Goal: Task Accomplishment & Management: Use online tool/utility

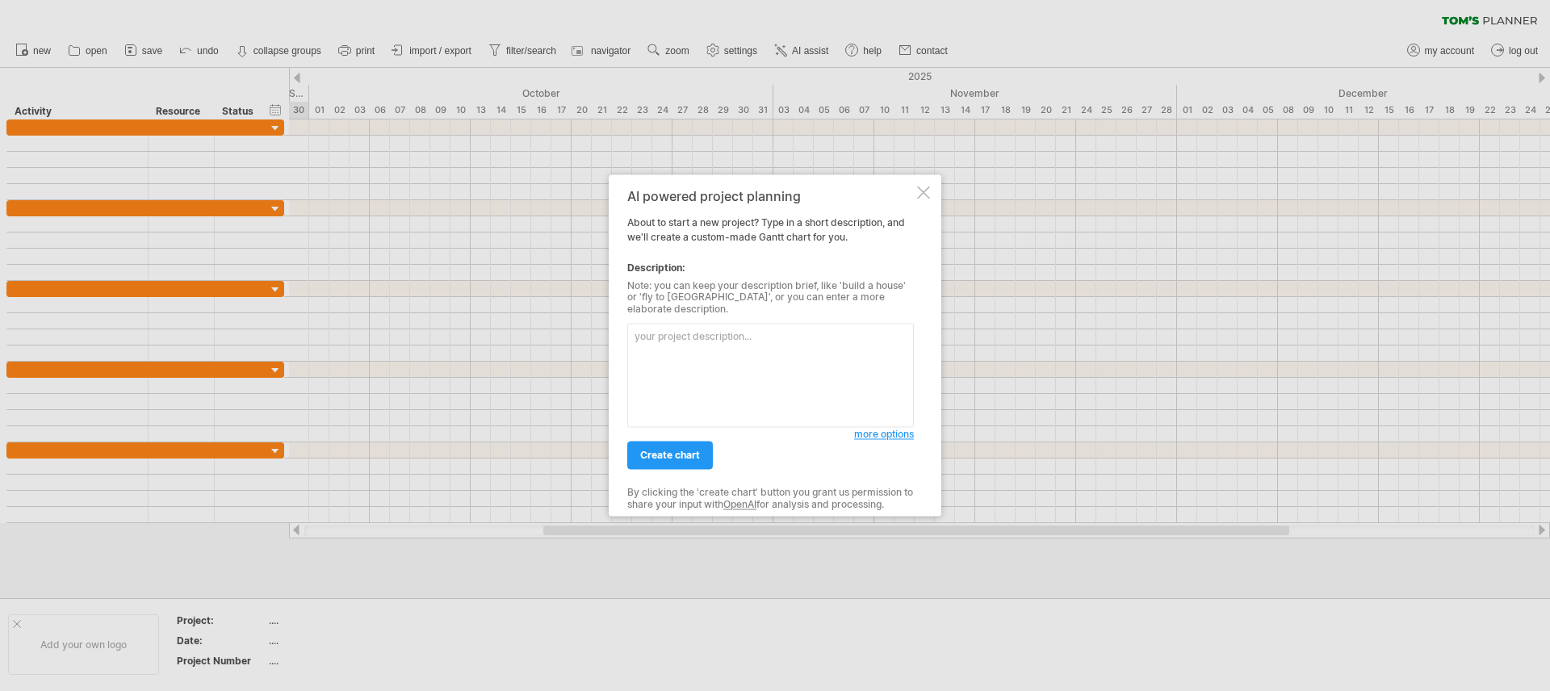
click at [722, 378] on textarea at bounding box center [770, 376] width 287 height 104
type textarea "build a house"
click at [689, 442] on link "create chart" at bounding box center [670, 456] width 86 height 28
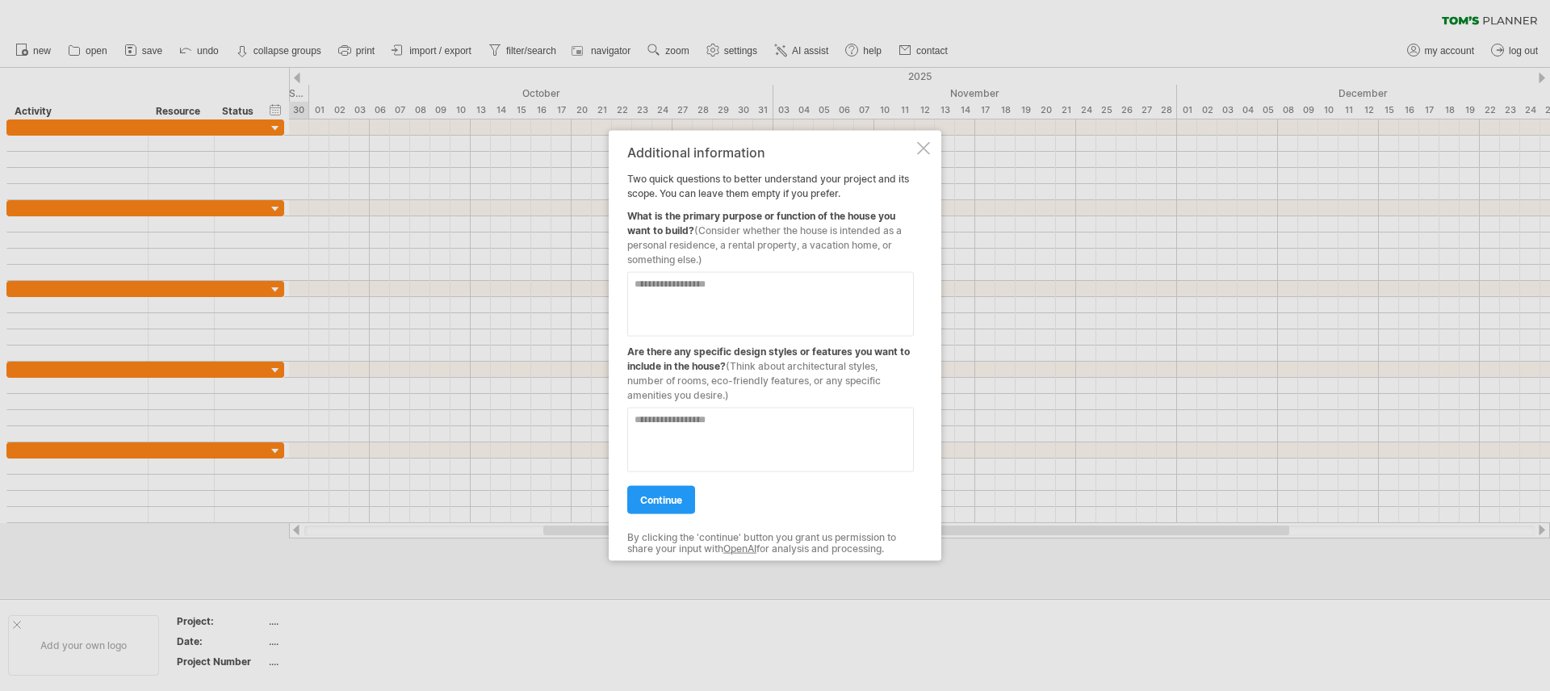
click at [684, 327] on textarea at bounding box center [770, 304] width 287 height 65
type textarea "**********"
click at [715, 463] on textarea at bounding box center [770, 440] width 287 height 65
click at [691, 489] on link "continue" at bounding box center [661, 500] width 68 height 28
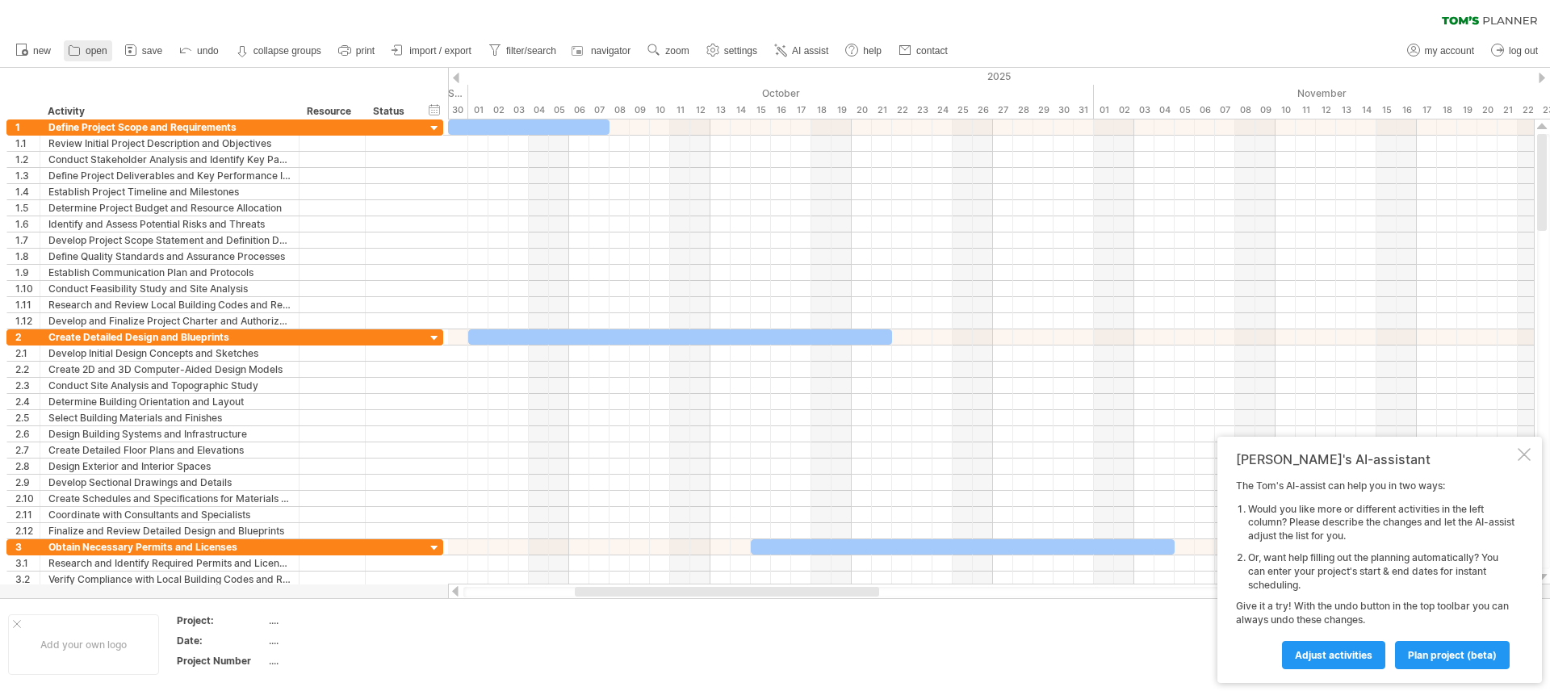
click at [79, 57] on icon at bounding box center [74, 50] width 16 height 16
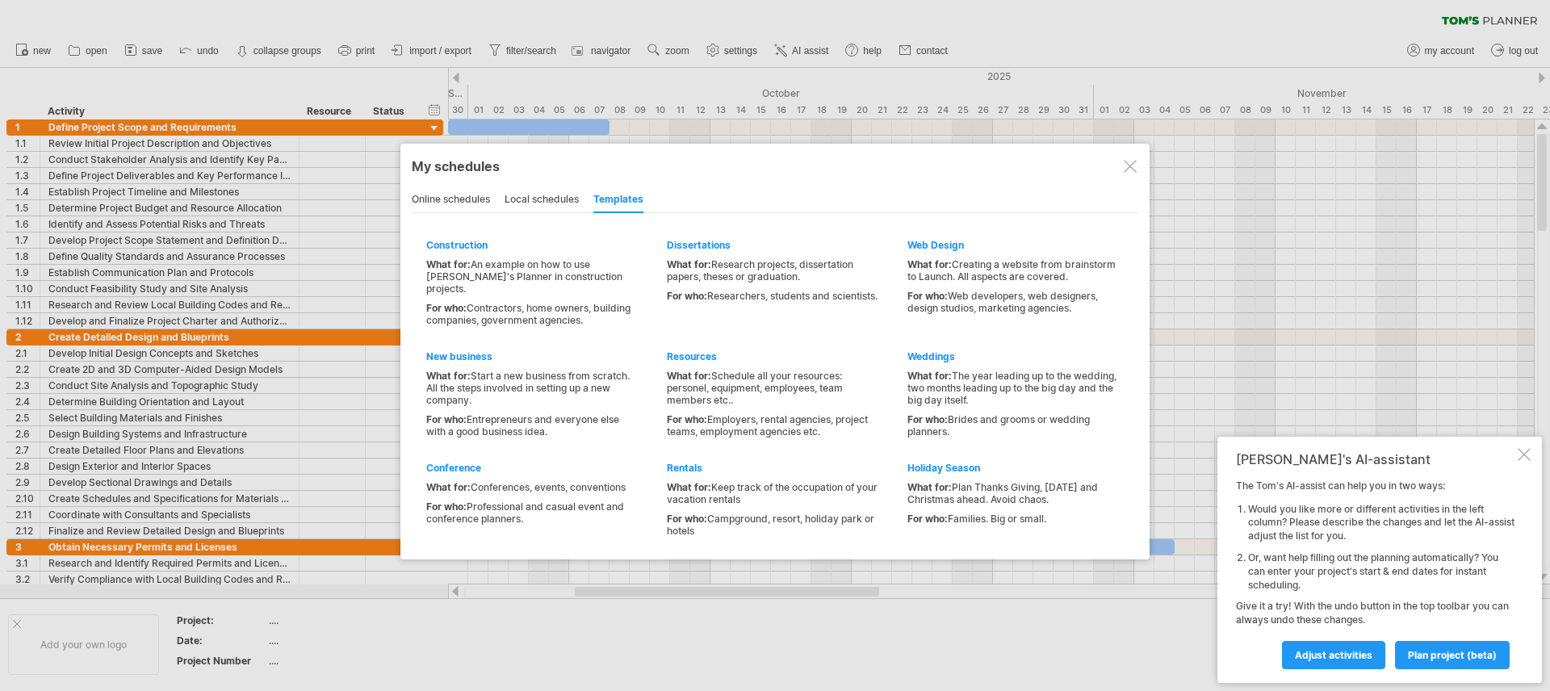
click at [478, 200] on div "online schedules" at bounding box center [451, 200] width 78 height 26
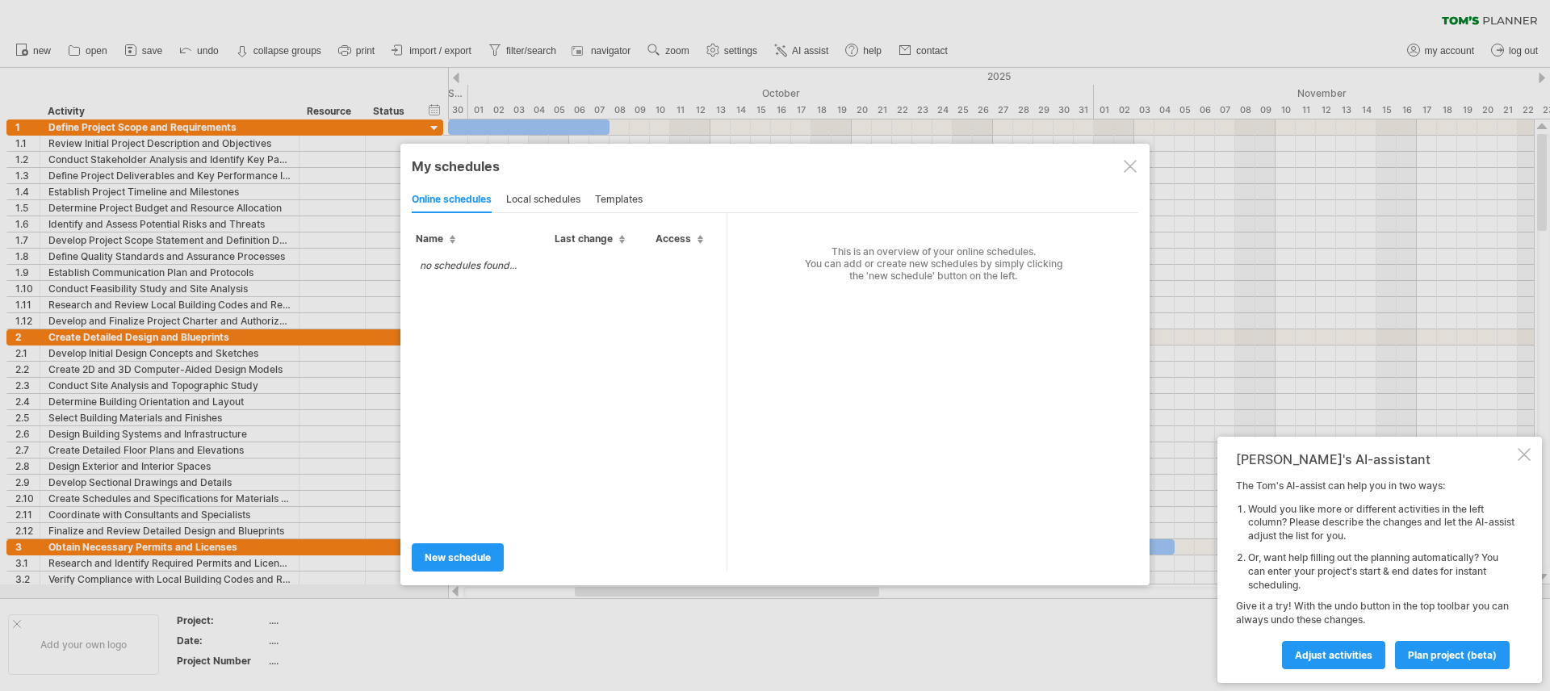
click at [541, 194] on div "local schedules" at bounding box center [543, 200] width 74 height 26
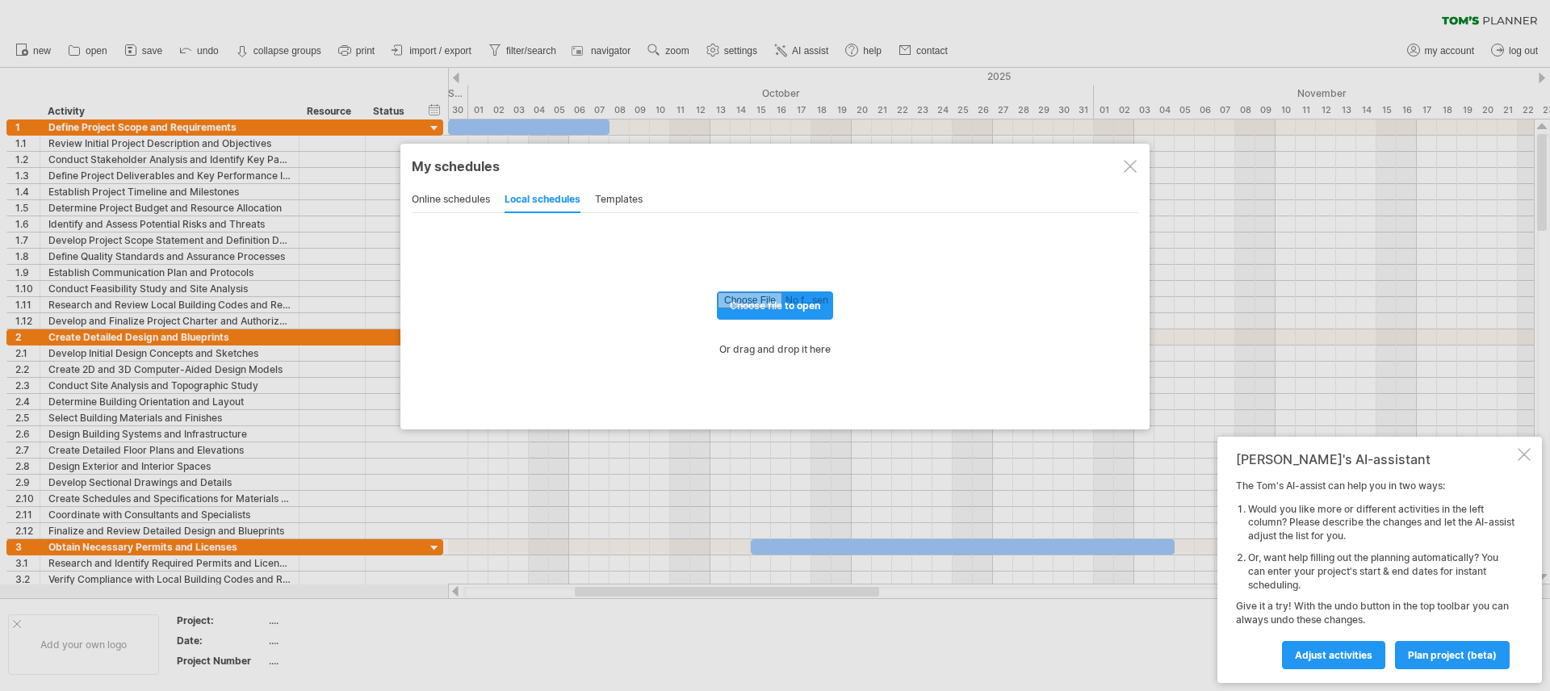
click at [619, 195] on div "templates" at bounding box center [619, 200] width 48 height 26
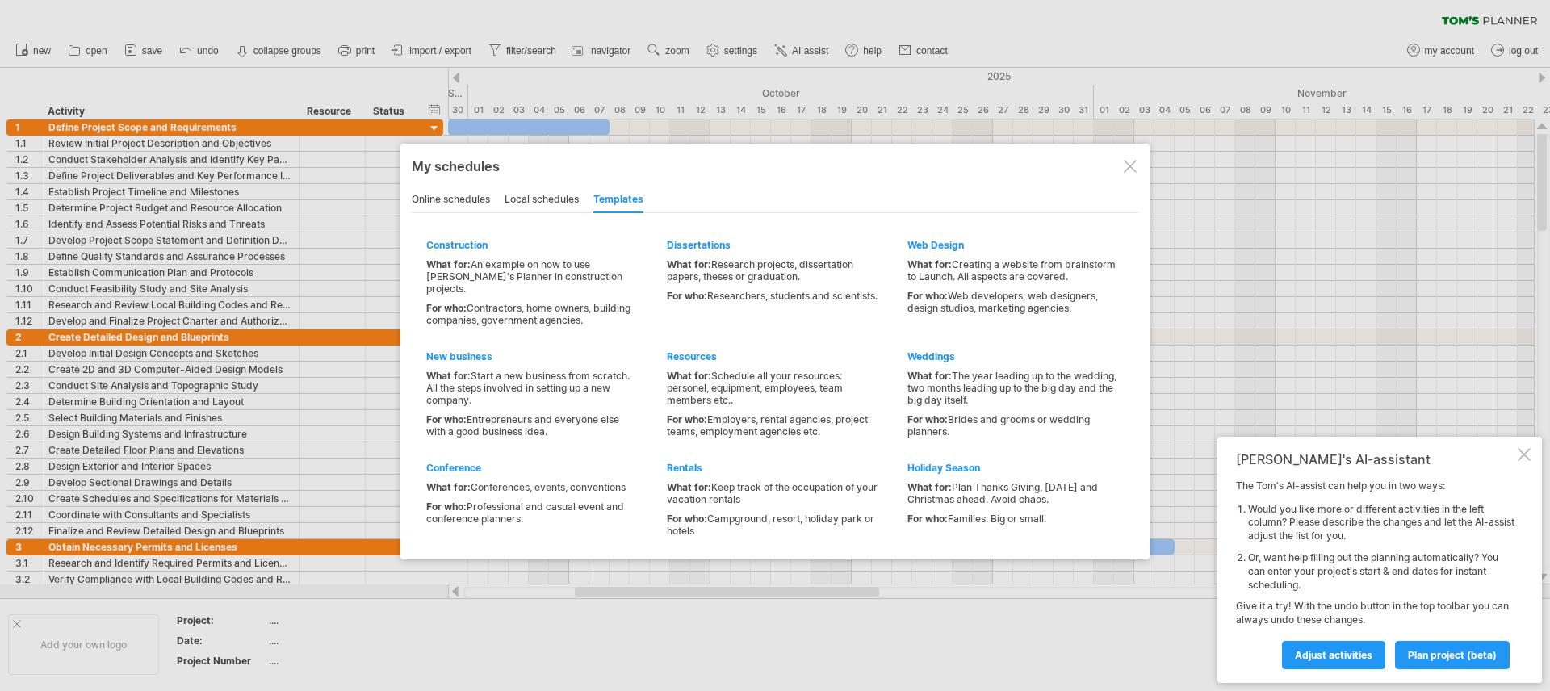
click at [477, 199] on div "online schedules" at bounding box center [451, 200] width 78 height 26
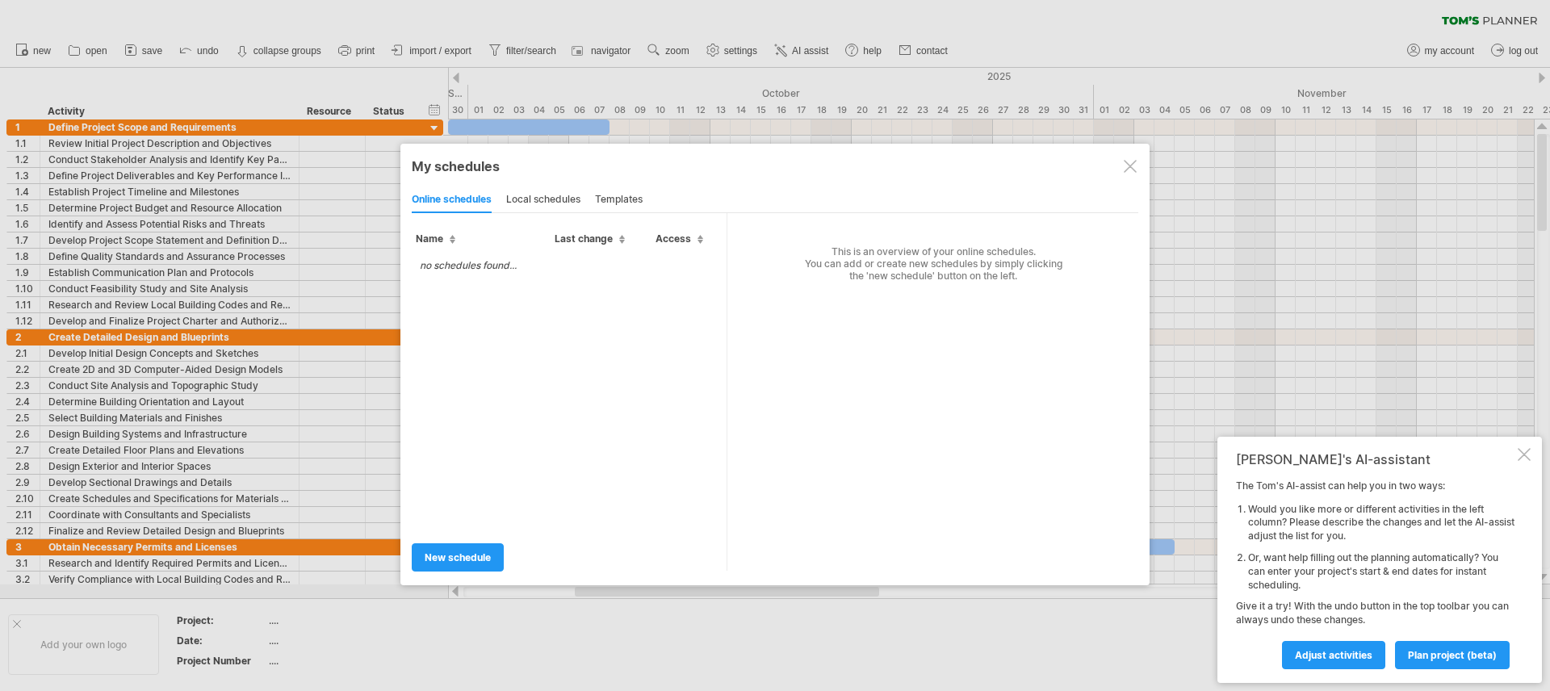
click at [551, 190] on div "local schedules" at bounding box center [543, 200] width 74 height 26
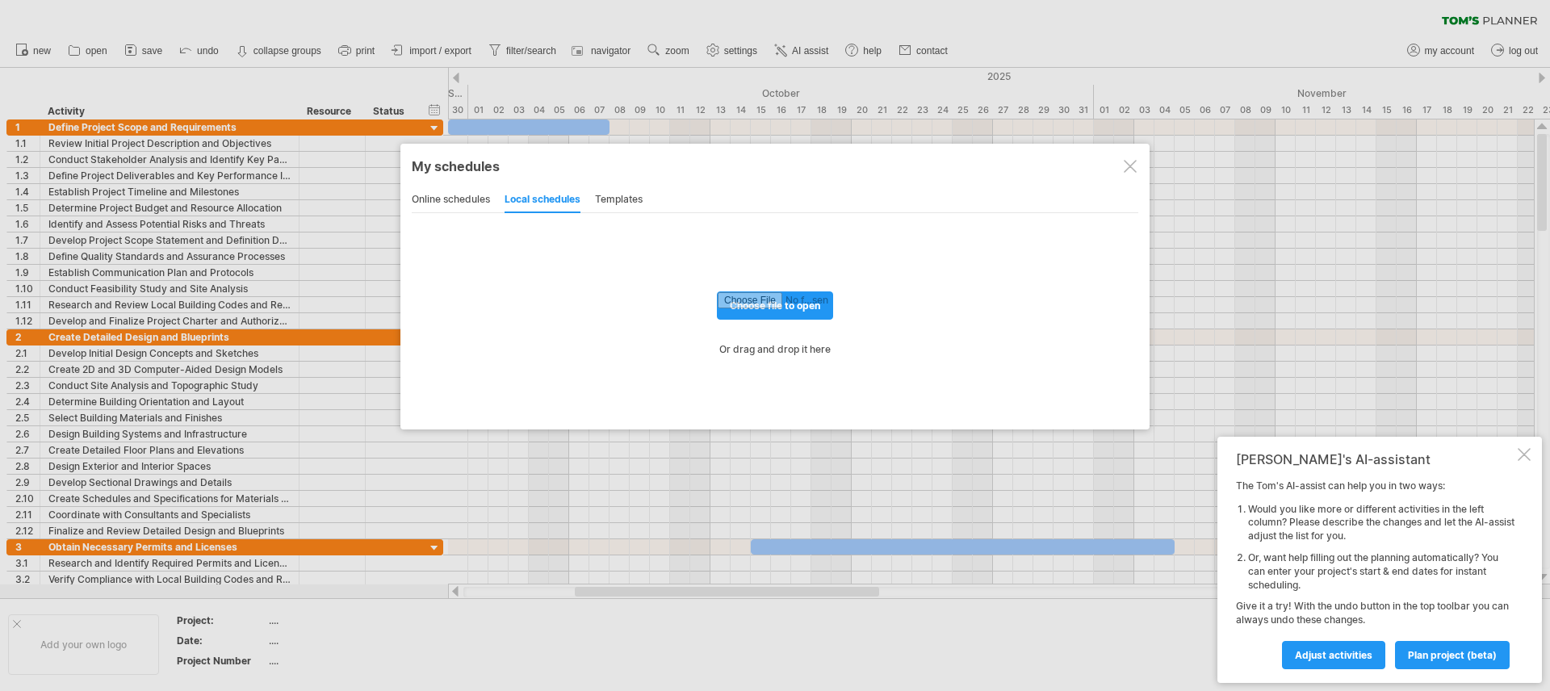
click at [475, 197] on div "online schedules" at bounding box center [451, 200] width 78 height 26
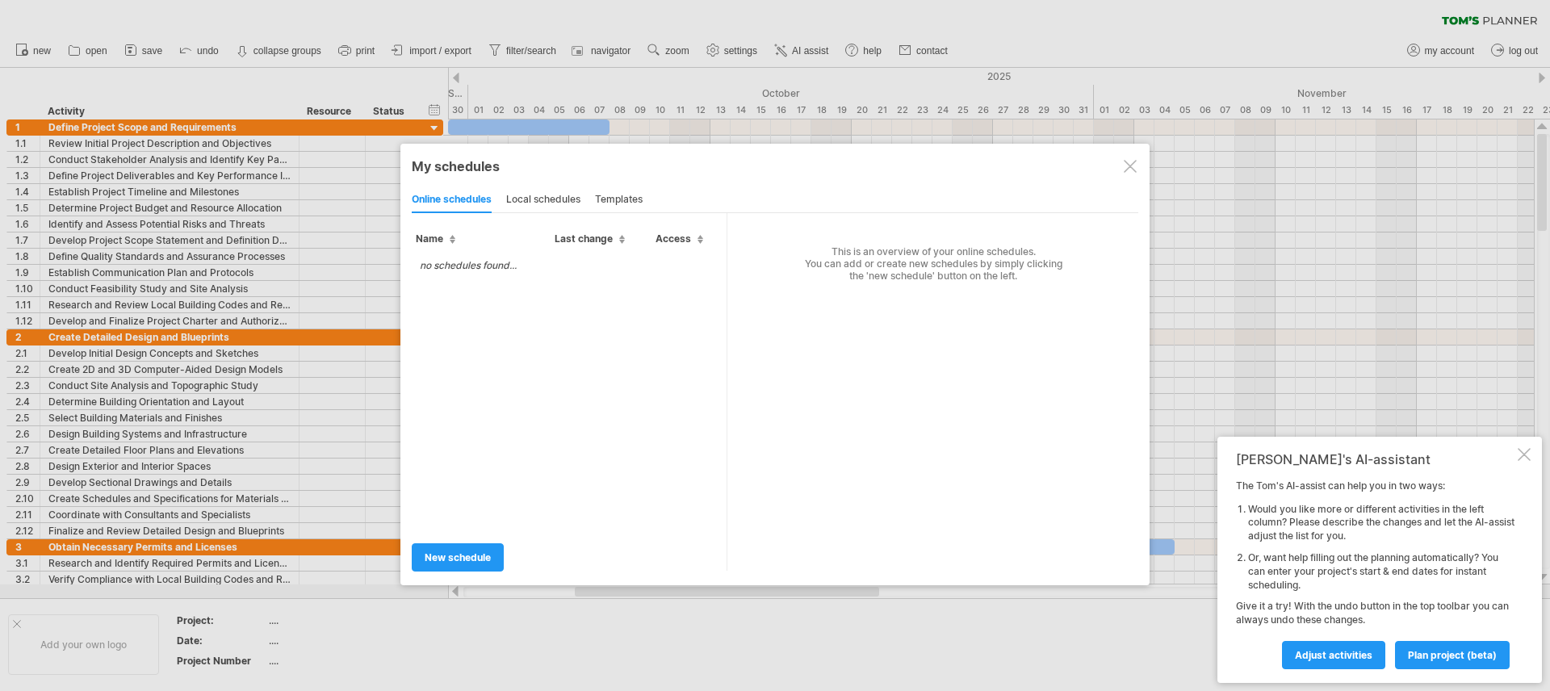
click at [678, 237] on span "Access" at bounding box center [680, 239] width 48 height 12
click at [601, 231] on th "Last change" at bounding box center [601, 232] width 101 height 38
click at [1129, 165] on div at bounding box center [1130, 166] width 13 height 13
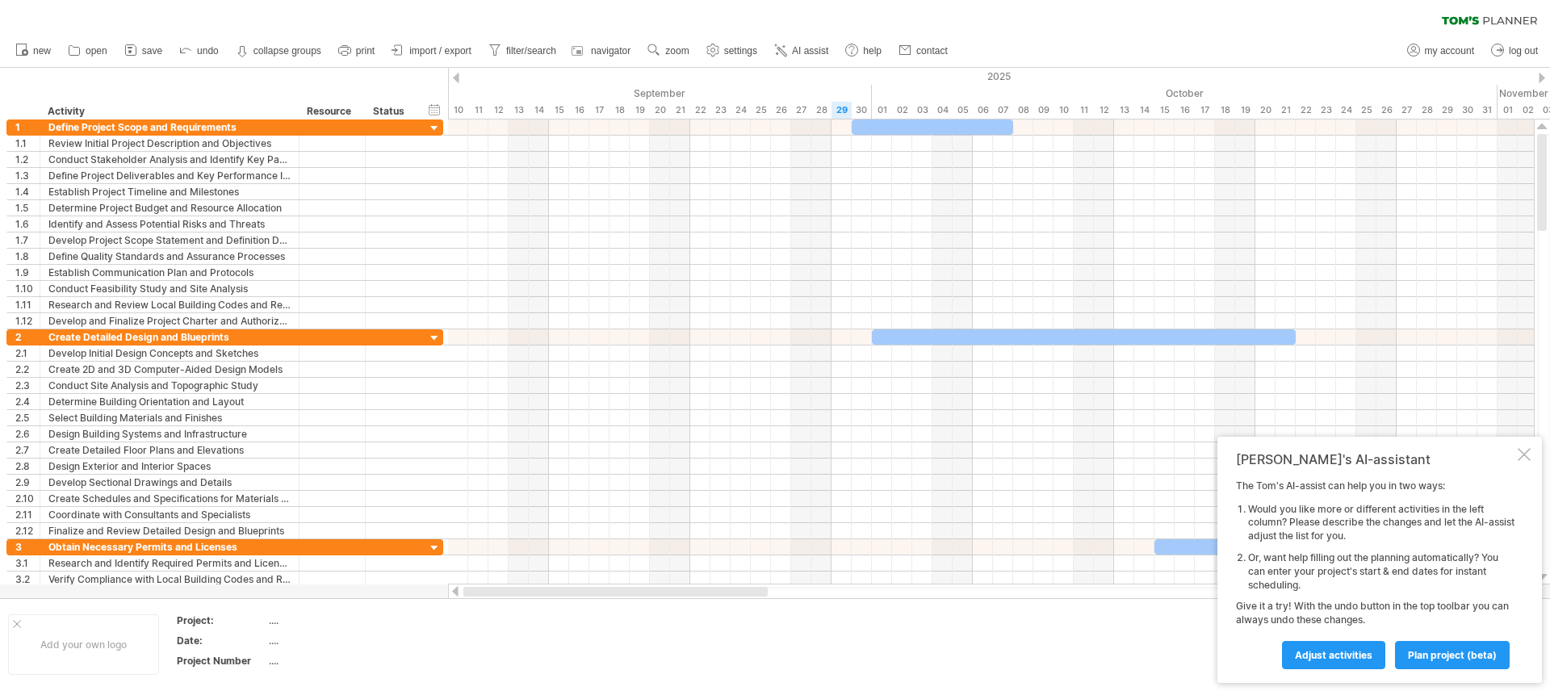
drag, startPoint x: 742, startPoint y: 591, endPoint x: 500, endPoint y: 601, distance: 242.4
click at [500, 601] on div "Trying to reach [DOMAIN_NAME] Connected again... 0% clear filter new 1" at bounding box center [775, 345] width 1550 height 691
click at [560, 5] on div "clear filter reapply filter" at bounding box center [775, 17] width 1550 height 34
click at [589, 81] on div "2025" at bounding box center [1013, 76] width 3431 height 17
click at [734, 49] on span "settings" at bounding box center [740, 50] width 33 height 11
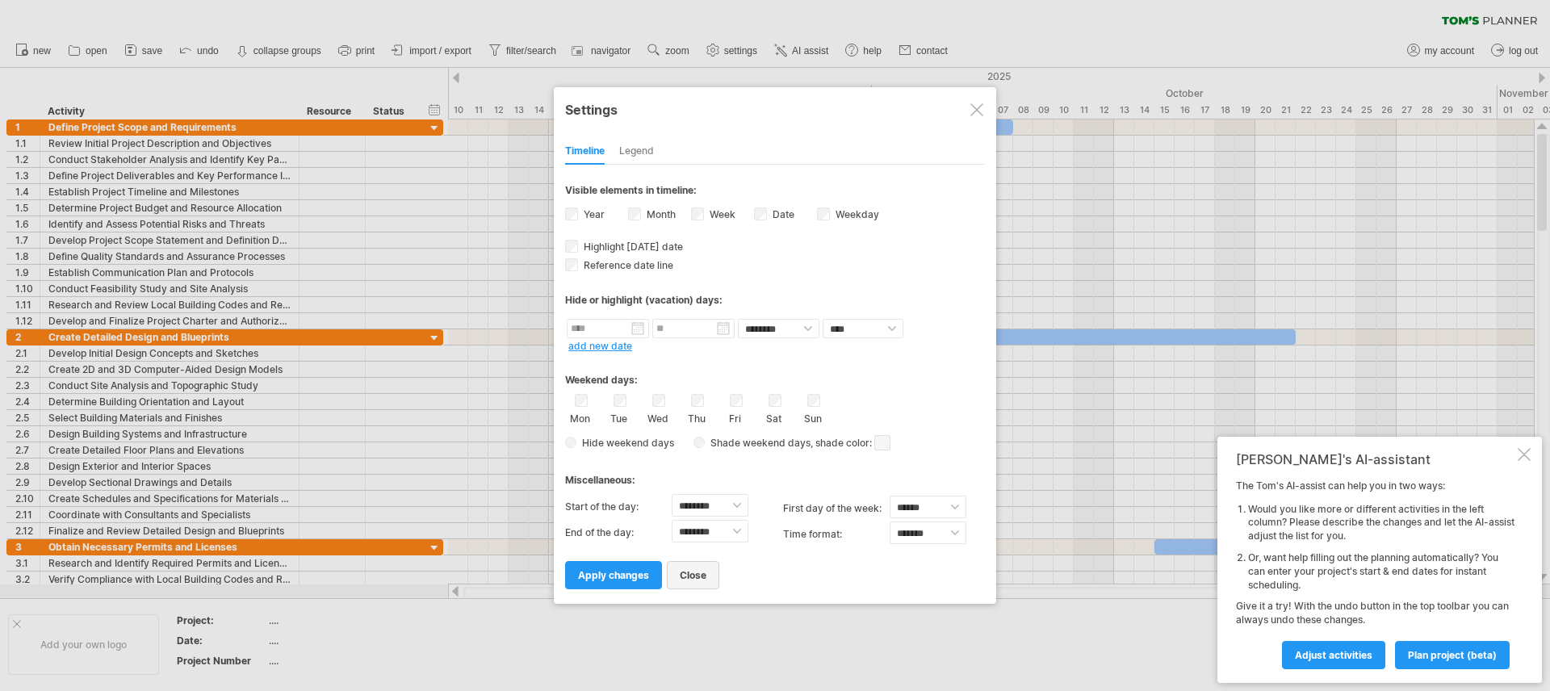
click at [691, 579] on span "close" at bounding box center [693, 575] width 27 height 12
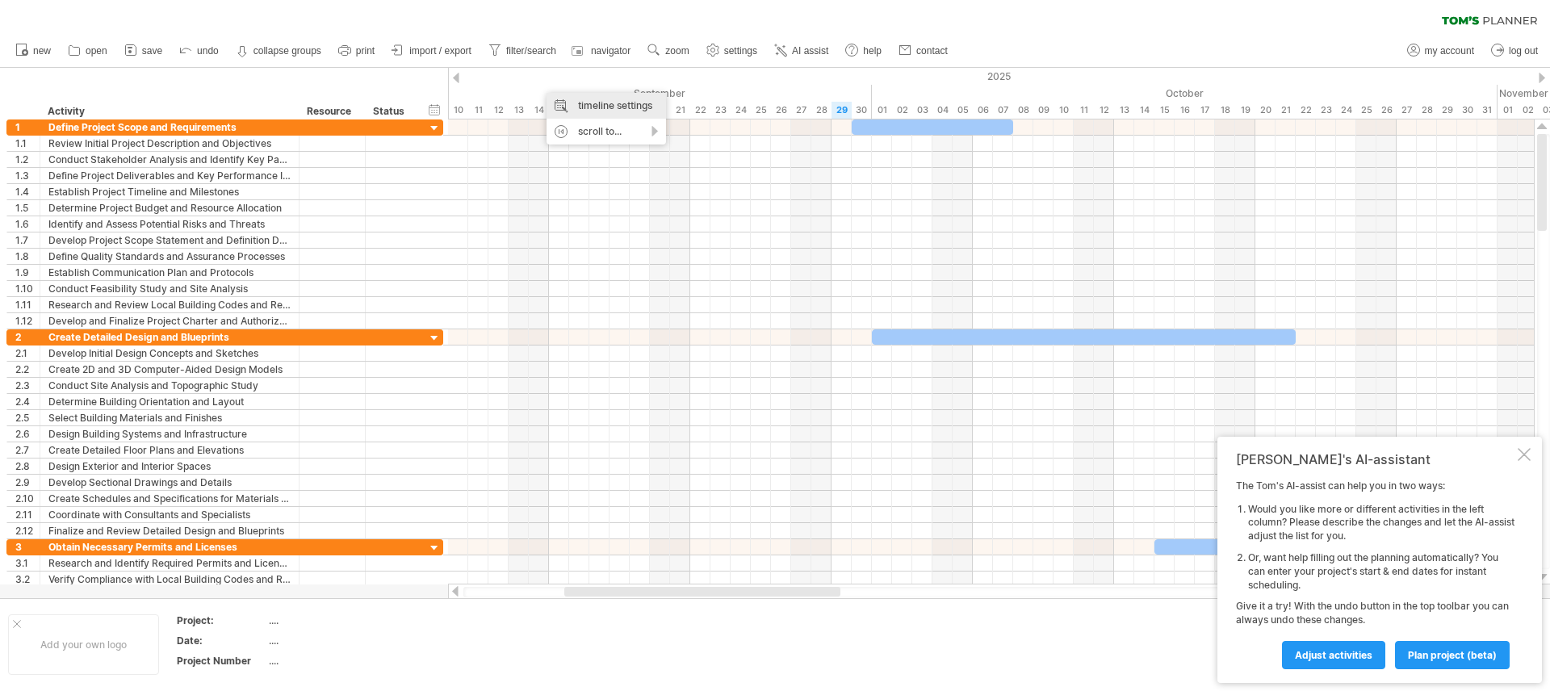
click at [590, 100] on div "timeline settings" at bounding box center [606, 106] width 119 height 26
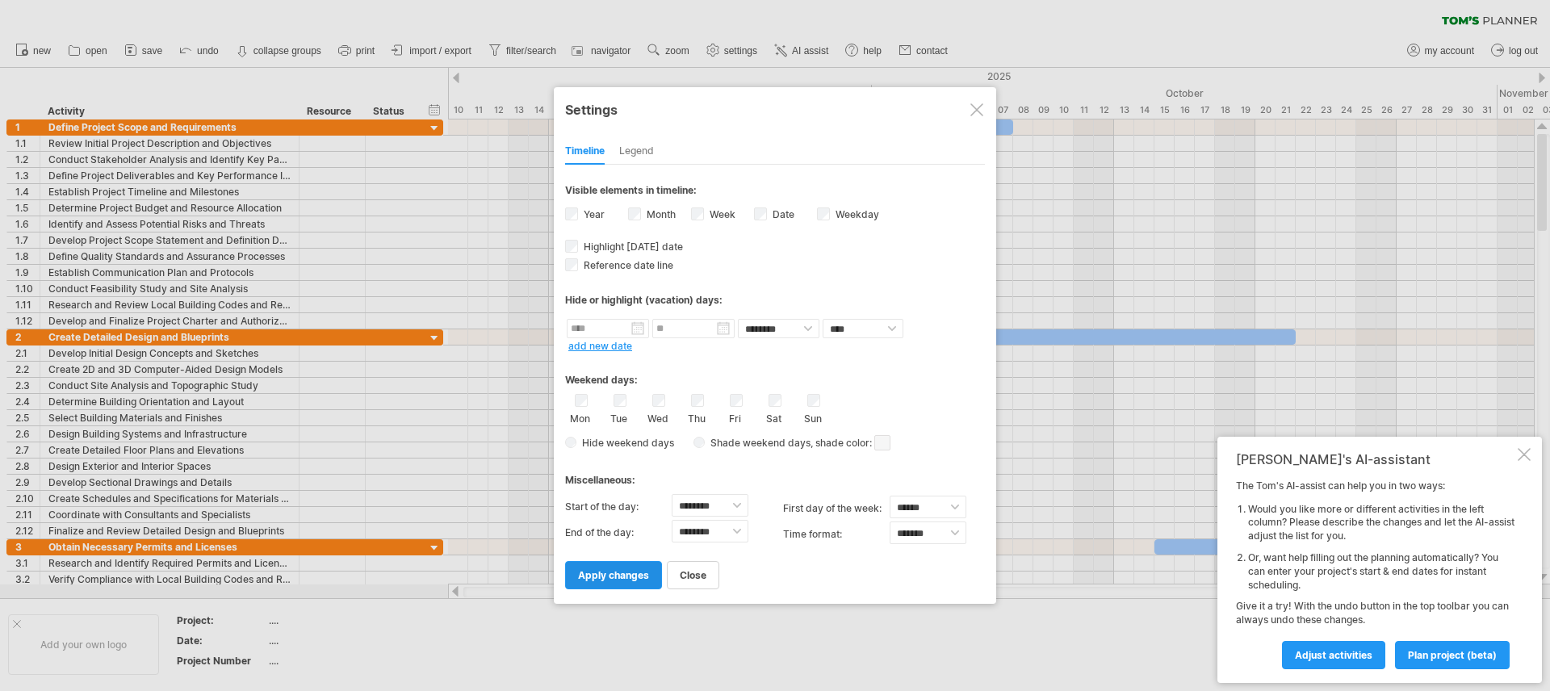
click at [631, 577] on span "apply changes" at bounding box center [613, 575] width 71 height 12
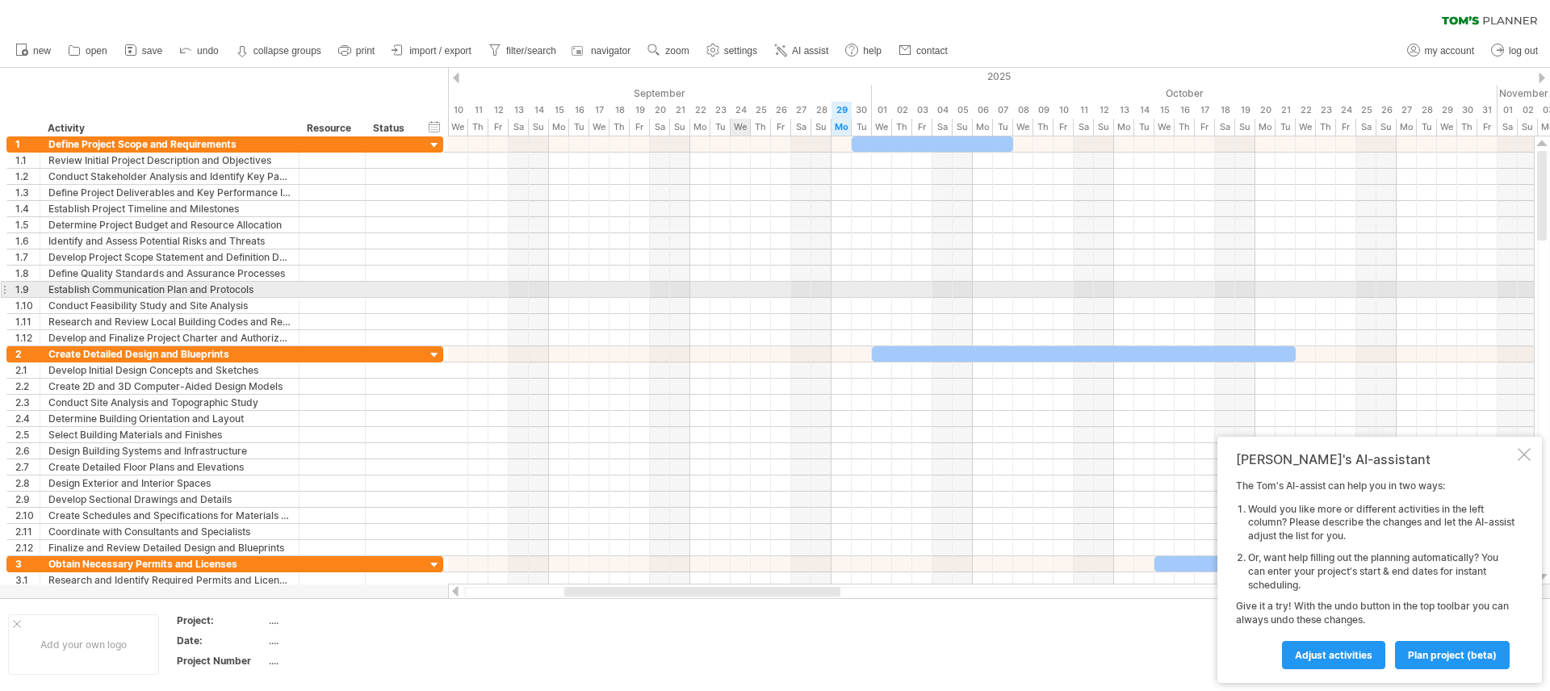
click at [742, 290] on div at bounding box center [991, 290] width 1086 height 16
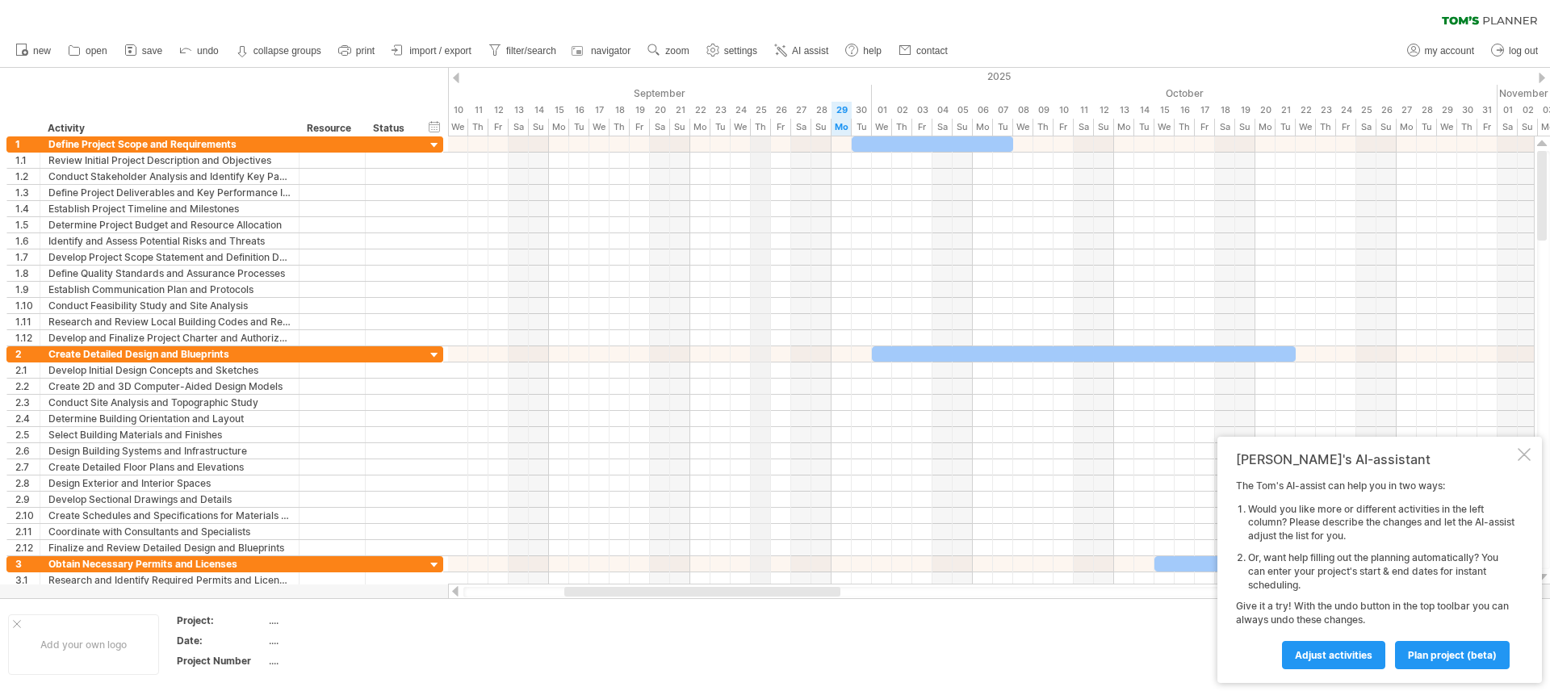
click at [769, 96] on div "September" at bounding box center [568, 93] width 605 height 17
drag, startPoint x: 875, startPoint y: 90, endPoint x: 847, endPoint y: 98, distance: 29.4
click at [742, 79] on div "2025" at bounding box center [791, 76] width 3835 height 17
click at [245, 99] on div "hide start/end/duration show start/end/duration ******** Activity ******** Reso…" at bounding box center [224, 102] width 448 height 69
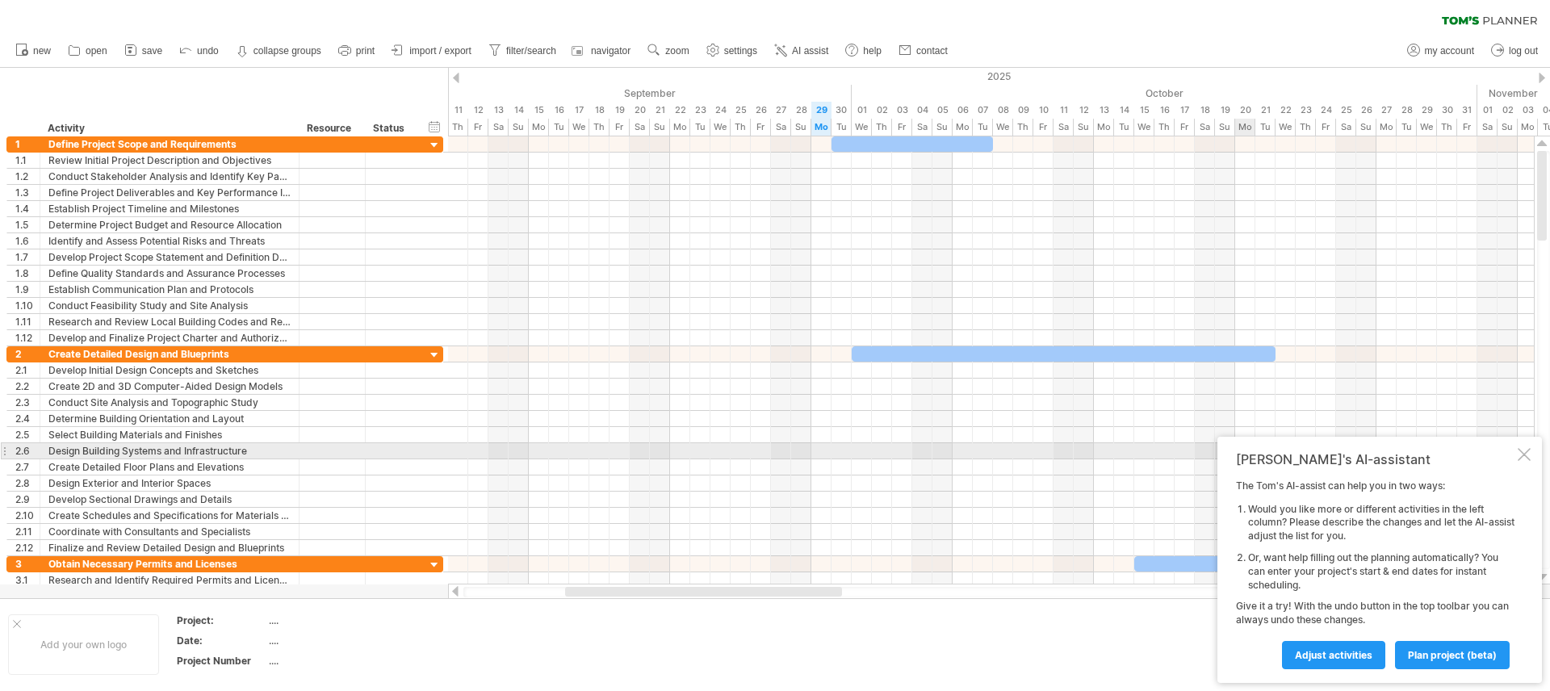
click at [1514, 449] on div "[PERSON_NAME]'s AI-assistant The [PERSON_NAME]'s AI-assist can help you in two …" at bounding box center [1379, 560] width 325 height 246
click at [1522, 455] on div at bounding box center [1524, 454] width 13 height 13
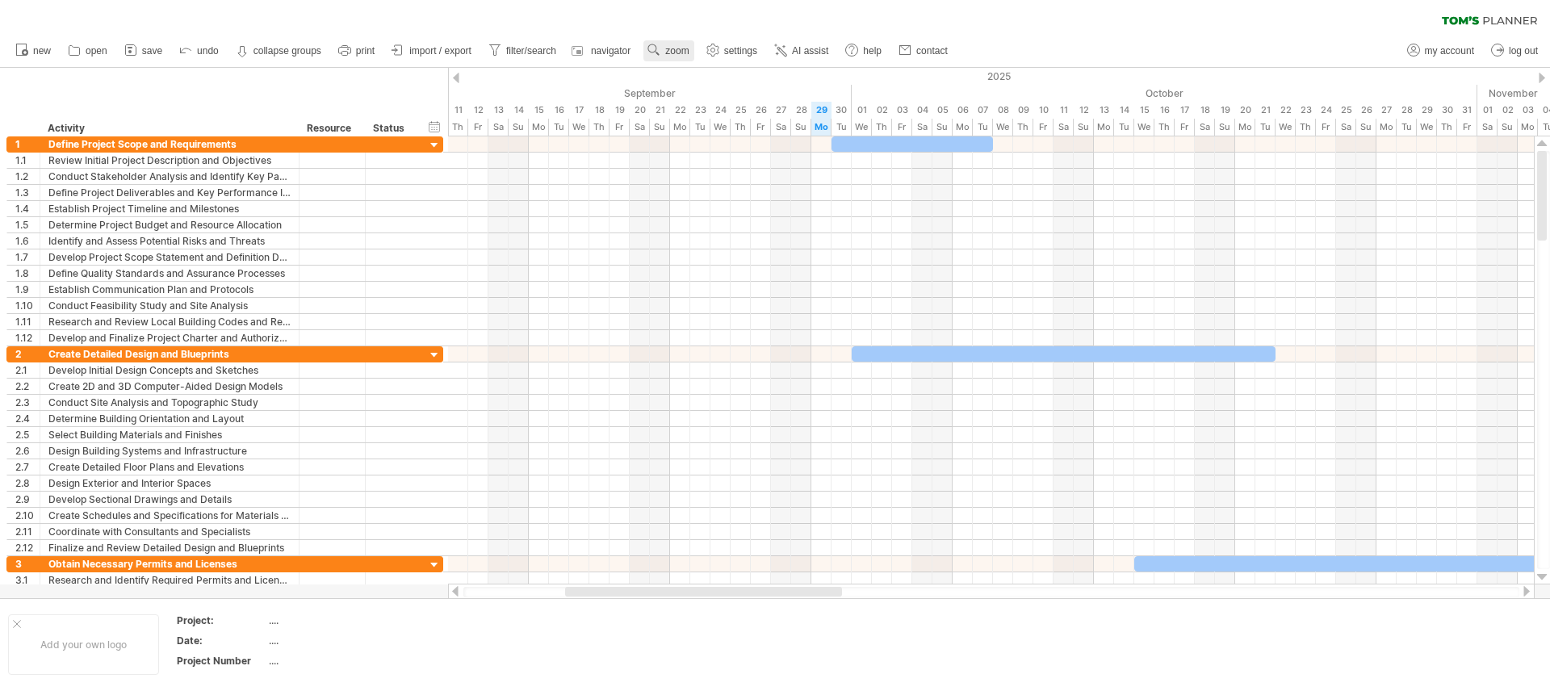
click at [682, 49] on span "zoom" at bounding box center [676, 50] width 23 height 11
click at [714, 90] on div "Week" at bounding box center [735, 96] width 90 height 26
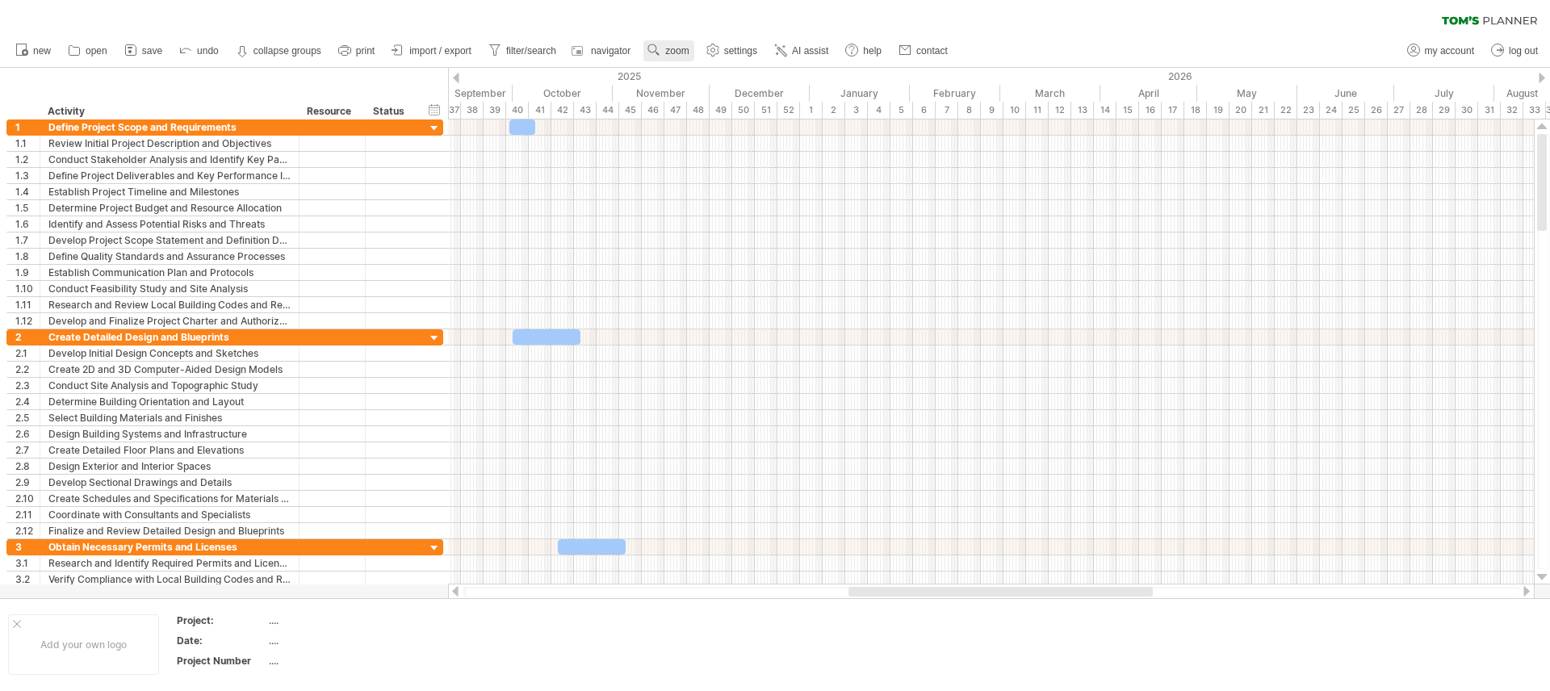
click at [672, 54] on span "zoom" at bounding box center [676, 50] width 23 height 11
click at [701, 120] on div "Day" at bounding box center [725, 127] width 90 height 26
click at [742, 144] on div "Dense" at bounding box center [754, 141] width 90 height 26
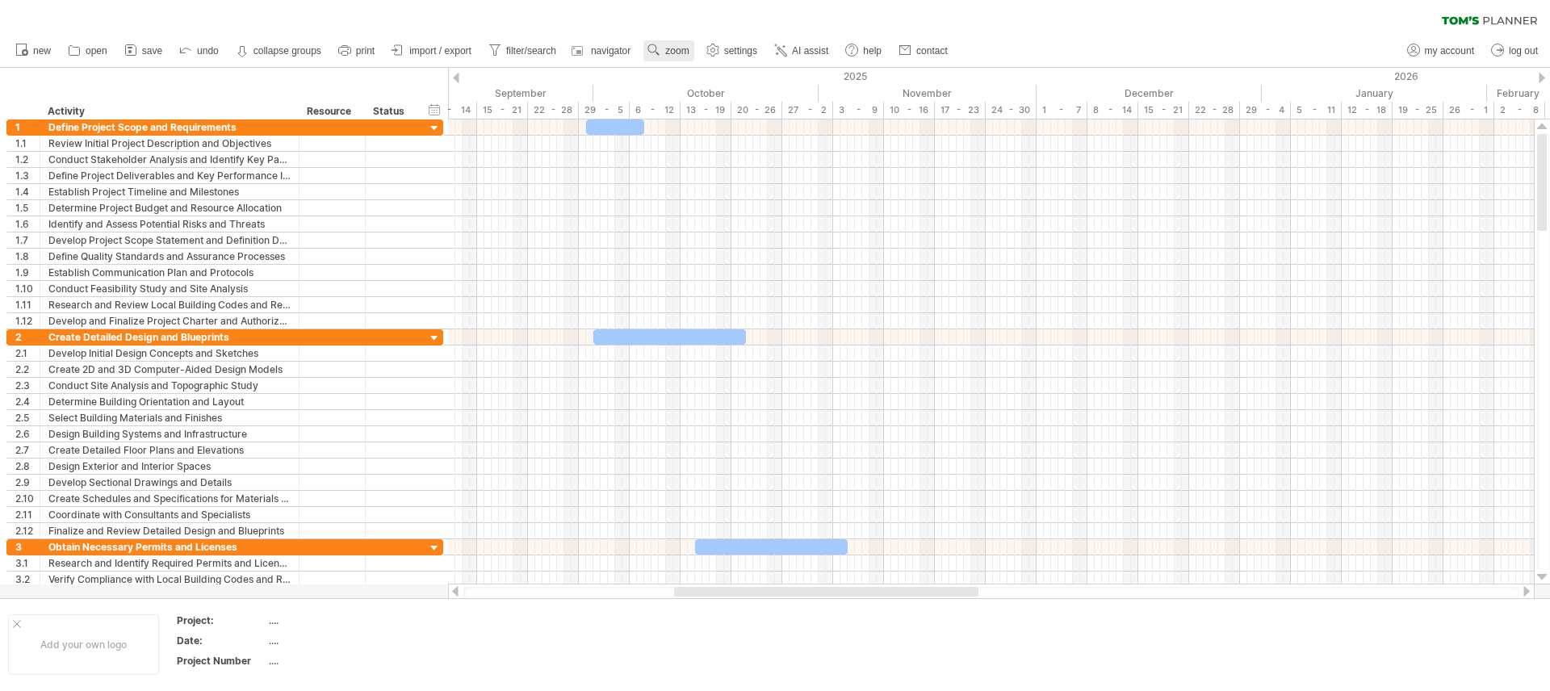
click at [684, 52] on span "zoom" at bounding box center [676, 50] width 23 height 11
click at [723, 107] on div "Week" at bounding box center [737, 99] width 90 height 26
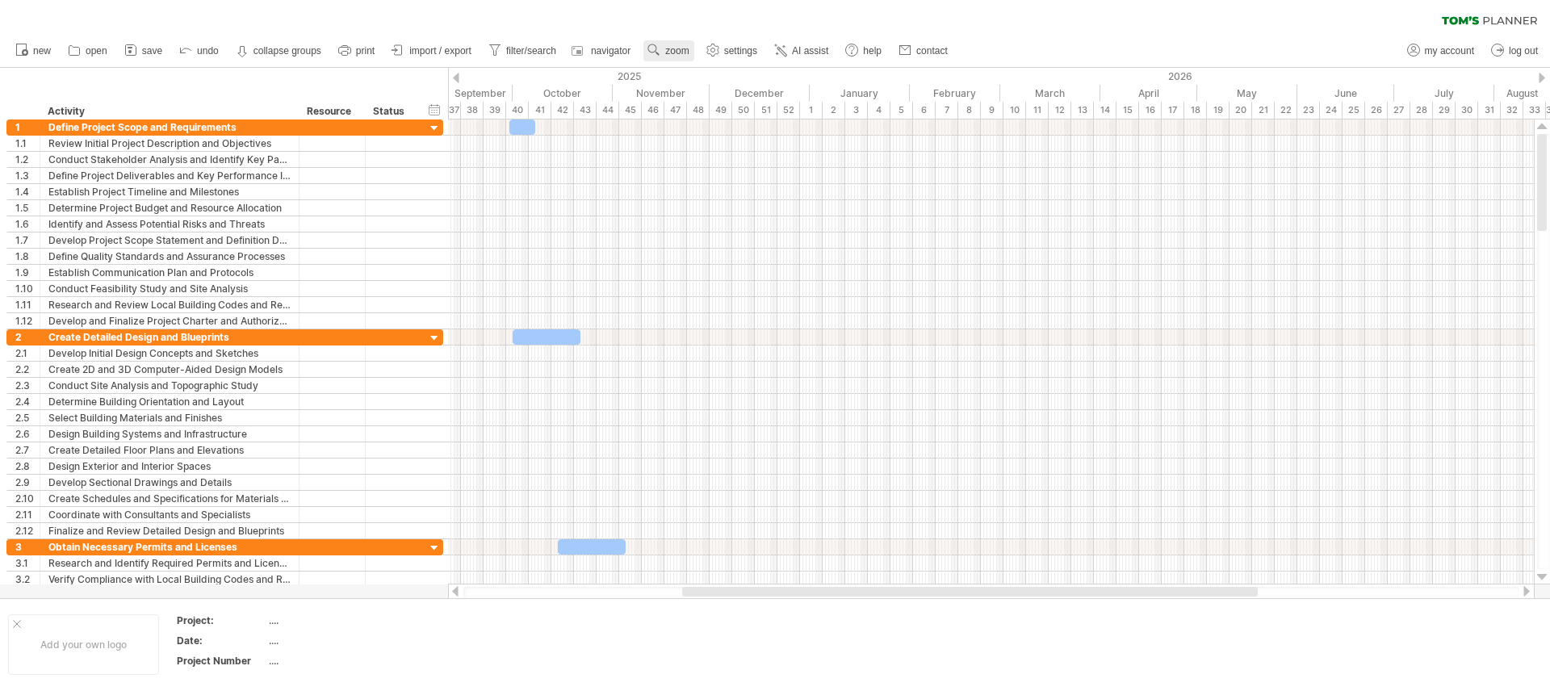
click at [654, 43] on use at bounding box center [654, 50] width 16 height 16
click at [689, 132] on div "Hour" at bounding box center [707, 141] width 90 height 26
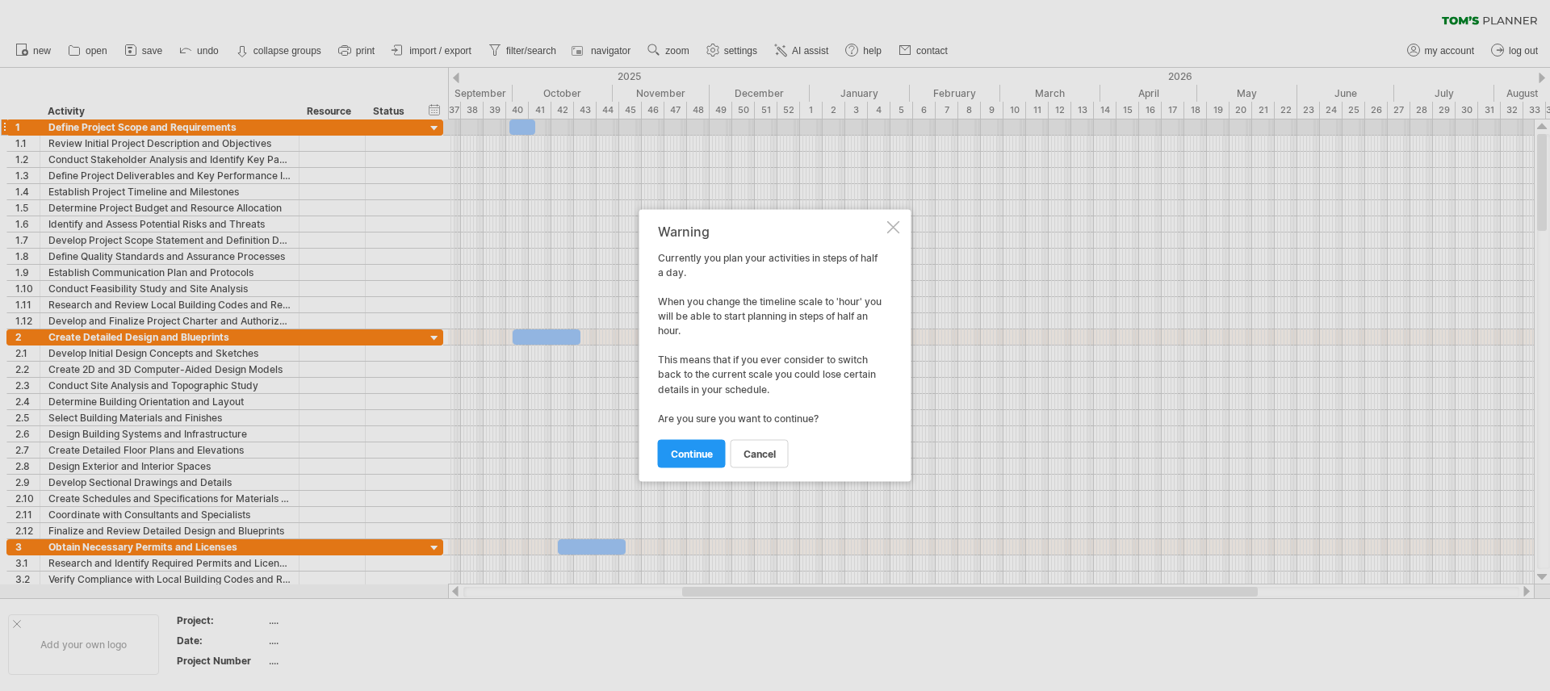
click at [894, 224] on div at bounding box center [893, 227] width 13 height 13
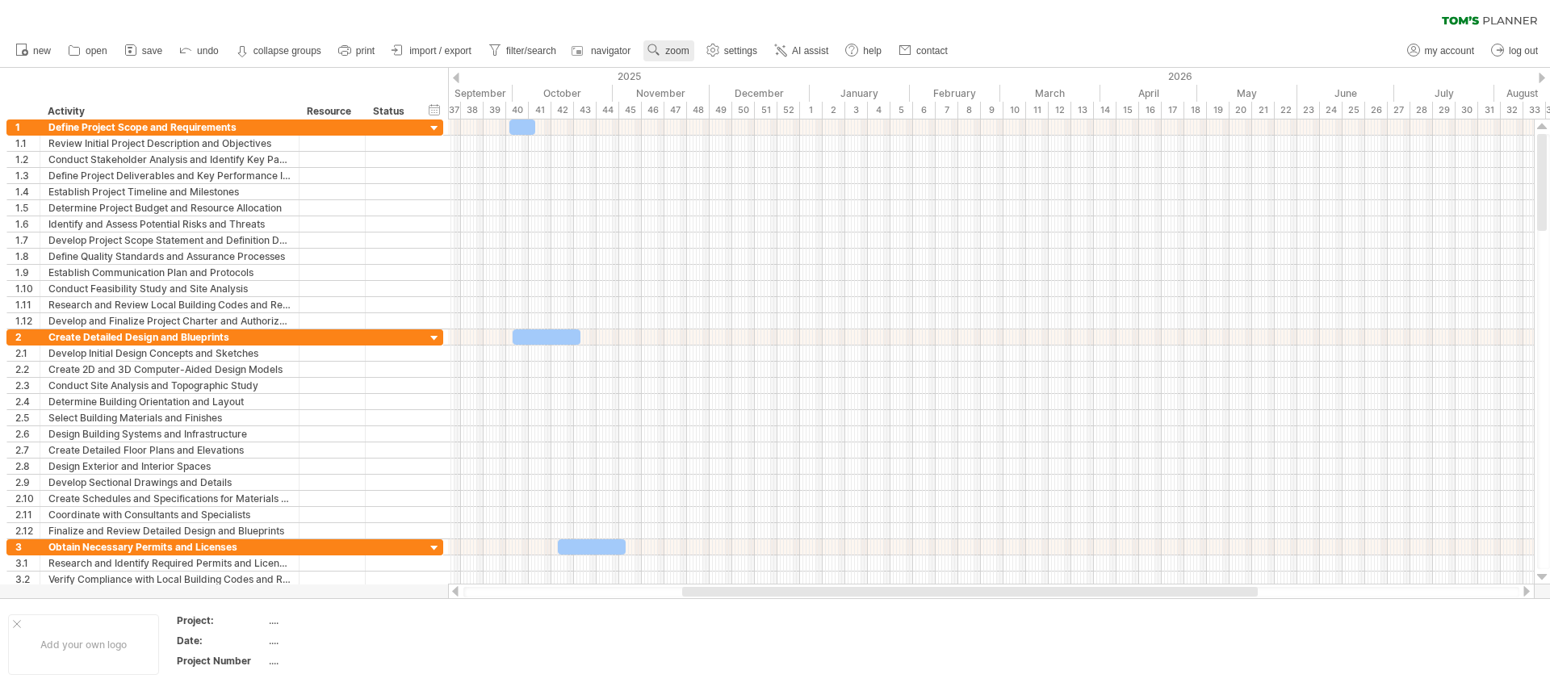
click at [675, 48] on span "zoom" at bounding box center [676, 50] width 23 height 11
click at [723, 93] on div "Week" at bounding box center [728, 95] width 90 height 26
click at [668, 53] on span "zoom" at bounding box center [676, 50] width 23 height 11
click at [699, 79] on div "Month" at bounding box center [722, 74] width 90 height 26
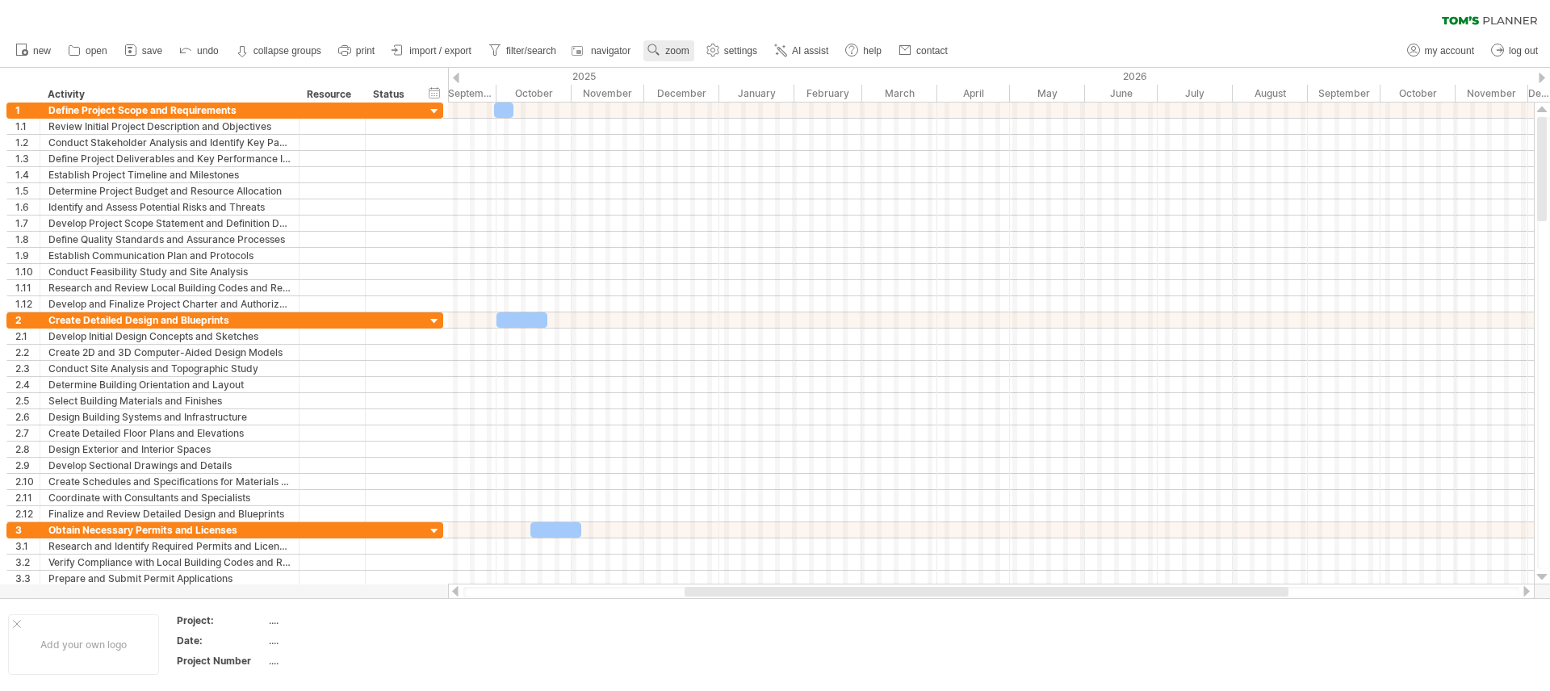
click at [657, 42] on use at bounding box center [654, 50] width 16 height 16
click at [703, 88] on div "Week" at bounding box center [710, 89] width 90 height 26
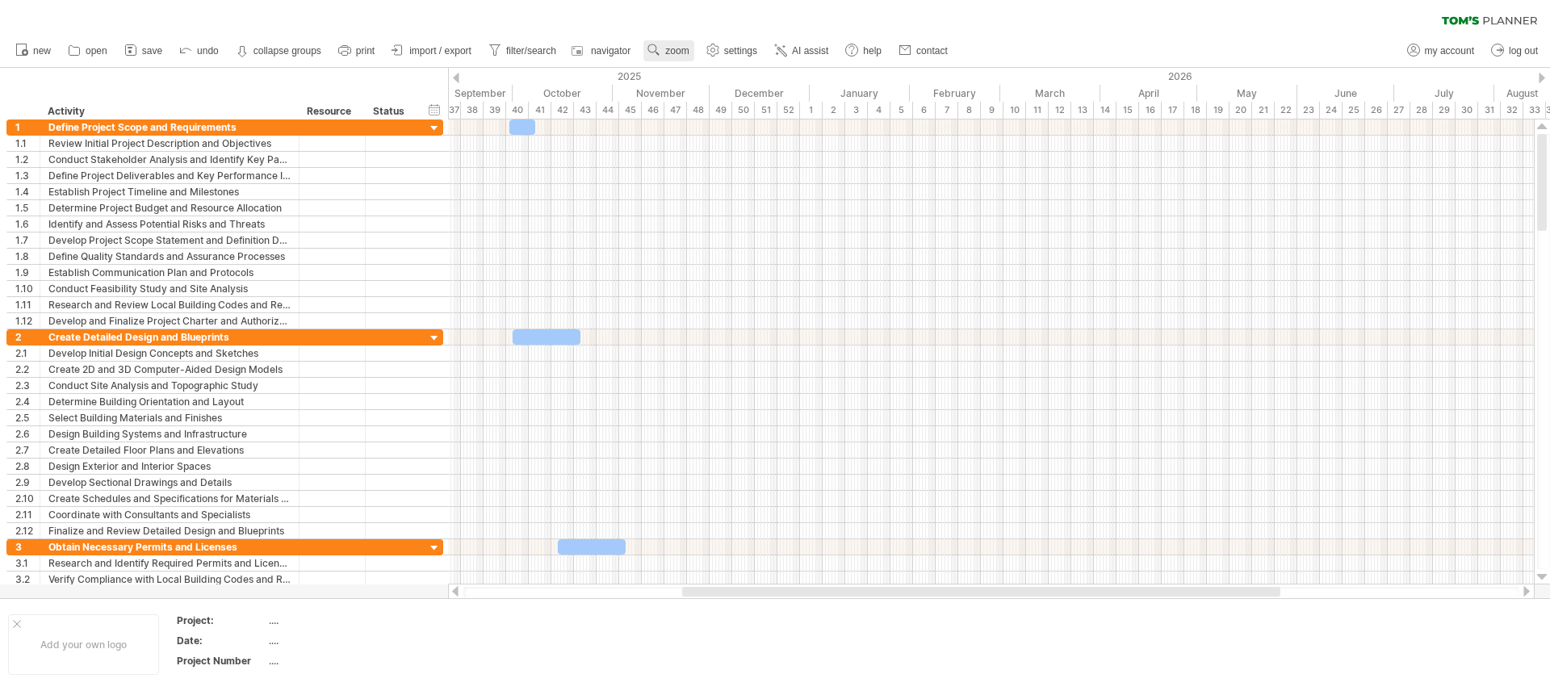
click at [673, 56] on span "zoom" at bounding box center [676, 50] width 23 height 11
click at [724, 132] on div "Day" at bounding box center [726, 128] width 90 height 26
click at [790, 178] on div "Compact" at bounding box center [777, 178] width 90 height 26
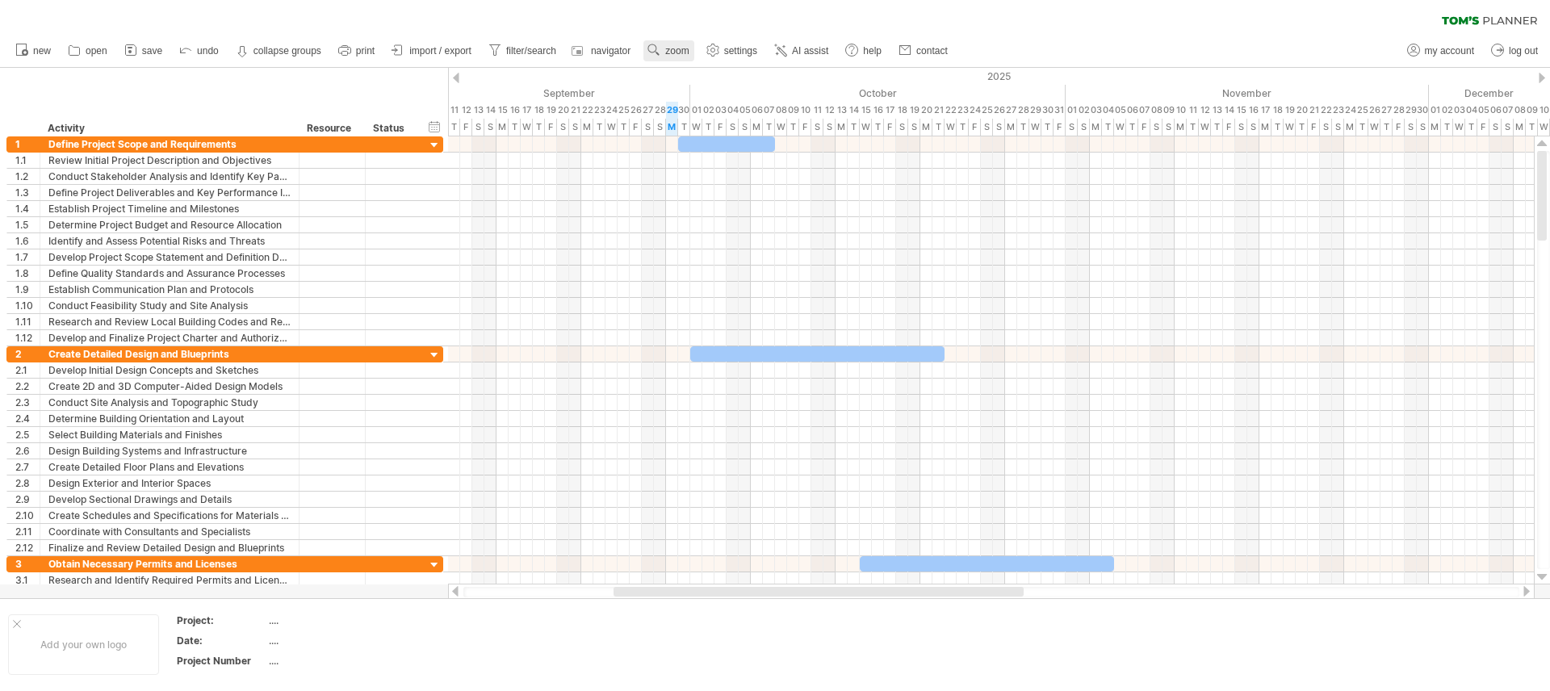
click at [681, 50] on span "zoom" at bounding box center [676, 50] width 23 height 11
click at [727, 125] on div "Day" at bounding box center [734, 123] width 90 height 26
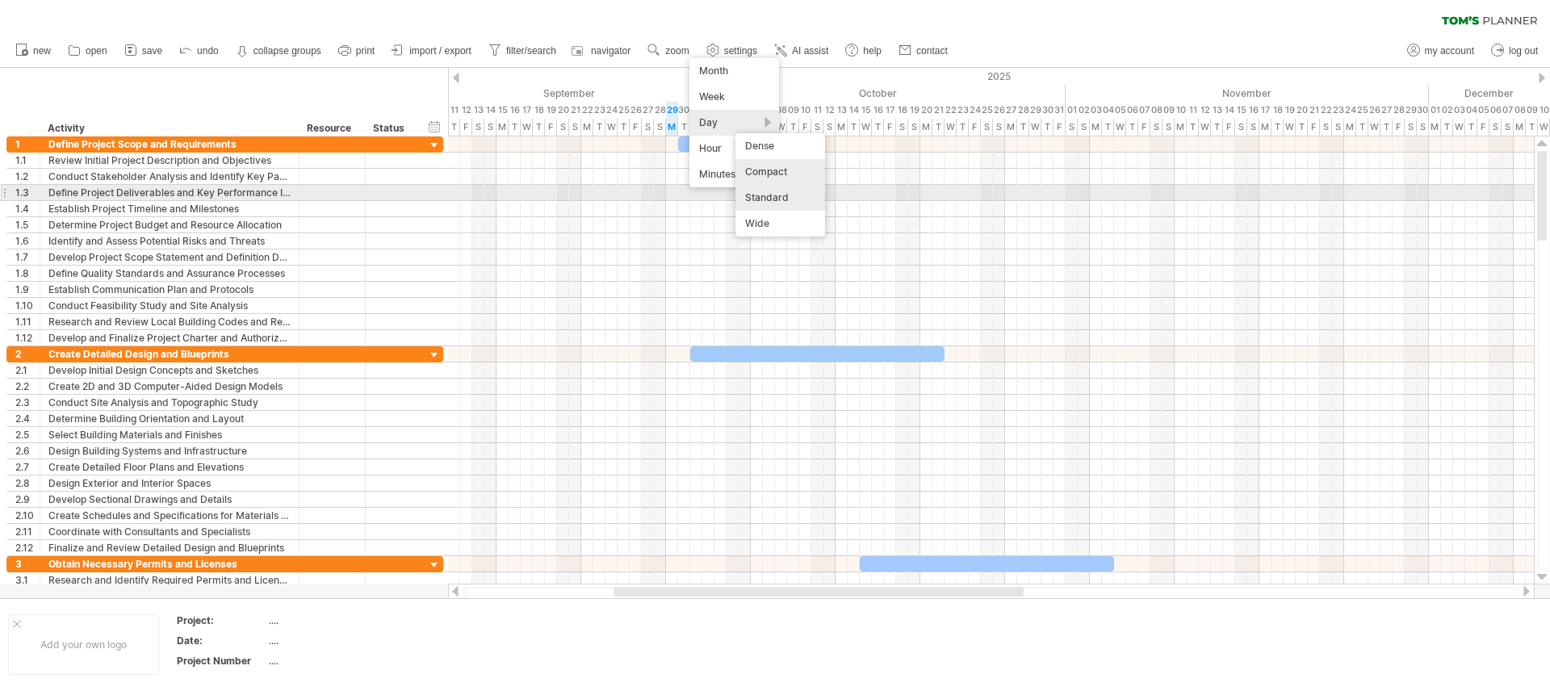
click at [764, 194] on div "Standard" at bounding box center [780, 198] width 90 height 26
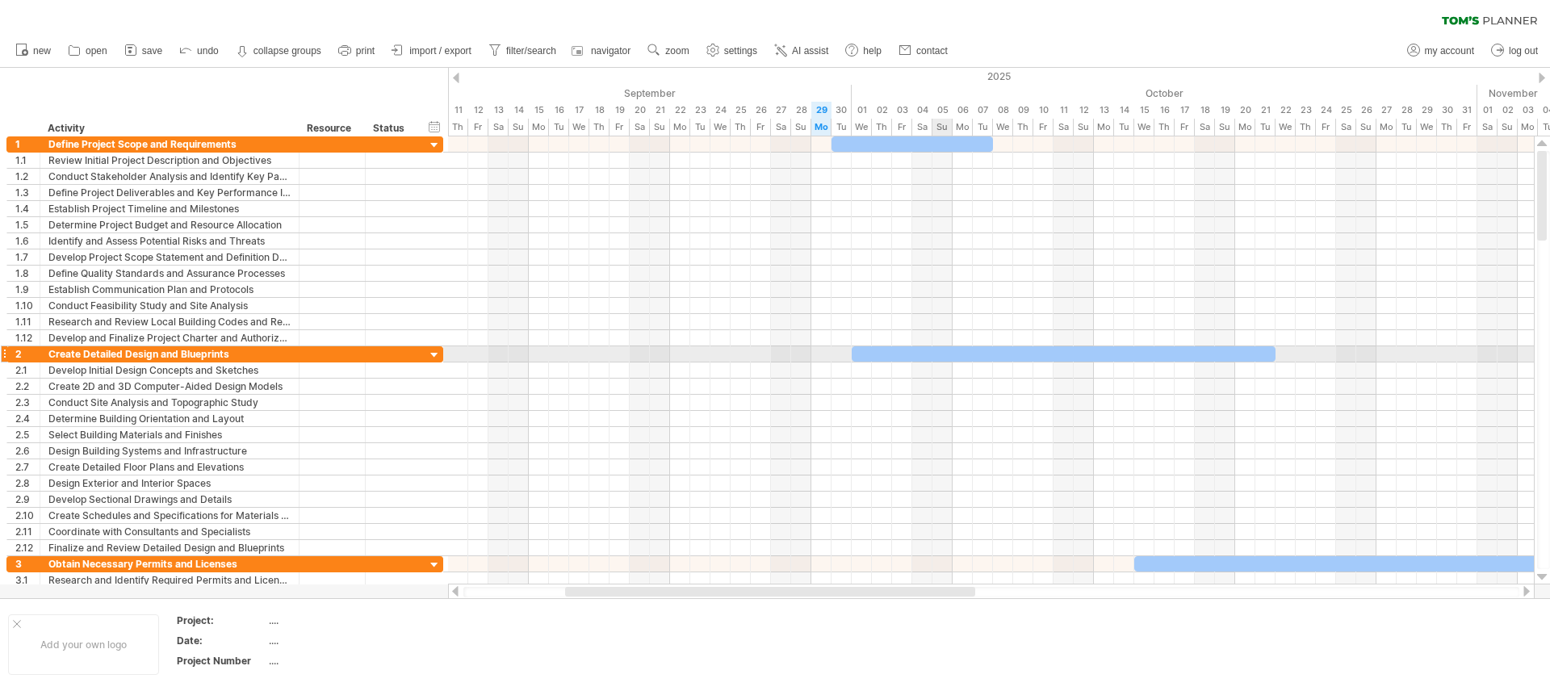
click at [940, 353] on div at bounding box center [1064, 353] width 424 height 15
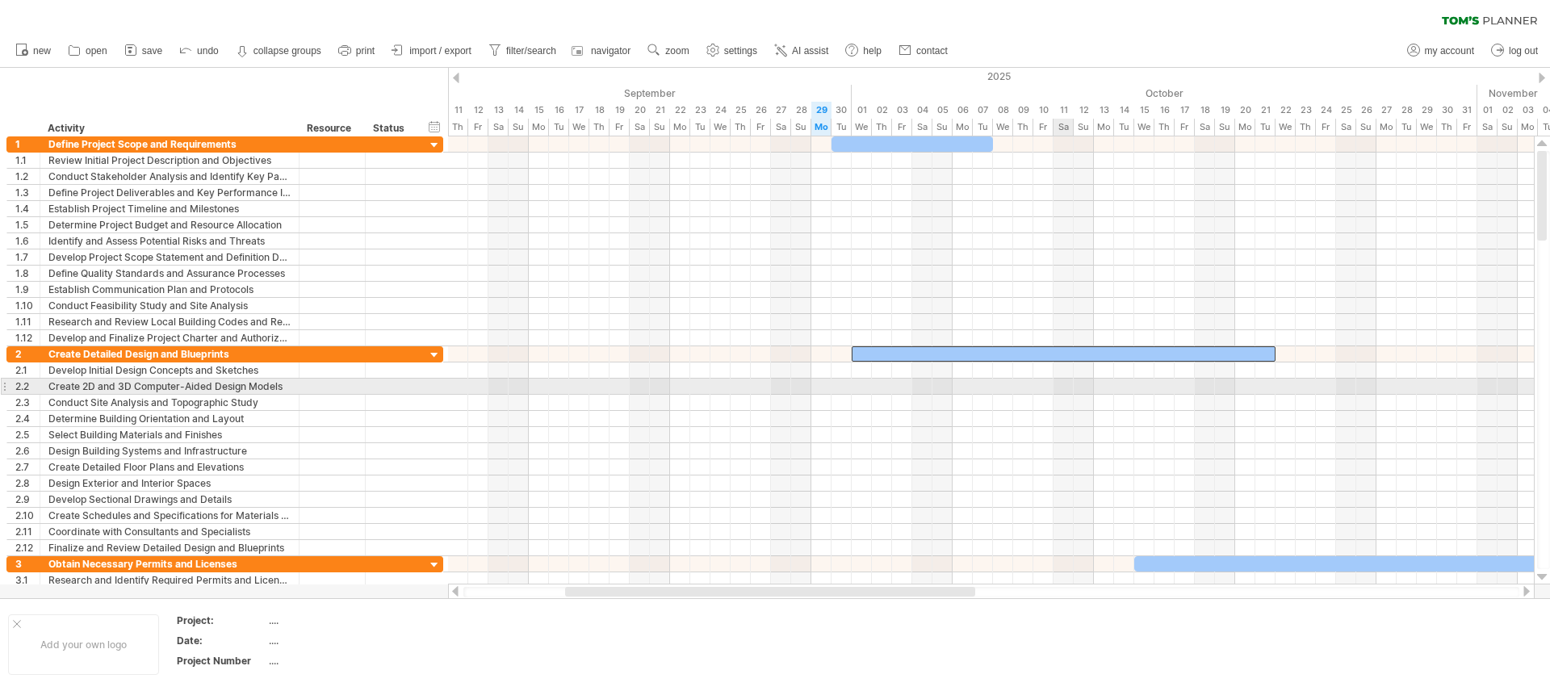
click at [1064, 413] on div at bounding box center [991, 419] width 1086 height 16
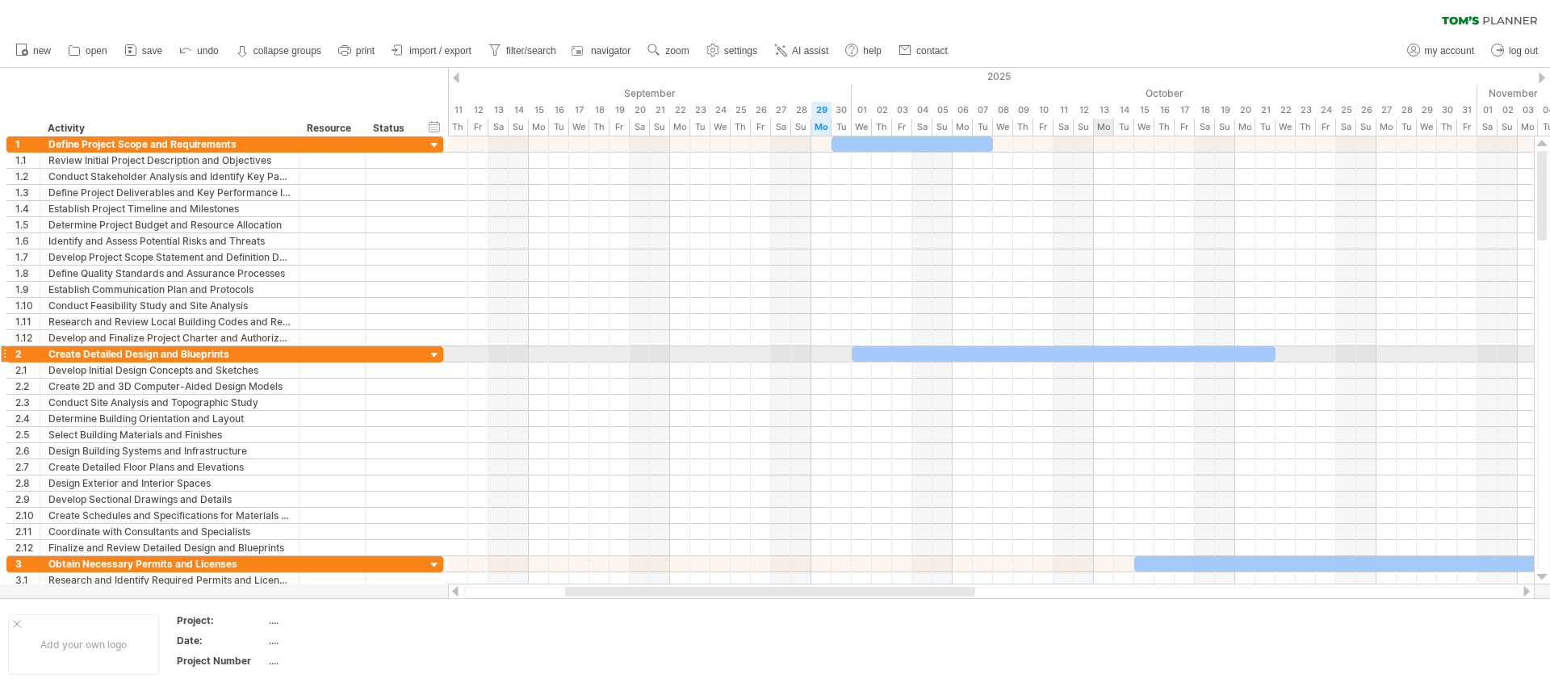
click at [1096, 350] on div at bounding box center [1064, 353] width 424 height 15
click at [772, 350] on div at bounding box center [991, 354] width 1086 height 16
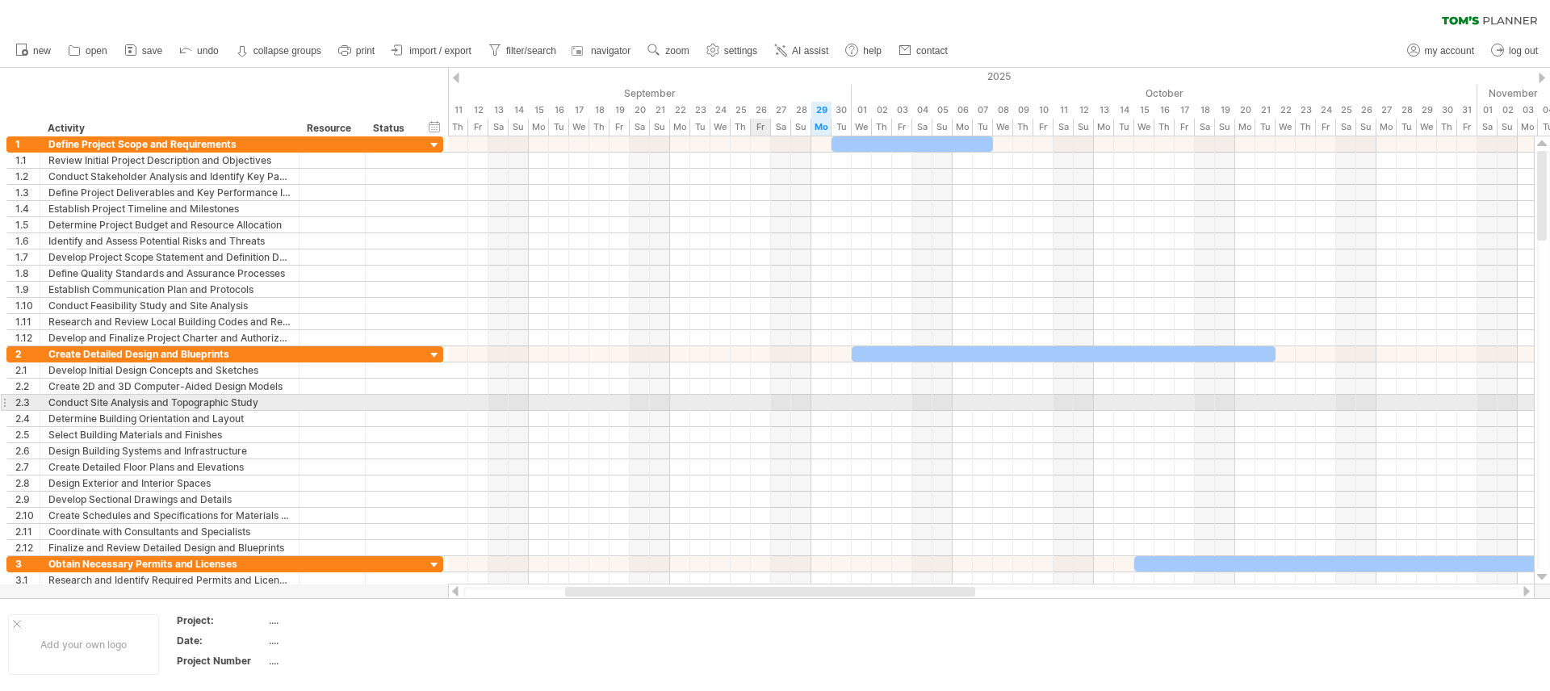
click at [765, 397] on div at bounding box center [991, 403] width 1086 height 16
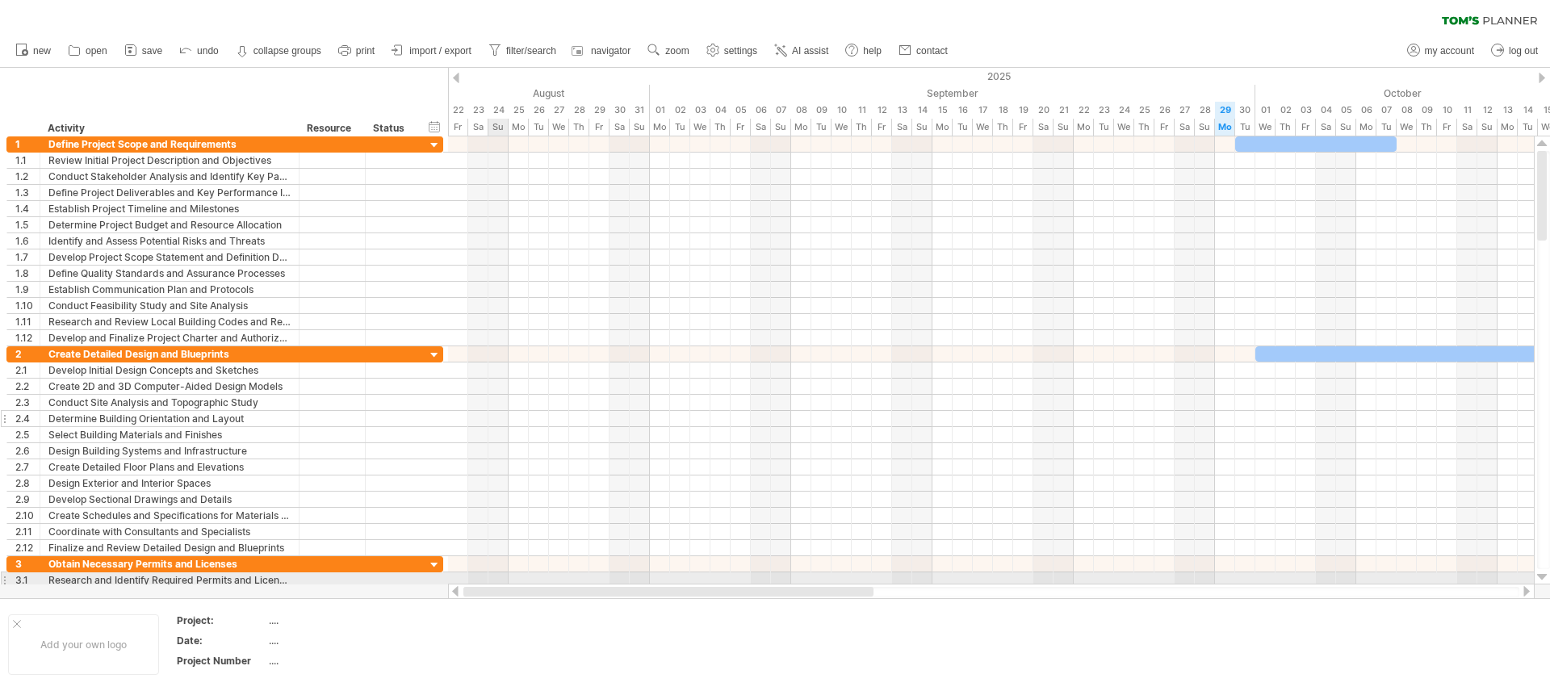
drag, startPoint x: 750, startPoint y: 589, endPoint x: 319, endPoint y: 421, distance: 462.6
click at [451, 565] on div "Trying to reach [DOMAIN_NAME] Connected again... 0% clear filter new 1" at bounding box center [775, 345] width 1550 height 691
click at [438, 127] on div "hide start/end/duration show start/end/duration" at bounding box center [434, 126] width 15 height 17
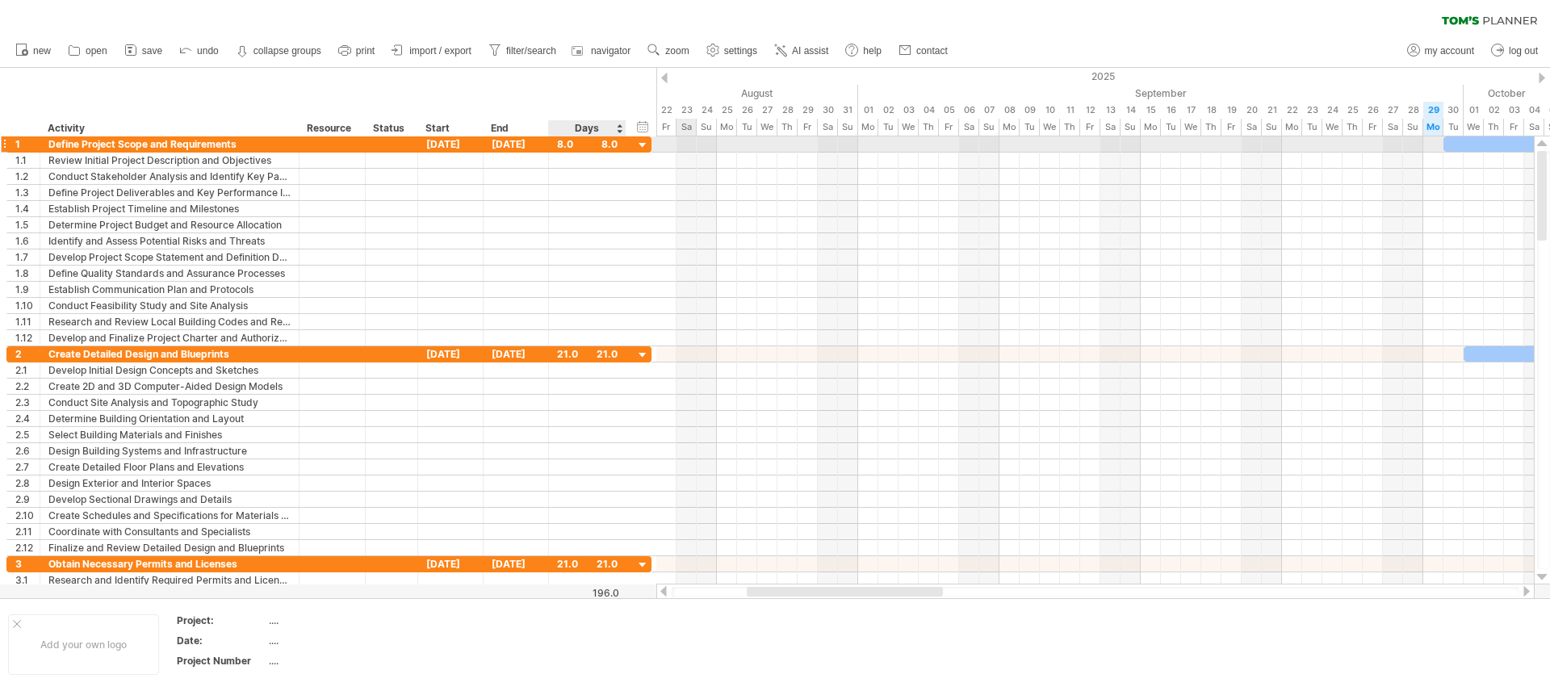
click at [626, 146] on div at bounding box center [624, 144] width 8 height 16
click at [632, 143] on div "**********" at bounding box center [329, 144] width 646 height 16
click at [638, 144] on div at bounding box center [643, 145] width 15 height 15
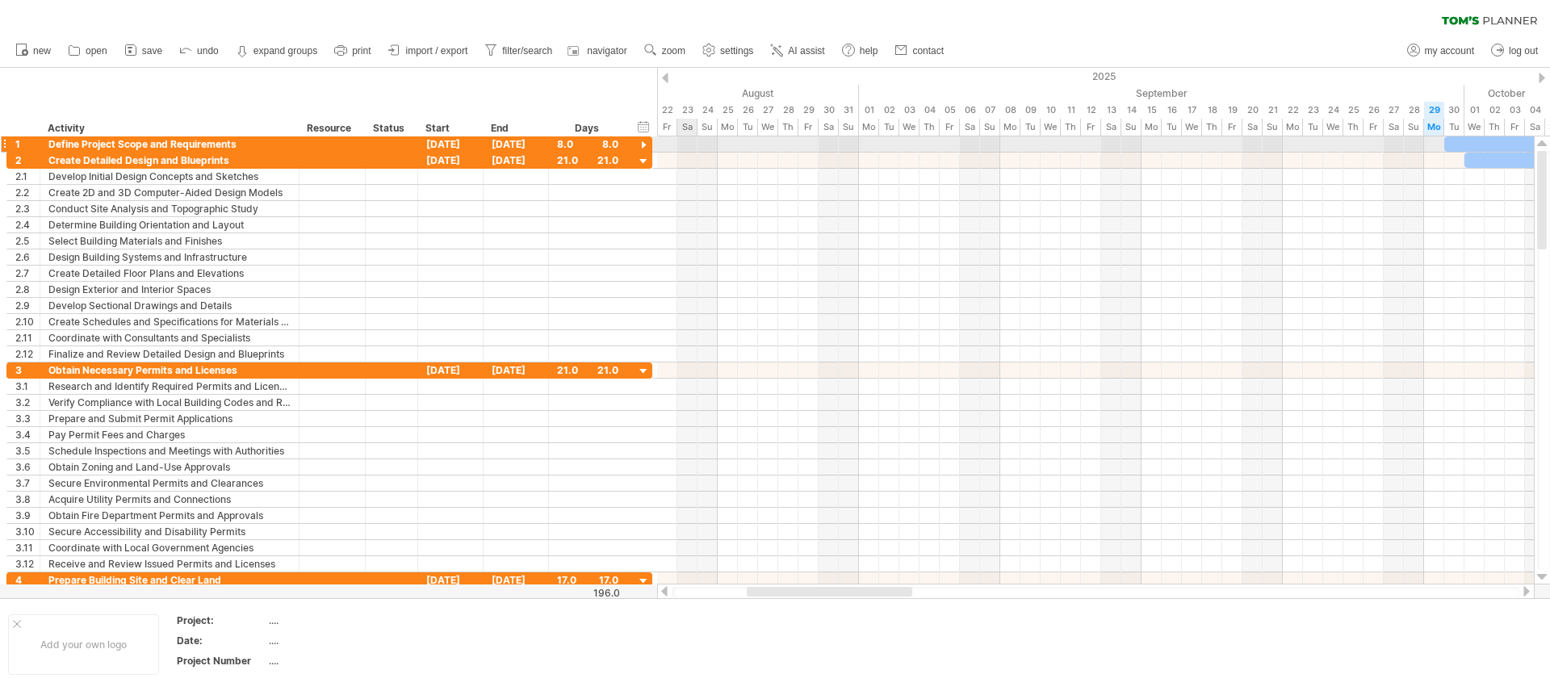
click at [642, 147] on div at bounding box center [643, 145] width 15 height 15
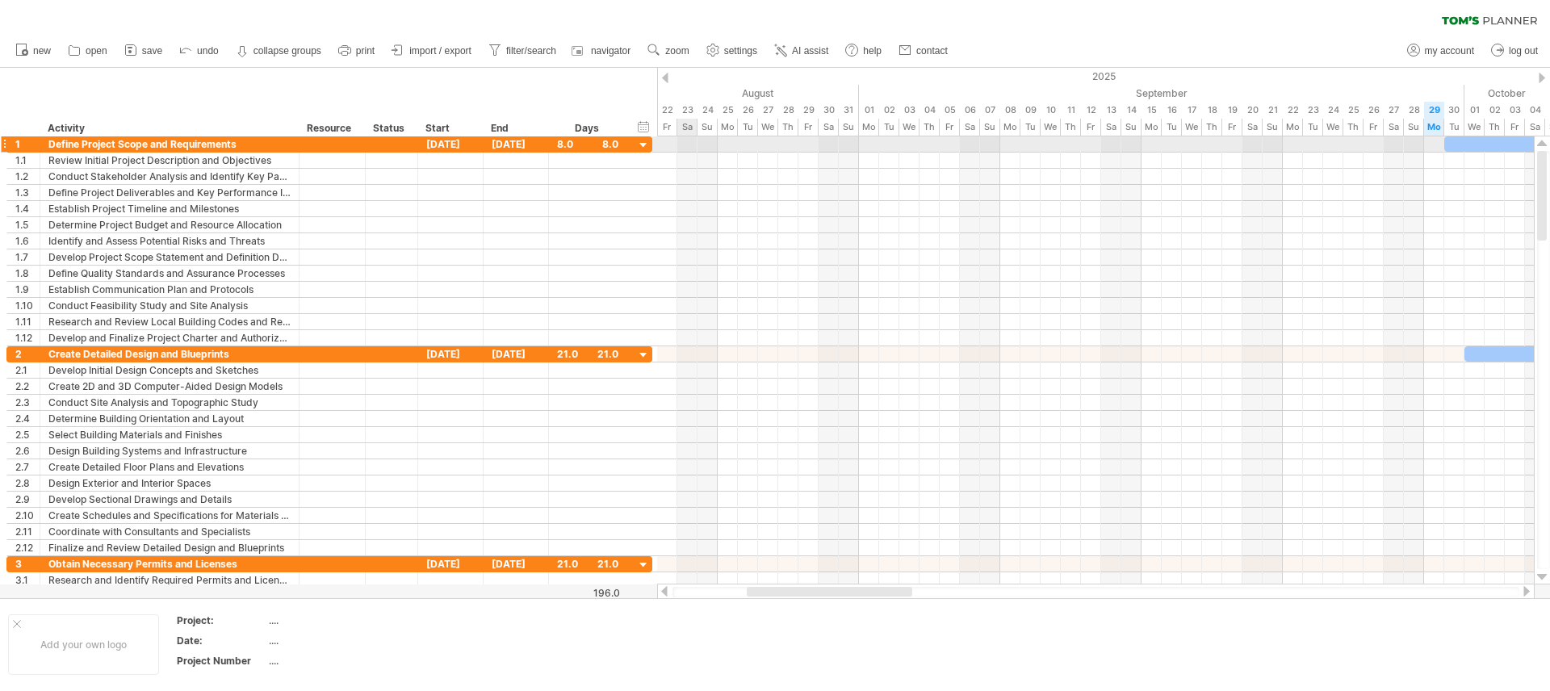
click at [643, 148] on div at bounding box center [643, 145] width 15 height 15
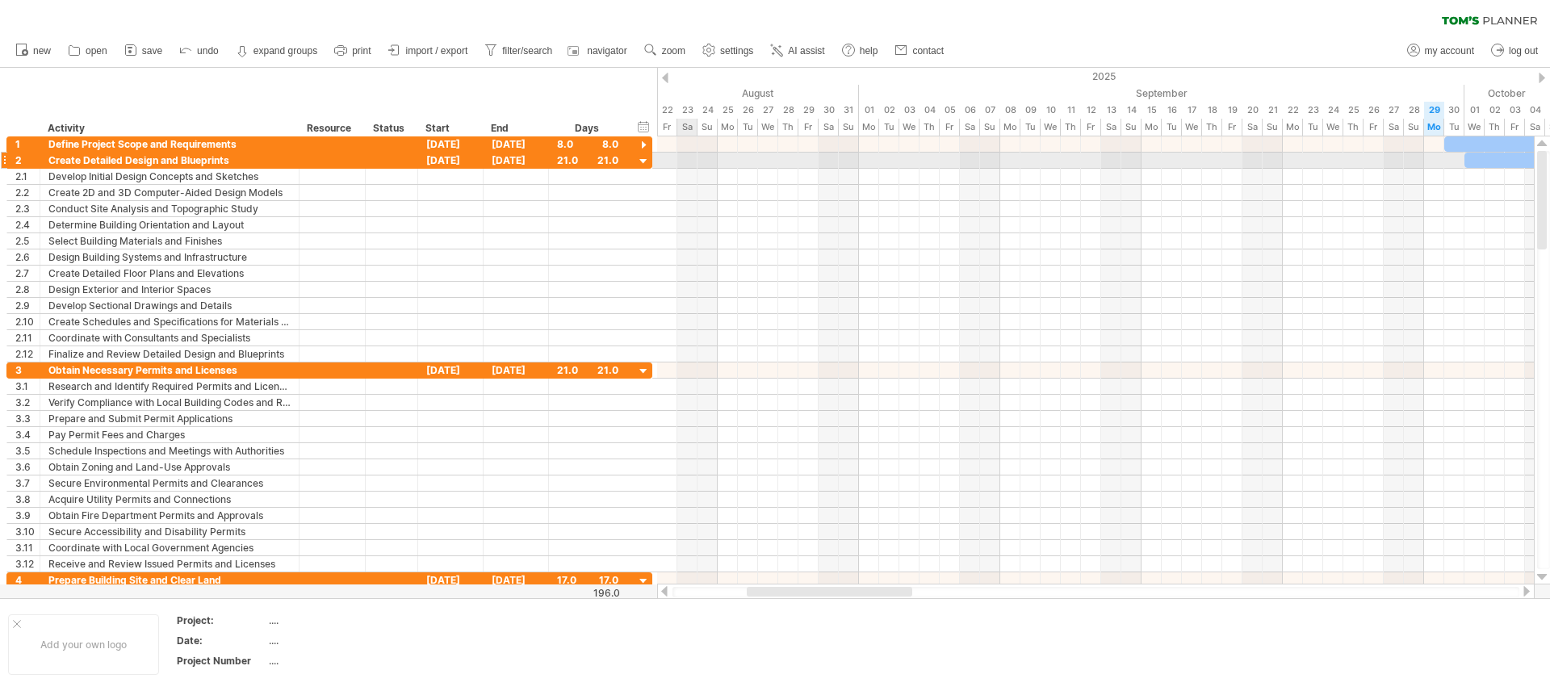
click at [610, 165] on div "21.0" at bounding box center [587, 160] width 61 height 15
click at [560, 164] on input "****" at bounding box center [572, 160] width 31 height 15
click at [568, 146] on div "8.0" at bounding box center [587, 143] width 61 height 15
click at [622, 143] on div at bounding box center [625, 144] width 8 height 16
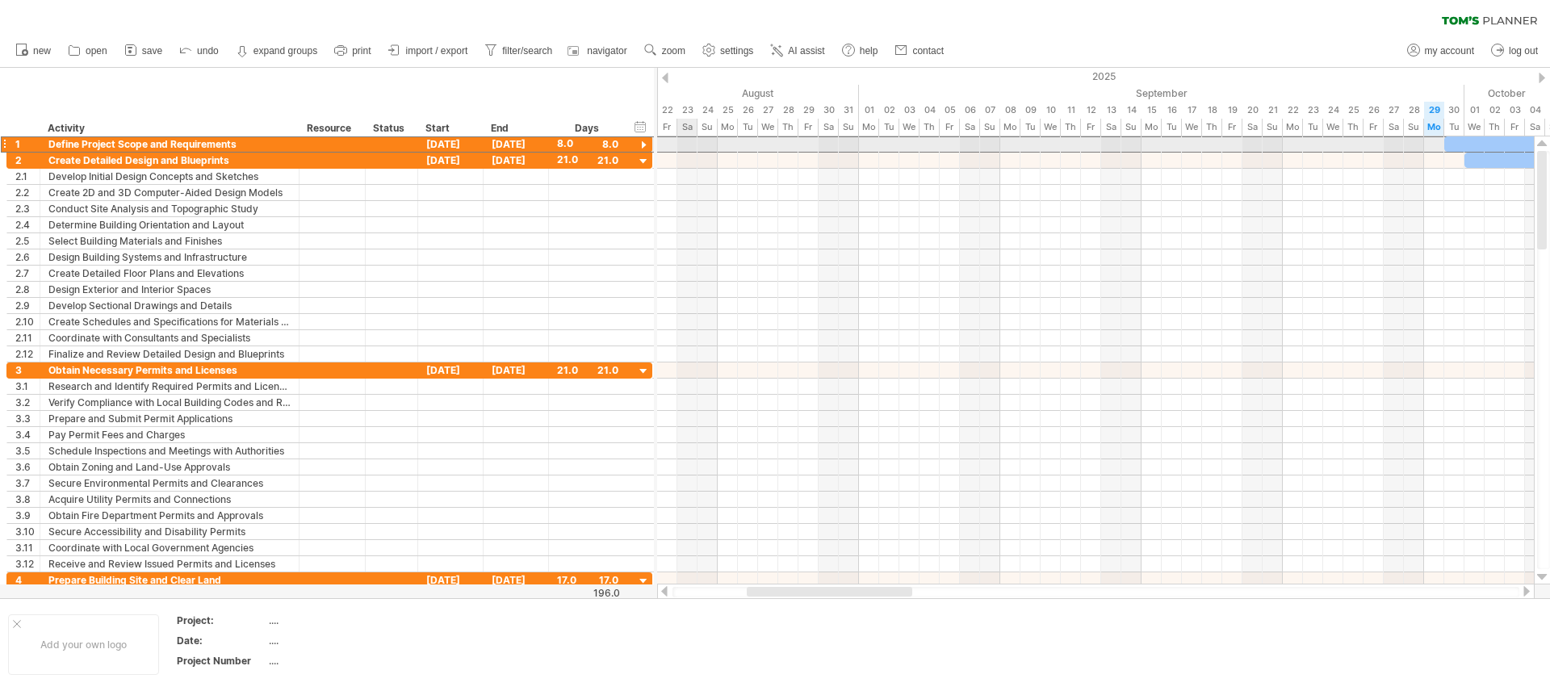
click at [600, 143] on div "8.0" at bounding box center [587, 143] width 61 height 15
click at [642, 148] on div at bounding box center [643, 145] width 15 height 15
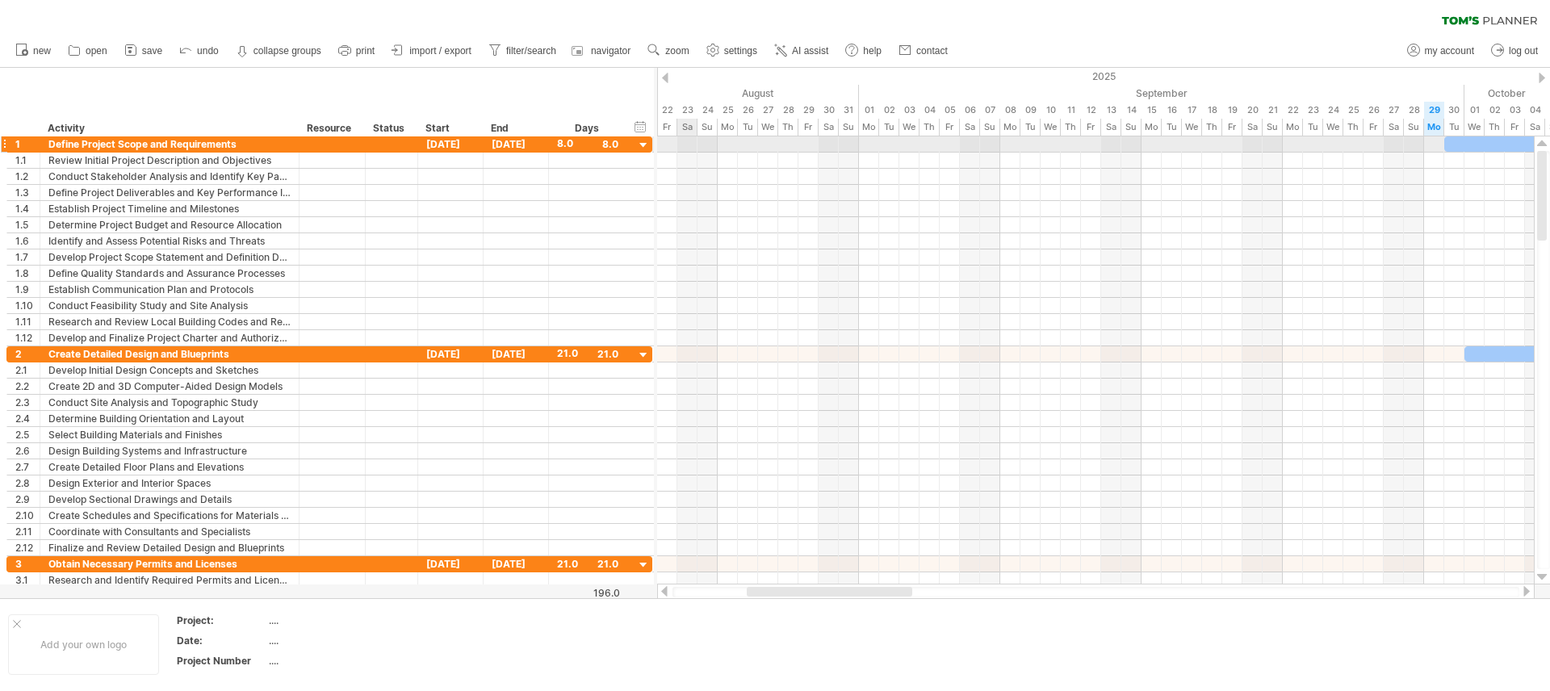
click at [573, 145] on div "8.0" at bounding box center [587, 143] width 61 height 15
click at [613, 145] on div "***" at bounding box center [587, 143] width 61 height 15
click at [576, 146] on input "***" at bounding box center [572, 143] width 31 height 15
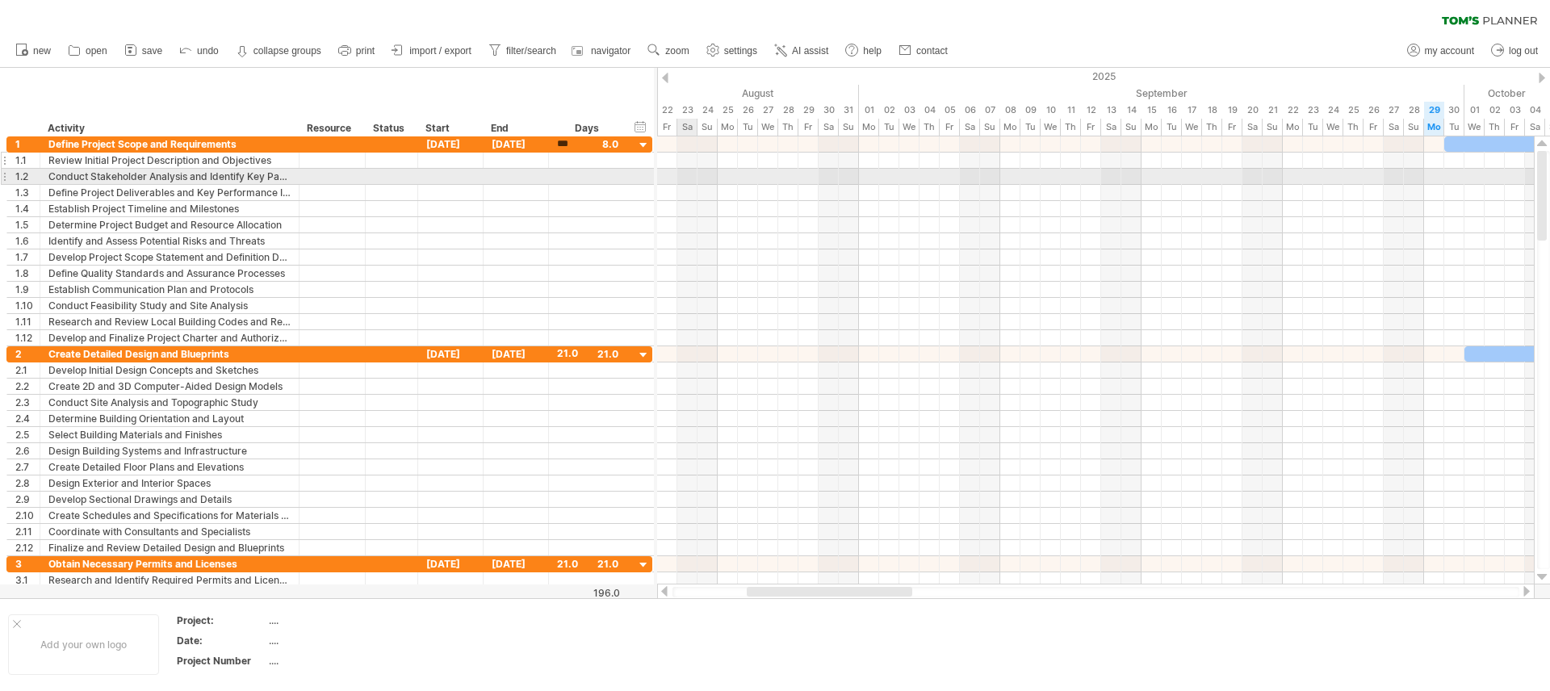
click at [569, 167] on div at bounding box center [587, 160] width 61 height 15
click at [601, 118] on div "hide start/end/duration show start/end/duration ******** Activity ******** Reso…" at bounding box center [327, 102] width 654 height 69
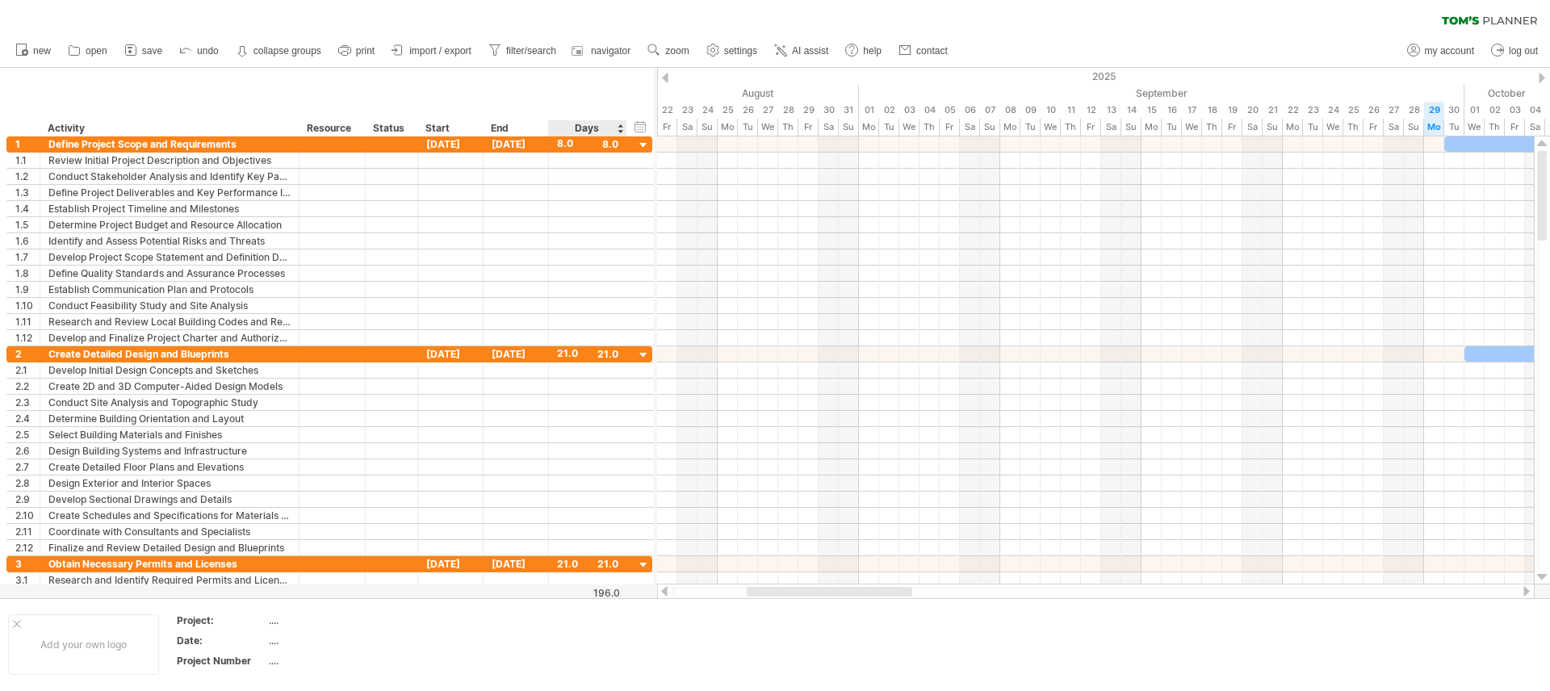
click at [602, 124] on div "Days" at bounding box center [587, 128] width 78 height 16
click at [620, 129] on div "Days" at bounding box center [587, 128] width 78 height 16
click at [586, 129] on div "Days" at bounding box center [587, 128] width 78 height 16
click at [588, 128] on div "Days" at bounding box center [587, 128] width 78 height 16
click at [589, 128] on div "Days" at bounding box center [587, 128] width 78 height 16
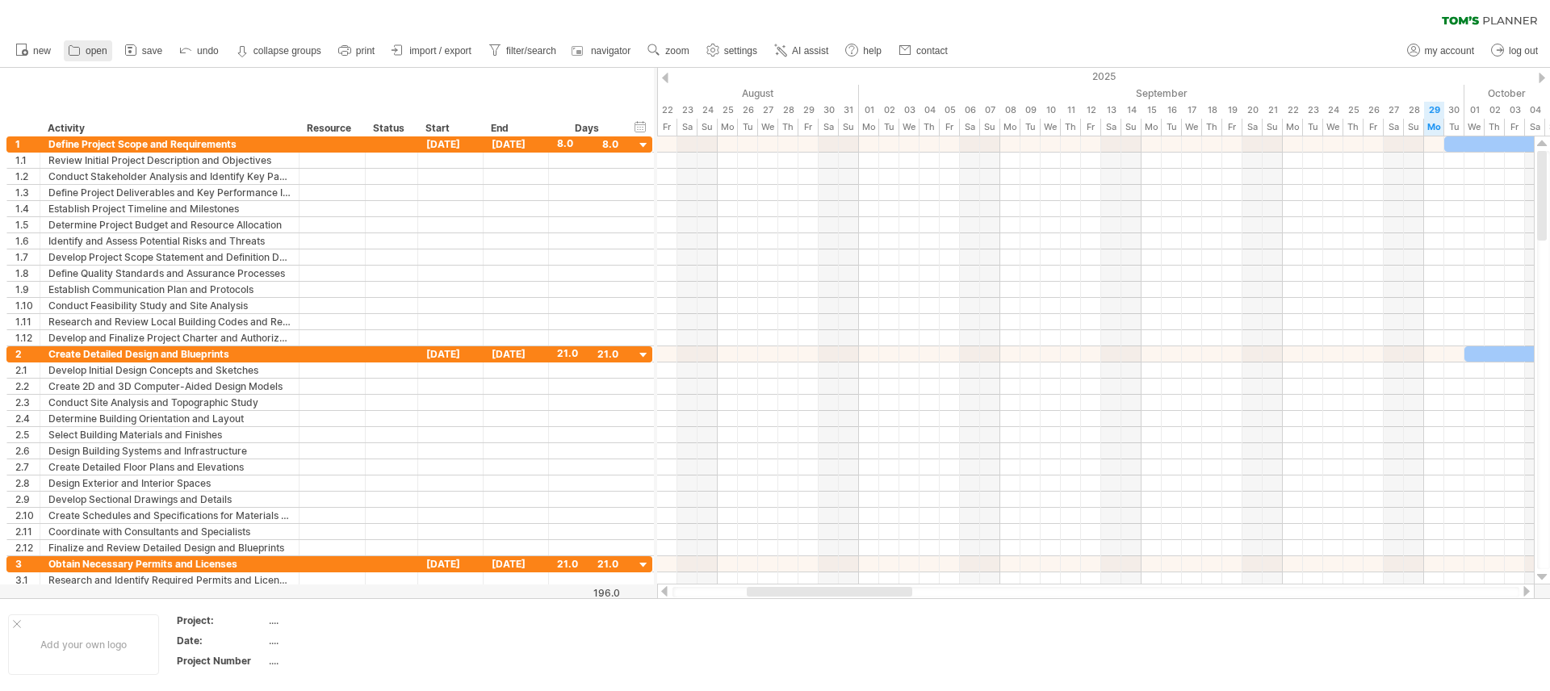
click at [91, 48] on span "open" at bounding box center [97, 50] width 22 height 11
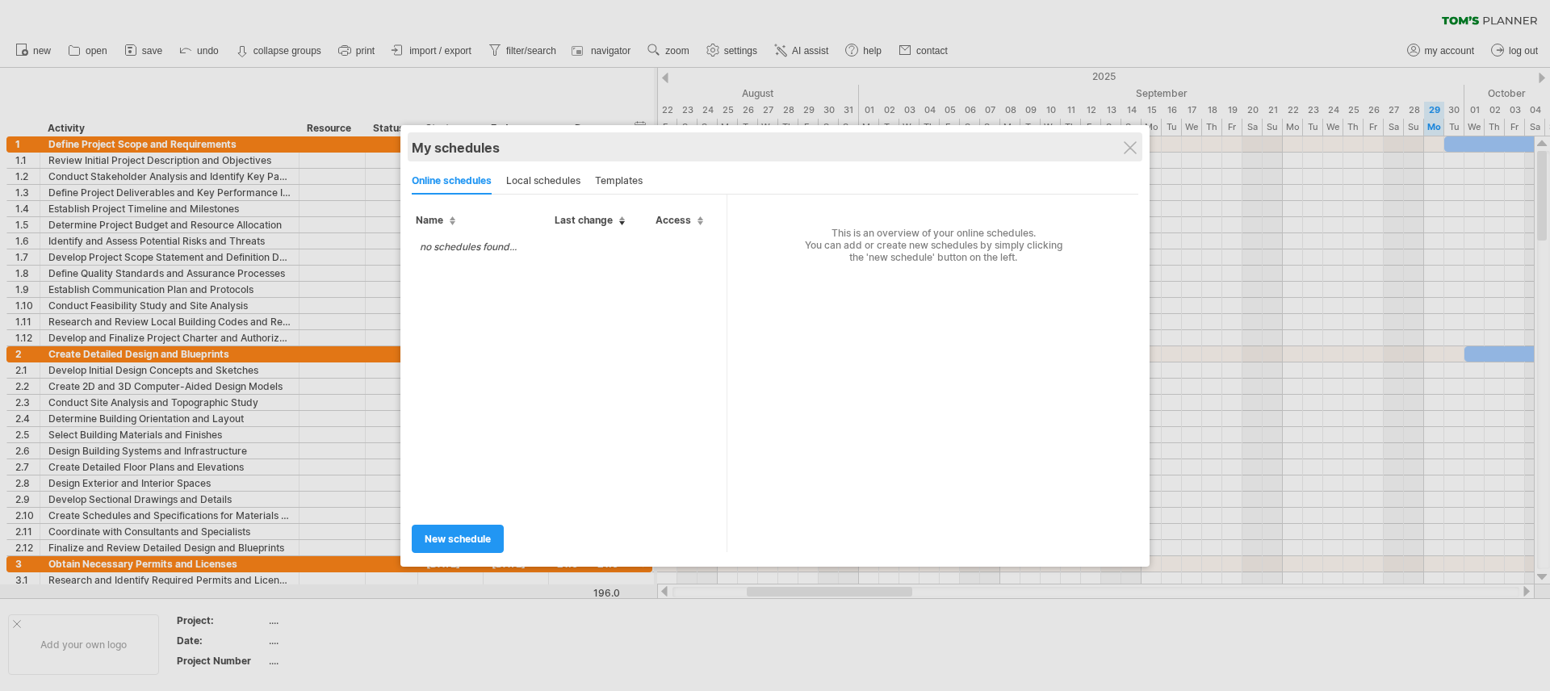
click at [1137, 144] on div "My schedules share/collaborate online" at bounding box center [775, 146] width 727 height 29
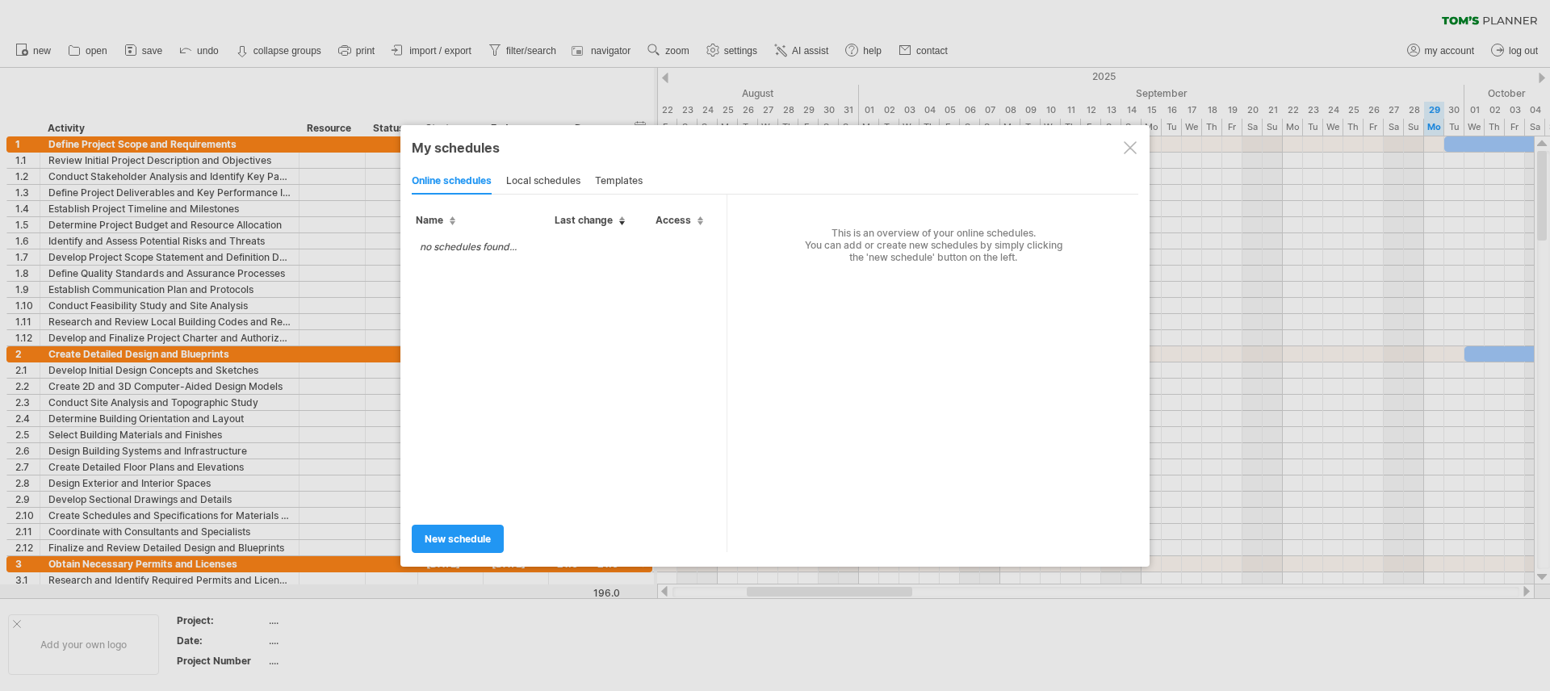
click at [150, 54] on div at bounding box center [775, 345] width 1550 height 691
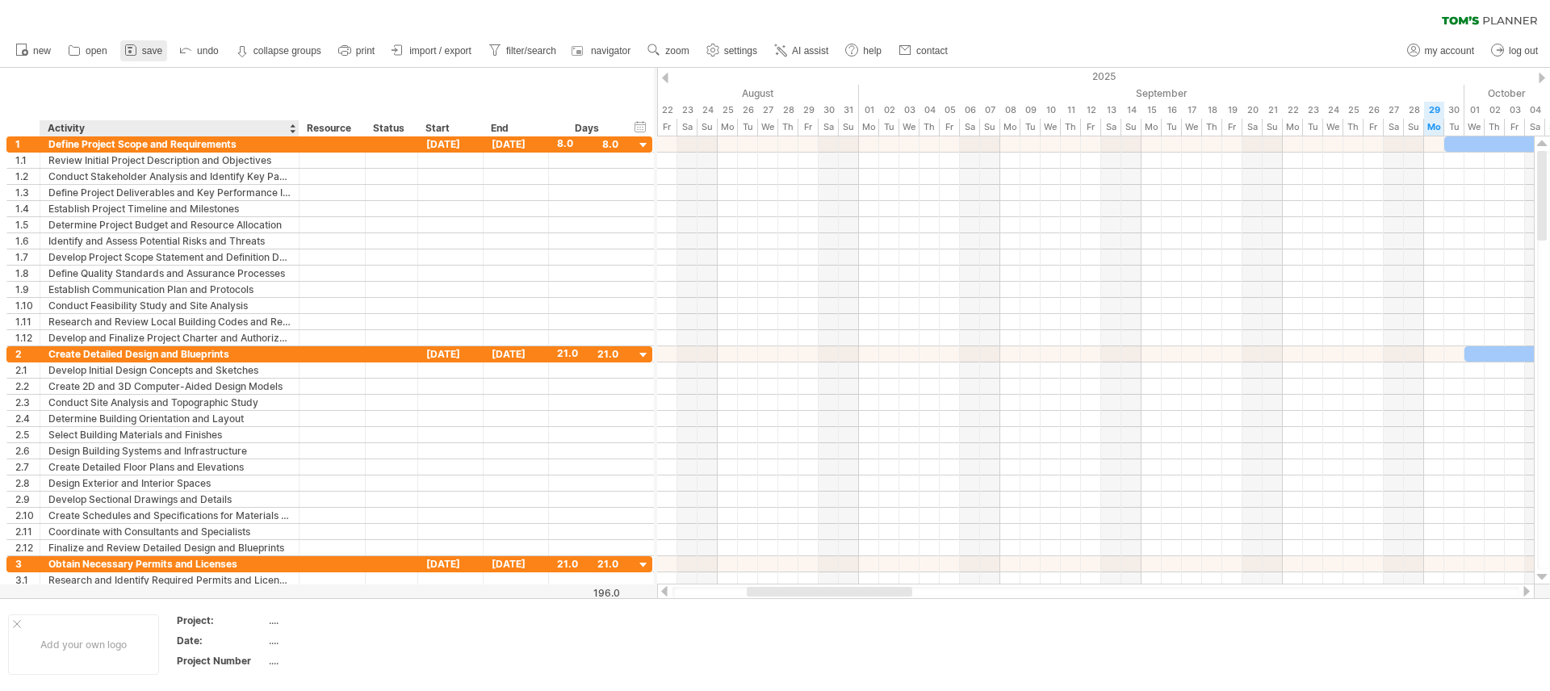
click at [153, 45] on span "save" at bounding box center [152, 50] width 20 height 11
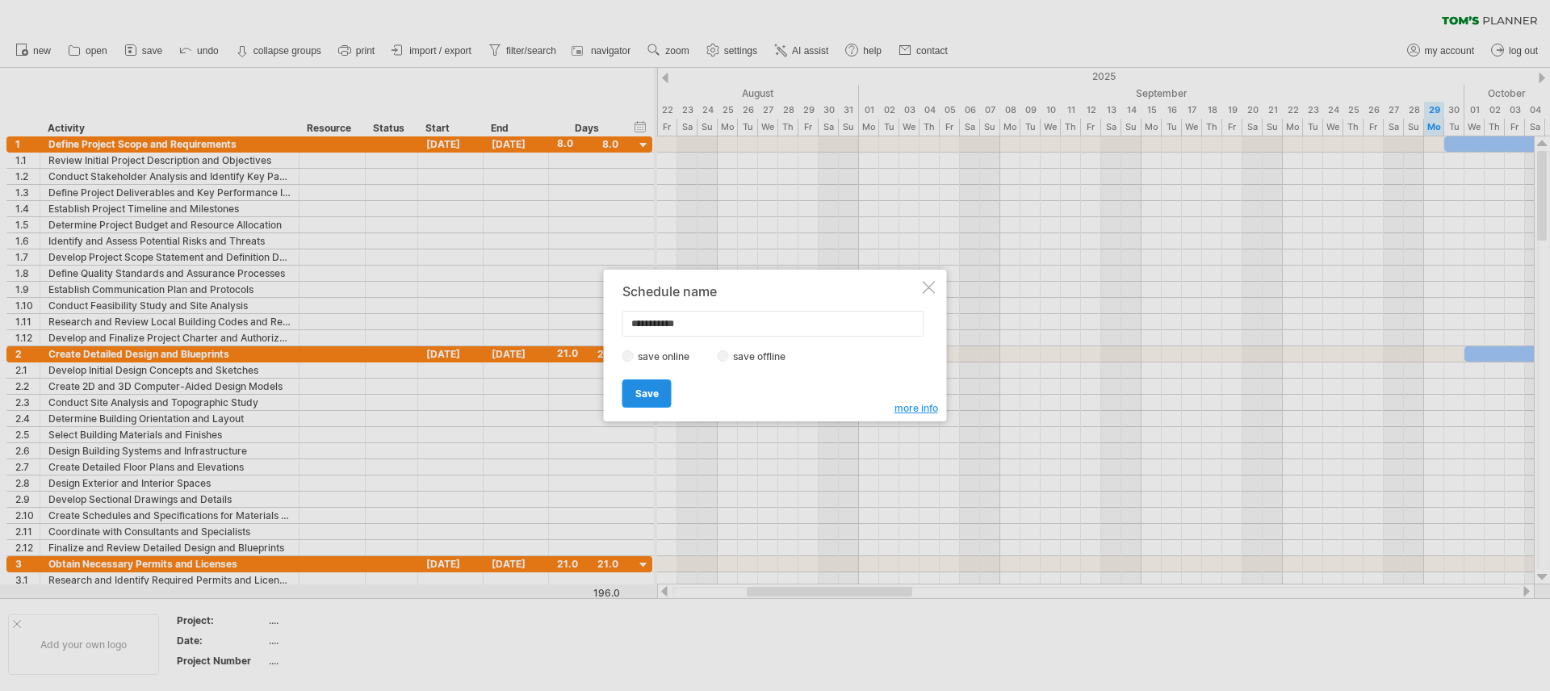
click at [650, 396] on span "Save" at bounding box center [646, 394] width 23 height 12
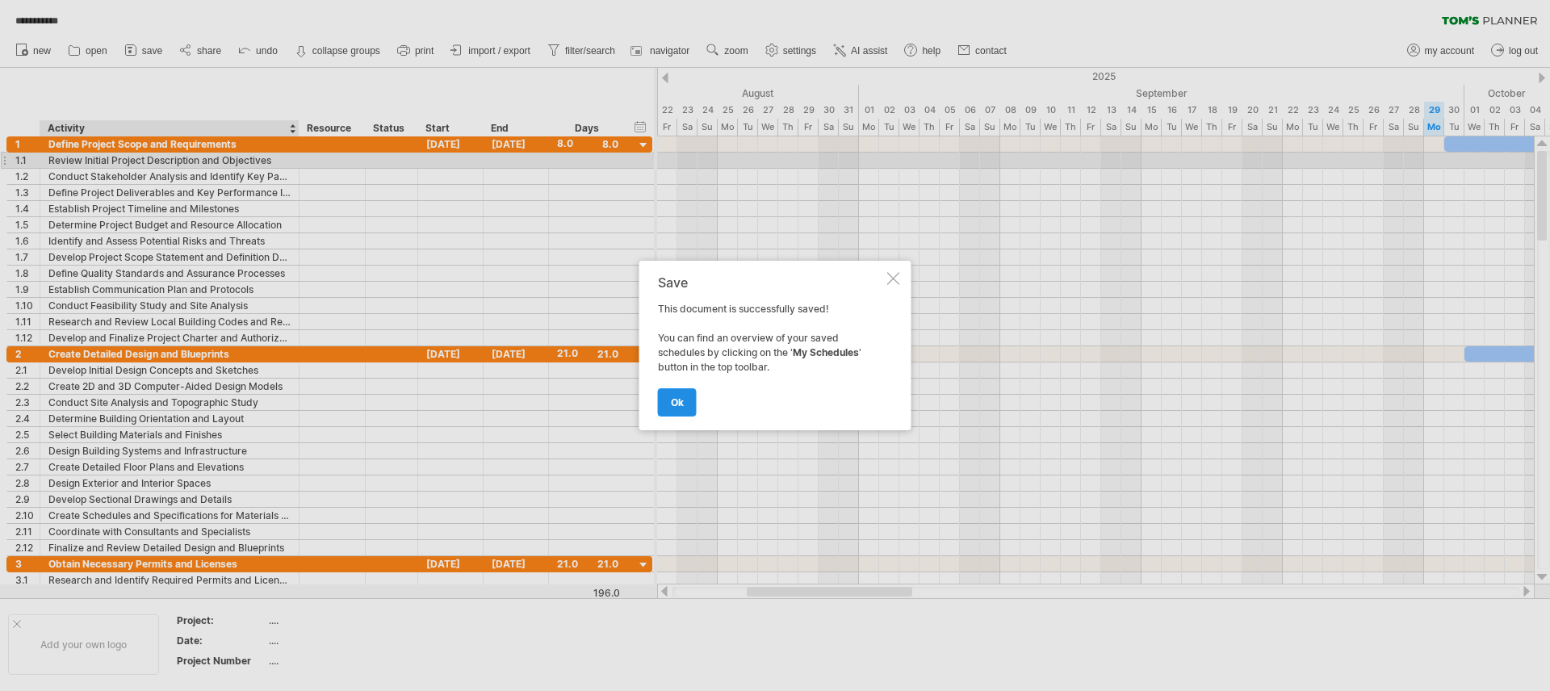
click at [684, 399] on link "ok" at bounding box center [677, 402] width 39 height 28
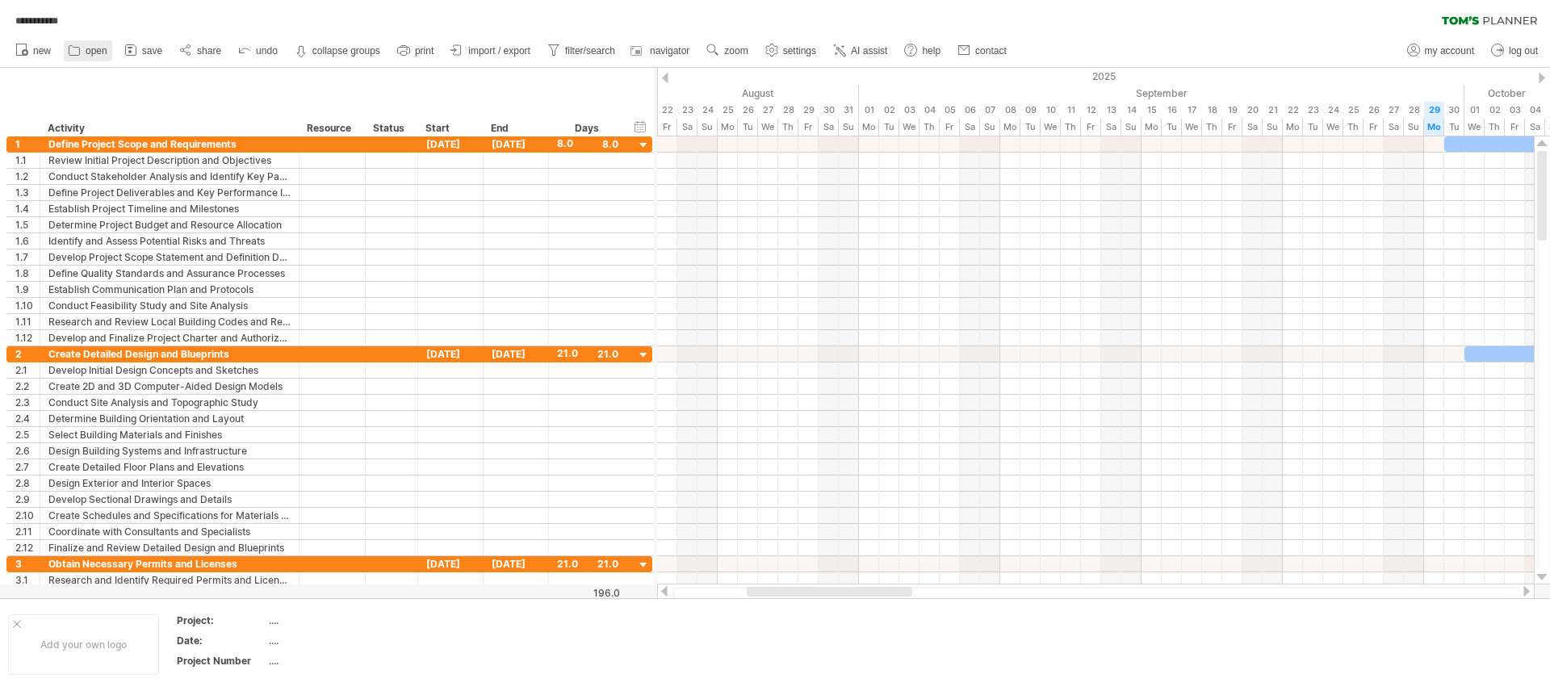
click at [90, 52] on span "open" at bounding box center [97, 50] width 22 height 11
type input "**********"
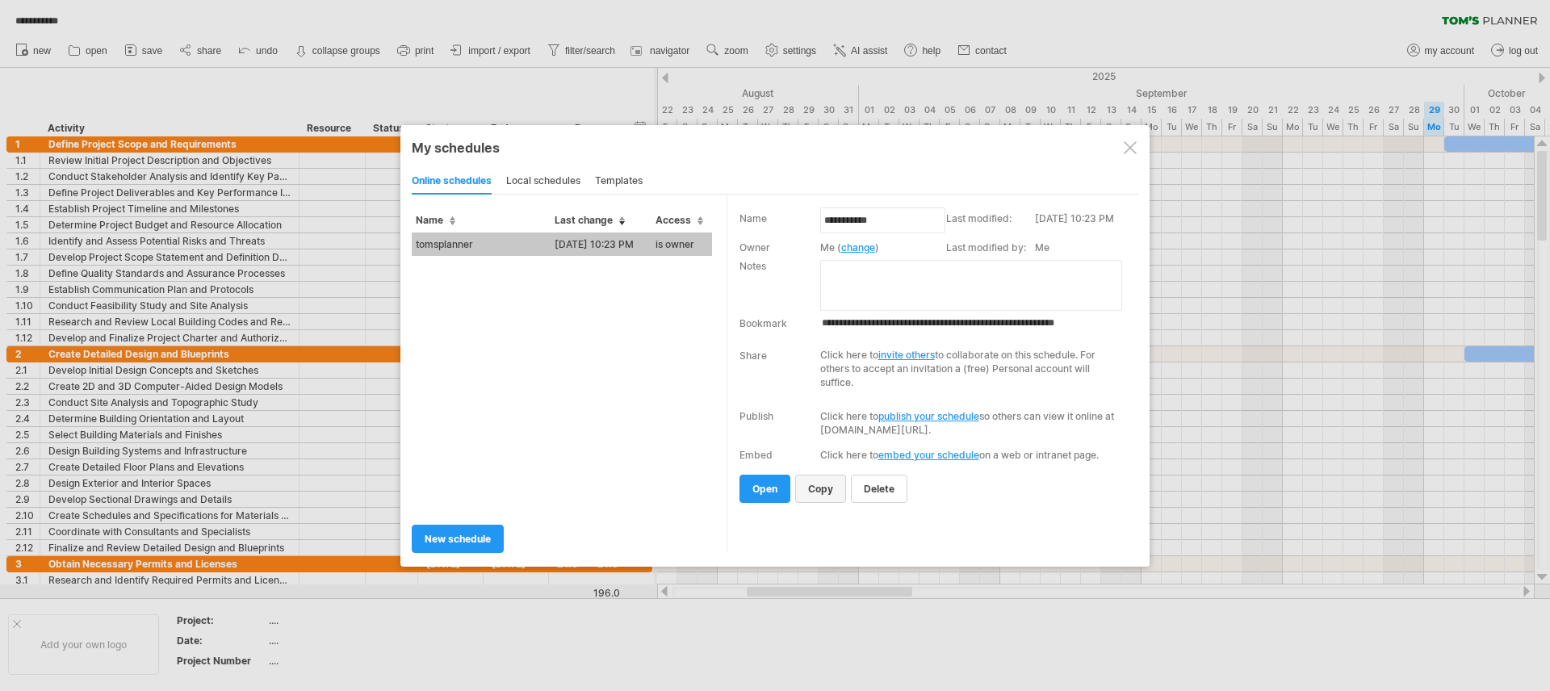
click at [832, 493] on span "copy" at bounding box center [820, 489] width 25 height 12
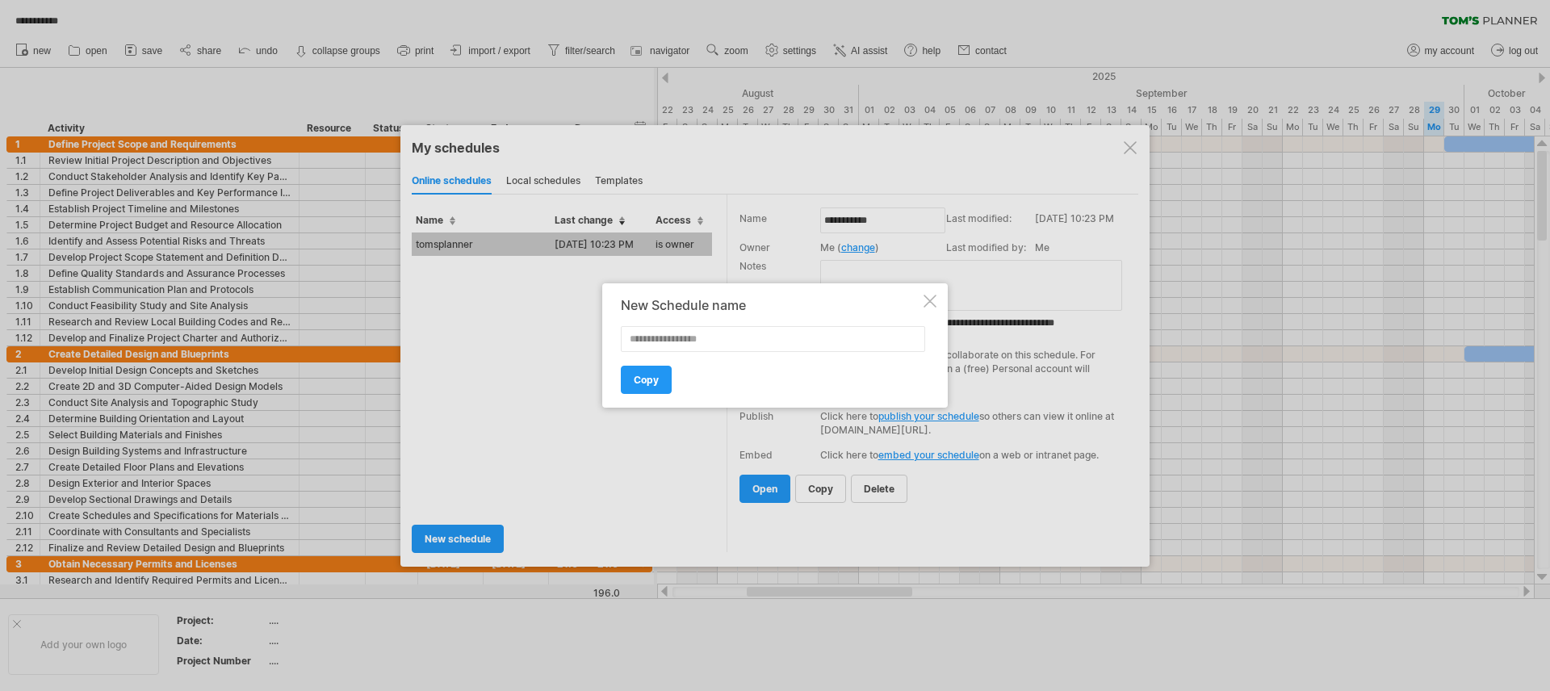
click at [932, 302] on div at bounding box center [930, 301] width 13 height 13
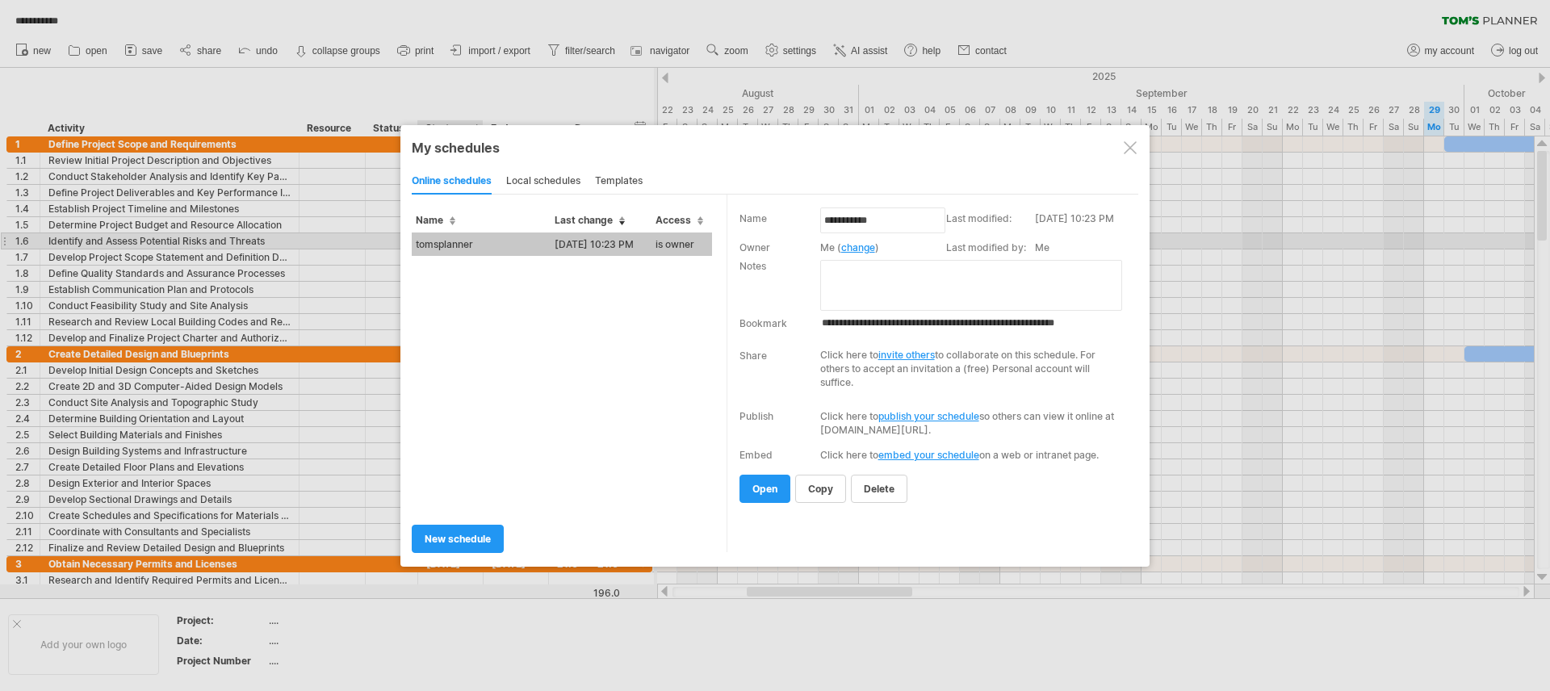
click at [454, 244] on td "tomsplanner" at bounding box center [481, 244] width 139 height 23
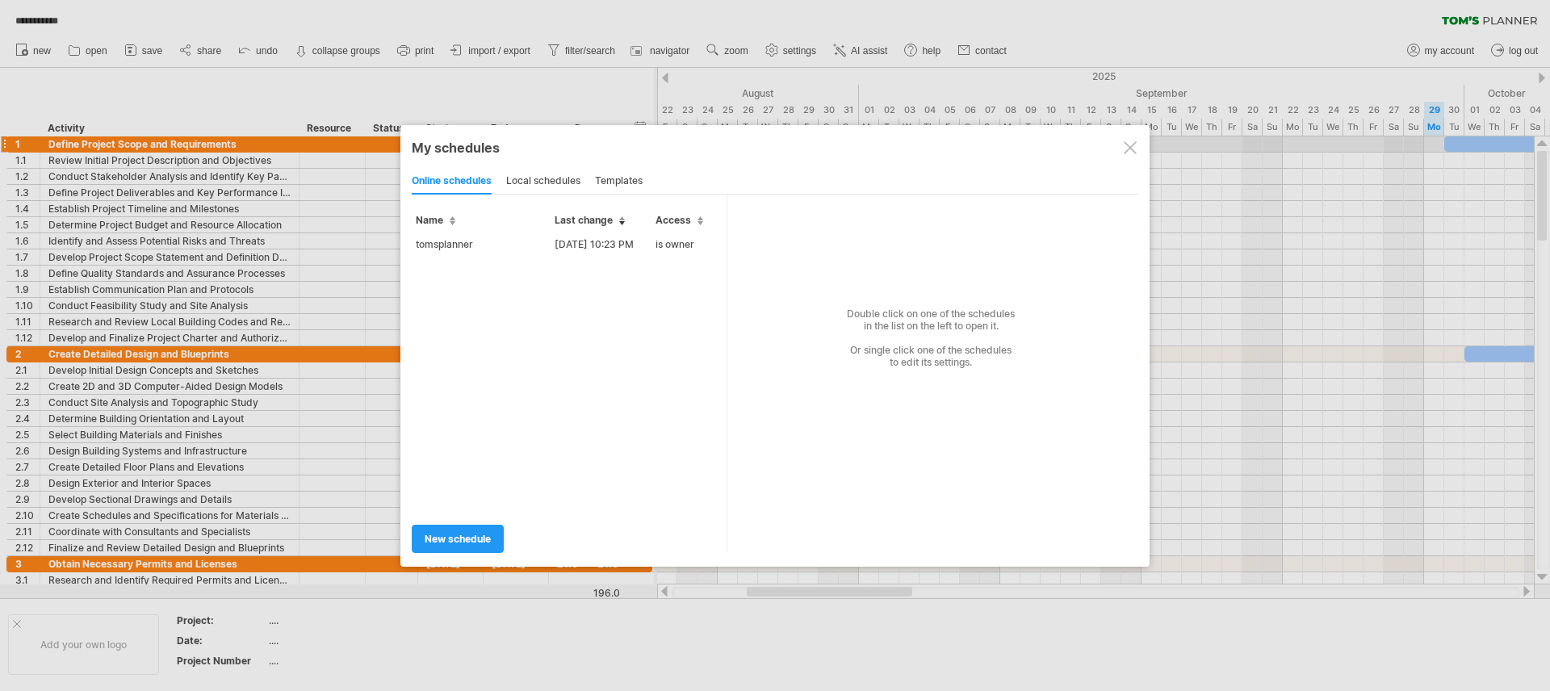
click at [1130, 149] on div at bounding box center [1130, 147] width 13 height 13
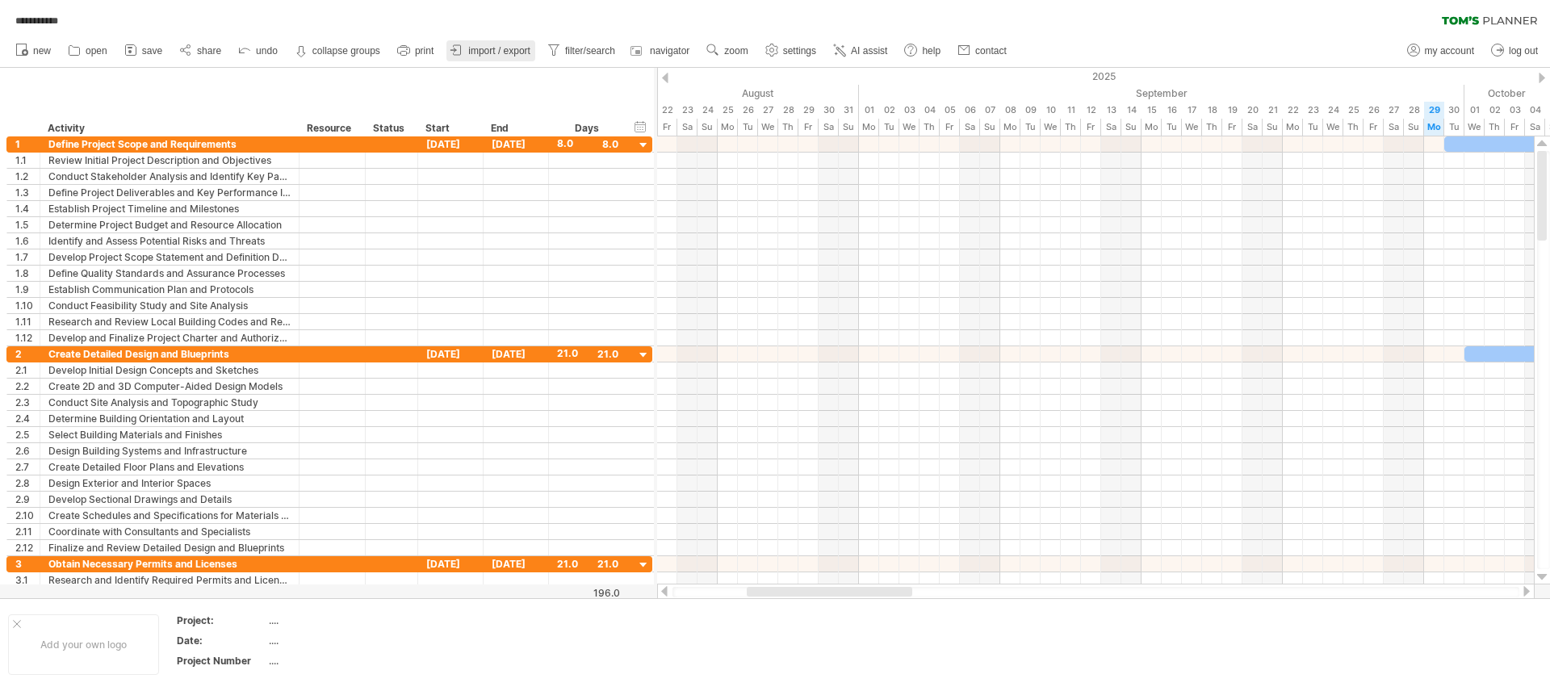
click at [473, 49] on span "import / export" at bounding box center [499, 50] width 62 height 11
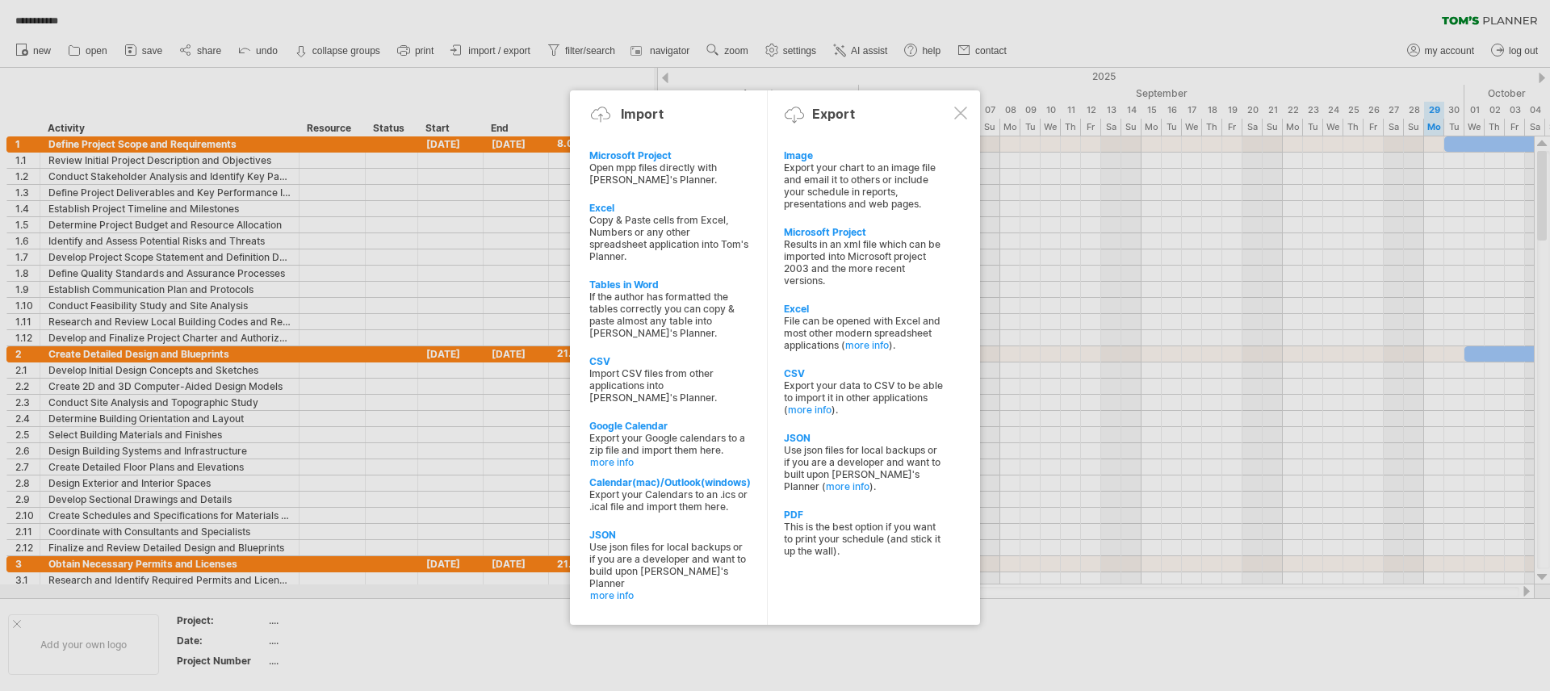
click at [342, 107] on div at bounding box center [775, 345] width 1550 height 691
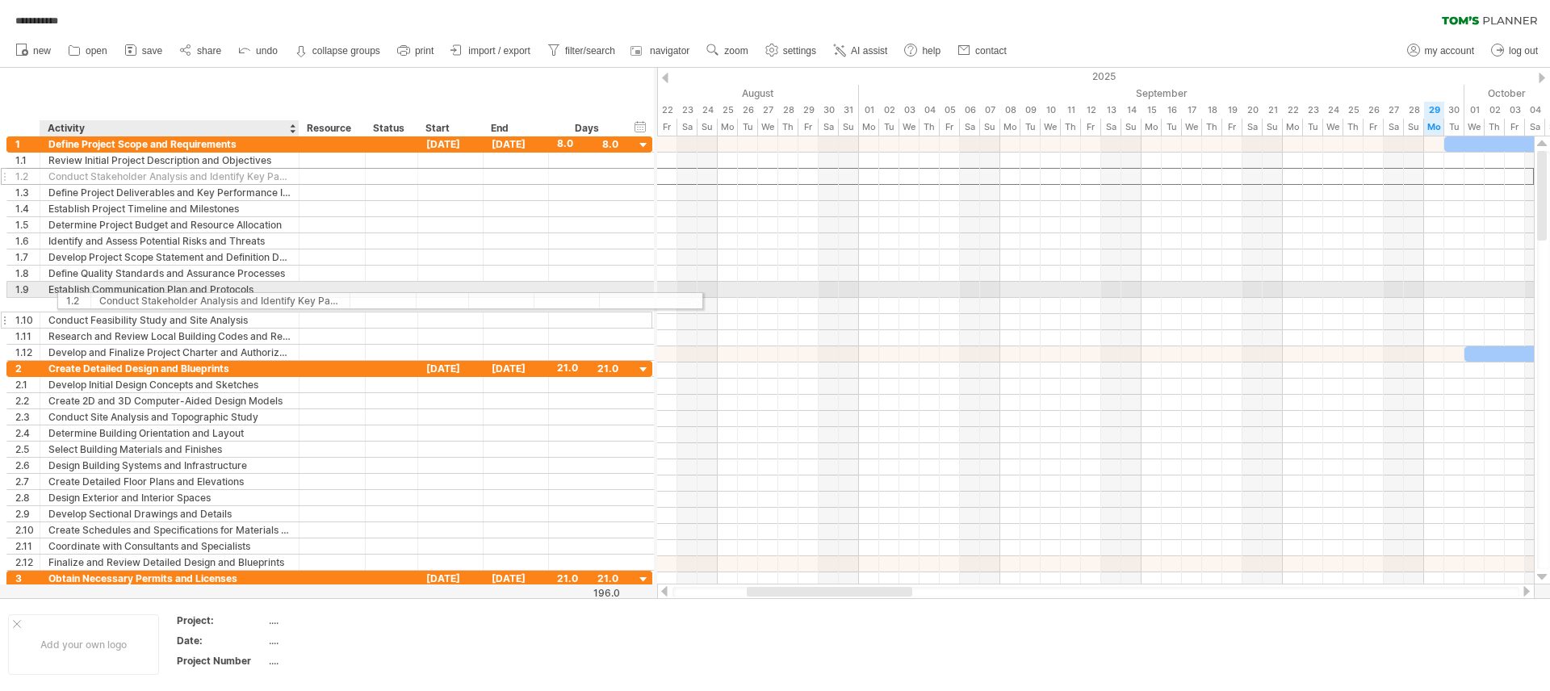
drag, startPoint x: 68, startPoint y: 179, endPoint x: 118, endPoint y: 305, distance: 135.5
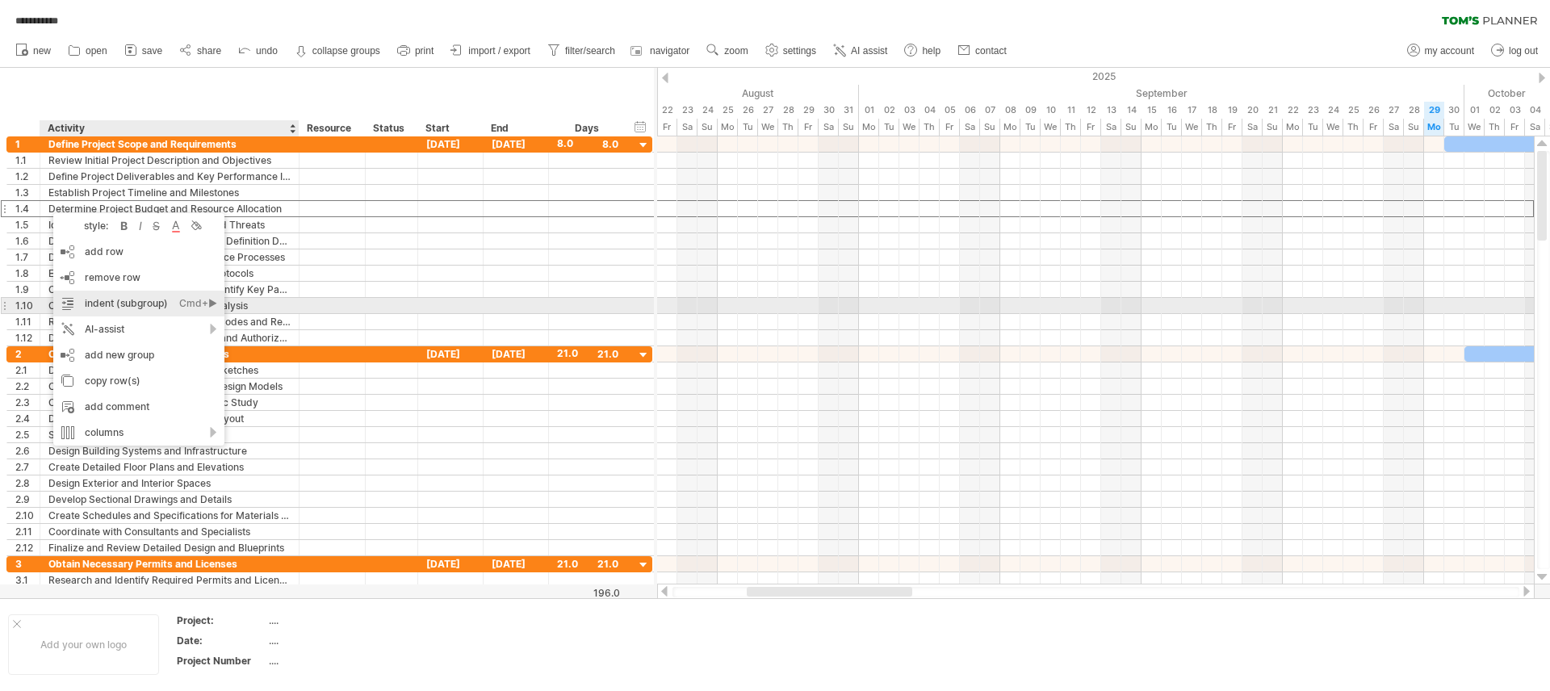
click at [94, 304] on div "indent (subgroup) Ctrl+► Cmd+►" at bounding box center [138, 304] width 171 height 26
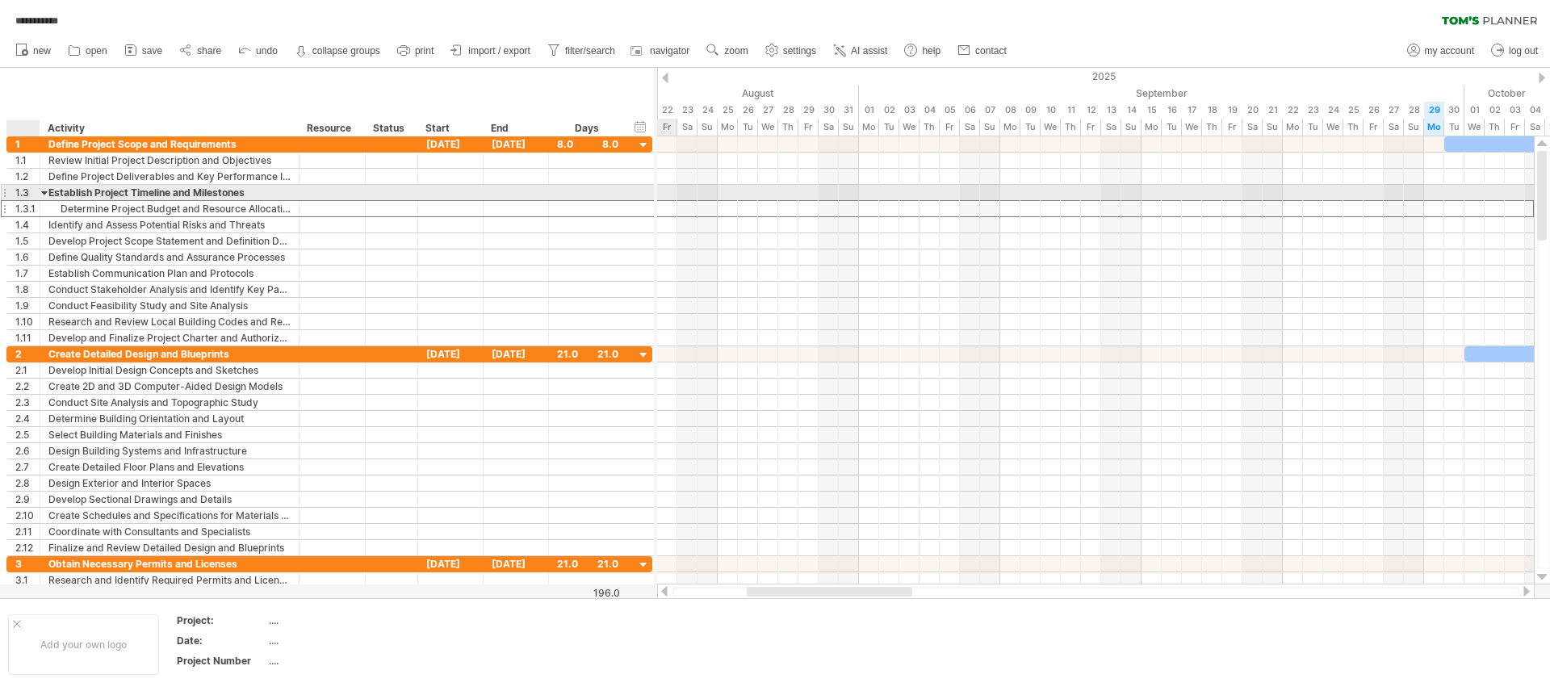
click at [44, 193] on div at bounding box center [44, 192] width 7 height 15
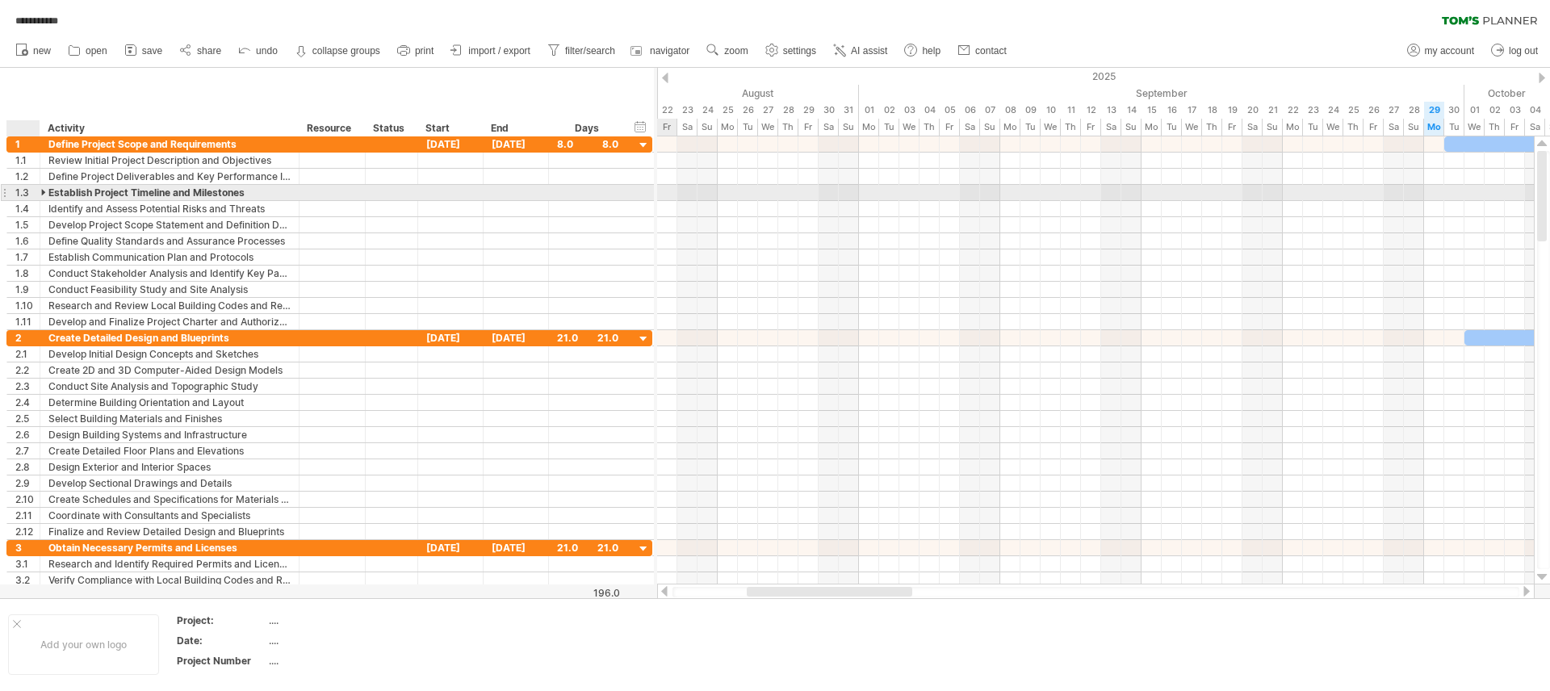
click at [44, 193] on div at bounding box center [44, 192] width 7 height 15
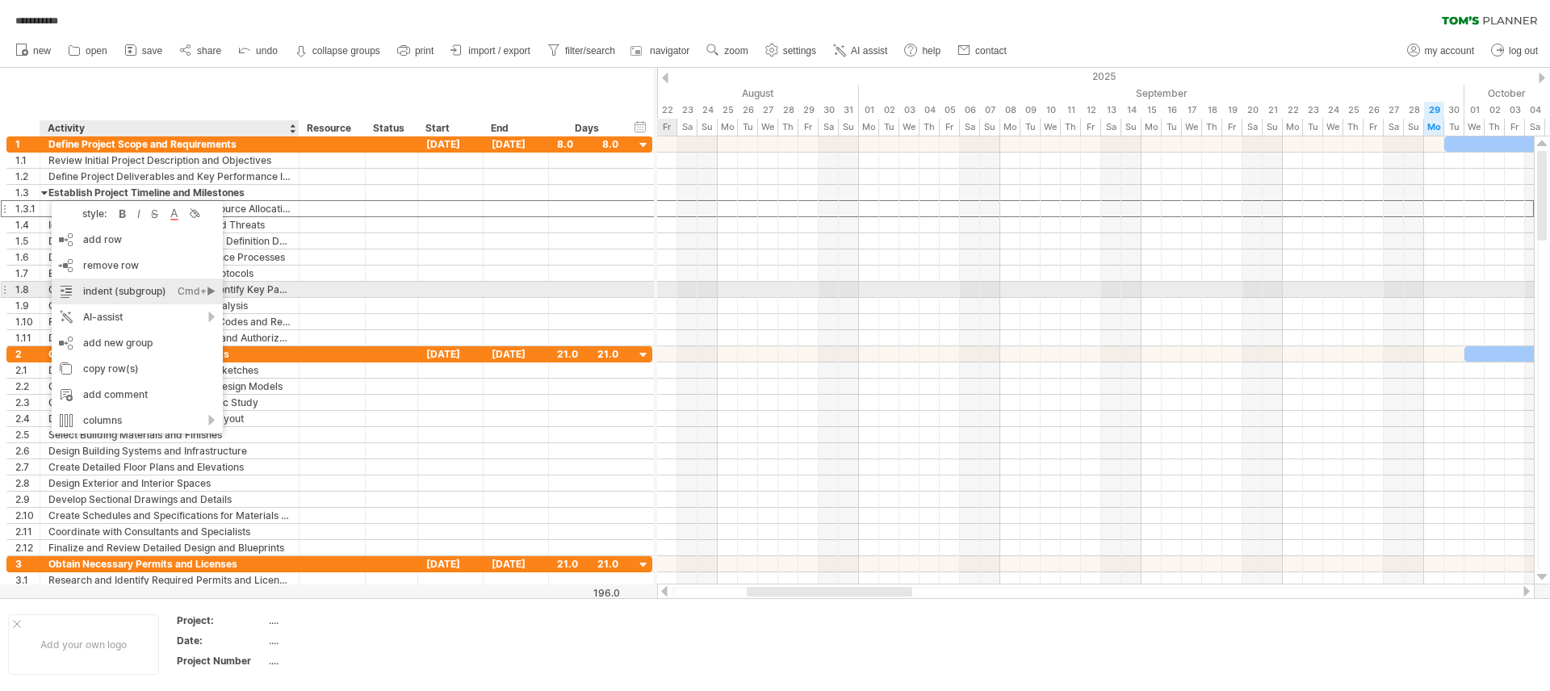
click at [140, 290] on div "indent (subgroup) Ctrl+► Cmd+►" at bounding box center [137, 292] width 171 height 26
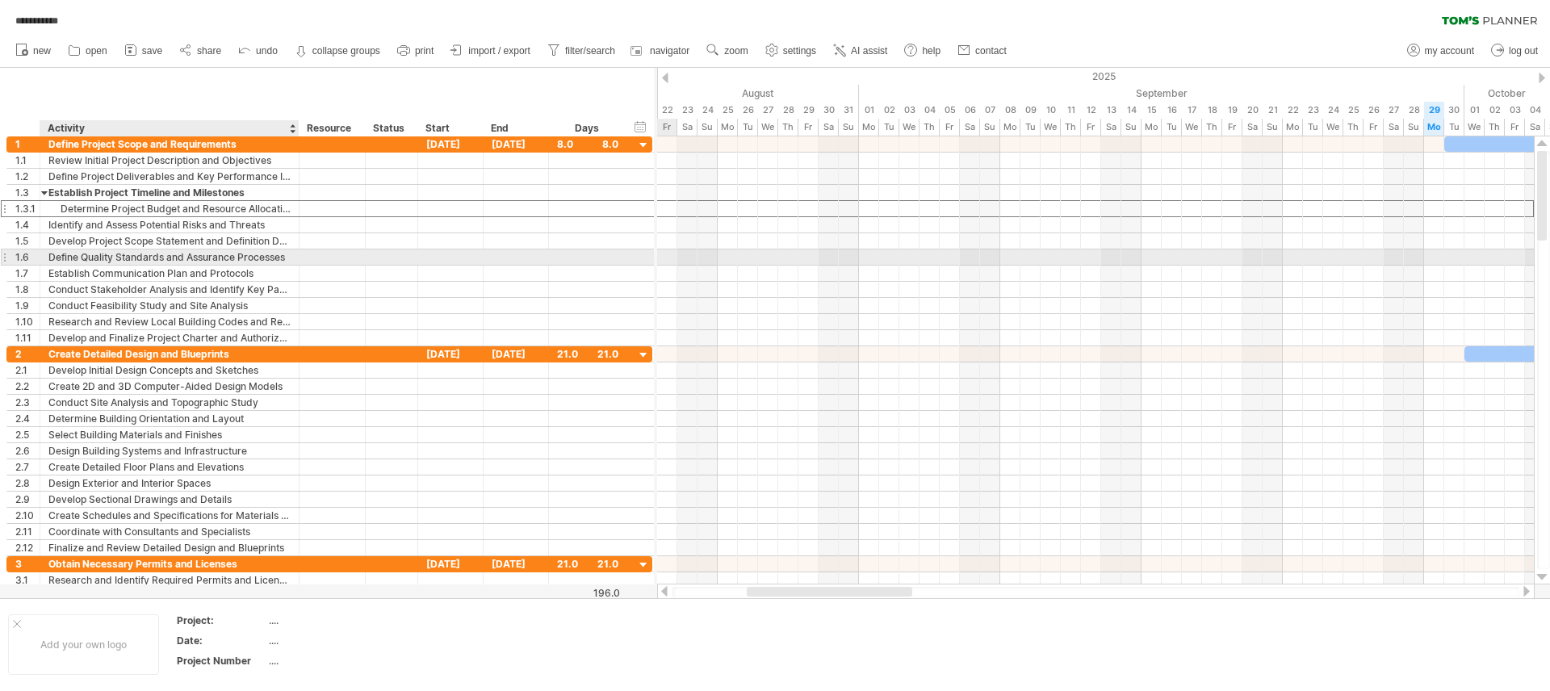
click at [107, 257] on div "Define Quality Standards and Assurance Processes" at bounding box center [169, 256] width 242 height 15
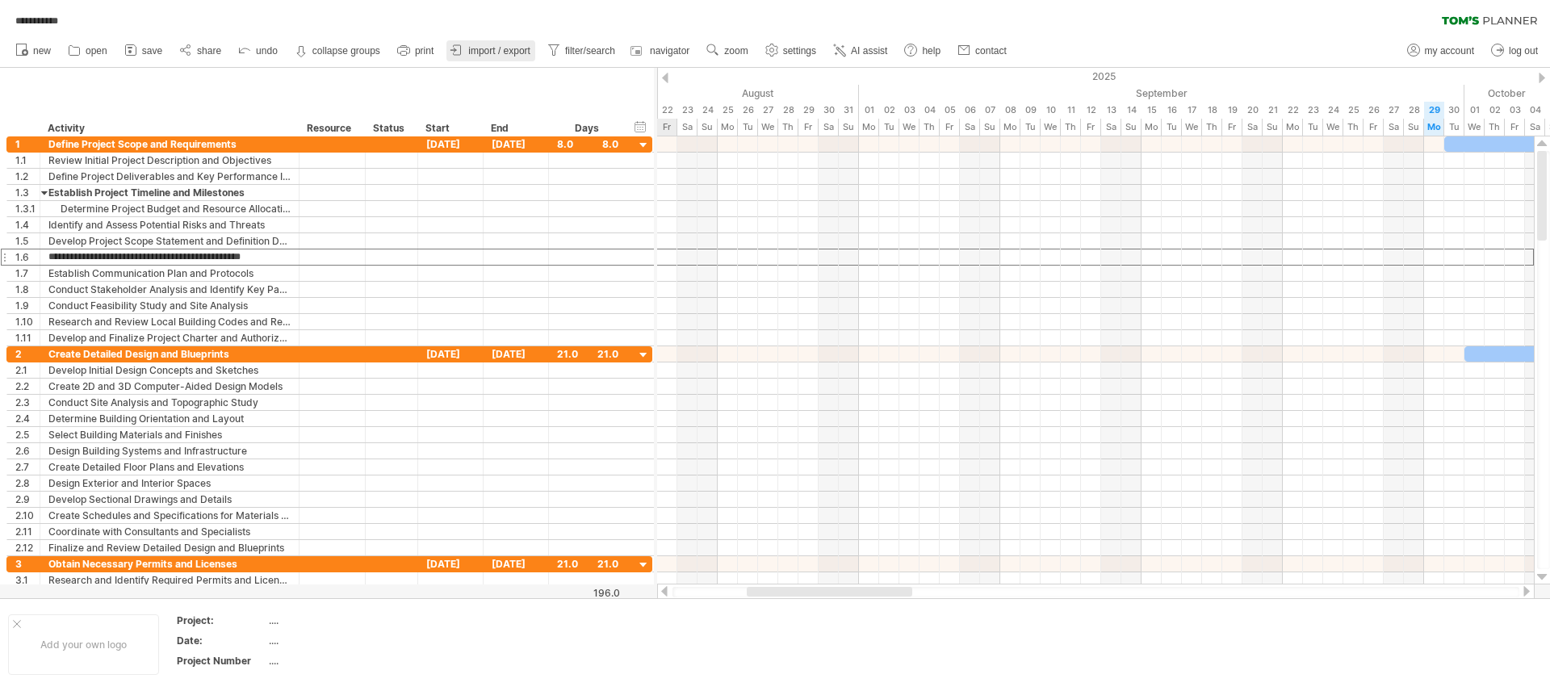
click at [500, 50] on span "import / export" at bounding box center [499, 50] width 62 height 11
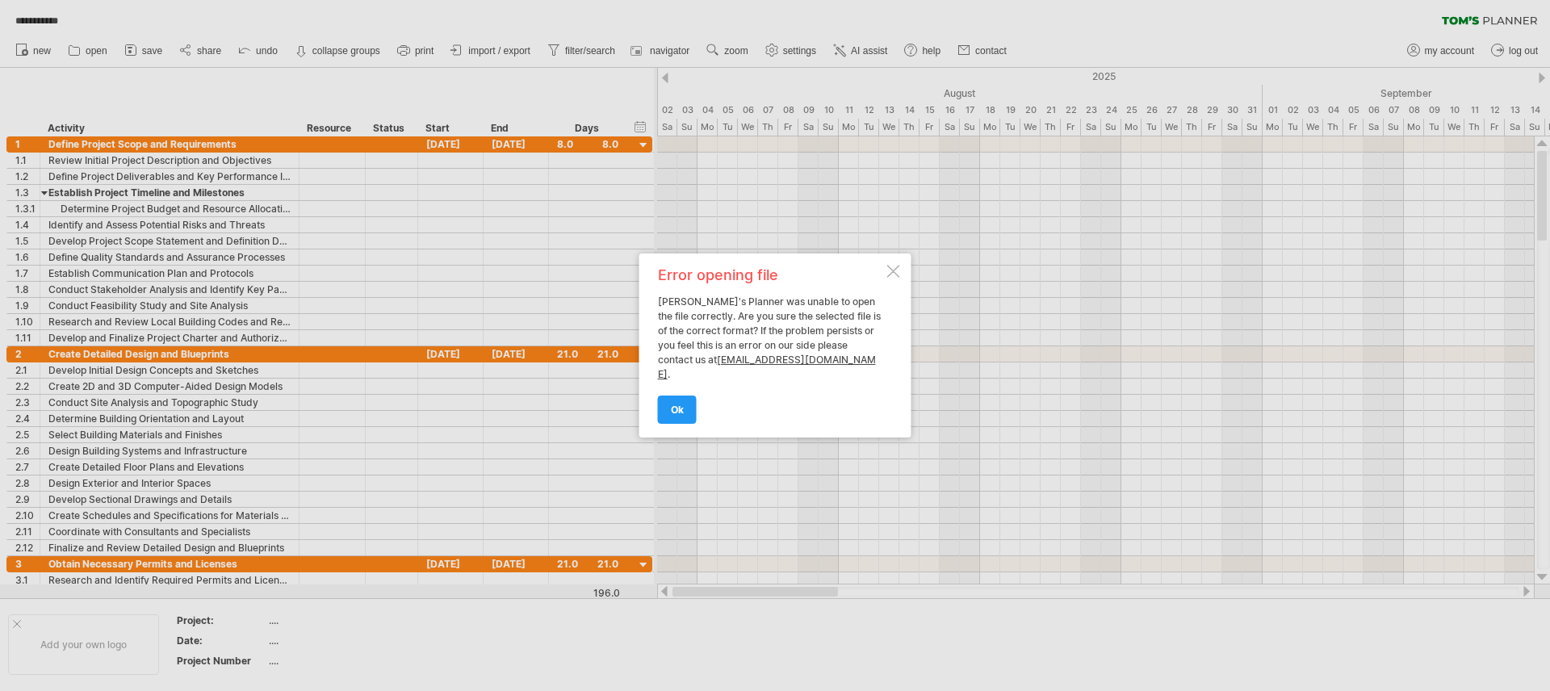
drag, startPoint x: 785, startPoint y: 586, endPoint x: 667, endPoint y: 590, distance: 117.9
click at [667, 590] on div "**********" at bounding box center [775, 345] width 1550 height 691
click at [896, 274] on div at bounding box center [893, 271] width 13 height 13
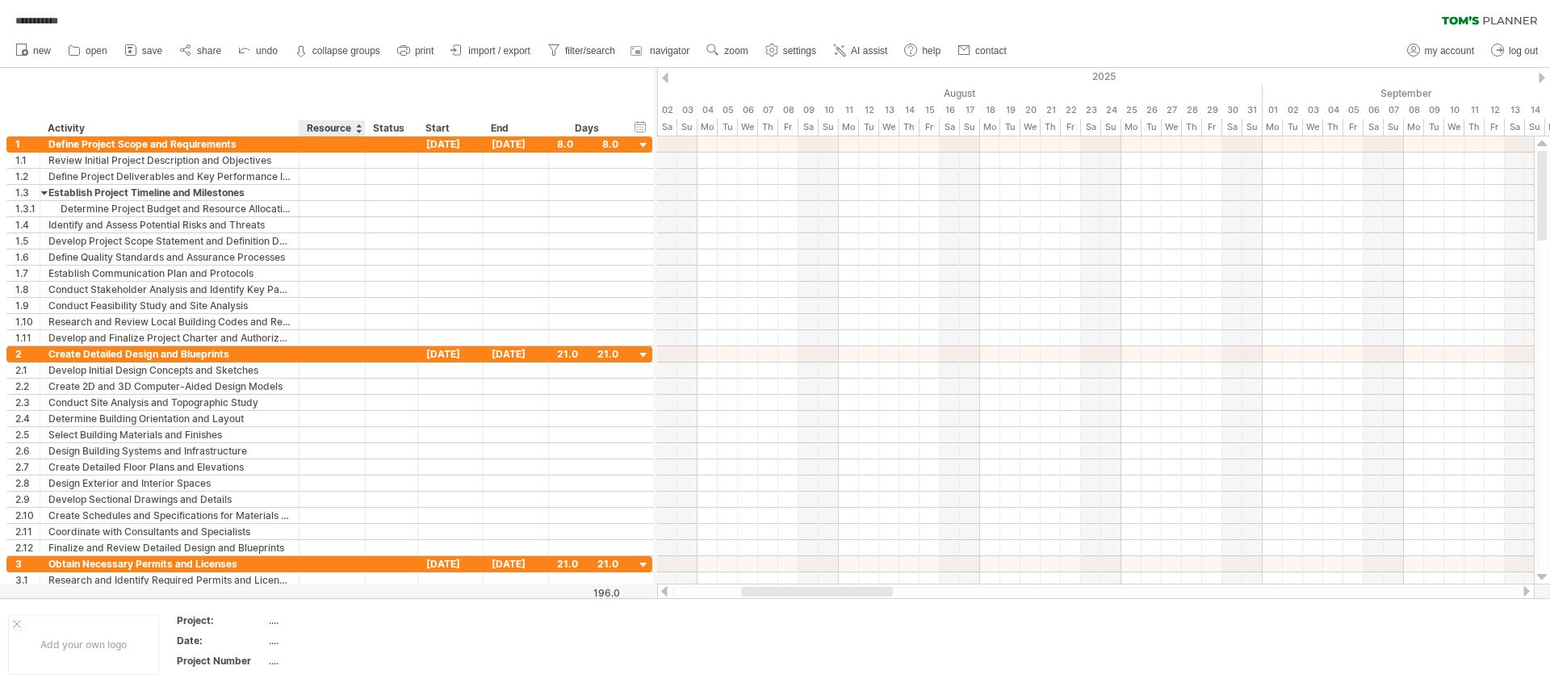
click at [321, 132] on div "Resource" at bounding box center [331, 128] width 49 height 16
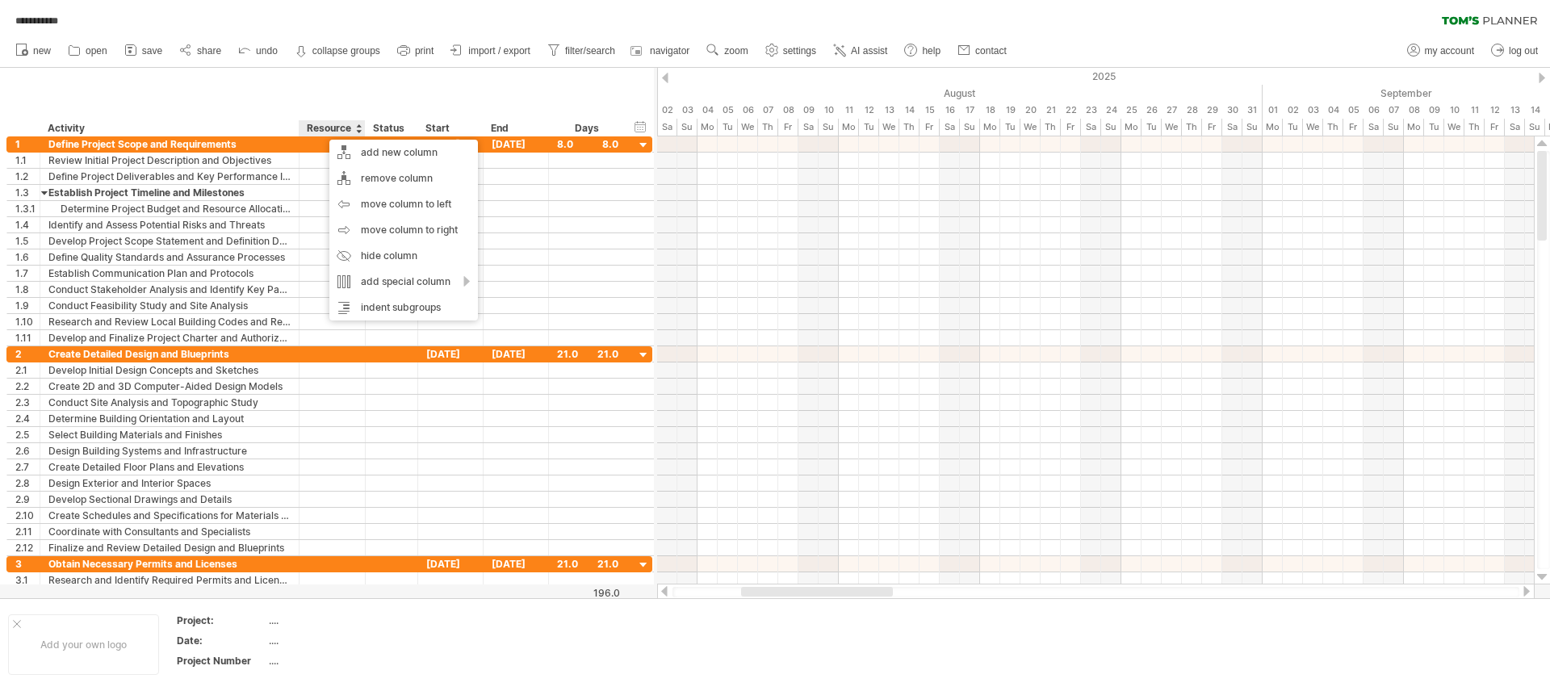
click at [322, 131] on div "Resource" at bounding box center [331, 128] width 49 height 16
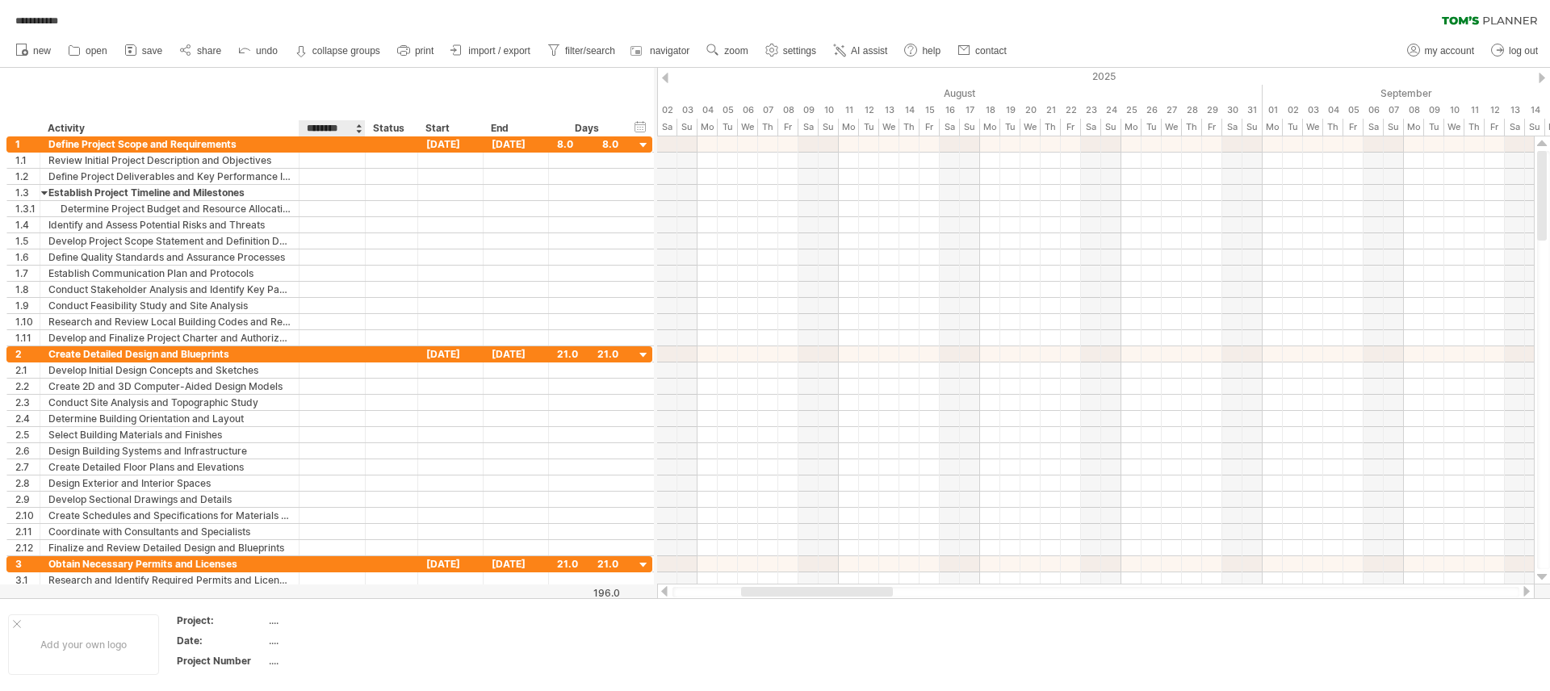
click at [333, 127] on input "********" at bounding box center [331, 128] width 49 height 16
type input "**********"
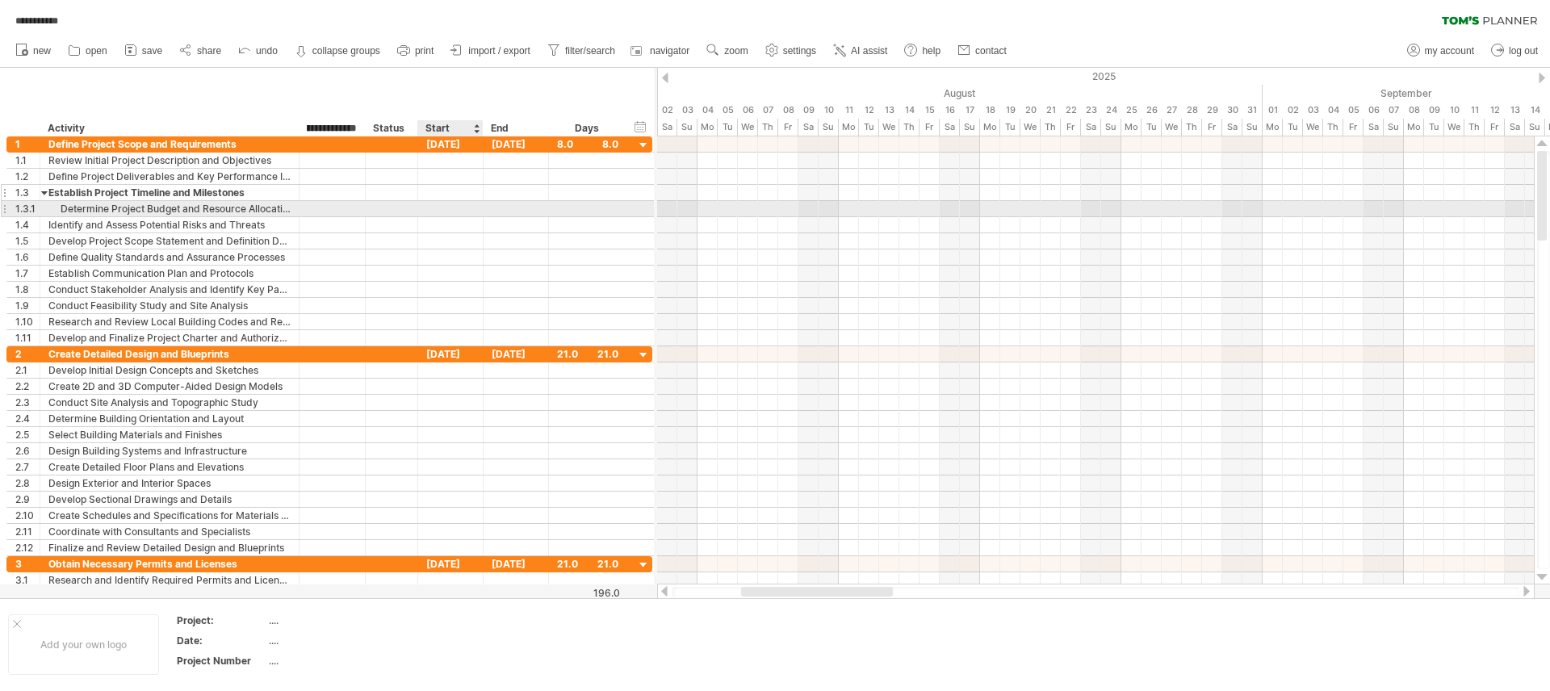
click at [469, 195] on div at bounding box center [450, 192] width 65 height 15
click at [367, 213] on div at bounding box center [392, 208] width 52 height 15
click at [446, 207] on div at bounding box center [450, 208] width 65 height 15
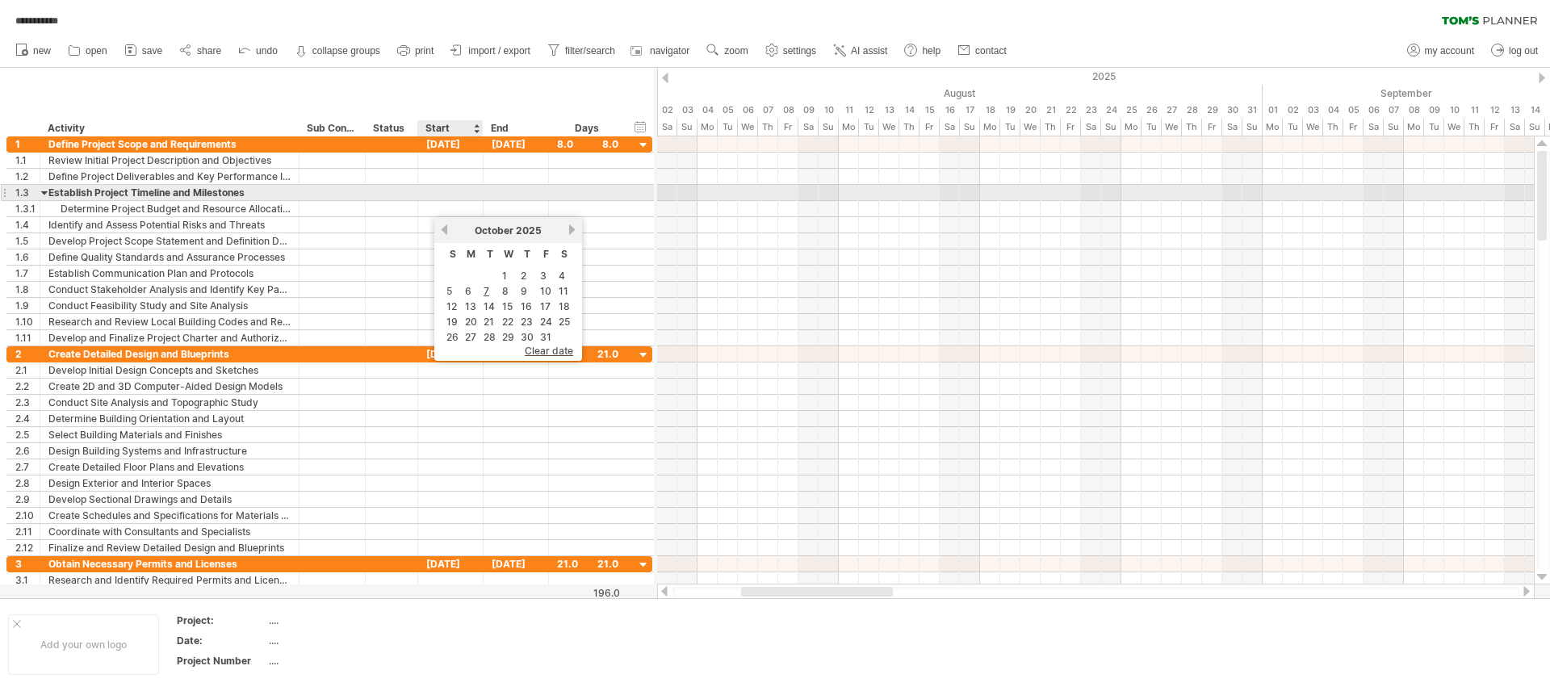
click at [446, 191] on div at bounding box center [450, 192] width 65 height 15
click at [533, 78] on div "**********" at bounding box center [327, 102] width 654 height 69
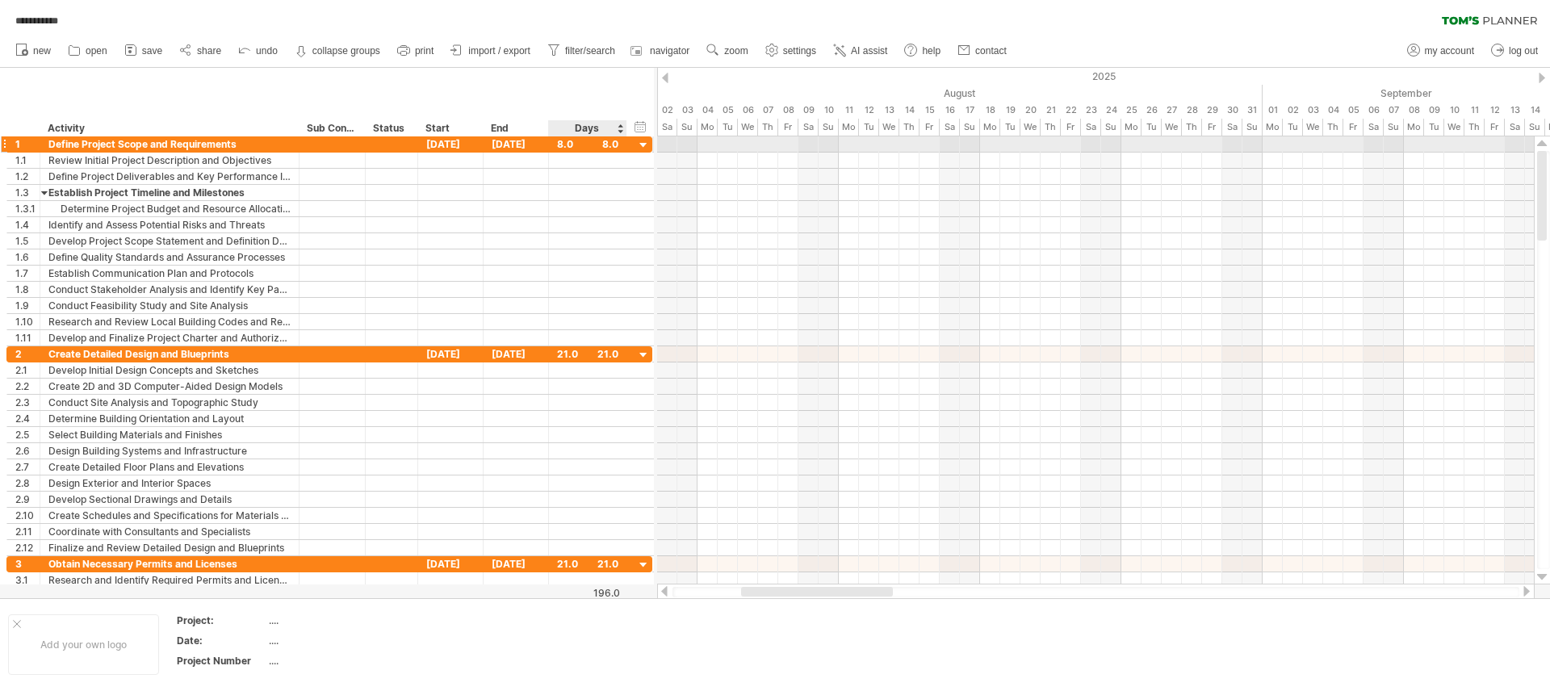
click at [566, 145] on div "8.0" at bounding box center [587, 143] width 61 height 15
click at [565, 145] on input "***" at bounding box center [572, 143] width 31 height 15
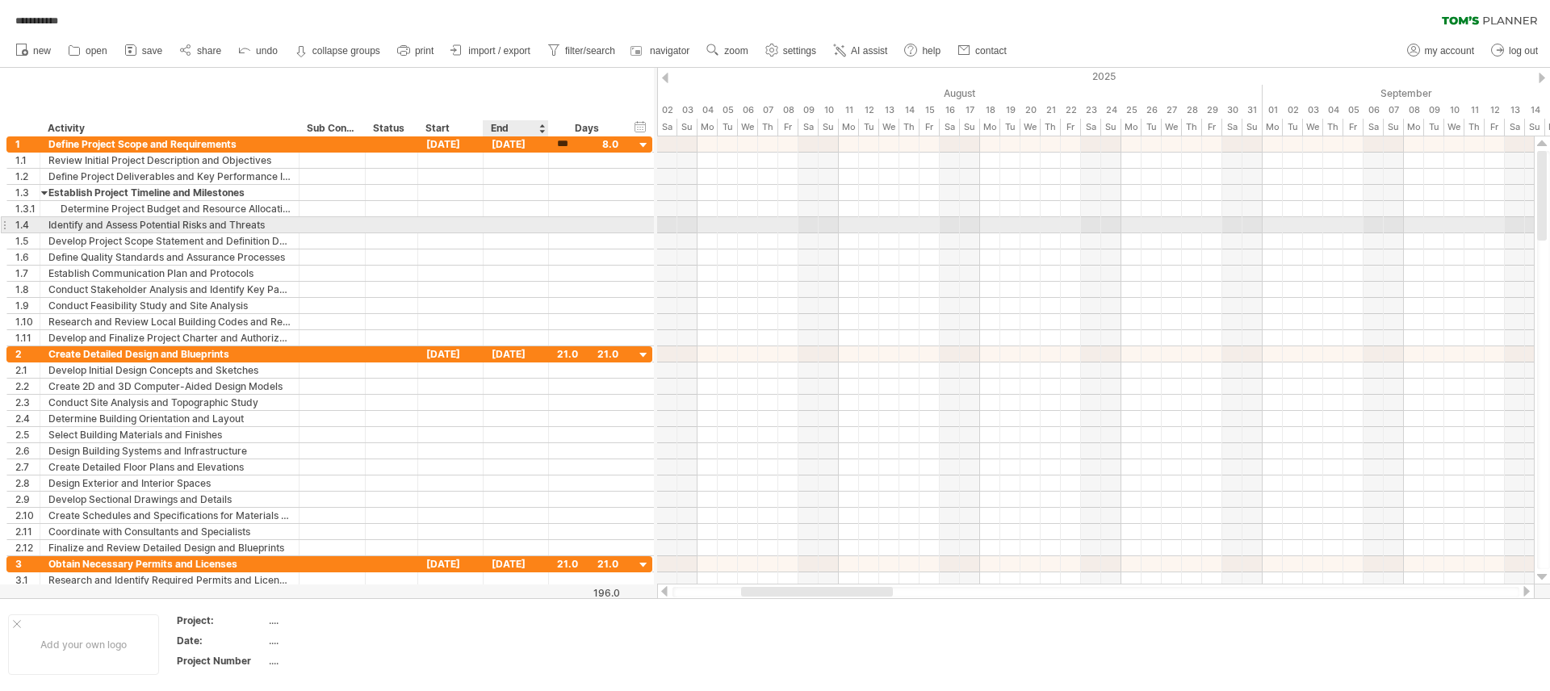
click at [518, 226] on div at bounding box center [516, 224] width 65 height 15
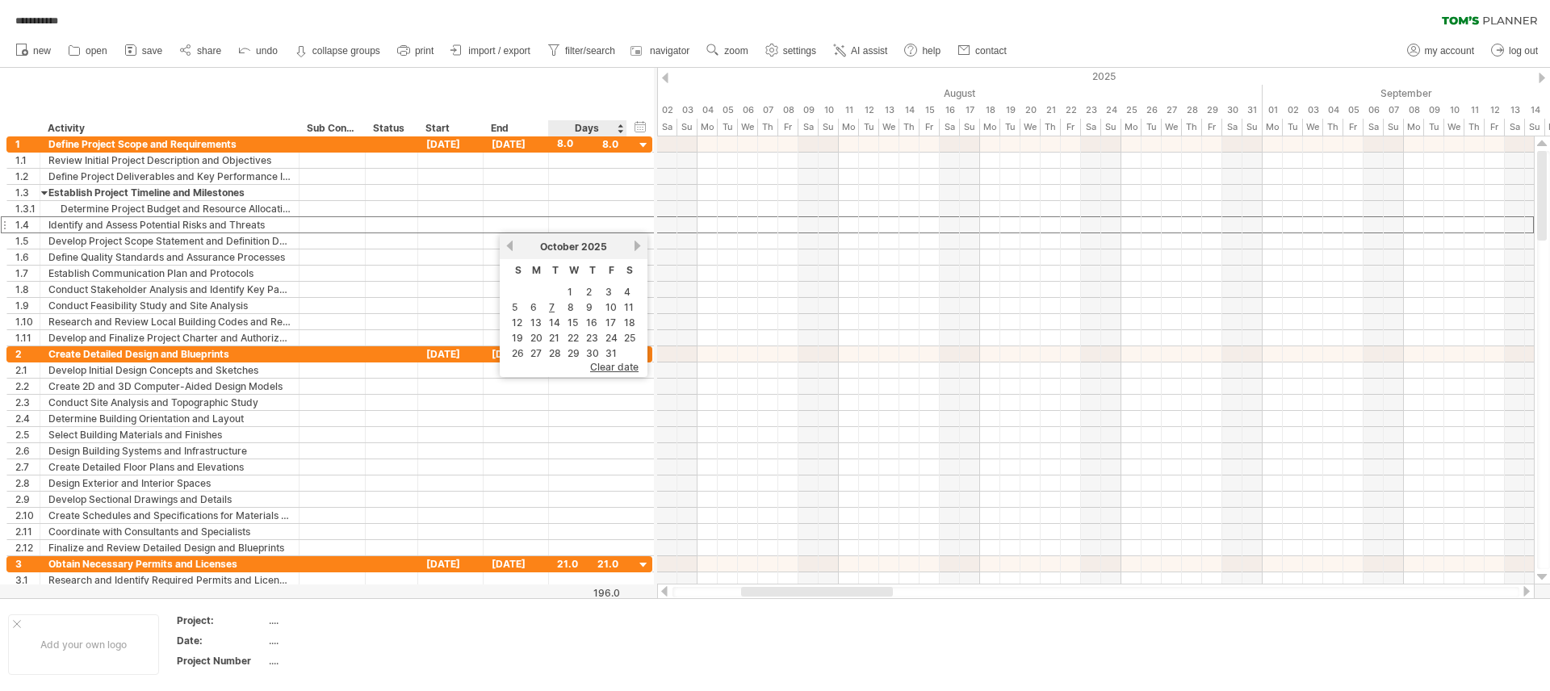
drag, startPoint x: 558, startPoint y: 60, endPoint x: 556, endPoint y: 74, distance: 14.6
click at [557, 61] on ul "new open" at bounding box center [510, 51] width 1006 height 34
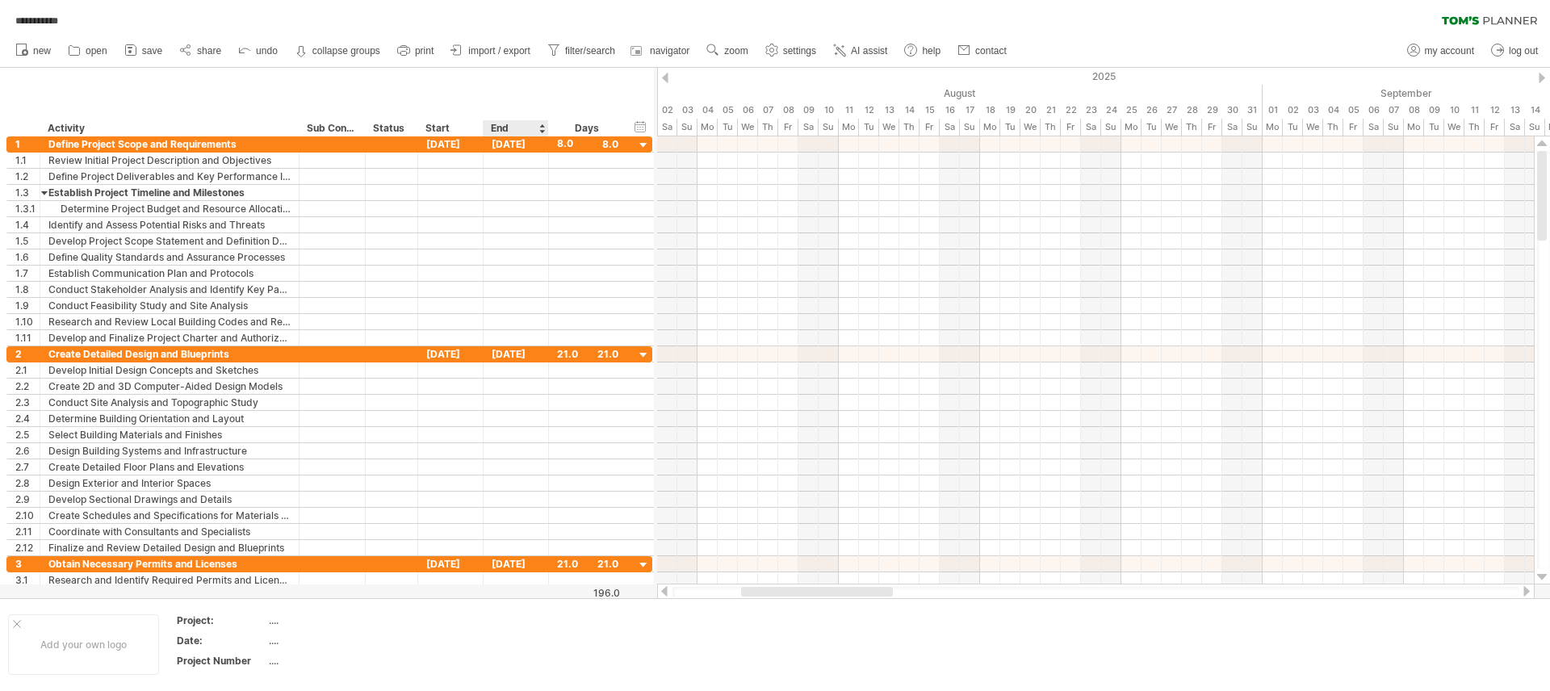
click at [556, 88] on div "**********" at bounding box center [327, 102] width 654 height 69
click at [557, 90] on div "**********" at bounding box center [327, 102] width 654 height 69
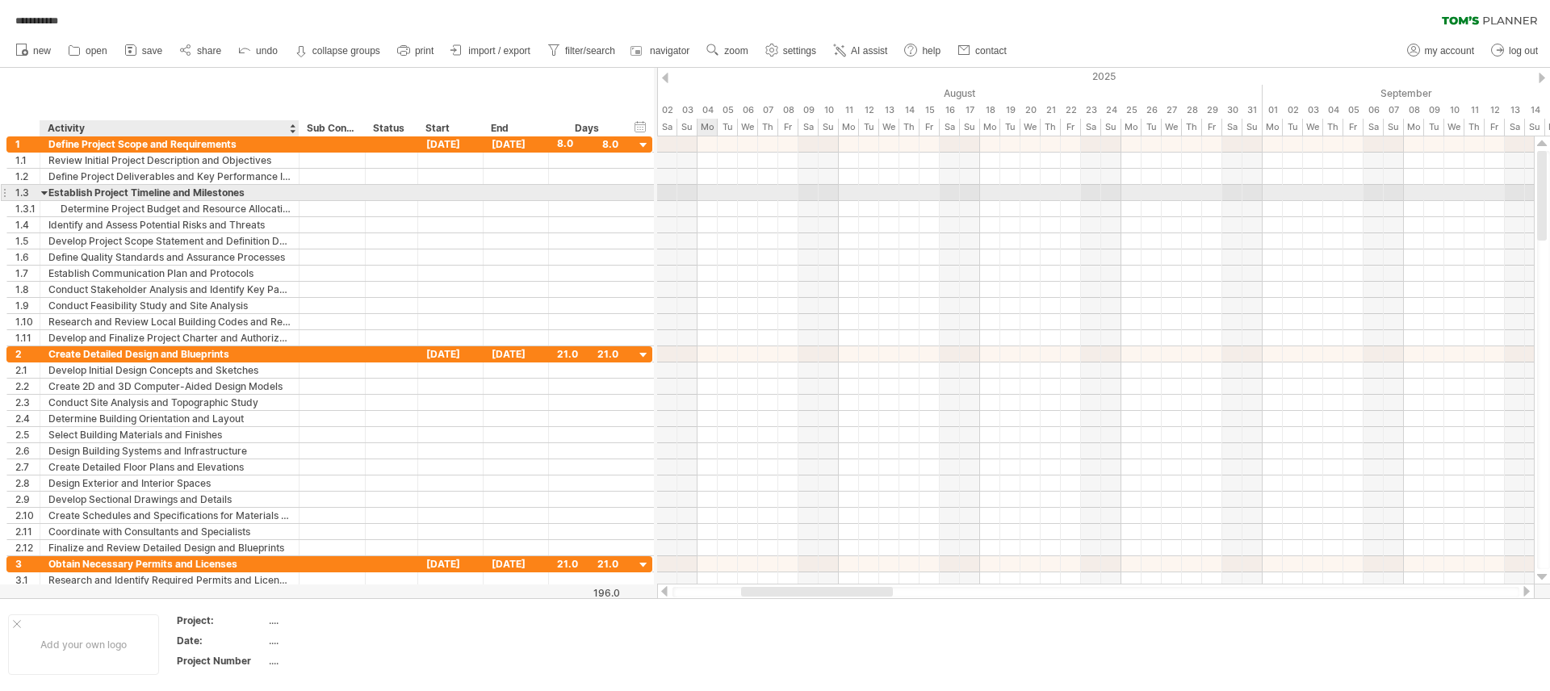
click at [133, 185] on div "Establish Project Timeline and Milestones" at bounding box center [169, 192] width 242 height 15
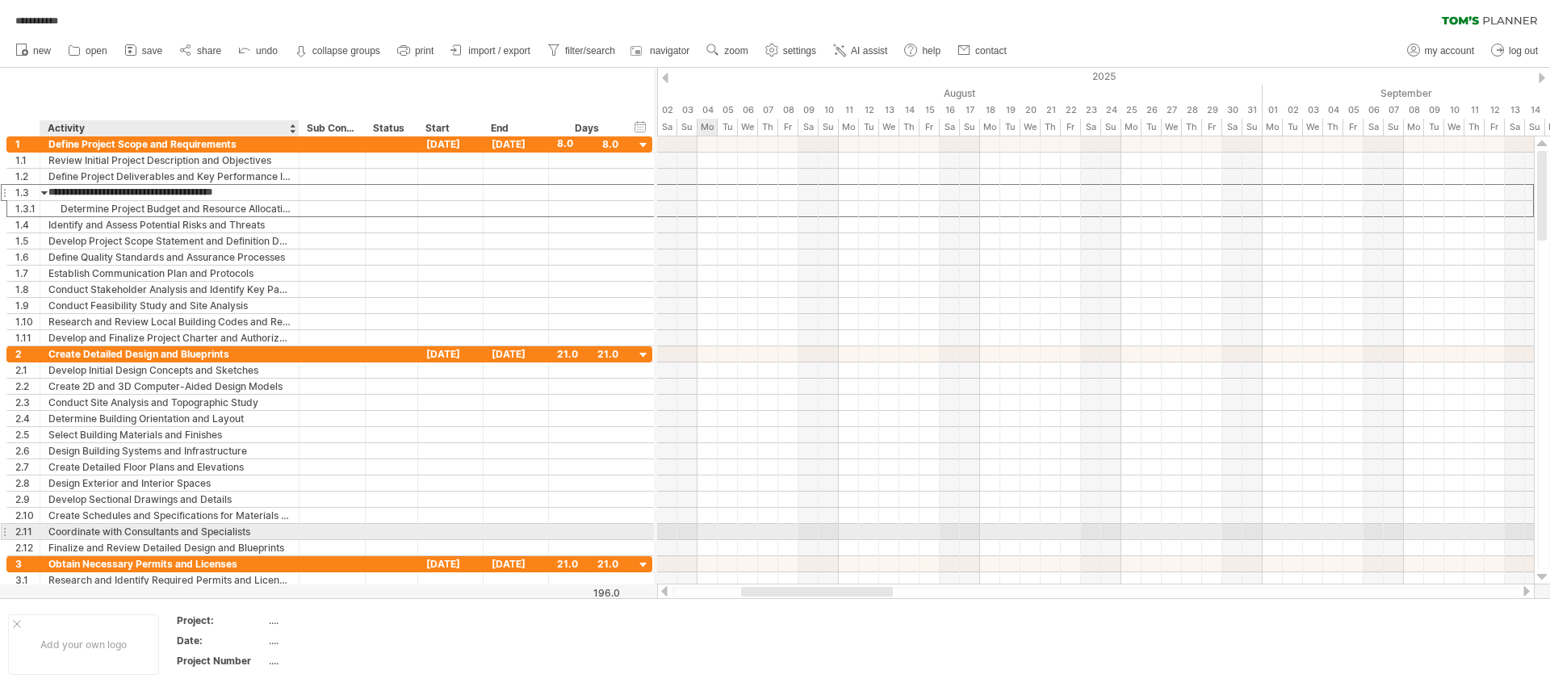
click at [107, 529] on div "Coordinate with Consultants and Specialists" at bounding box center [169, 531] width 242 height 15
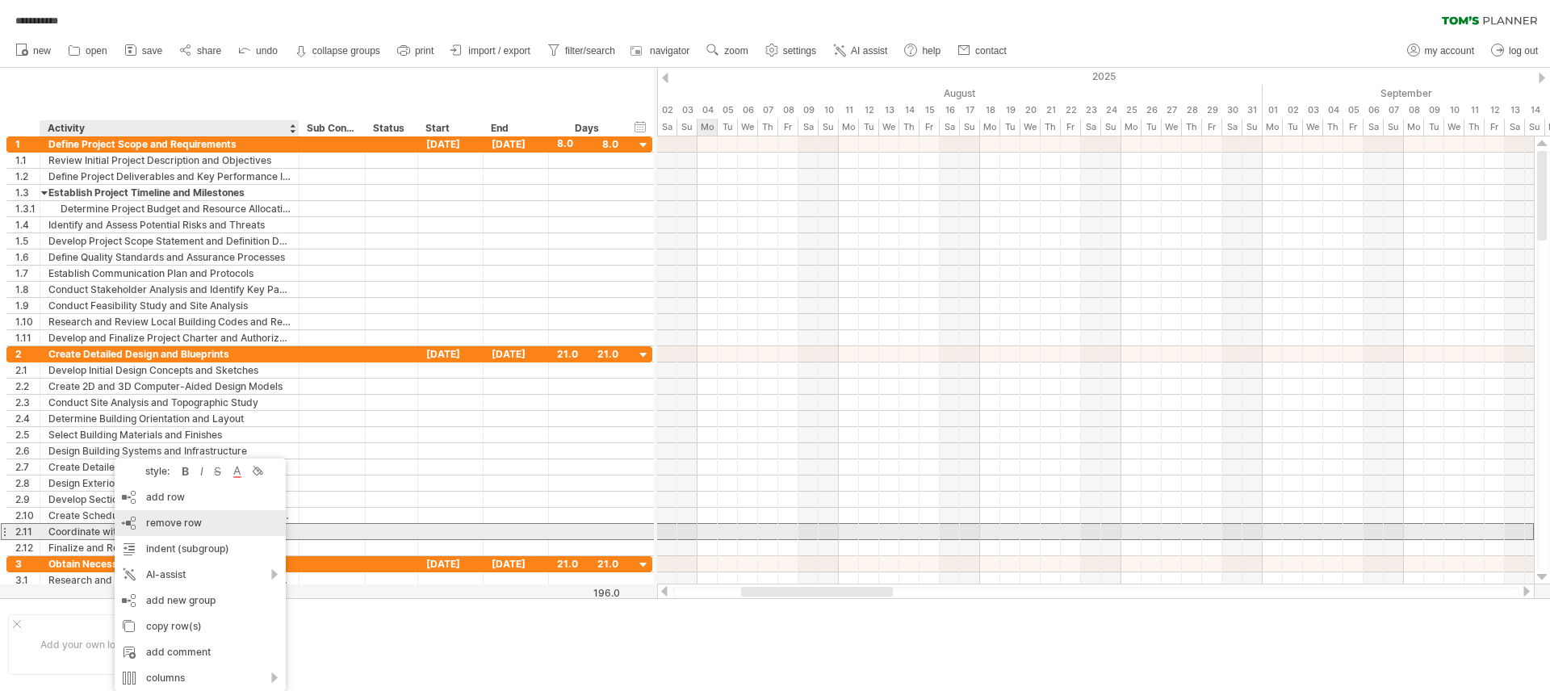
click at [182, 525] on span "remove row" at bounding box center [174, 523] width 56 height 12
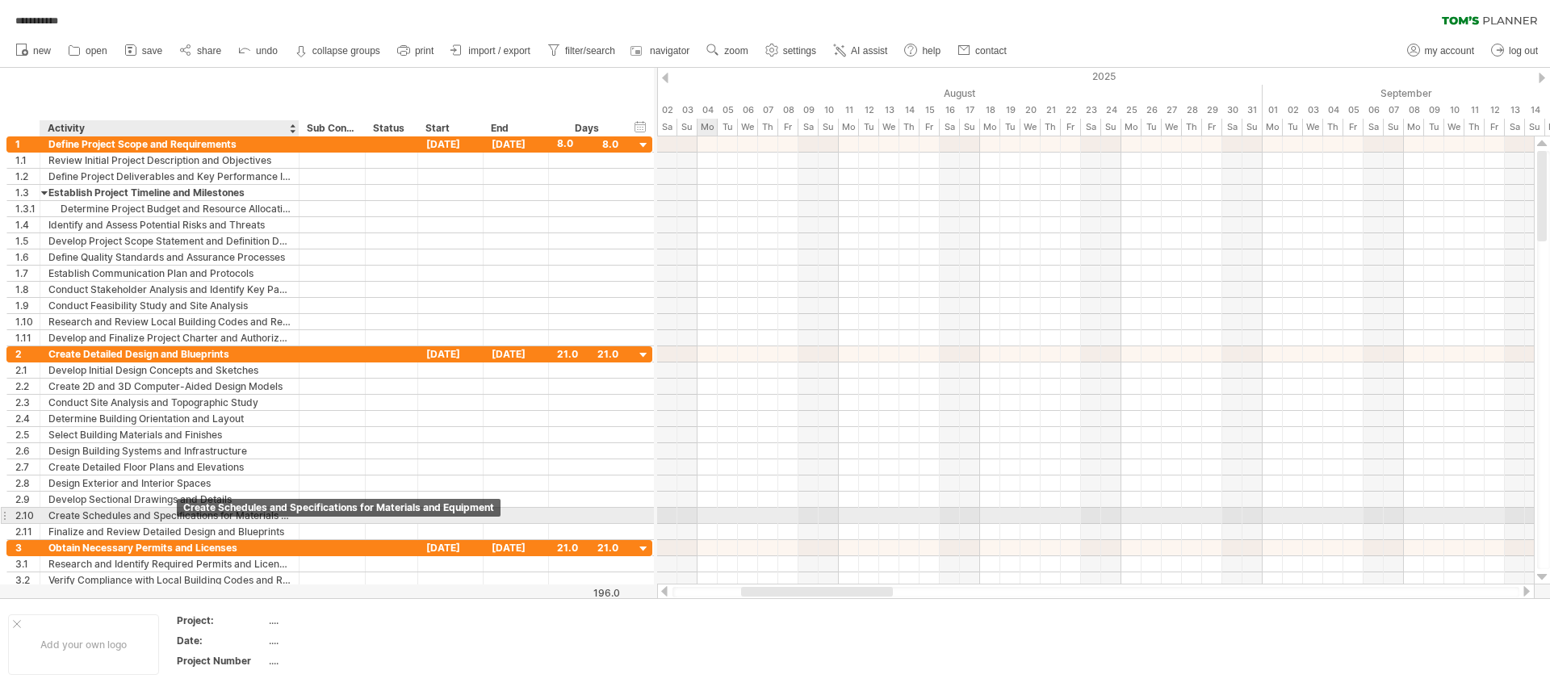
click at [168, 516] on div "Create Schedules and Specifications for Materials and Equipment" at bounding box center [169, 515] width 242 height 15
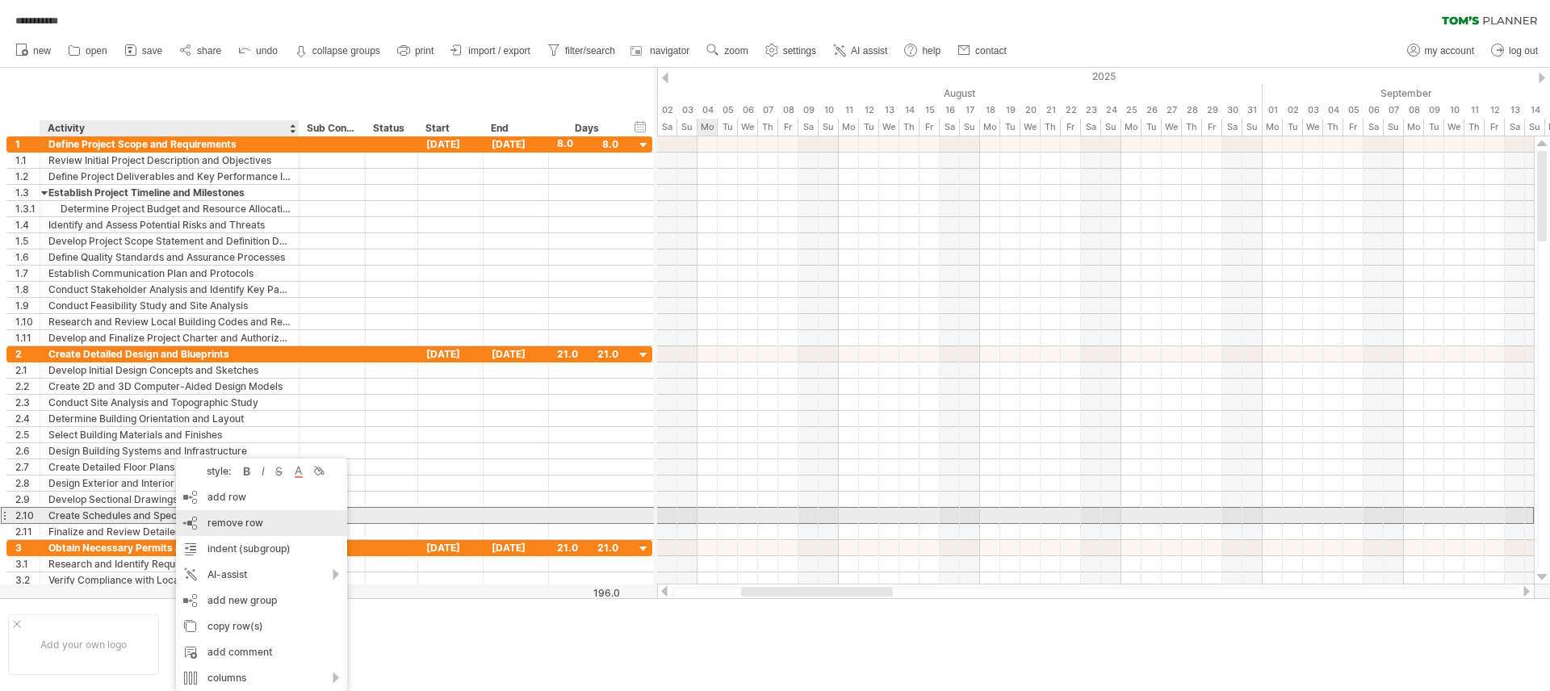
click at [280, 522] on div "remove row remove selected rows" at bounding box center [261, 523] width 171 height 26
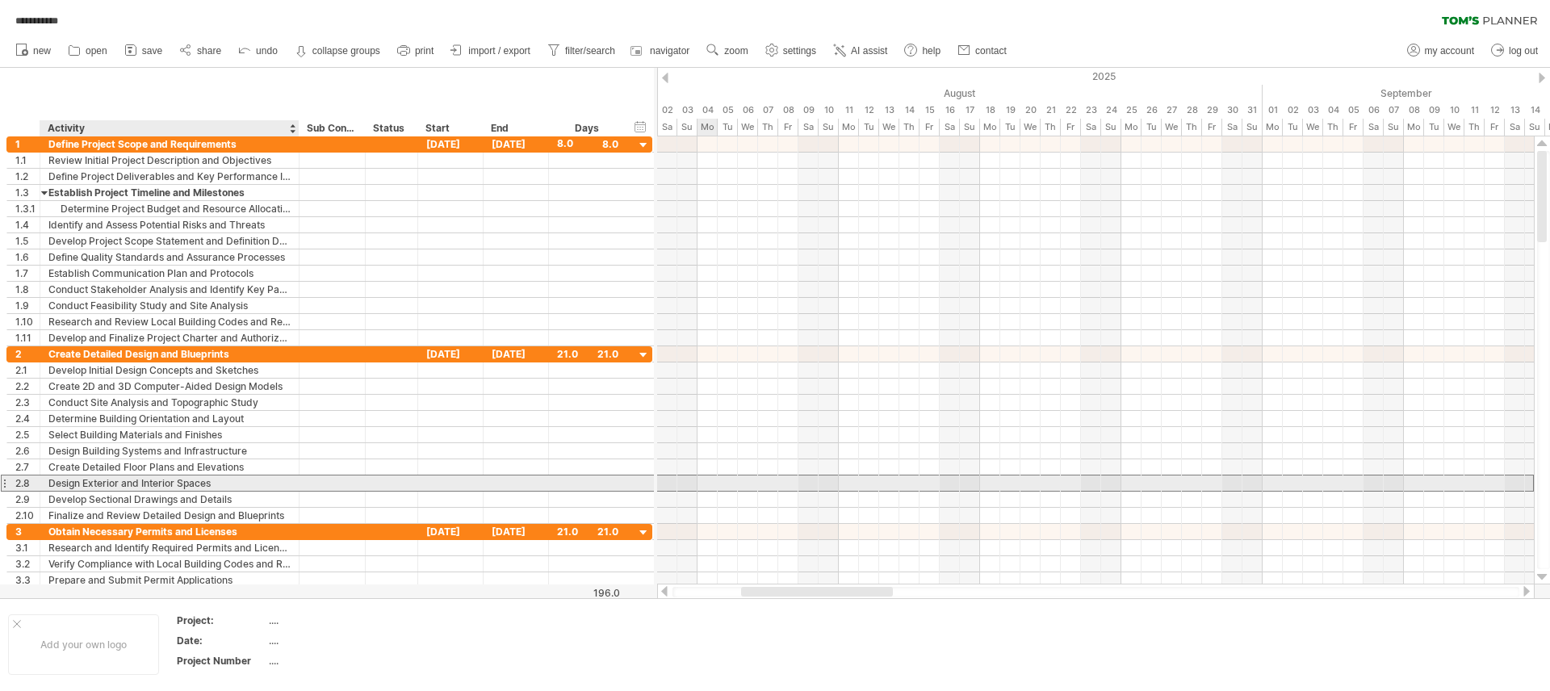
click at [116, 484] on div "Design Exterior and Interior Spaces" at bounding box center [169, 482] width 242 height 15
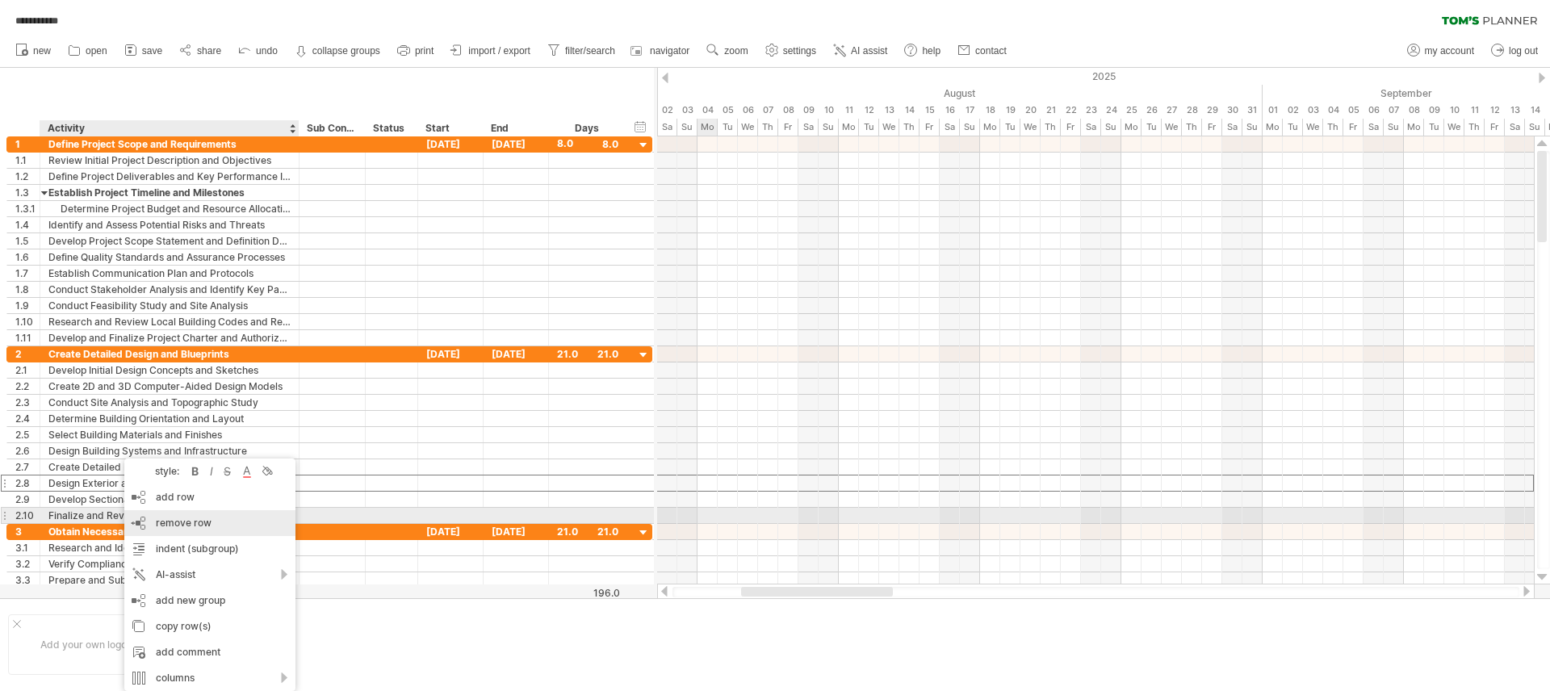
click at [208, 521] on span "remove row" at bounding box center [184, 523] width 56 height 12
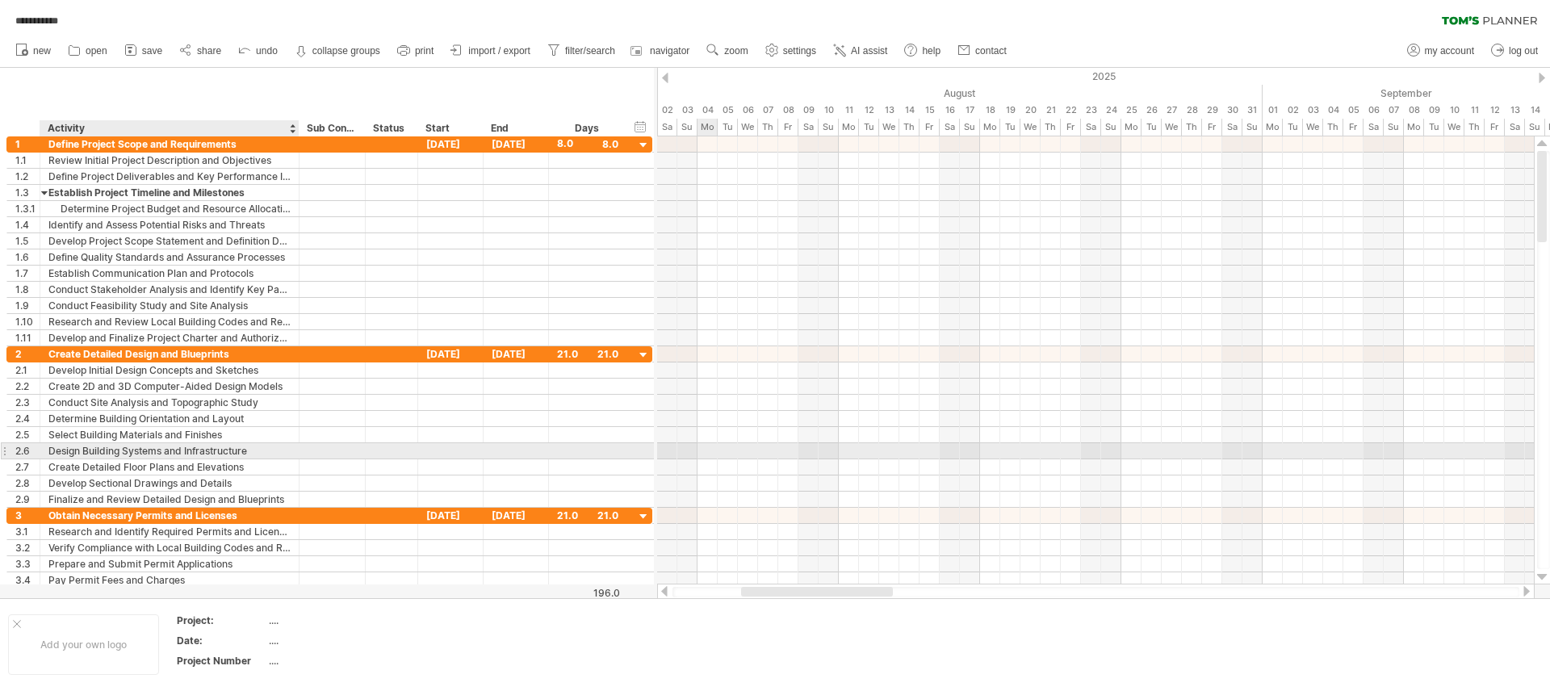
click at [120, 453] on div "Design Building Systems and Infrastructure" at bounding box center [169, 450] width 242 height 15
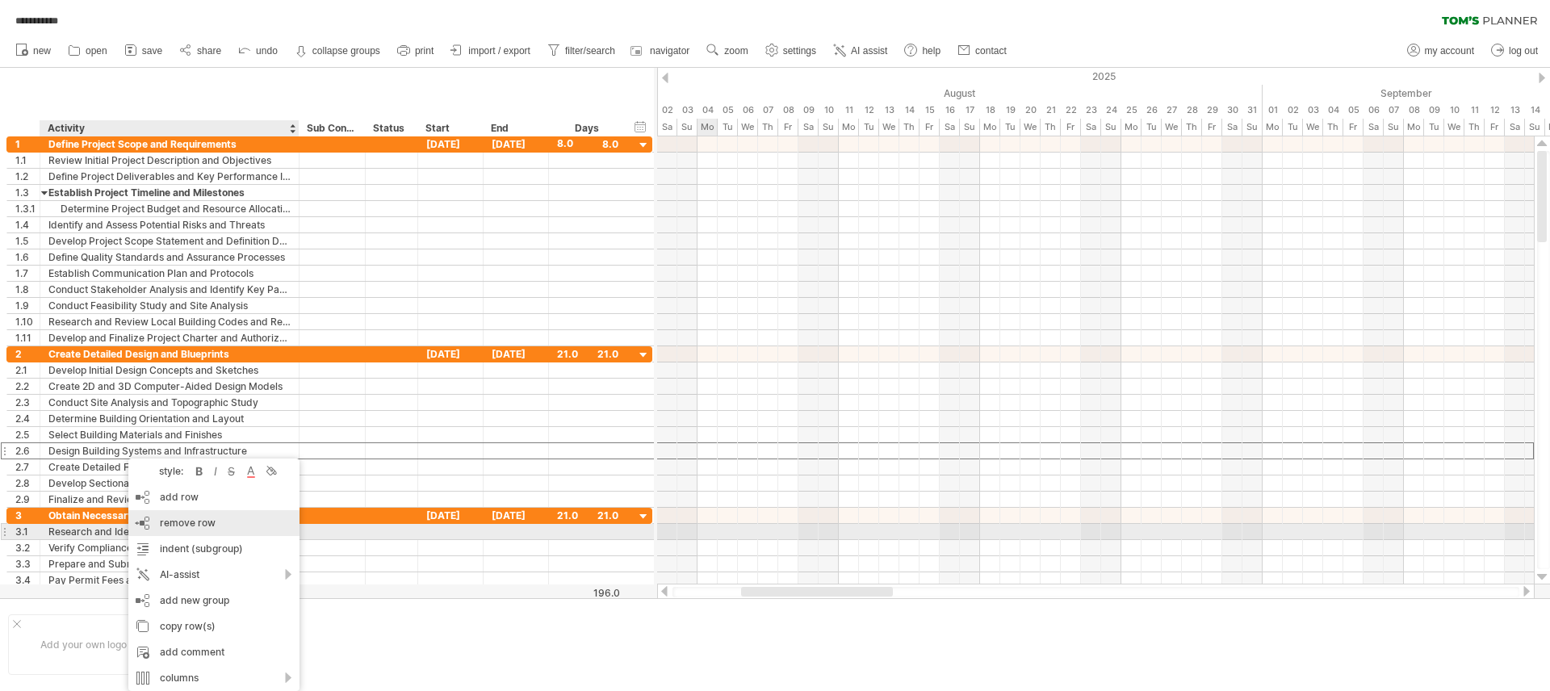
click at [175, 530] on div "remove row remove selected rows" at bounding box center [213, 523] width 171 height 26
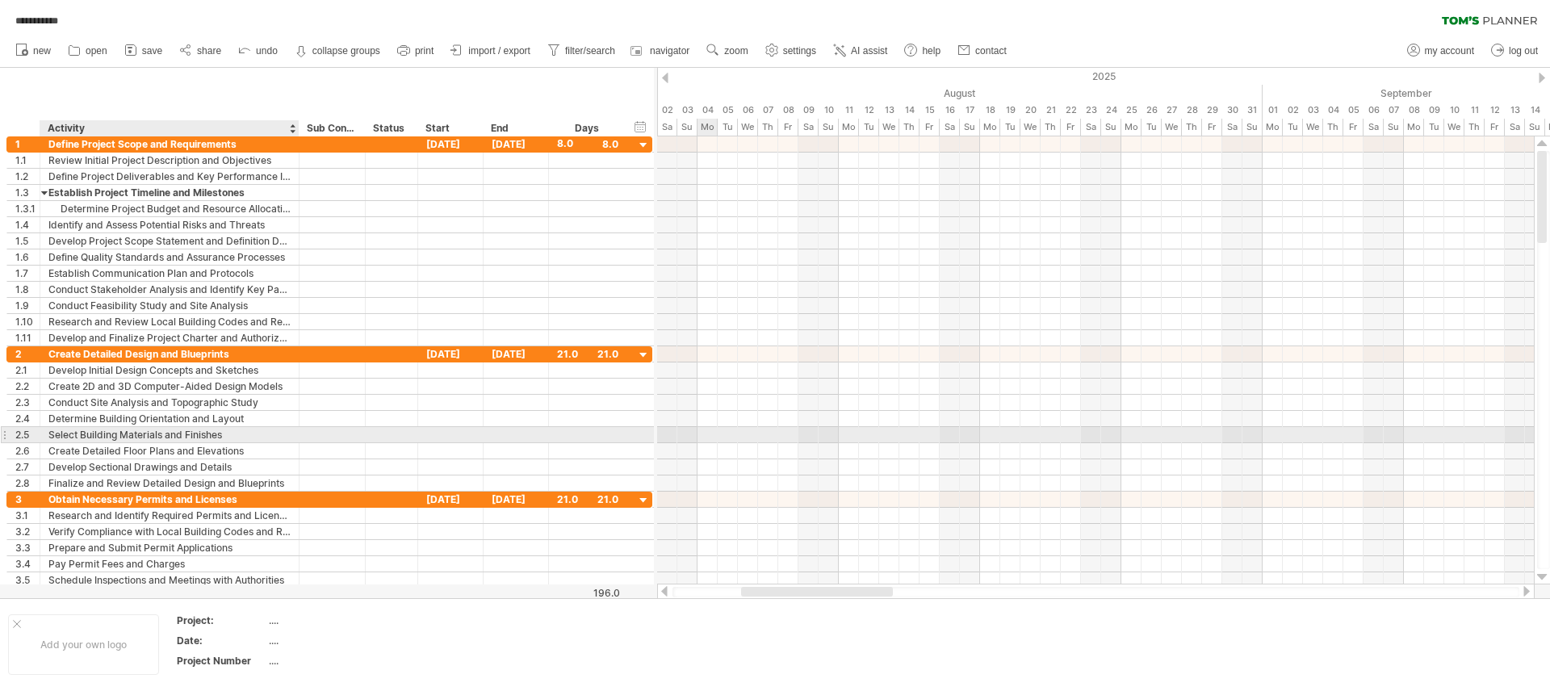
click at [134, 435] on div "Select Building Materials and Finishes" at bounding box center [169, 434] width 242 height 15
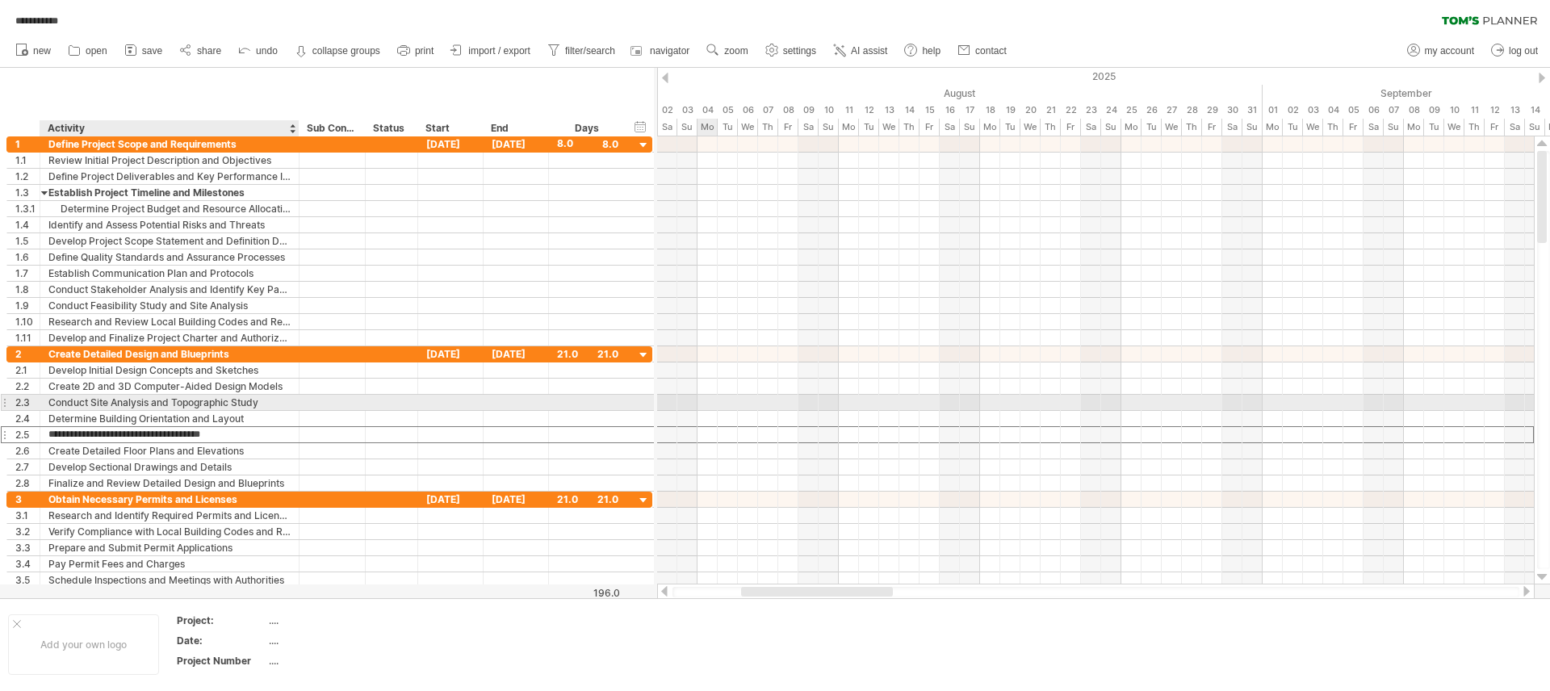
click at [159, 404] on div "Conduct Site Analysis and Topographic Study" at bounding box center [169, 402] width 242 height 15
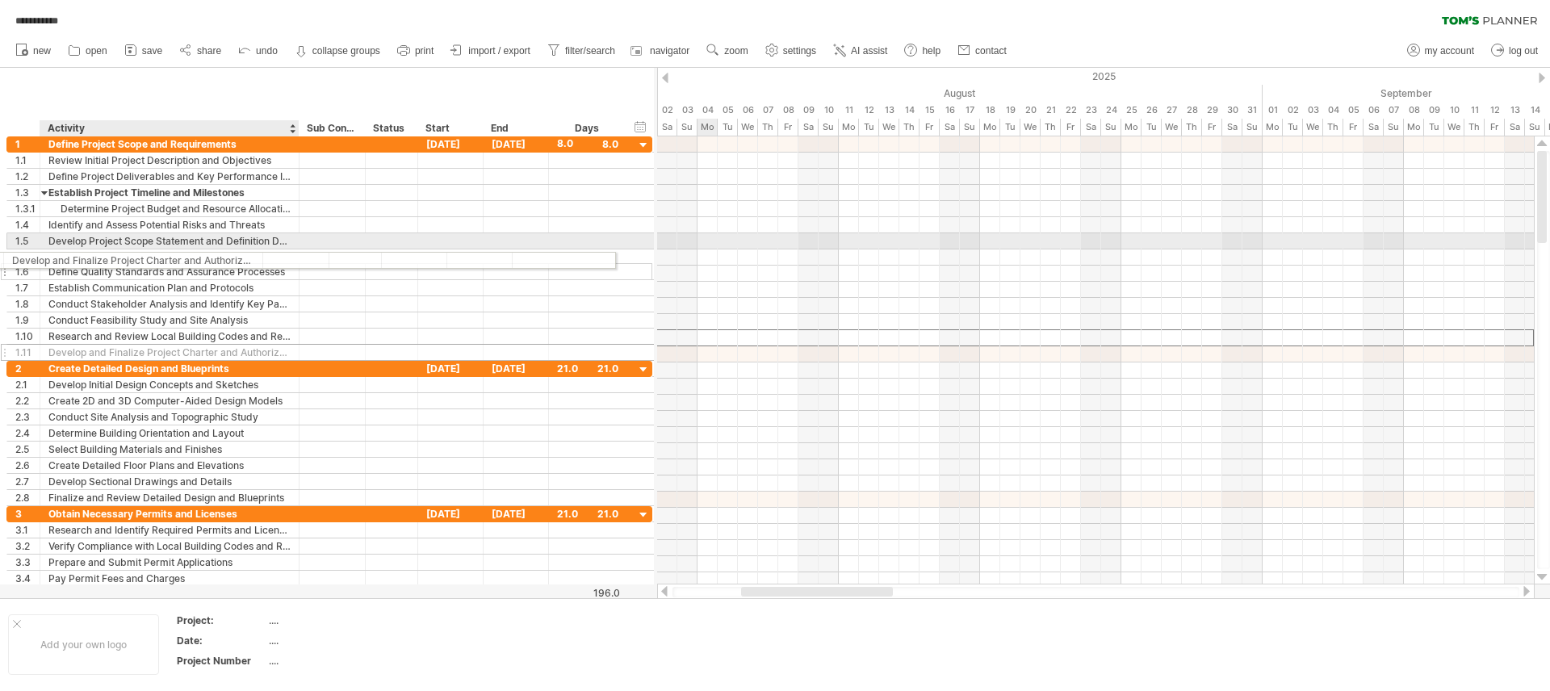
drag, startPoint x: 182, startPoint y: 337, endPoint x: 119, endPoint y: 258, distance: 102.3
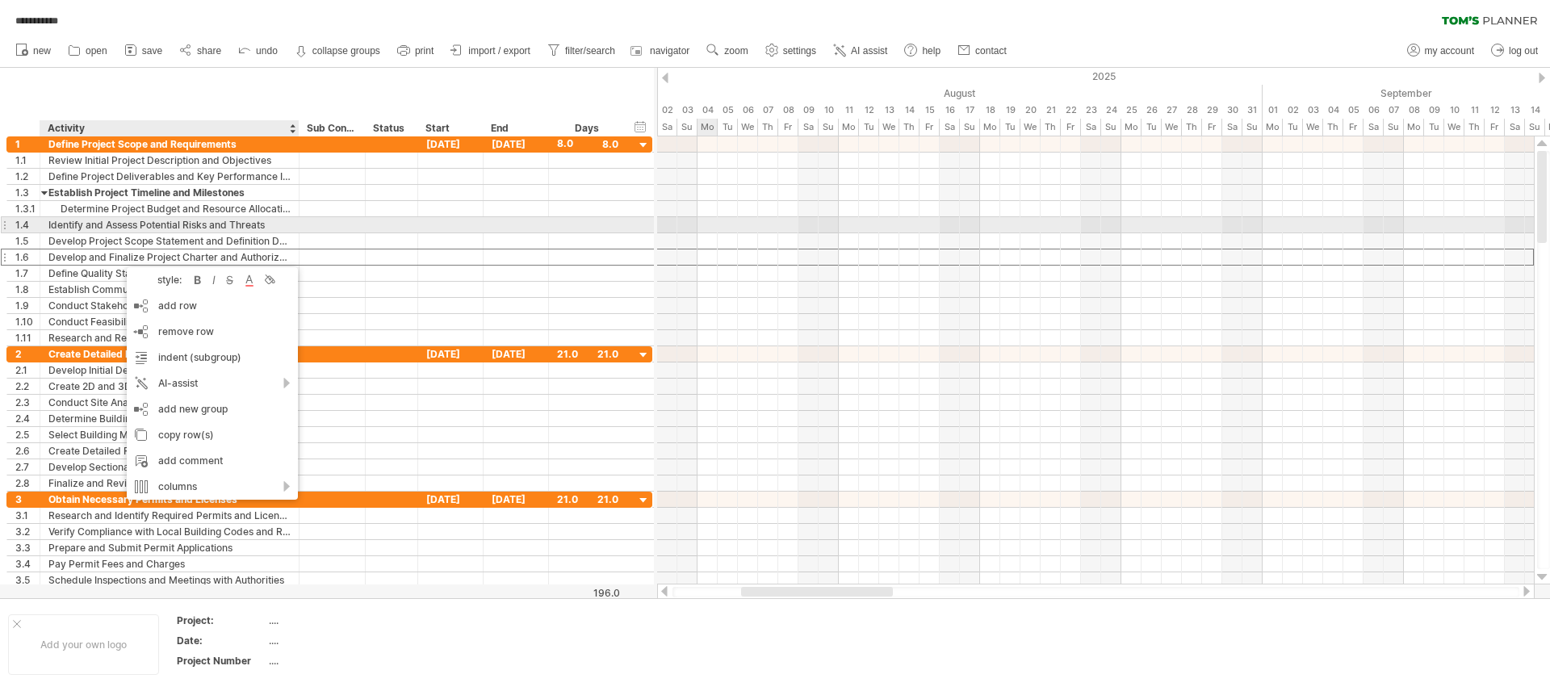
click at [80, 232] on div "Identify and Assess Potential Risks and Threats" at bounding box center [169, 224] width 242 height 15
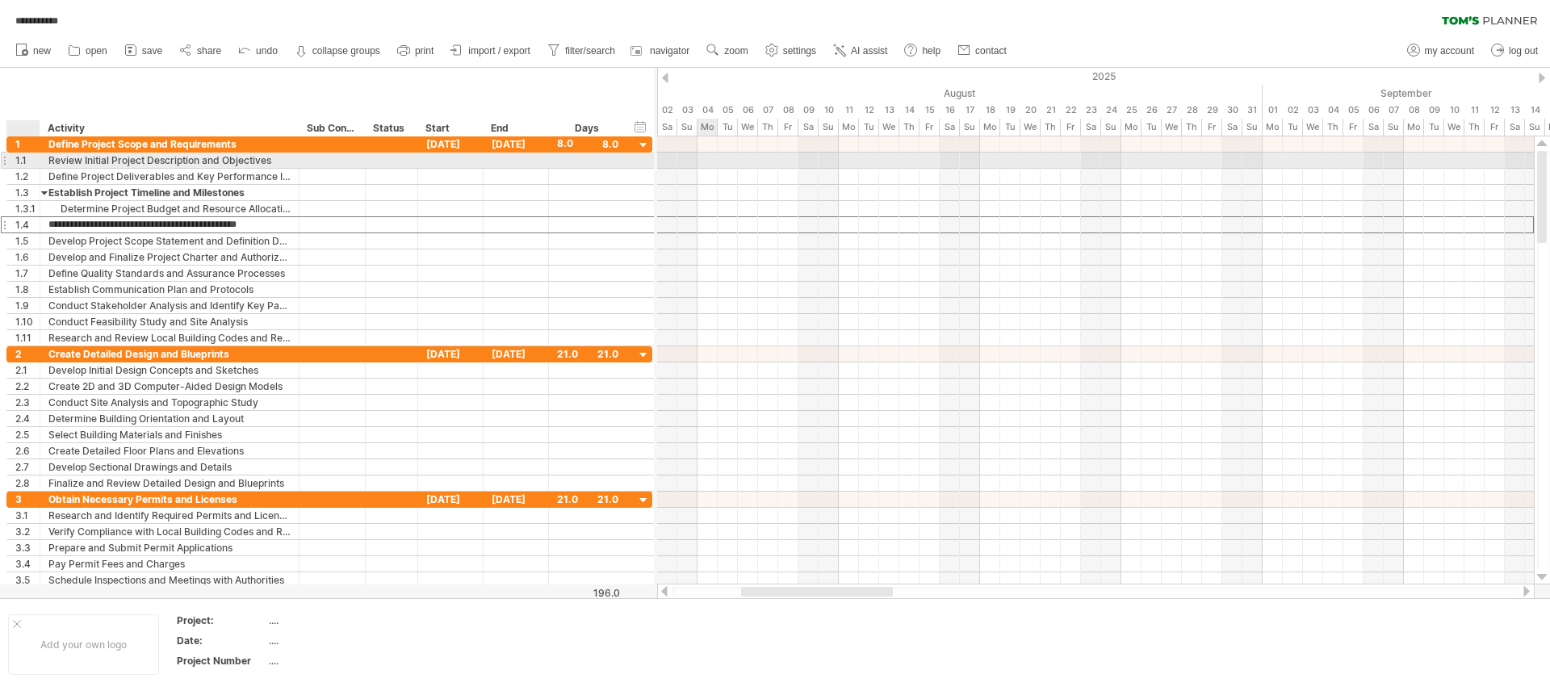
click at [18, 165] on div "1.1" at bounding box center [27, 160] width 24 height 15
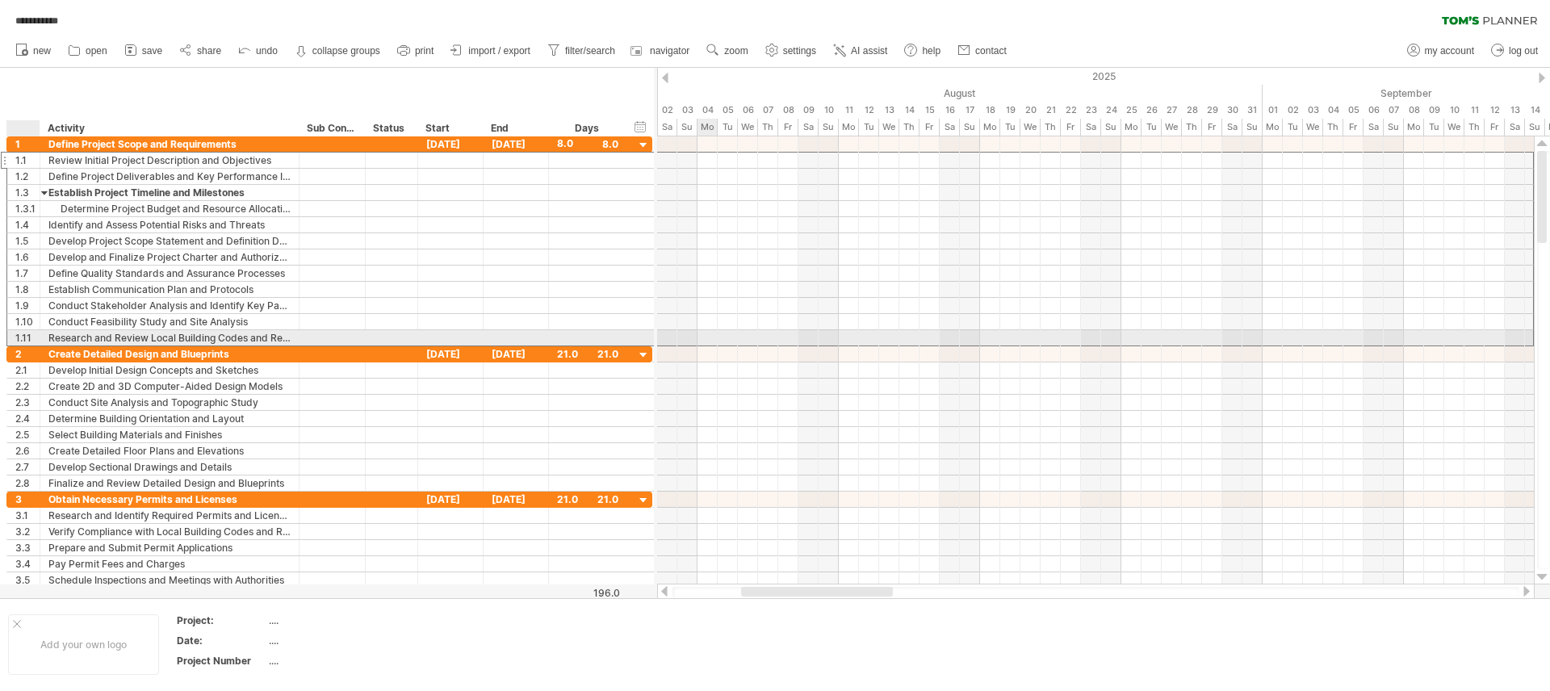
click at [27, 336] on div "1.11" at bounding box center [27, 337] width 24 height 15
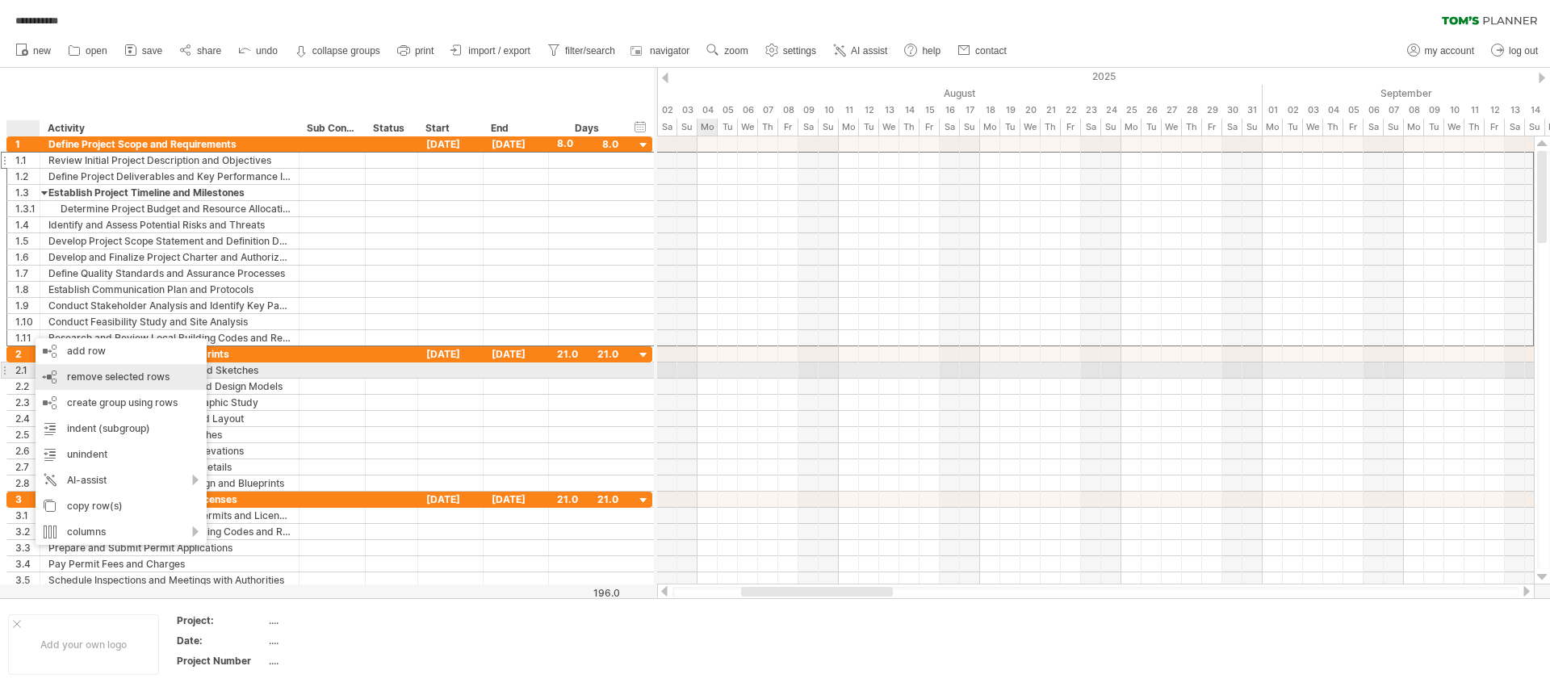
click at [141, 378] on span "remove selected rows" at bounding box center [118, 377] width 103 height 12
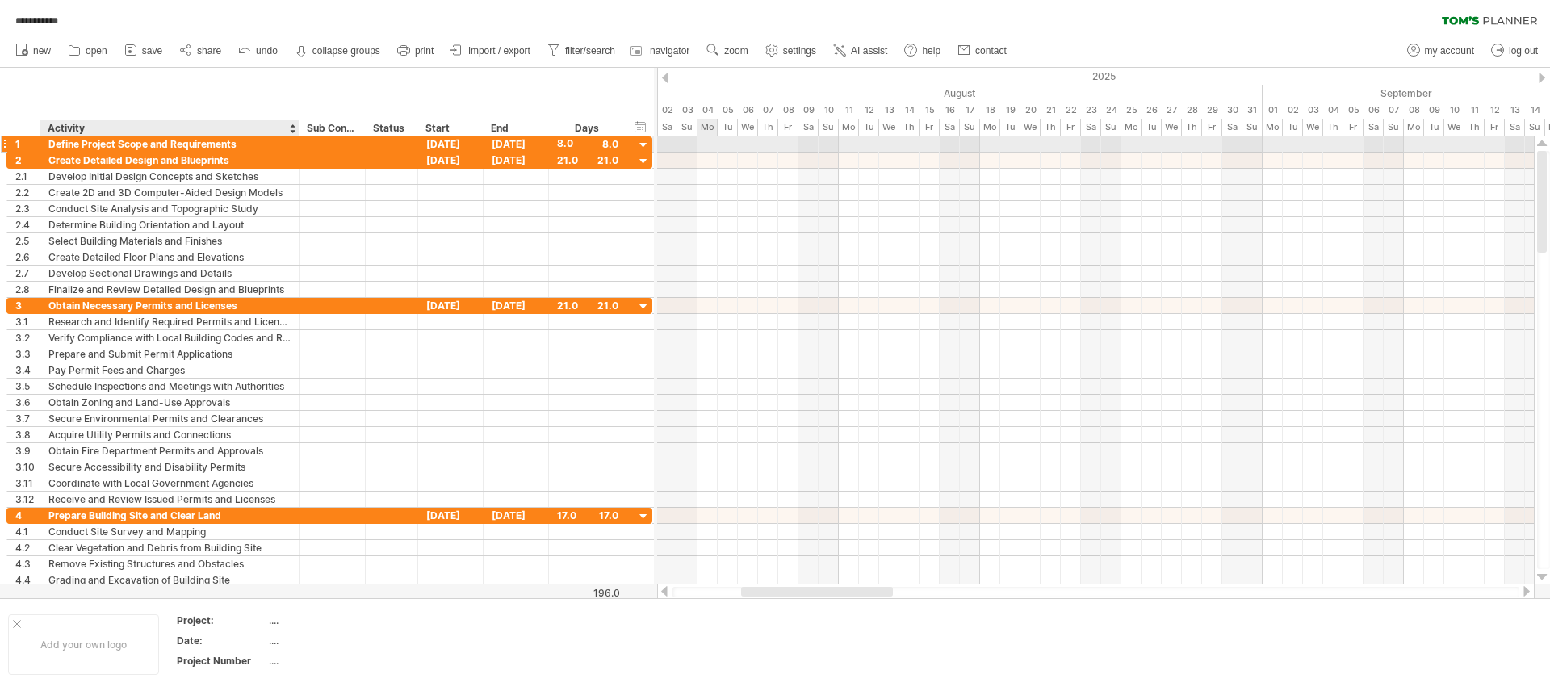
click at [180, 145] on div "Define Project Scope and Requirements" at bounding box center [169, 143] width 242 height 15
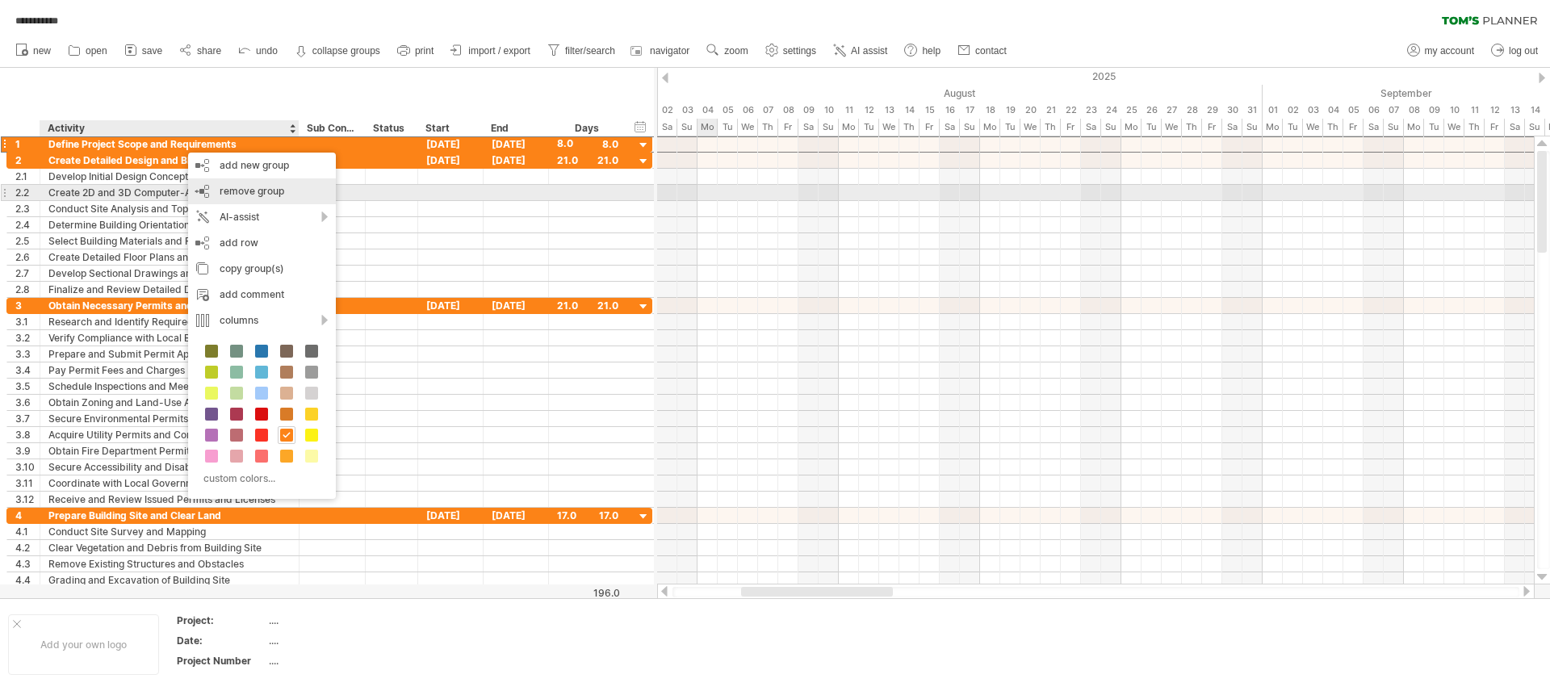
click at [254, 193] on span "remove group" at bounding box center [252, 191] width 65 height 12
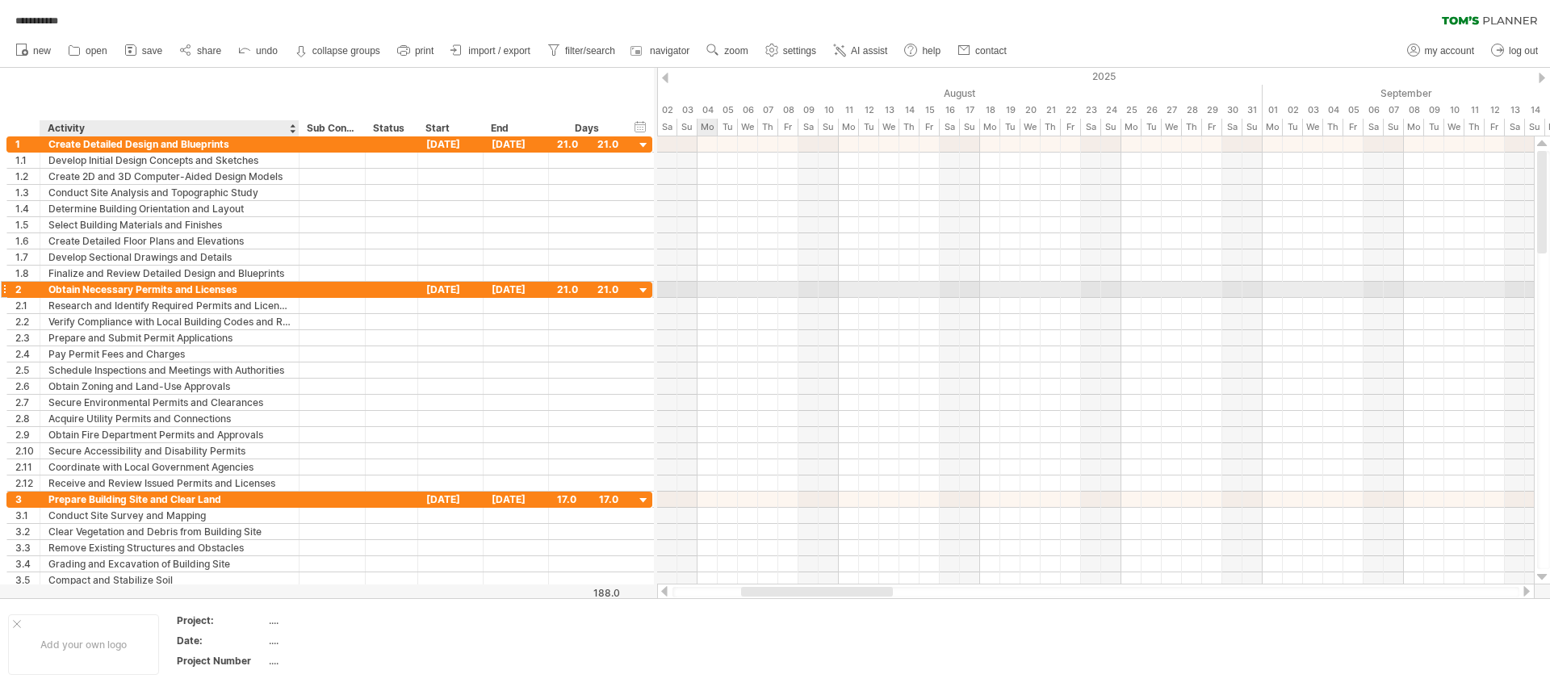
click at [92, 289] on div "Obtain Necessary Permits and Licenses" at bounding box center [169, 289] width 242 height 15
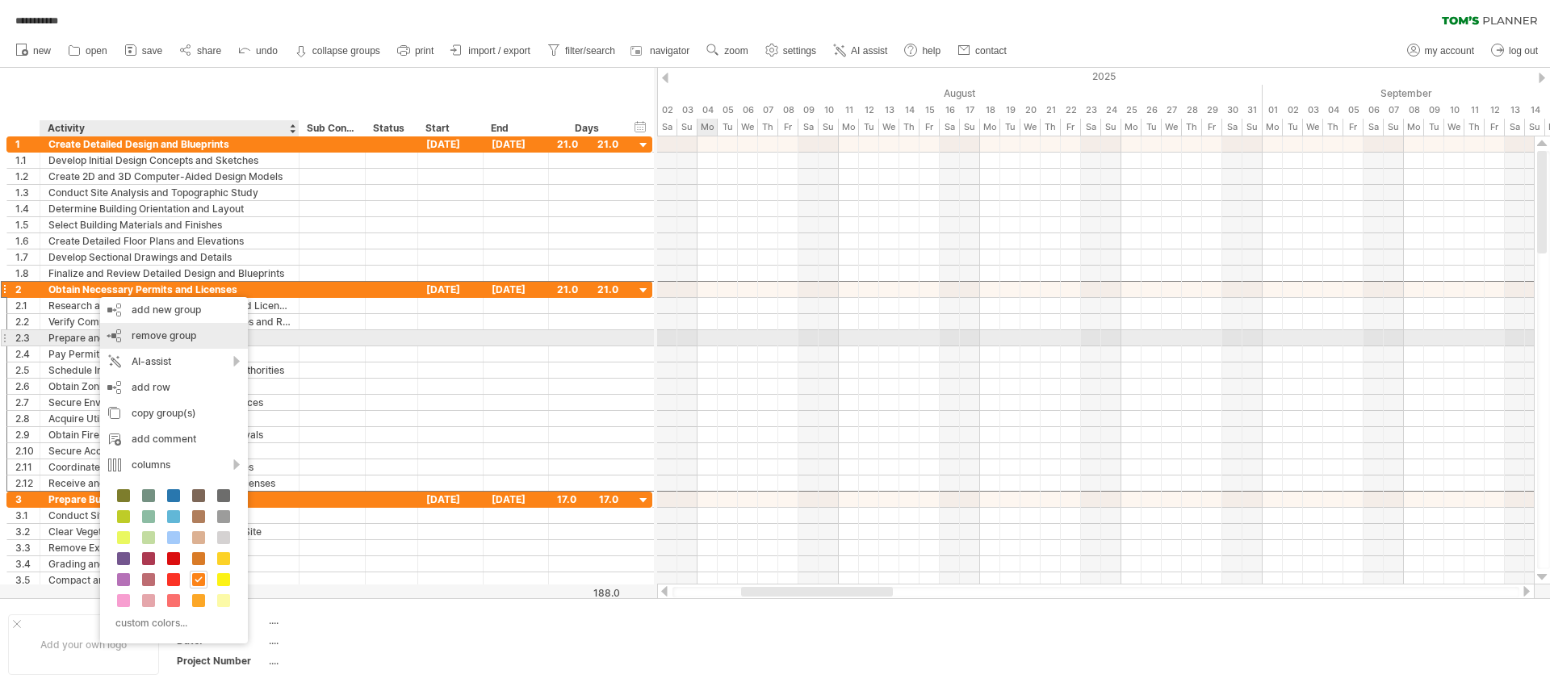
click at [165, 335] on span "remove group" at bounding box center [164, 335] width 65 height 12
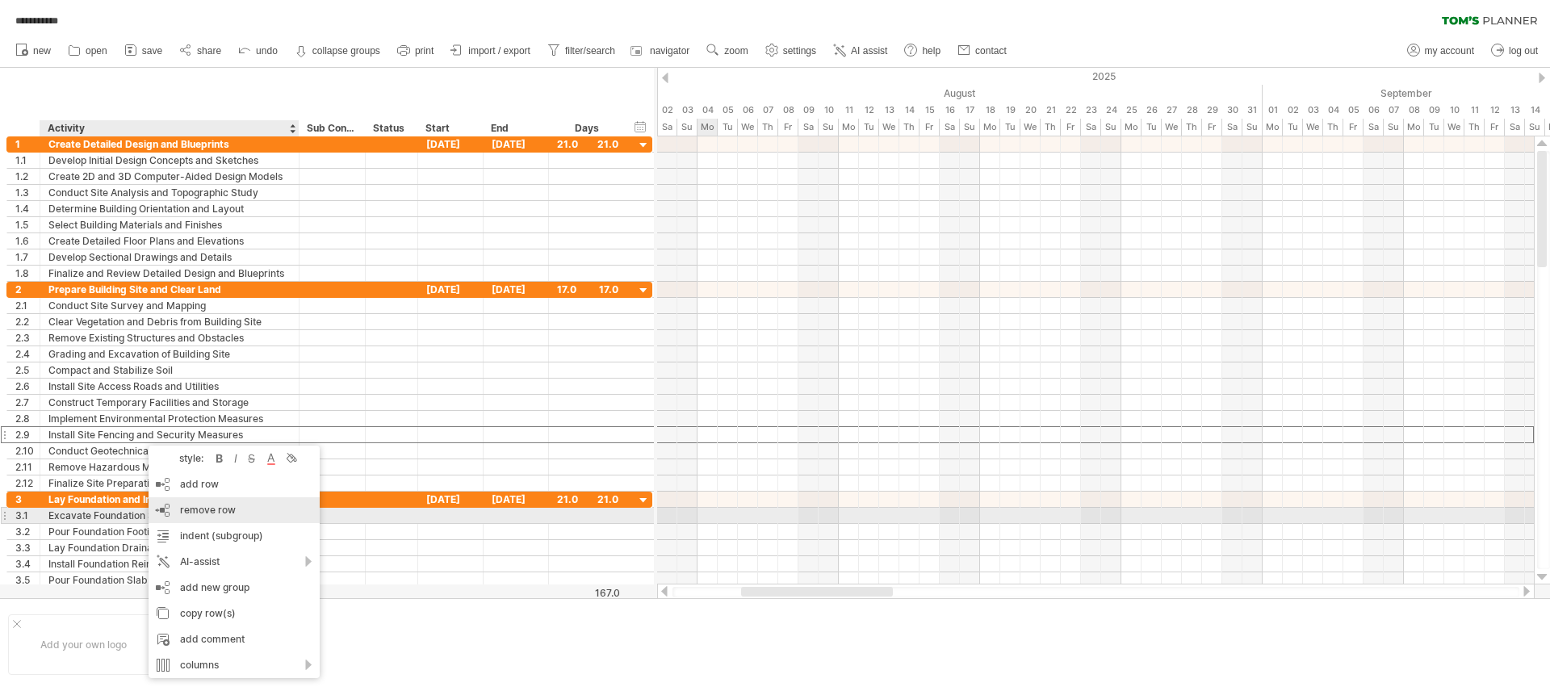
click at [220, 504] on span "remove row" at bounding box center [208, 510] width 56 height 12
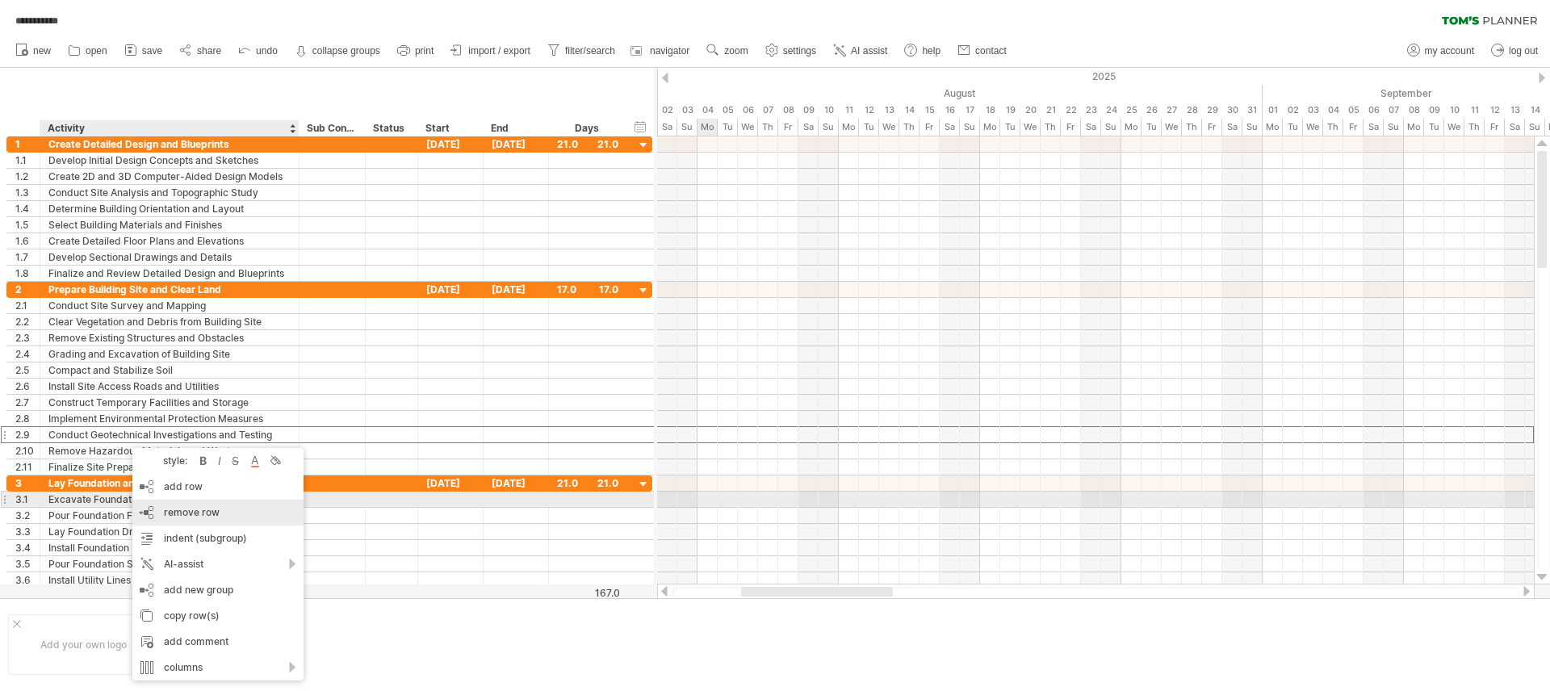
click at [167, 504] on div "remove row remove selected rows" at bounding box center [217, 513] width 171 height 26
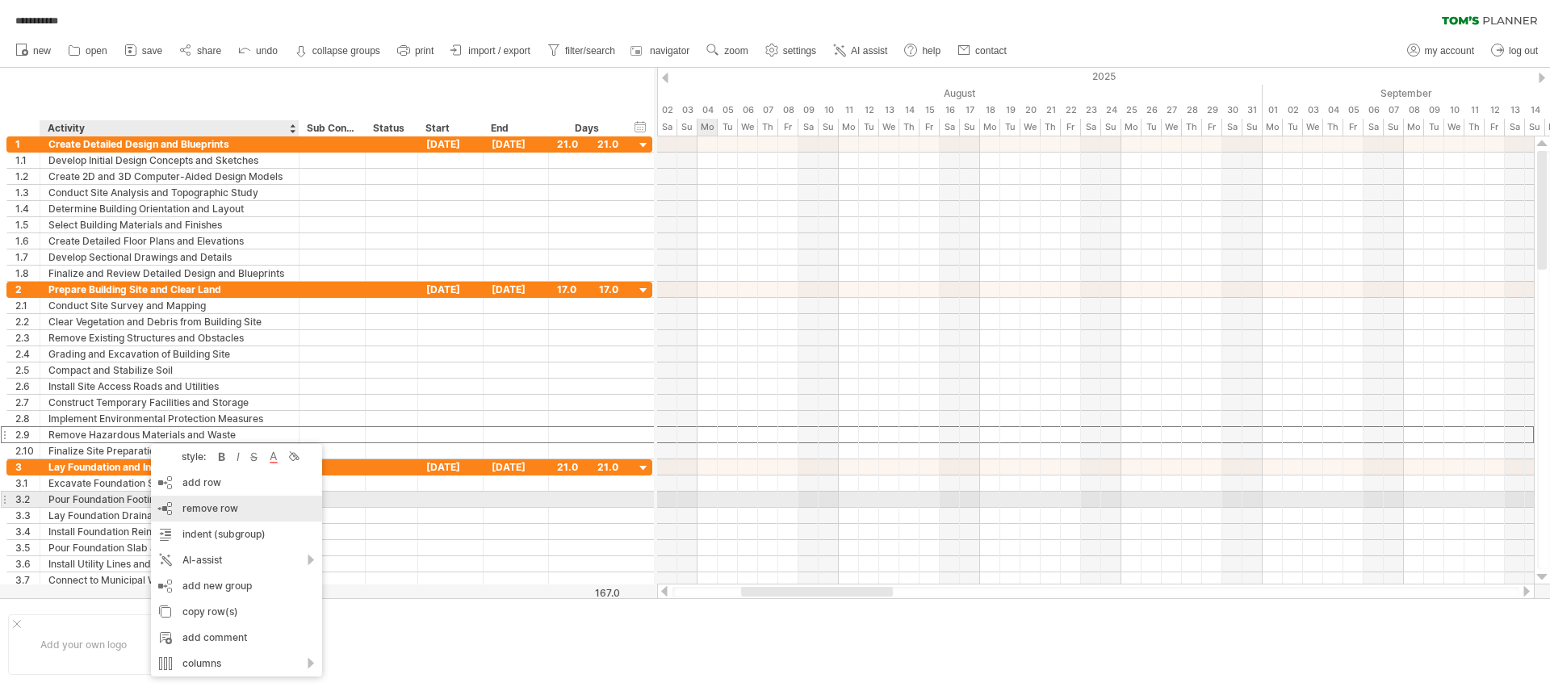
click at [197, 496] on div "remove row remove selected rows" at bounding box center [236, 509] width 171 height 26
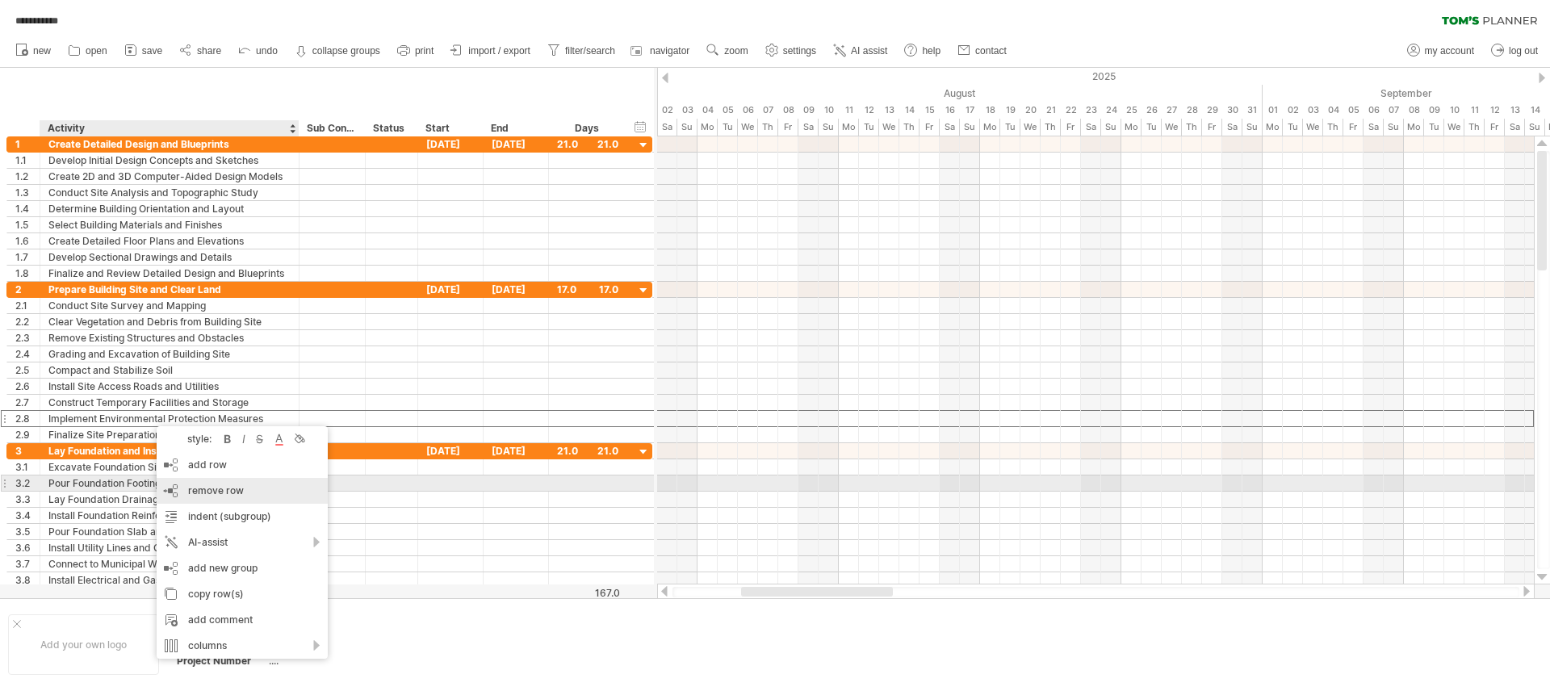
click at [207, 484] on span "remove row" at bounding box center [216, 490] width 56 height 12
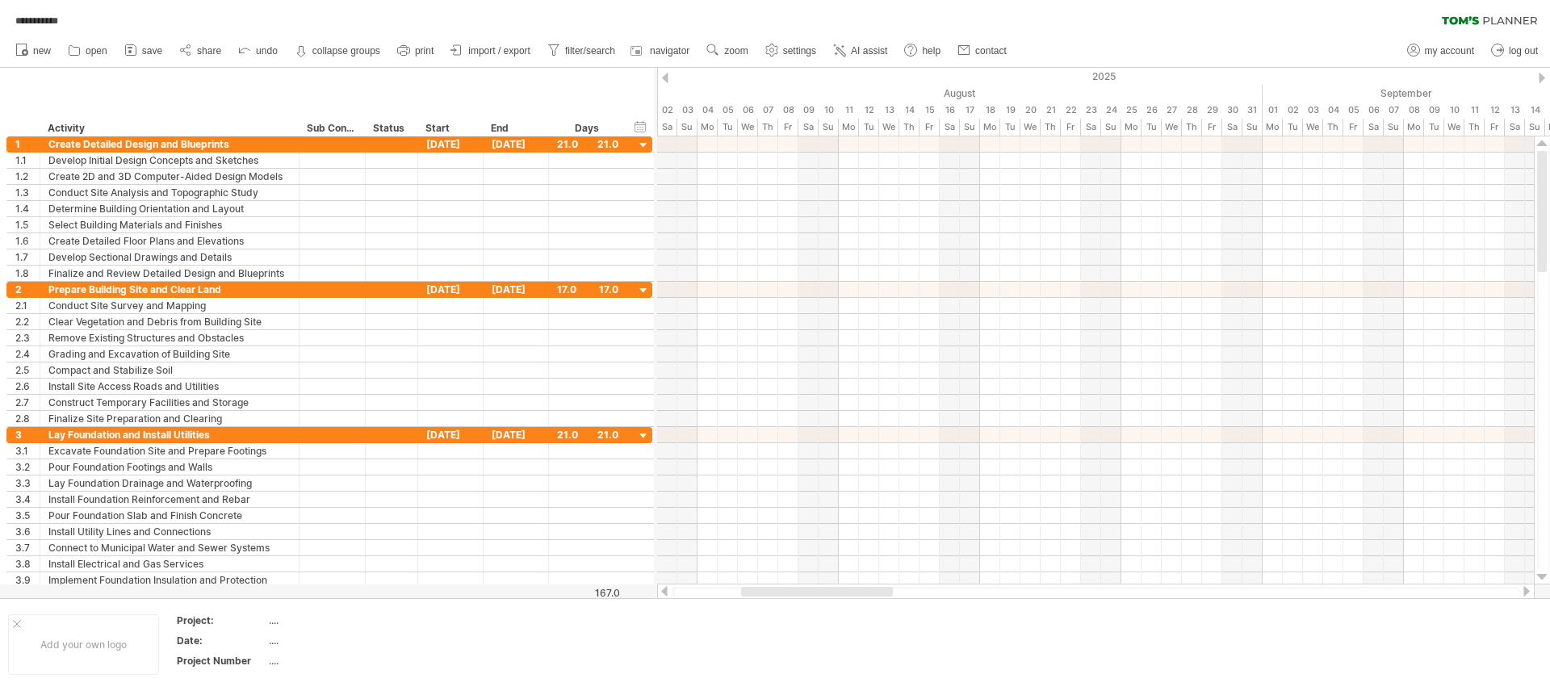
click at [140, 47] on link "save" at bounding box center [143, 50] width 47 height 21
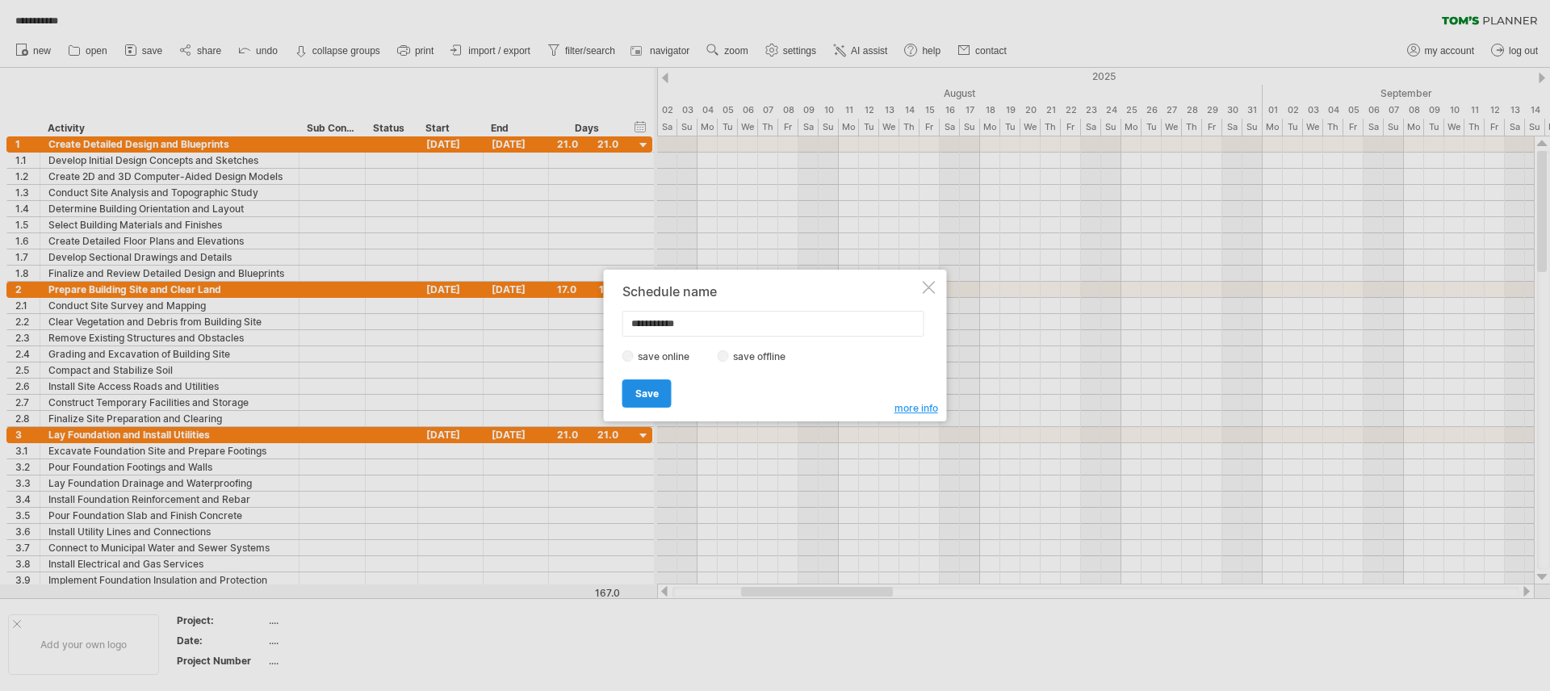
click at [649, 393] on span "Save" at bounding box center [646, 394] width 23 height 12
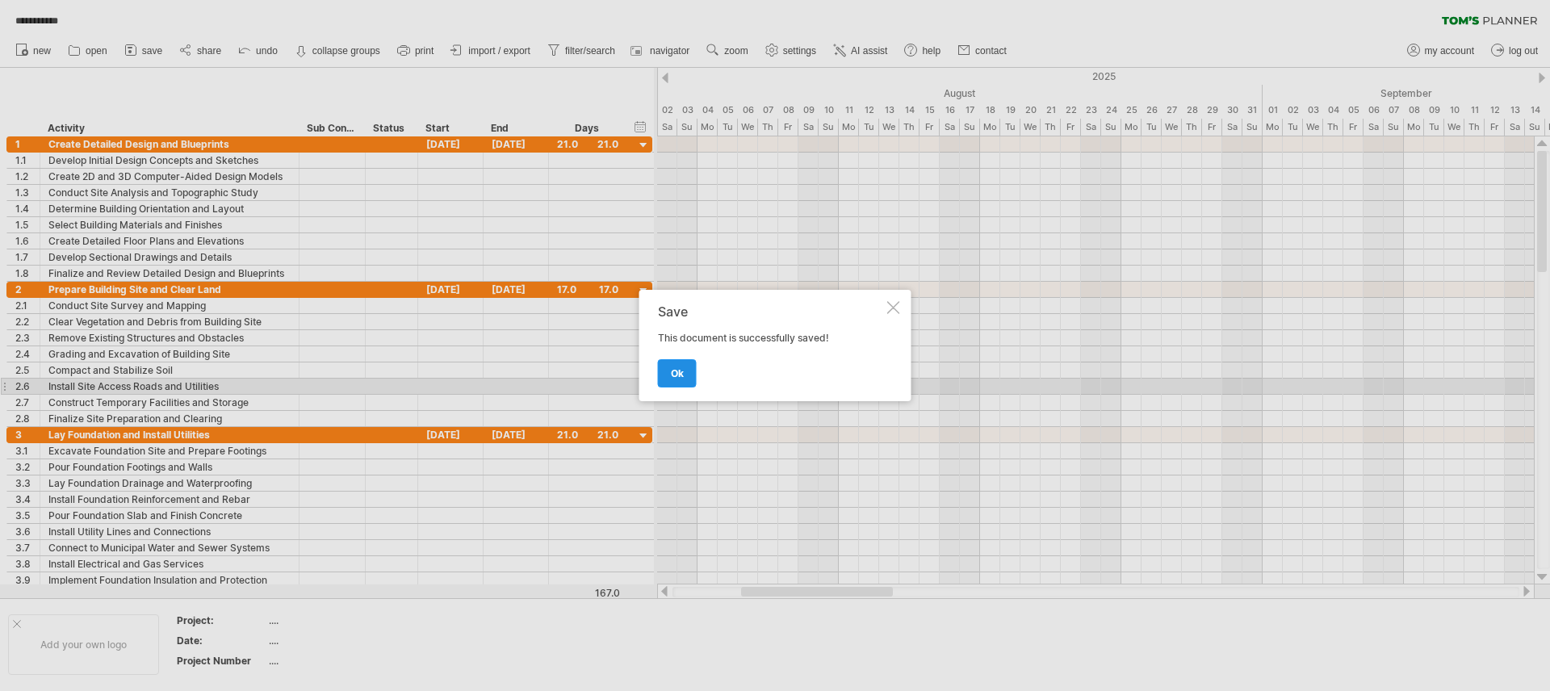
click at [679, 365] on link "ok" at bounding box center [677, 373] width 39 height 28
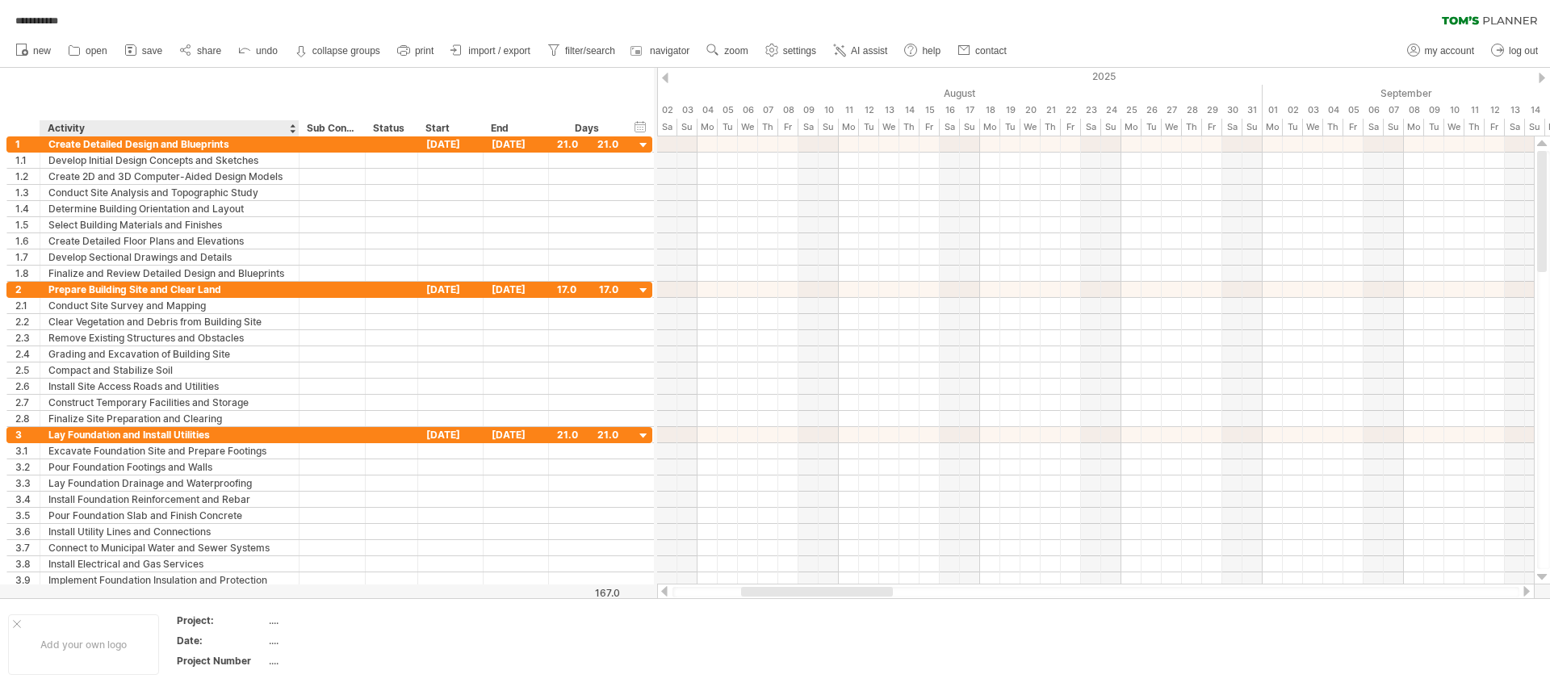
click at [82, 62] on ul "new open" at bounding box center [510, 51] width 1006 height 34
click at [85, 57] on link "open" at bounding box center [88, 50] width 48 height 21
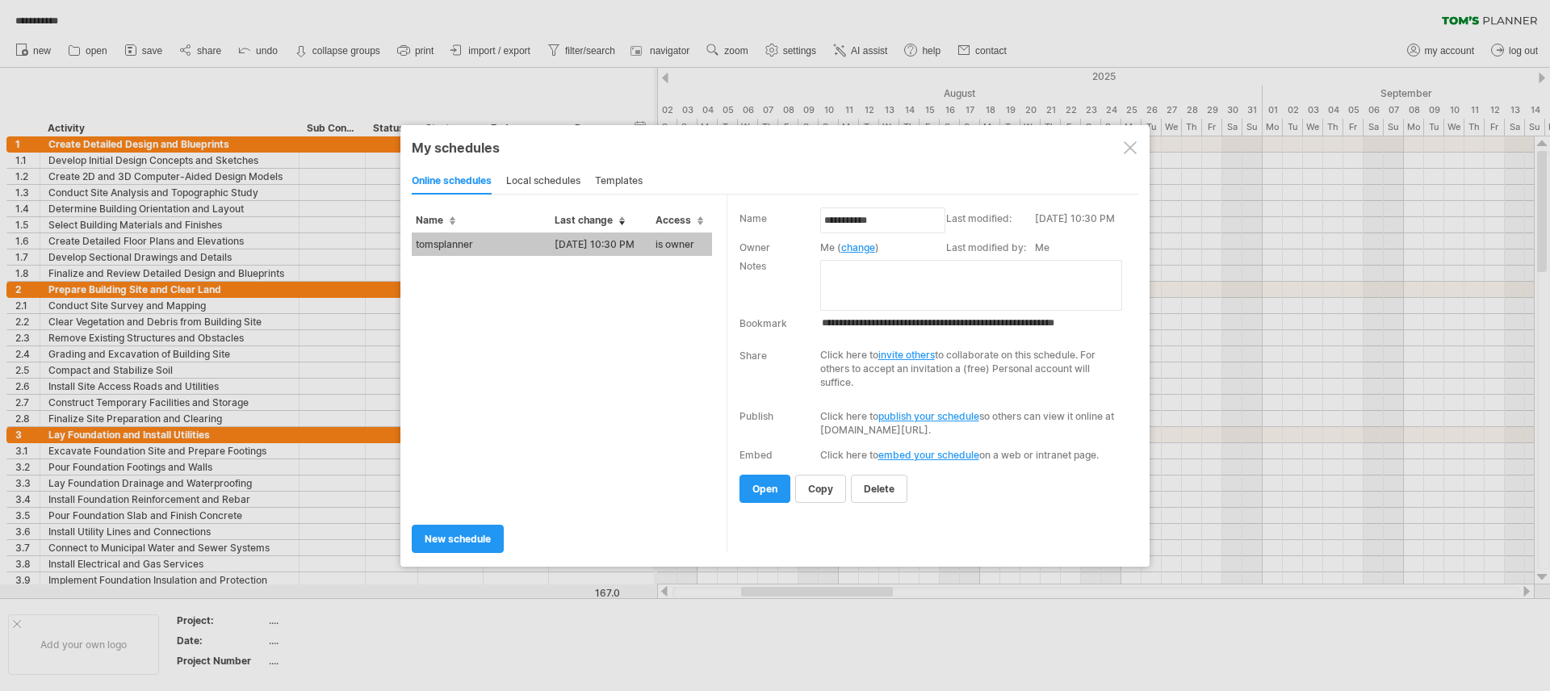
click at [464, 244] on td "tomsplanner" at bounding box center [481, 244] width 139 height 23
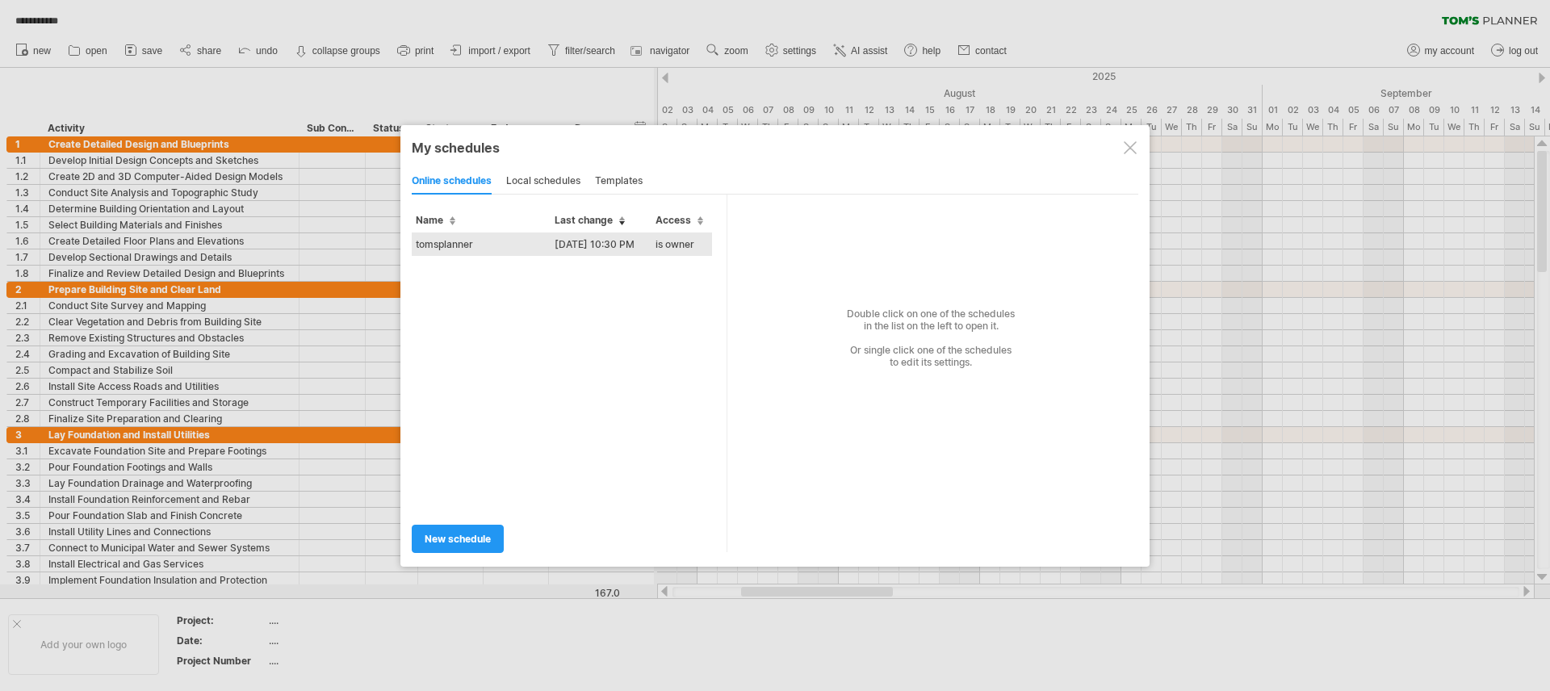
click at [467, 245] on td "tomsplanner" at bounding box center [481, 244] width 139 height 23
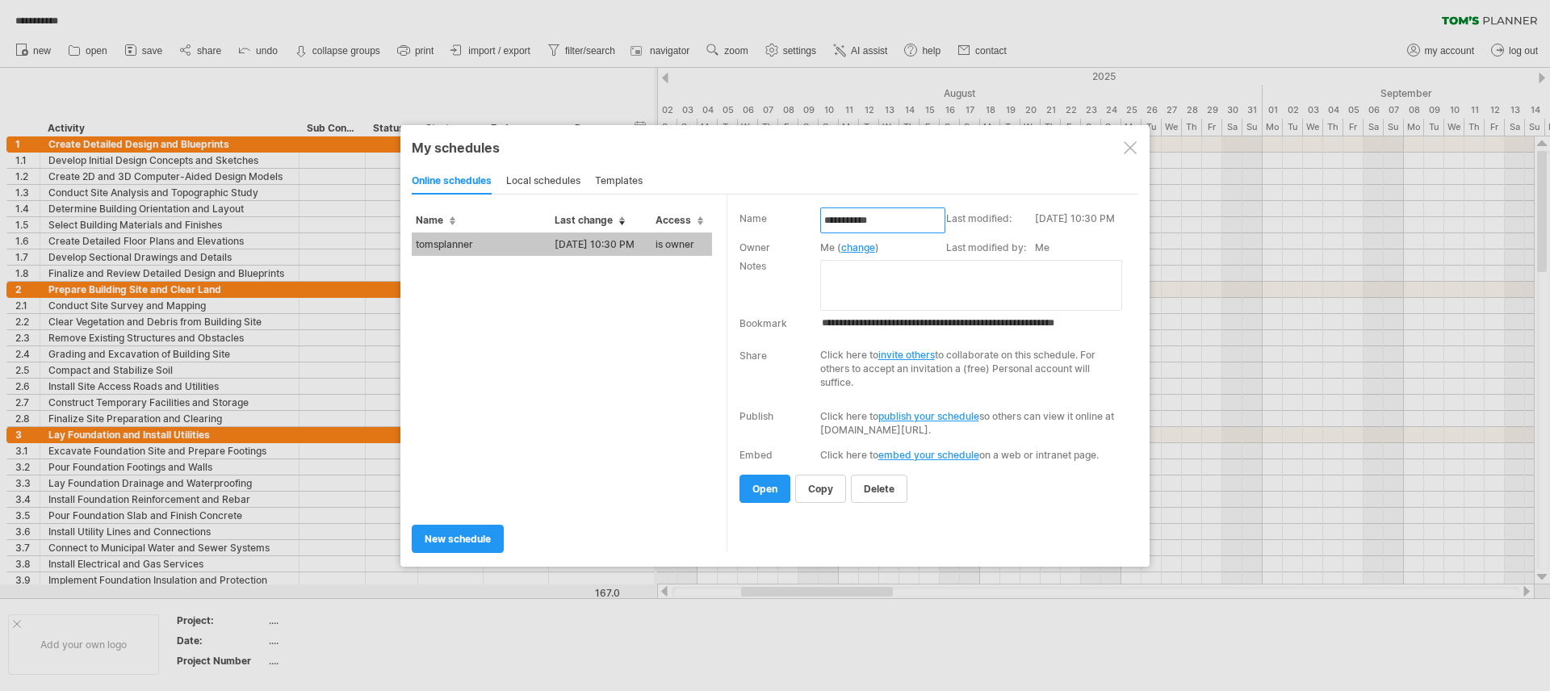
drag, startPoint x: 907, startPoint y: 224, endPoint x: 781, endPoint y: 219, distance: 126.0
click at [781, 219] on tr "**********" at bounding box center [936, 225] width 395 height 29
type input "**********"
click at [1132, 145] on div at bounding box center [1130, 147] width 13 height 13
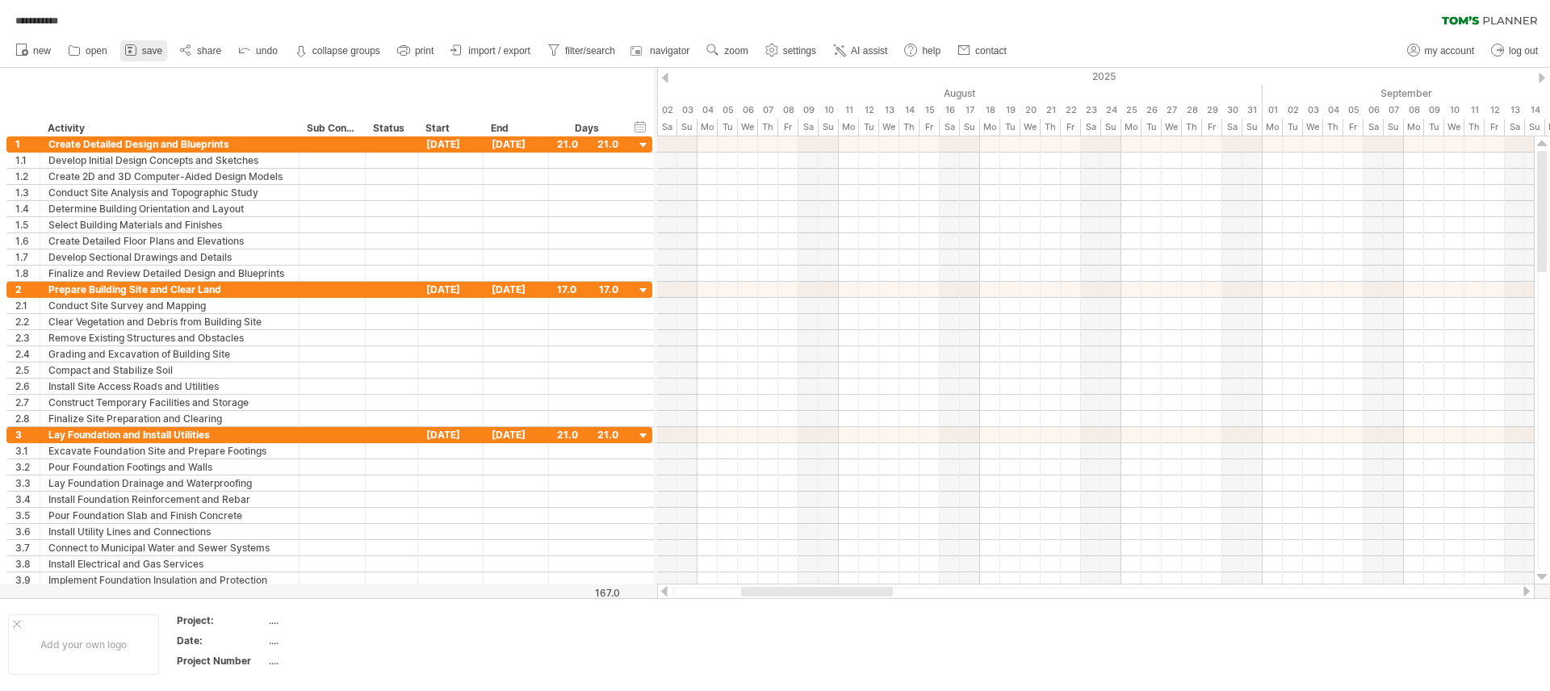
click at [148, 49] on span "save" at bounding box center [152, 50] width 20 height 11
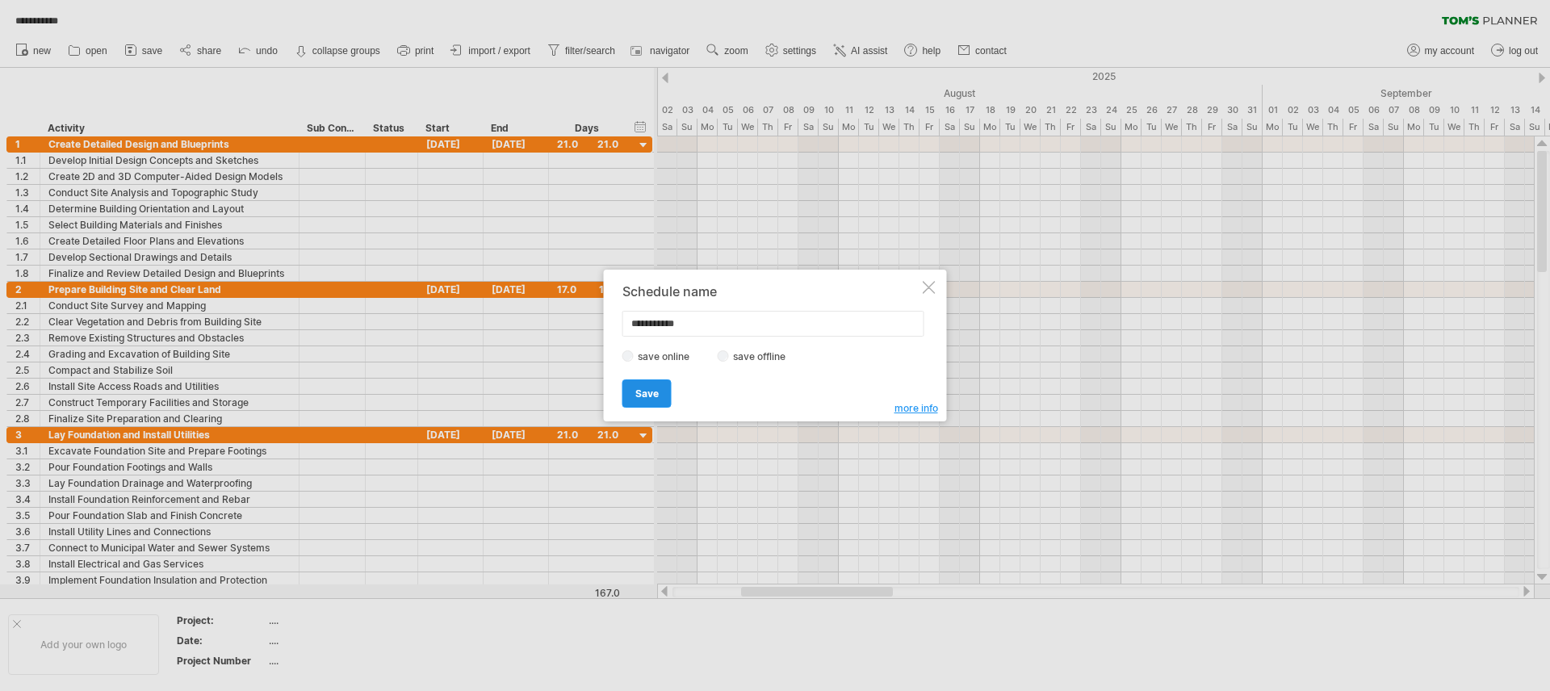
click at [659, 388] on link "Save" at bounding box center [646, 393] width 49 height 28
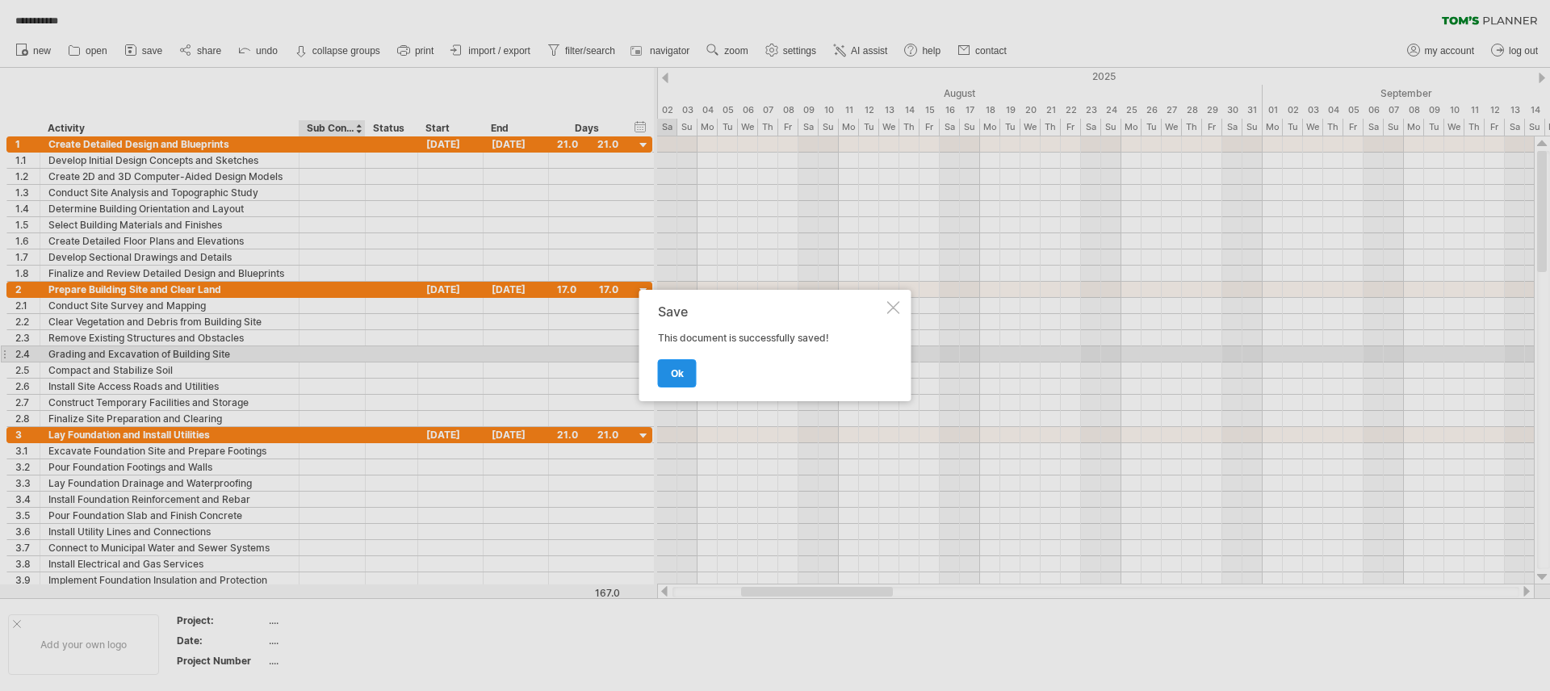
click at [689, 373] on link "ok" at bounding box center [677, 373] width 39 height 28
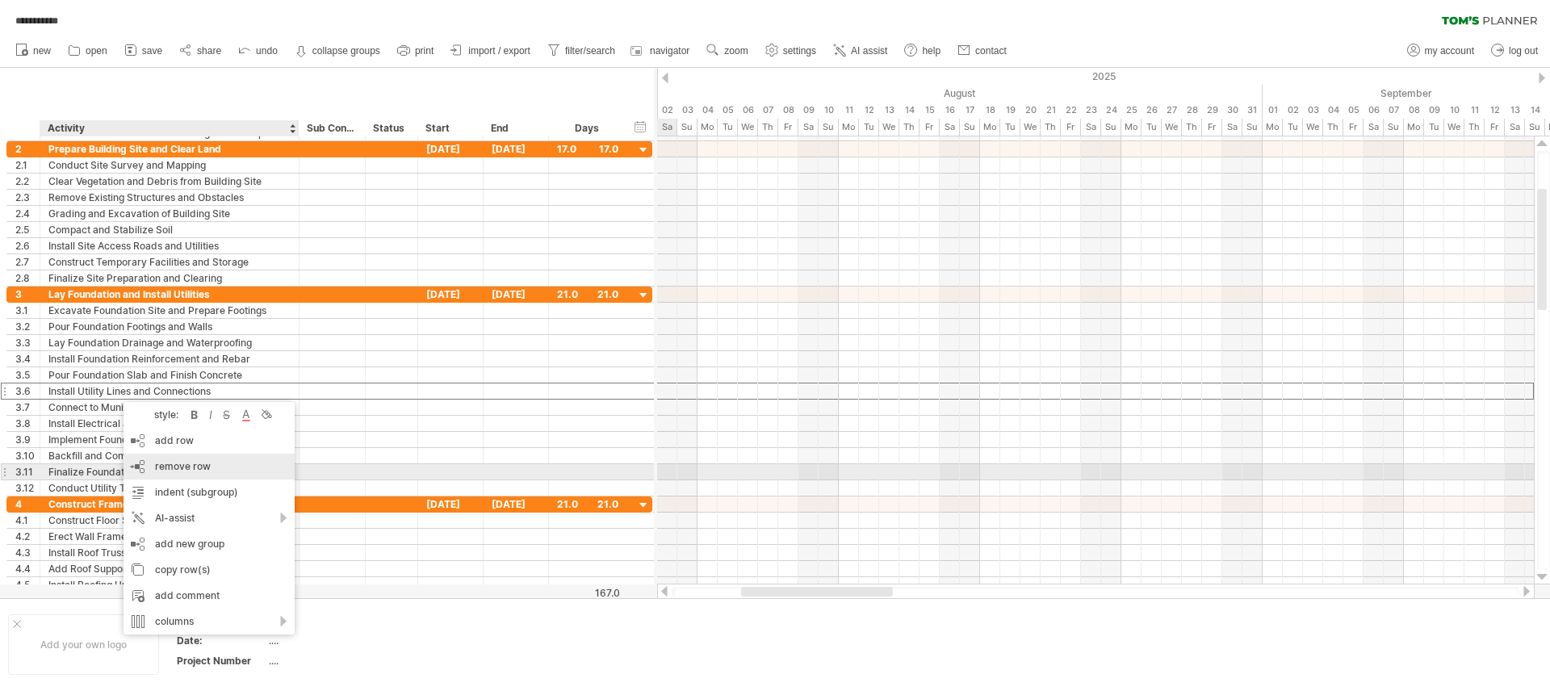
click at [189, 465] on span "remove row" at bounding box center [183, 466] width 56 height 12
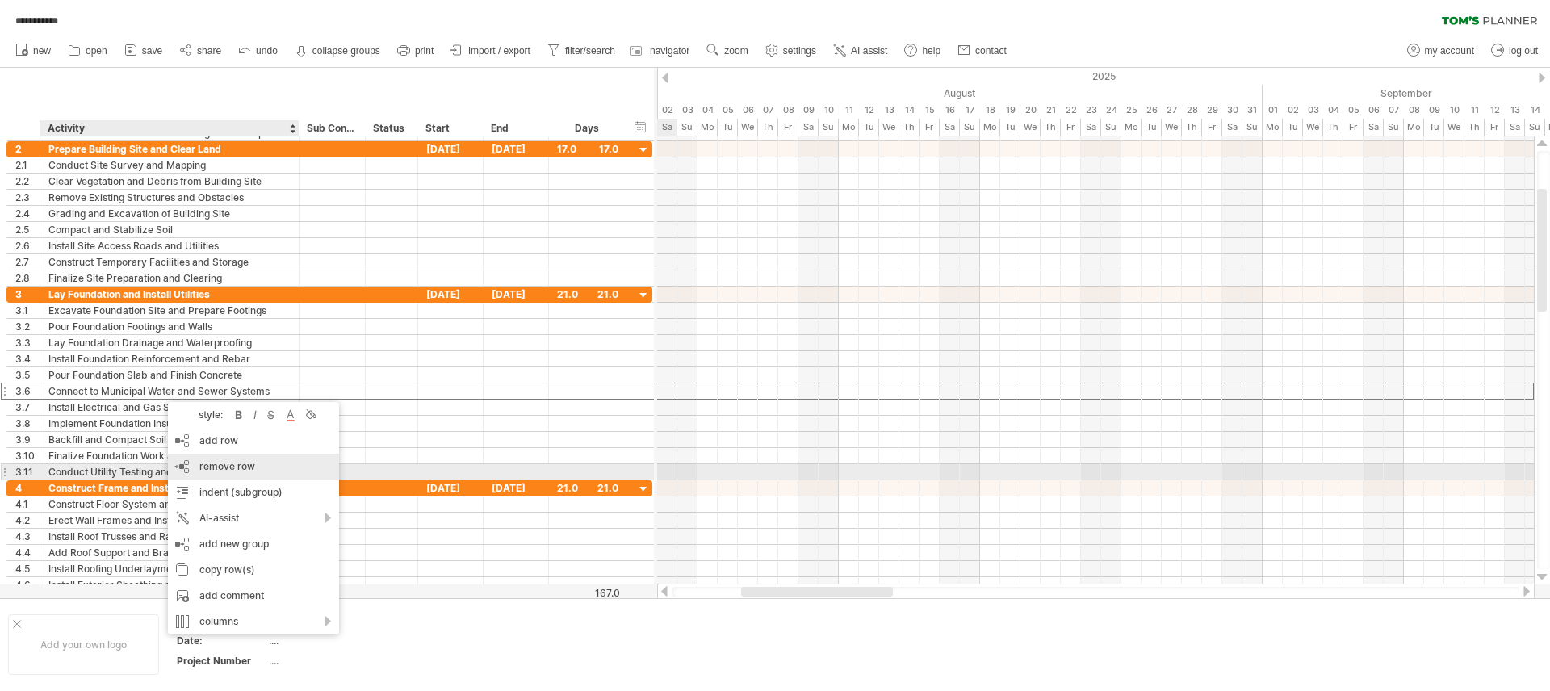
click at [220, 467] on span "remove row" at bounding box center [227, 466] width 56 height 12
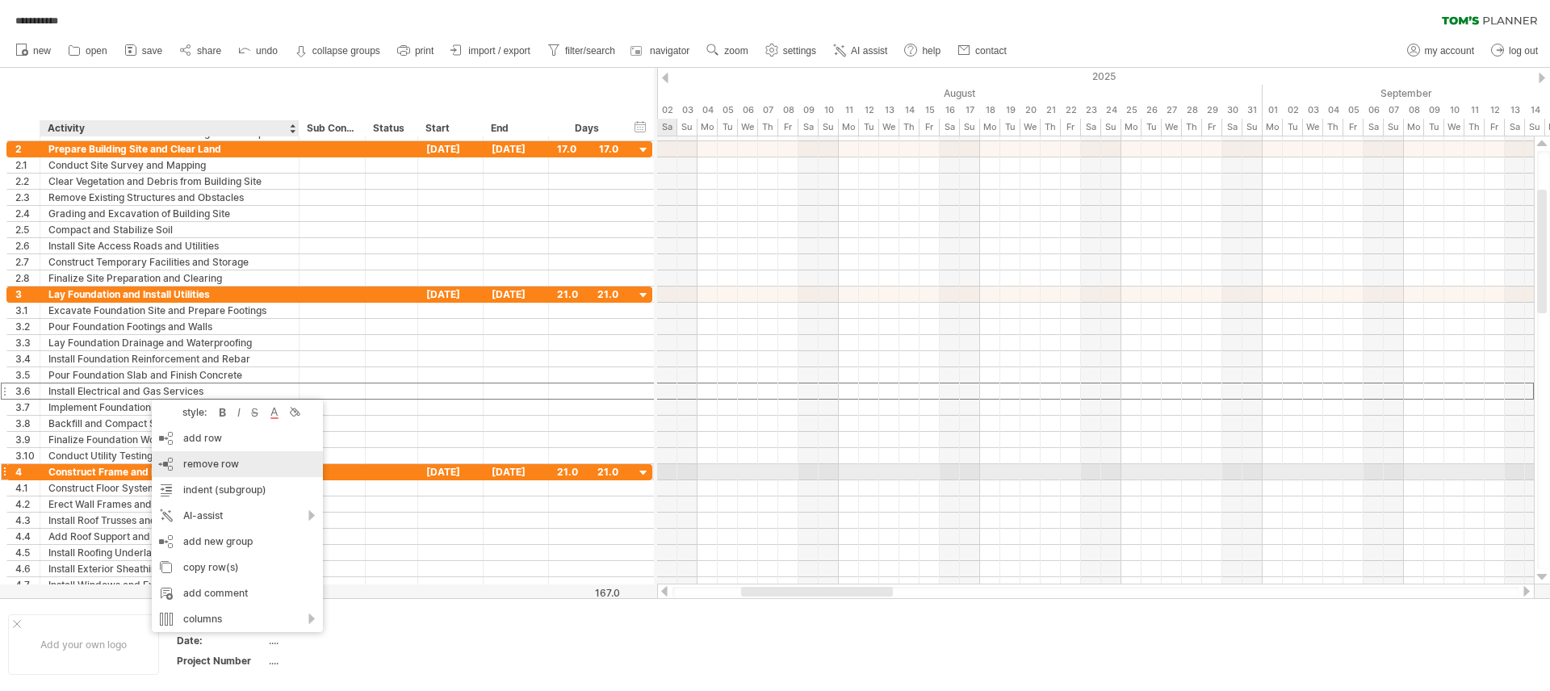
click at [221, 466] on span "remove row" at bounding box center [211, 464] width 56 height 12
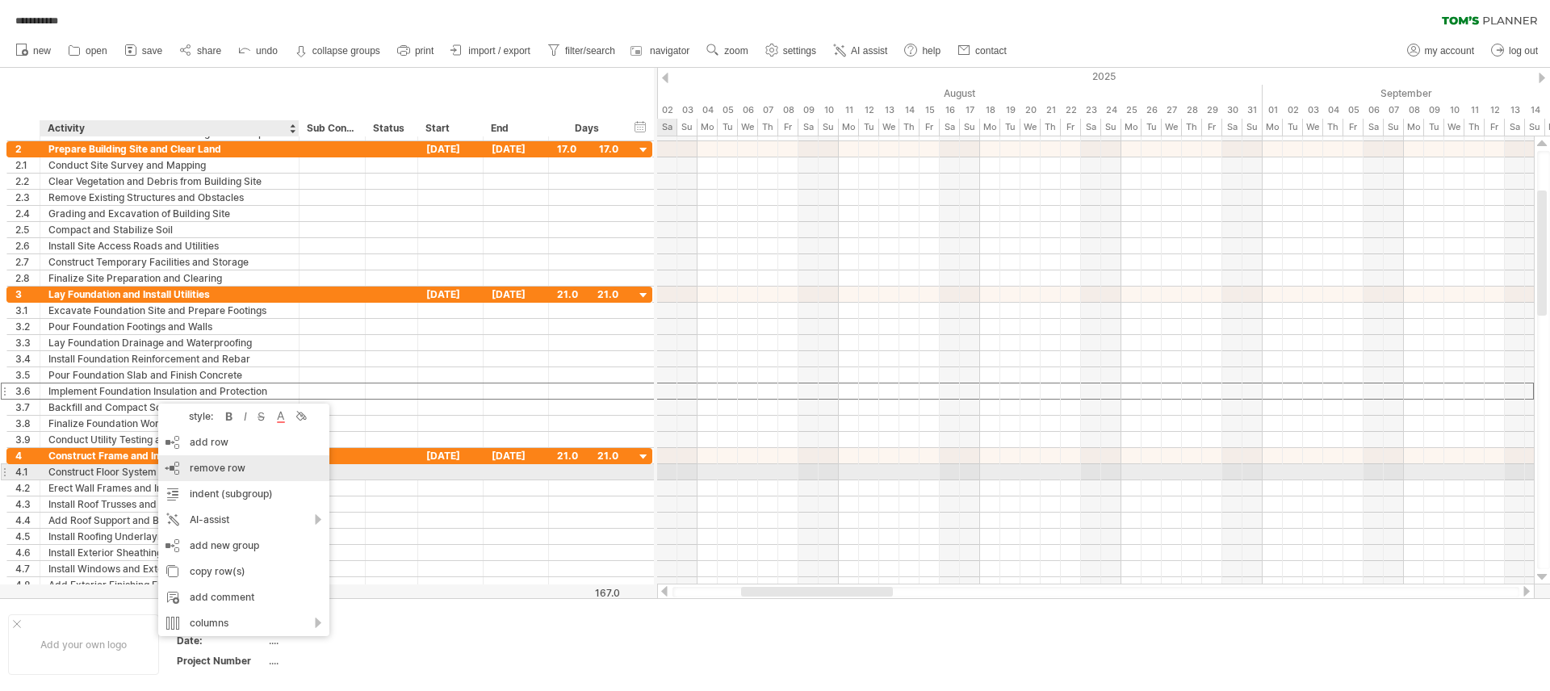
click at [212, 472] on span "remove row" at bounding box center [218, 468] width 56 height 12
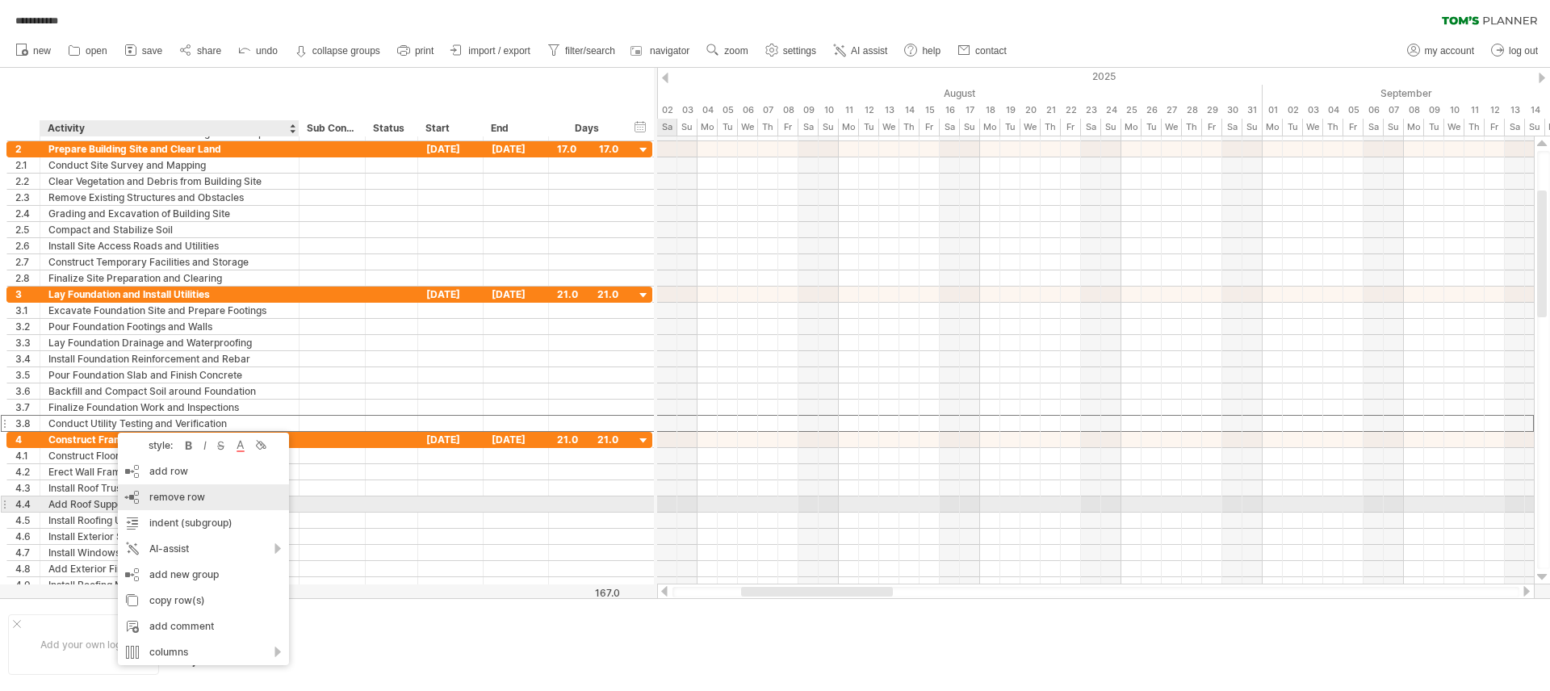
click at [162, 501] on span "remove row" at bounding box center [177, 497] width 56 height 12
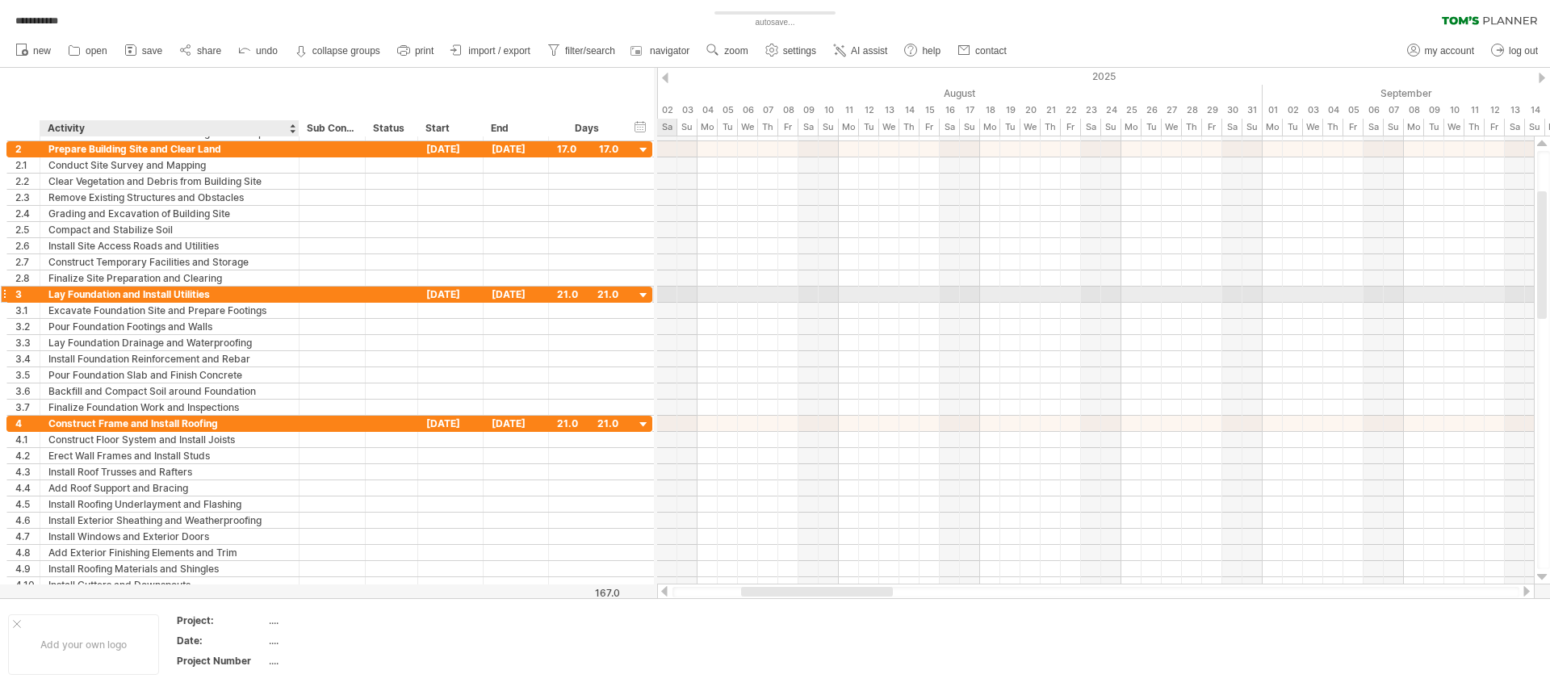
click at [161, 294] on div "Lay Foundation and Install Utilities" at bounding box center [169, 294] width 242 height 15
click at [174, 299] on input "**********" at bounding box center [169, 294] width 242 height 15
click at [208, 298] on input "**********" at bounding box center [169, 294] width 242 height 15
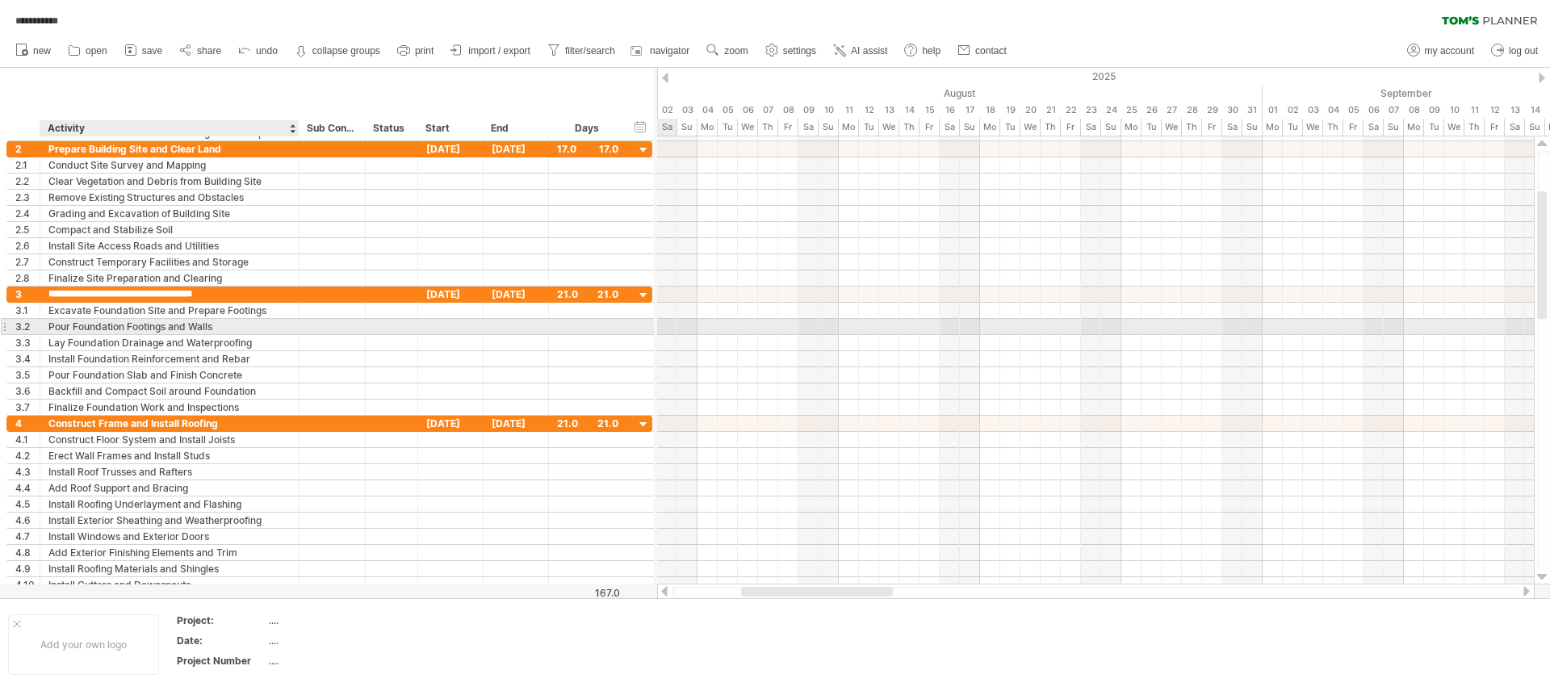
click at [203, 327] on div "Pour Foundation Footings and Walls" at bounding box center [169, 326] width 242 height 15
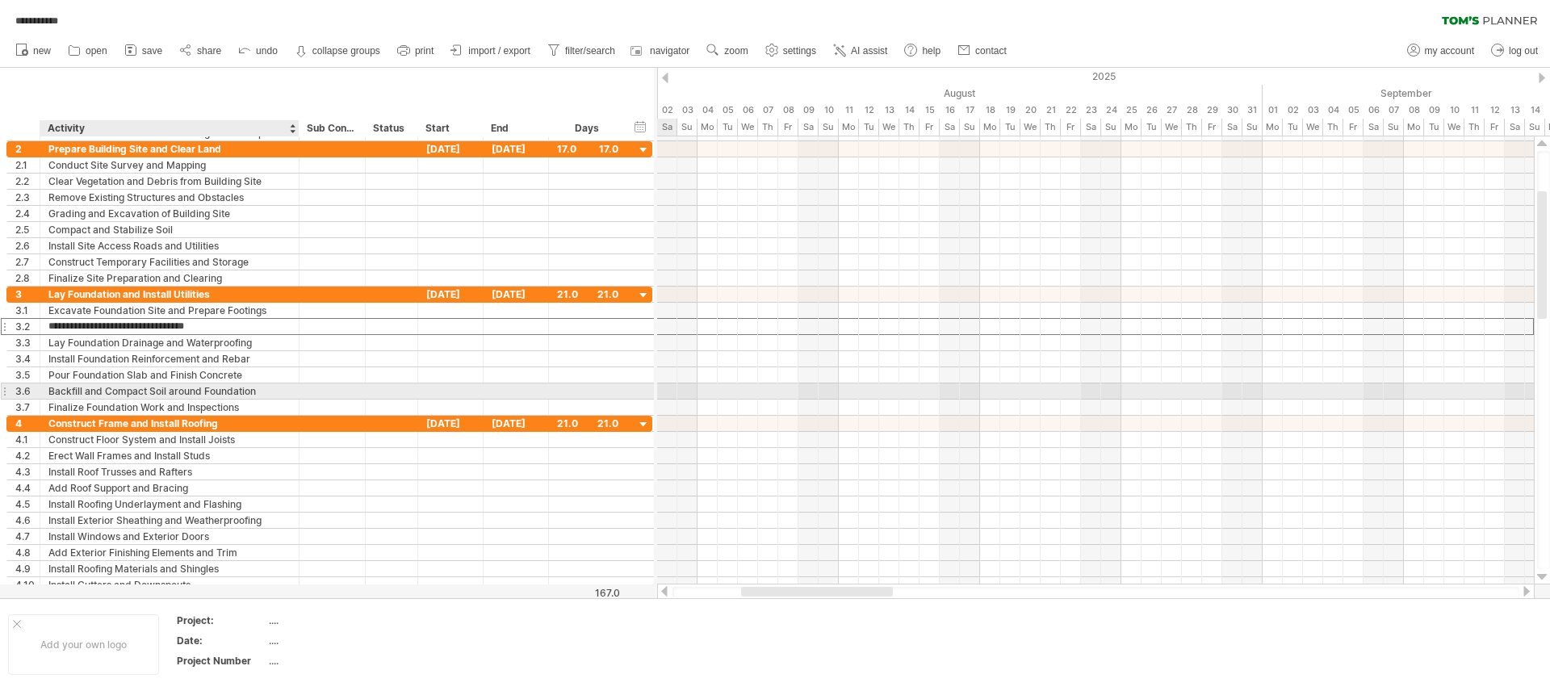
click at [178, 395] on div "Backfill and Compact Soil around Foundation" at bounding box center [169, 390] width 242 height 15
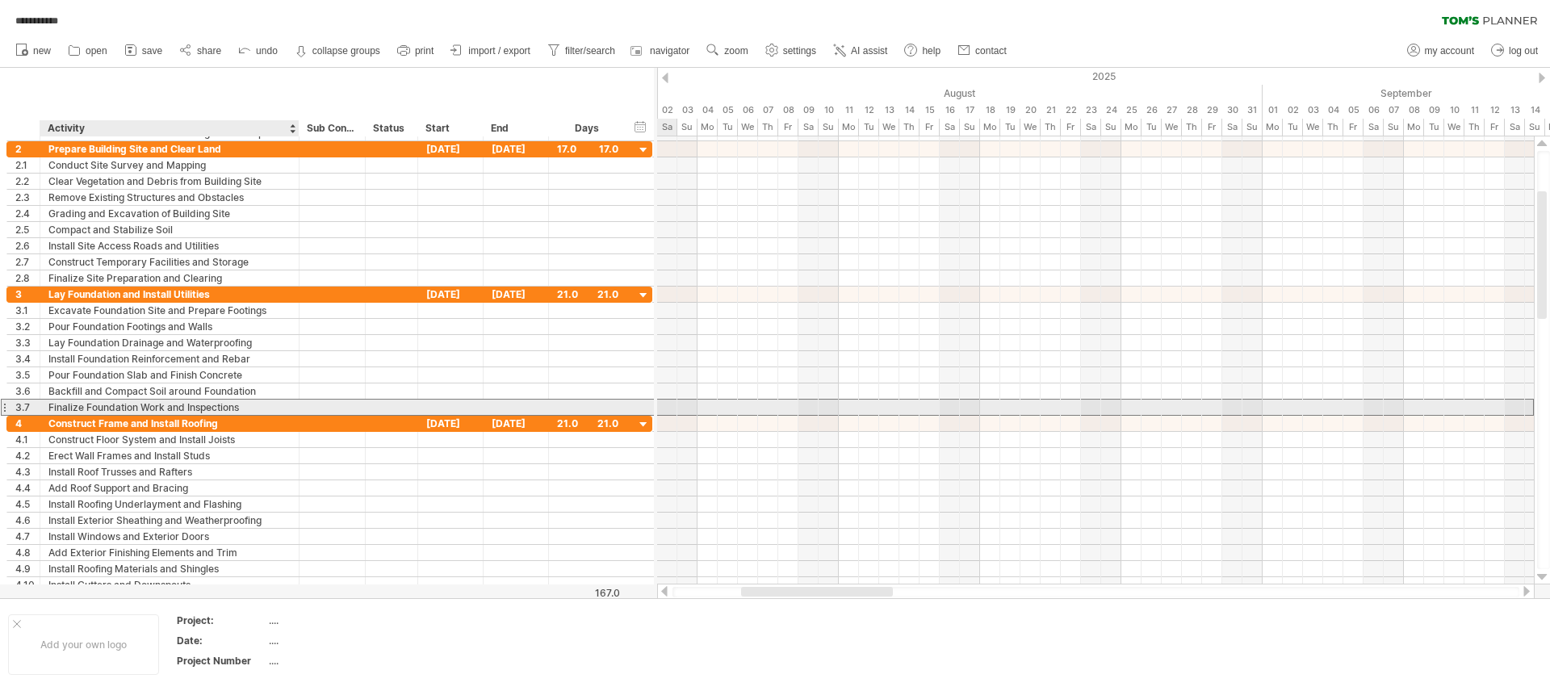
click at [150, 410] on div "Finalize Foundation Work and Inspections" at bounding box center [169, 407] width 242 height 15
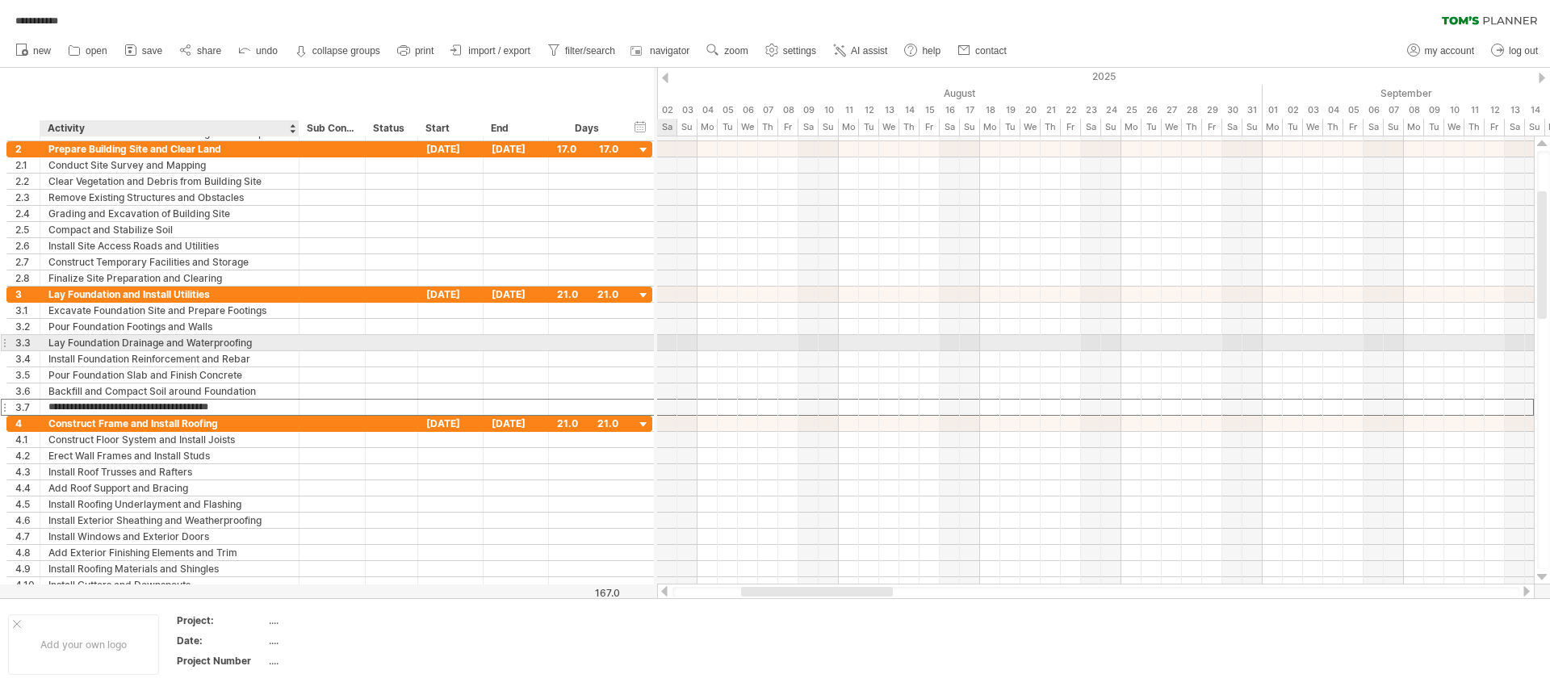
drag, startPoint x: 77, startPoint y: 405, endPoint x: 95, endPoint y: 337, distance: 70.3
click at [95, 337] on div "**********" at bounding box center [329, 351] width 646 height 129
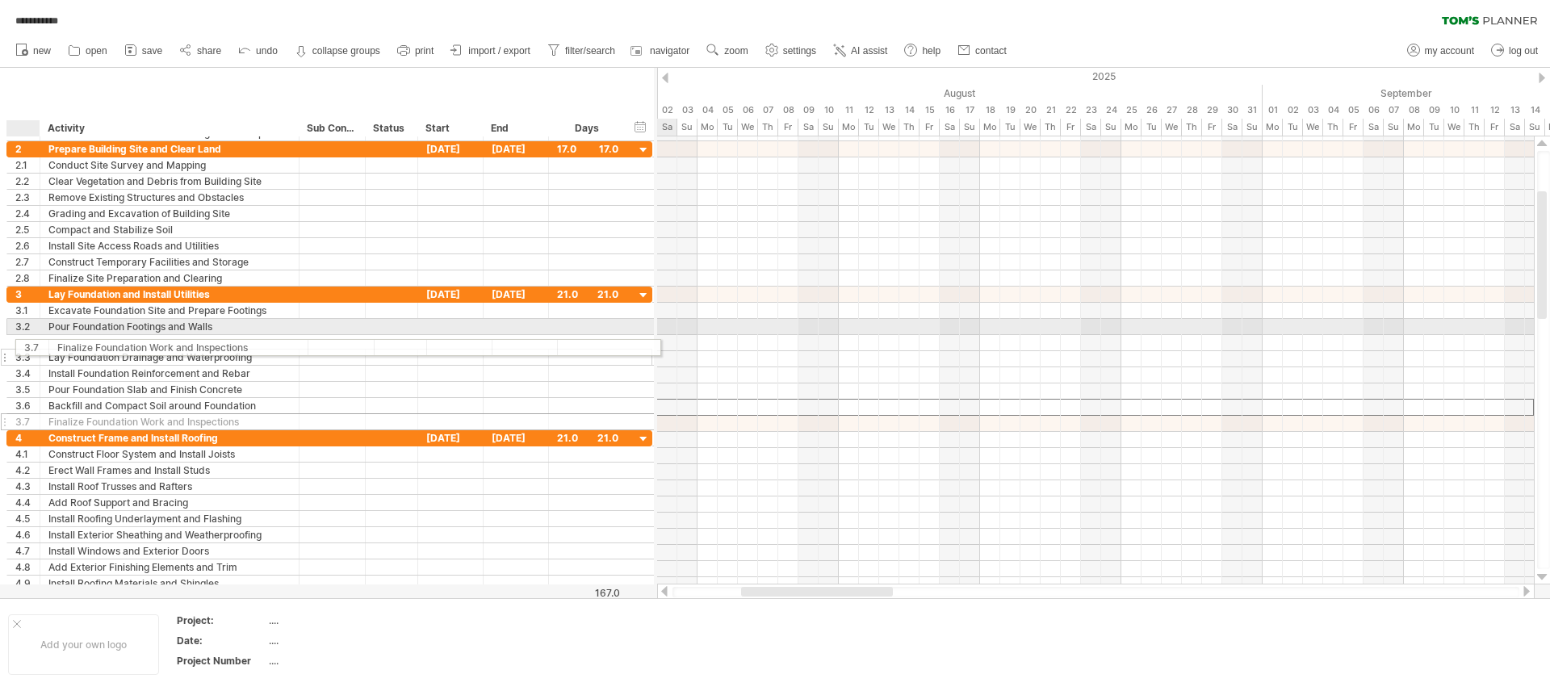
drag, startPoint x: 25, startPoint y: 407, endPoint x: 27, endPoint y: 345, distance: 62.2
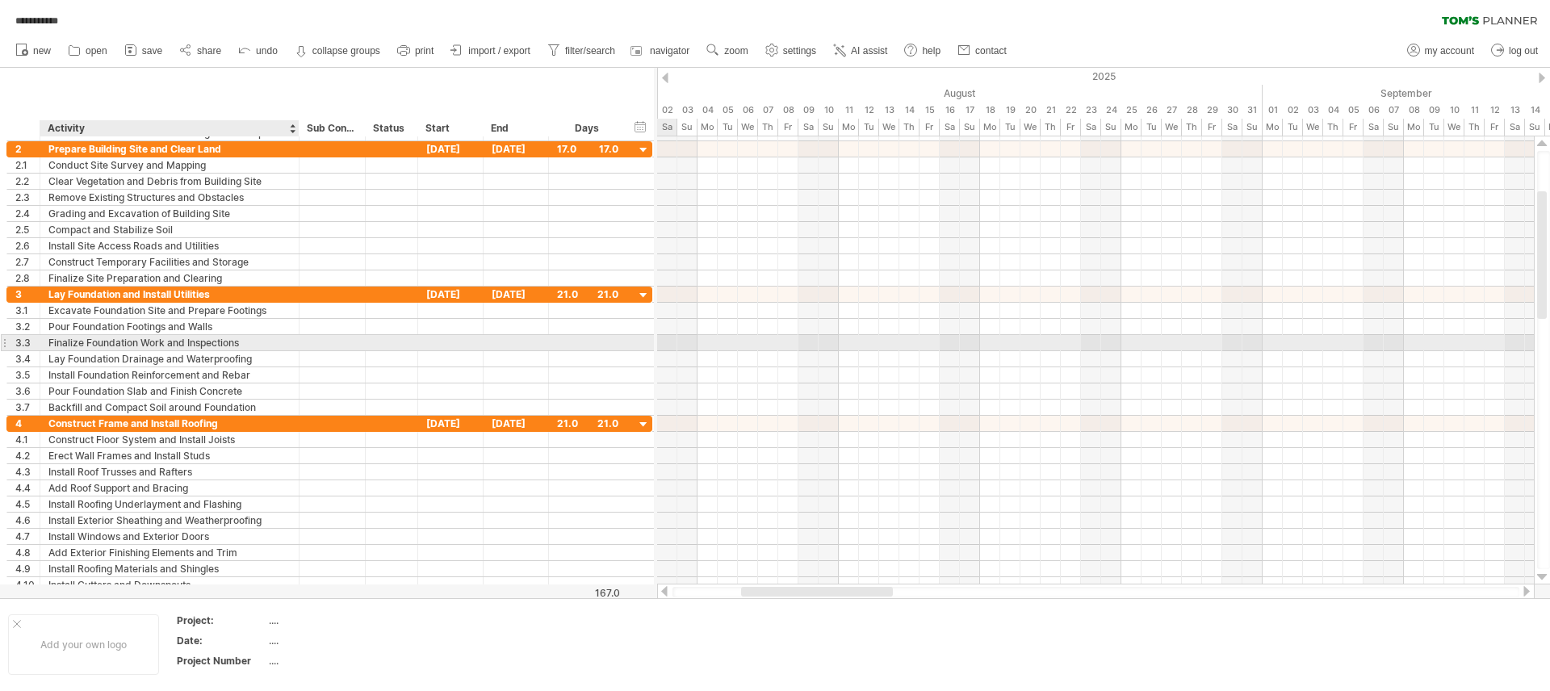
click at [157, 344] on div "Finalize Foundation Work and Inspections" at bounding box center [169, 342] width 242 height 15
click at [267, 345] on input "**********" at bounding box center [169, 342] width 242 height 15
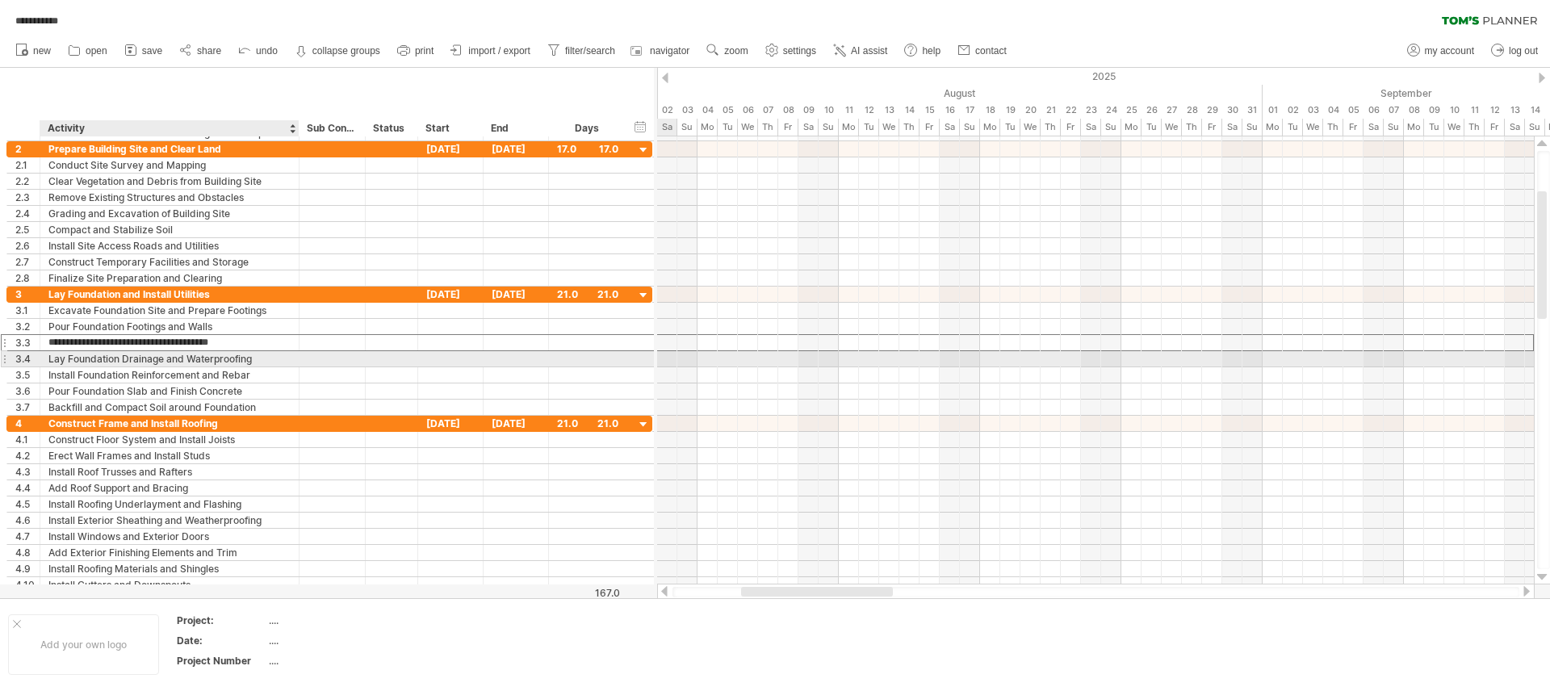
click at [245, 363] on div "Lay Foundation Drainage and Waterproofing" at bounding box center [169, 358] width 242 height 15
click at [274, 356] on input "**********" at bounding box center [169, 358] width 242 height 15
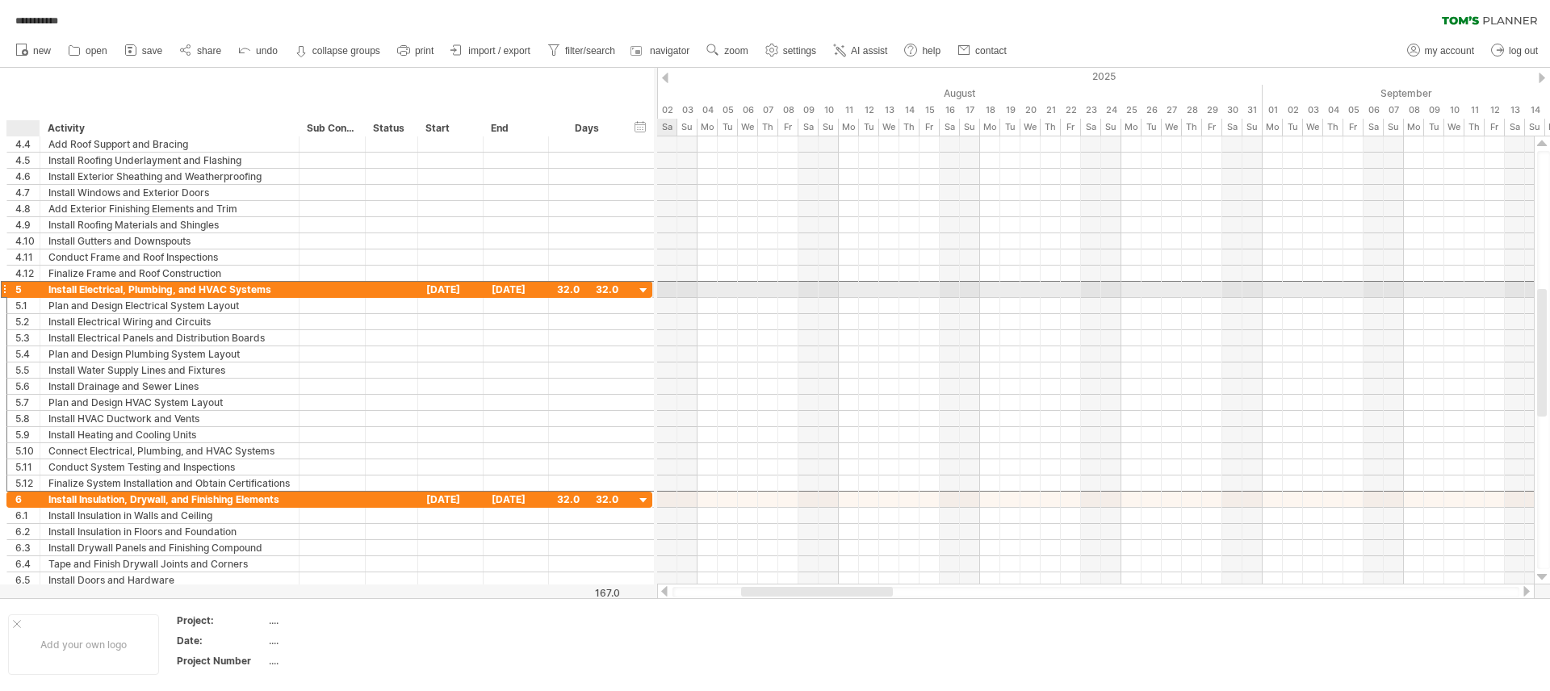
click at [19, 293] on div "5" at bounding box center [27, 289] width 24 height 15
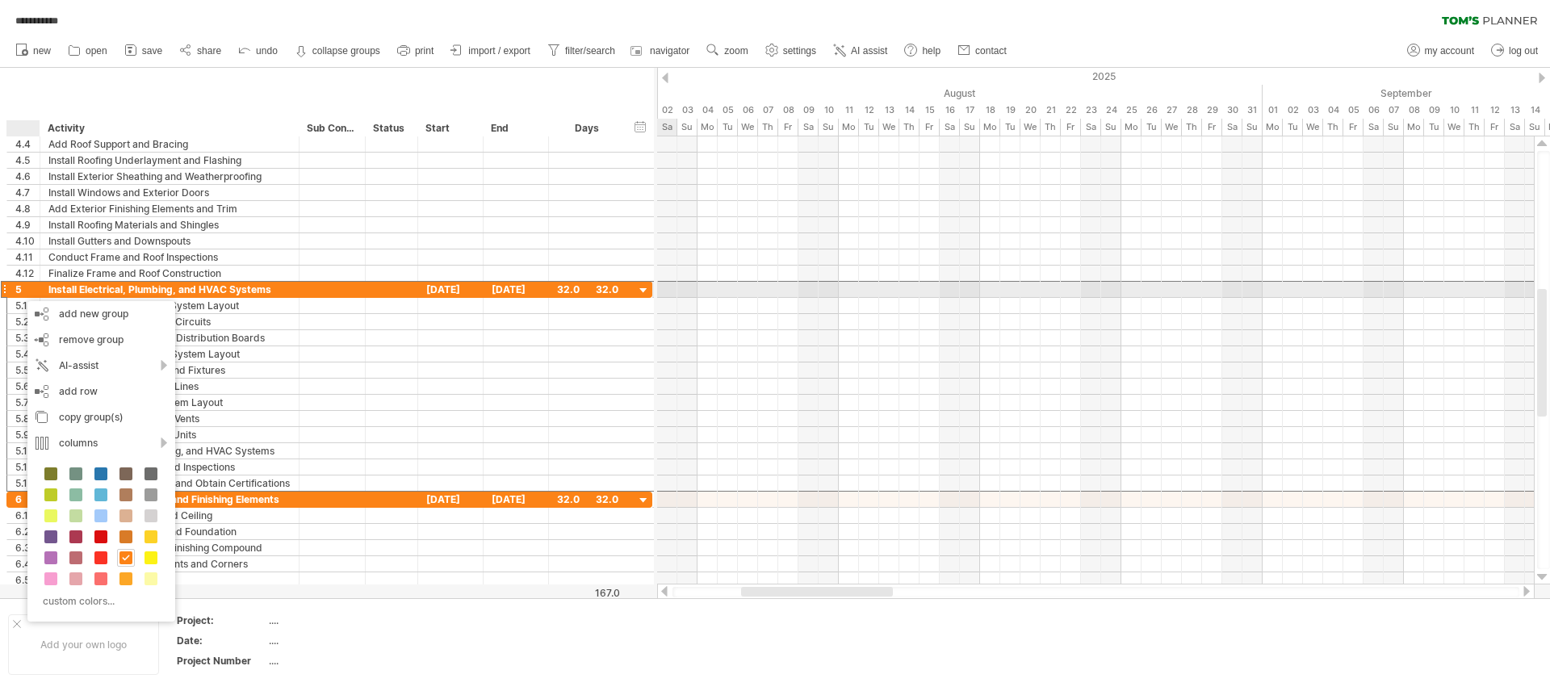
click at [4, 287] on div at bounding box center [4, 289] width 6 height 17
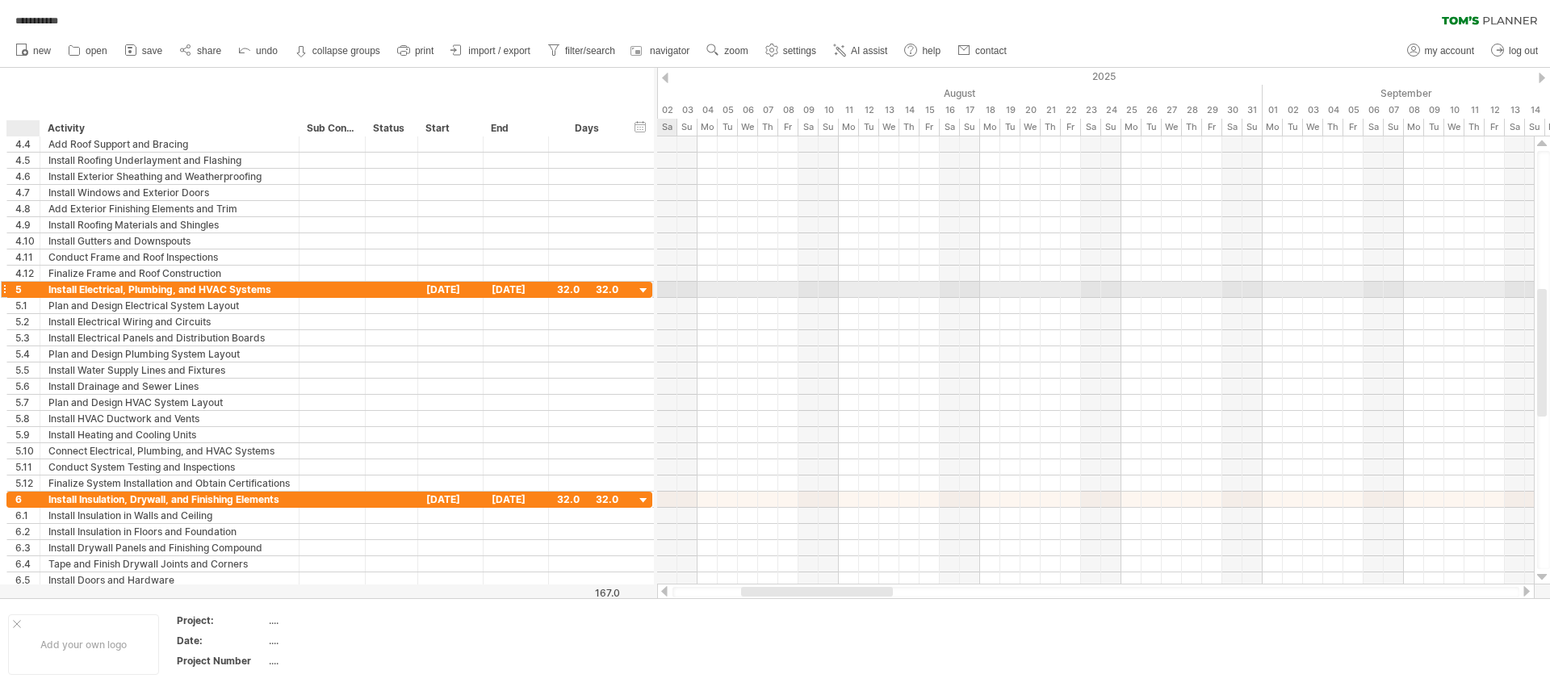
click at [7, 287] on div "**********" at bounding box center [329, 290] width 646 height 16
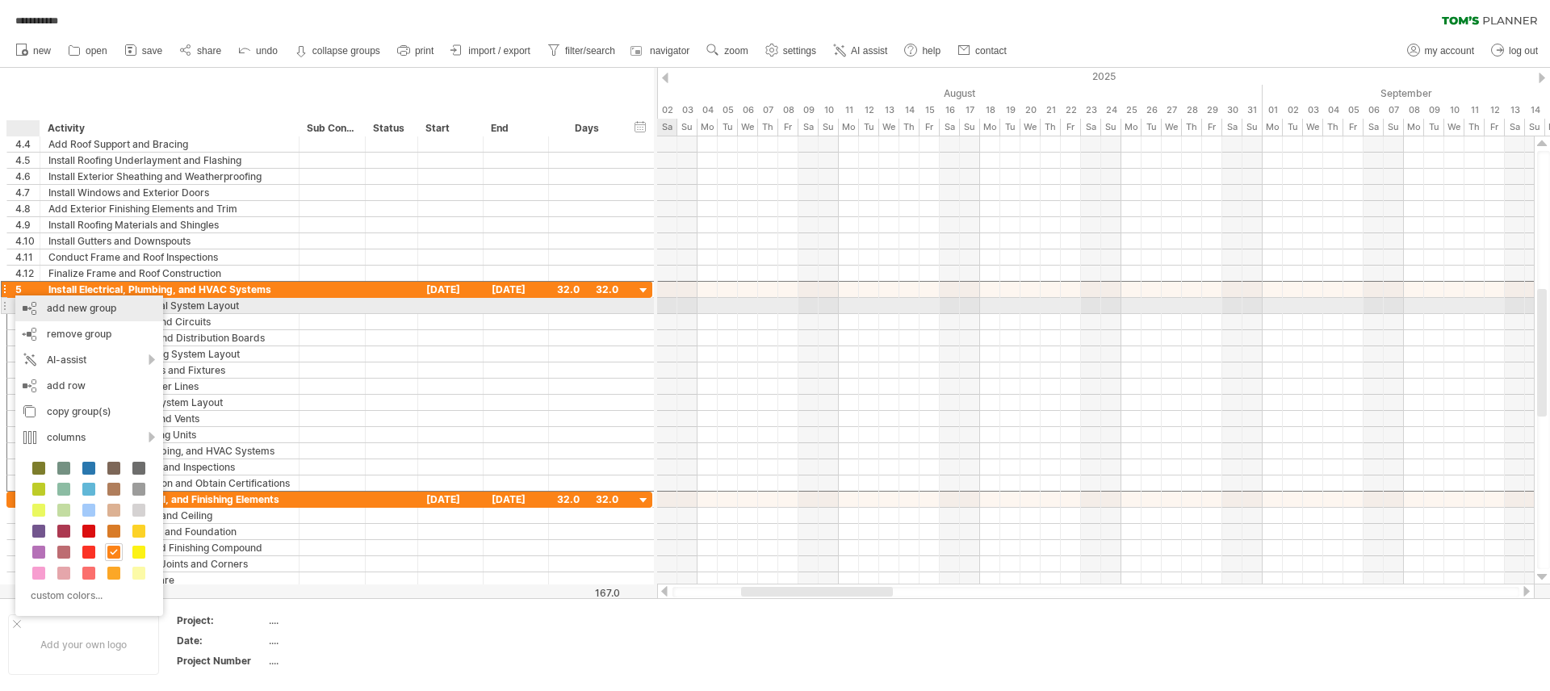
click at [119, 312] on div "add new group" at bounding box center [89, 308] width 148 height 26
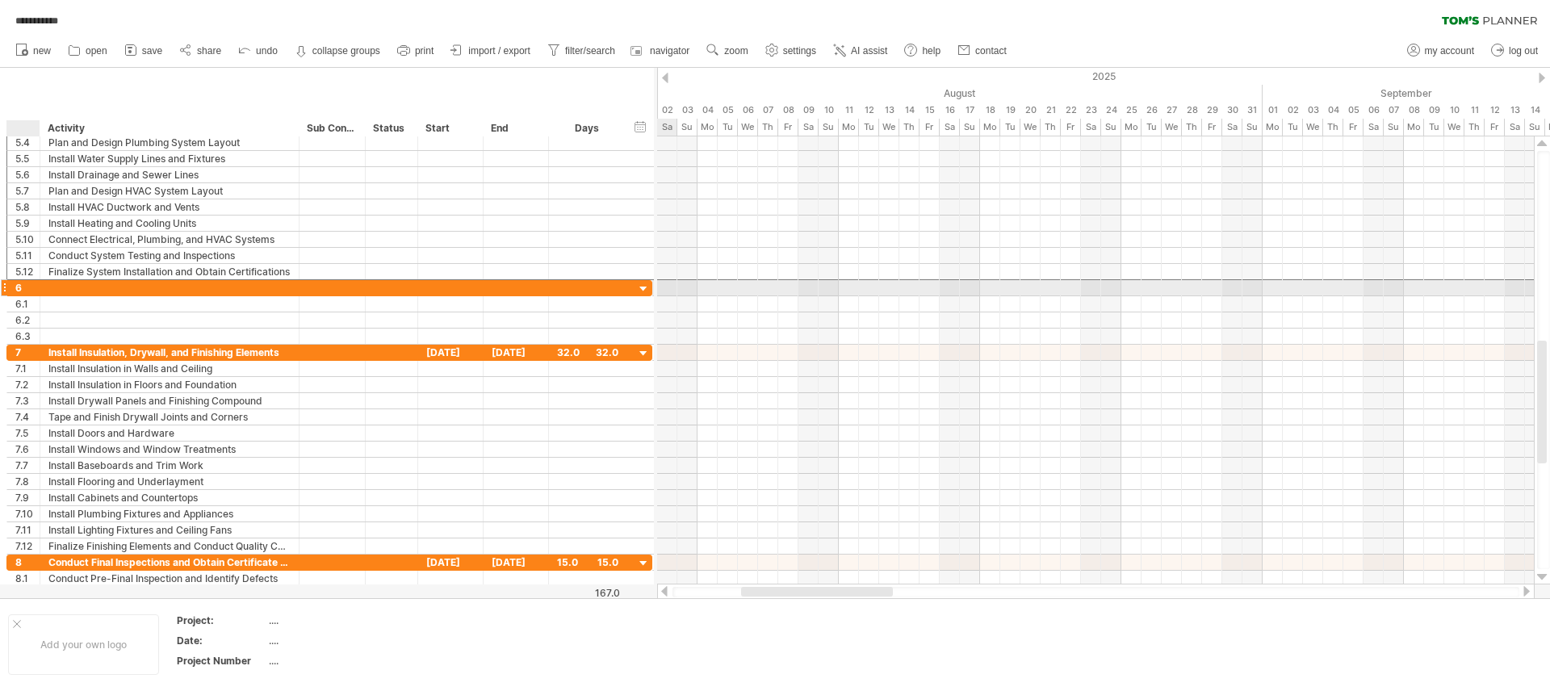
click at [15, 290] on div "6" at bounding box center [27, 287] width 24 height 15
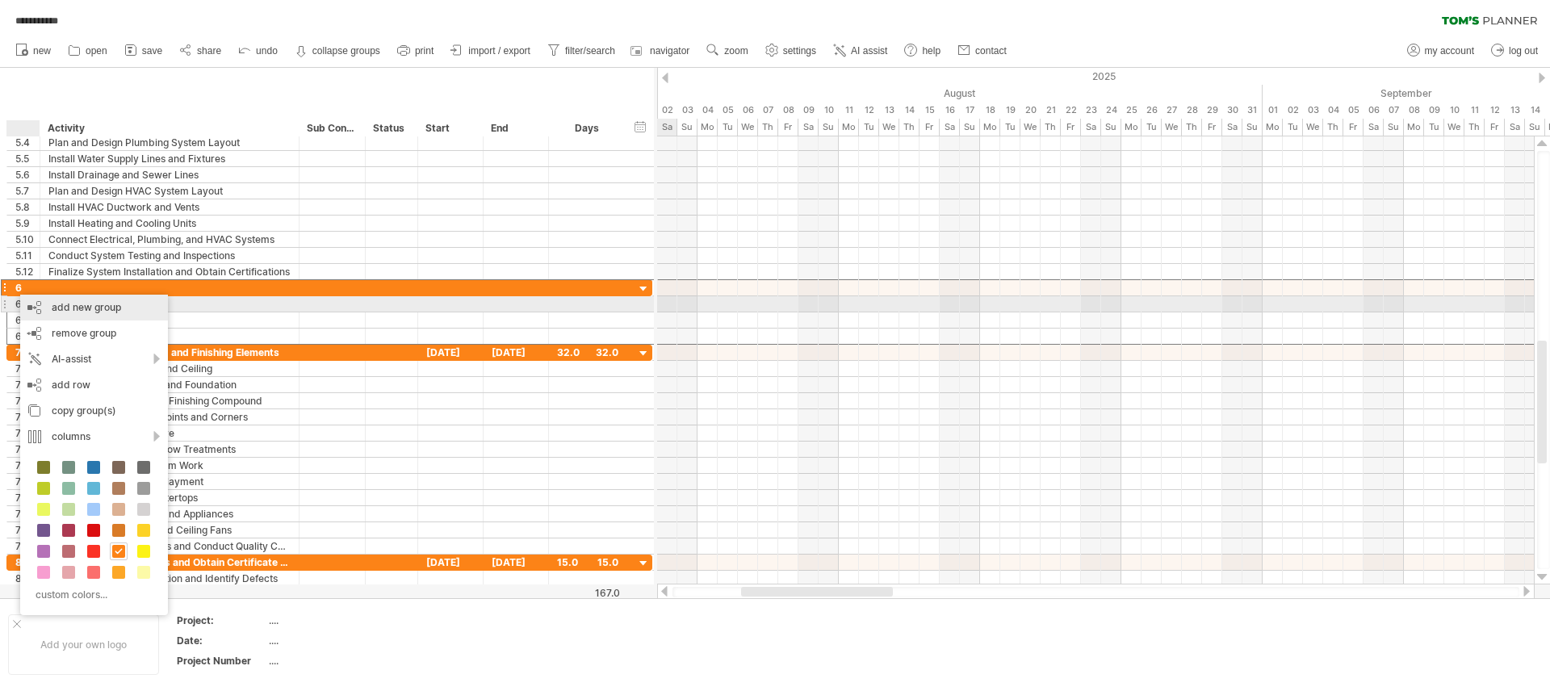
click at [60, 306] on div "add new group" at bounding box center [94, 308] width 148 height 26
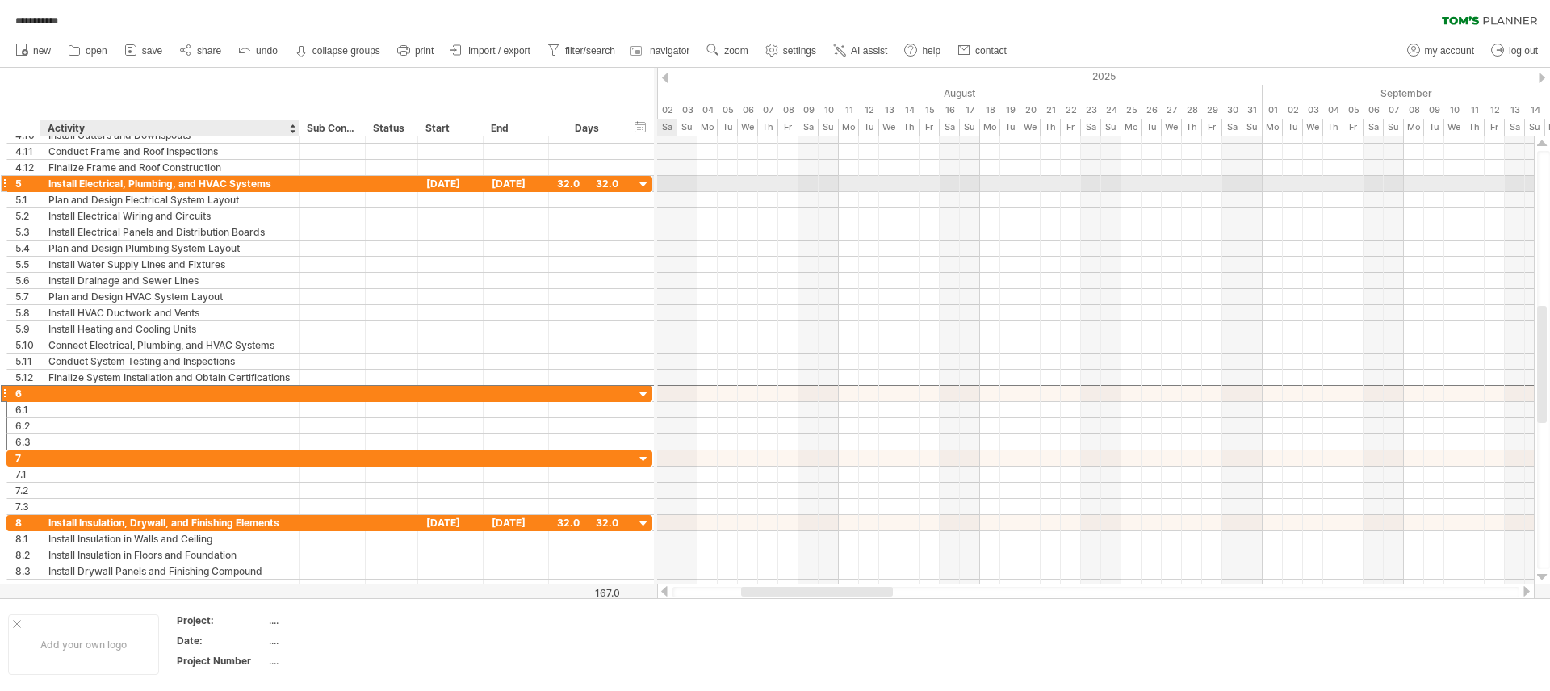
click at [155, 188] on div "Install Electrical, Plumbing, and HVAC Systems" at bounding box center [169, 183] width 242 height 15
drag, startPoint x: 125, startPoint y: 191, endPoint x: 140, endPoint y: 188, distance: 15.7
click at [140, 188] on div "**********" at bounding box center [329, 281] width 646 height 210
click at [128, 187] on input "**********" at bounding box center [169, 183] width 242 height 15
click at [124, 187] on input "**********" at bounding box center [169, 183] width 242 height 15
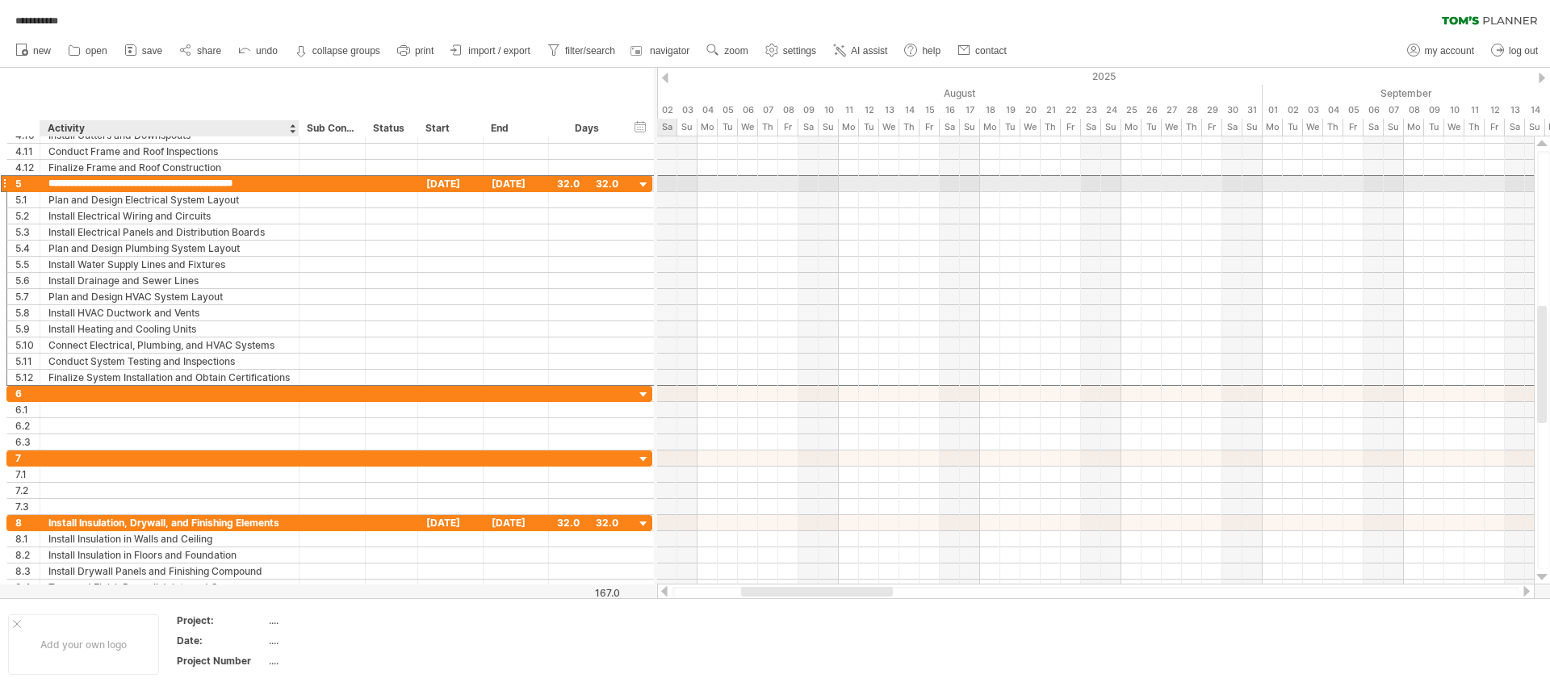
drag, startPoint x: 125, startPoint y: 186, endPoint x: 184, endPoint y: 188, distance: 59.0
click at [184, 187] on input "**********" at bounding box center [169, 183] width 242 height 15
click at [226, 186] on input "**********" at bounding box center [169, 183] width 242 height 15
drag, startPoint x: 198, startPoint y: 183, endPoint x: 298, endPoint y: 186, distance: 100.2
click at [298, 186] on div "**********" at bounding box center [169, 183] width 259 height 15
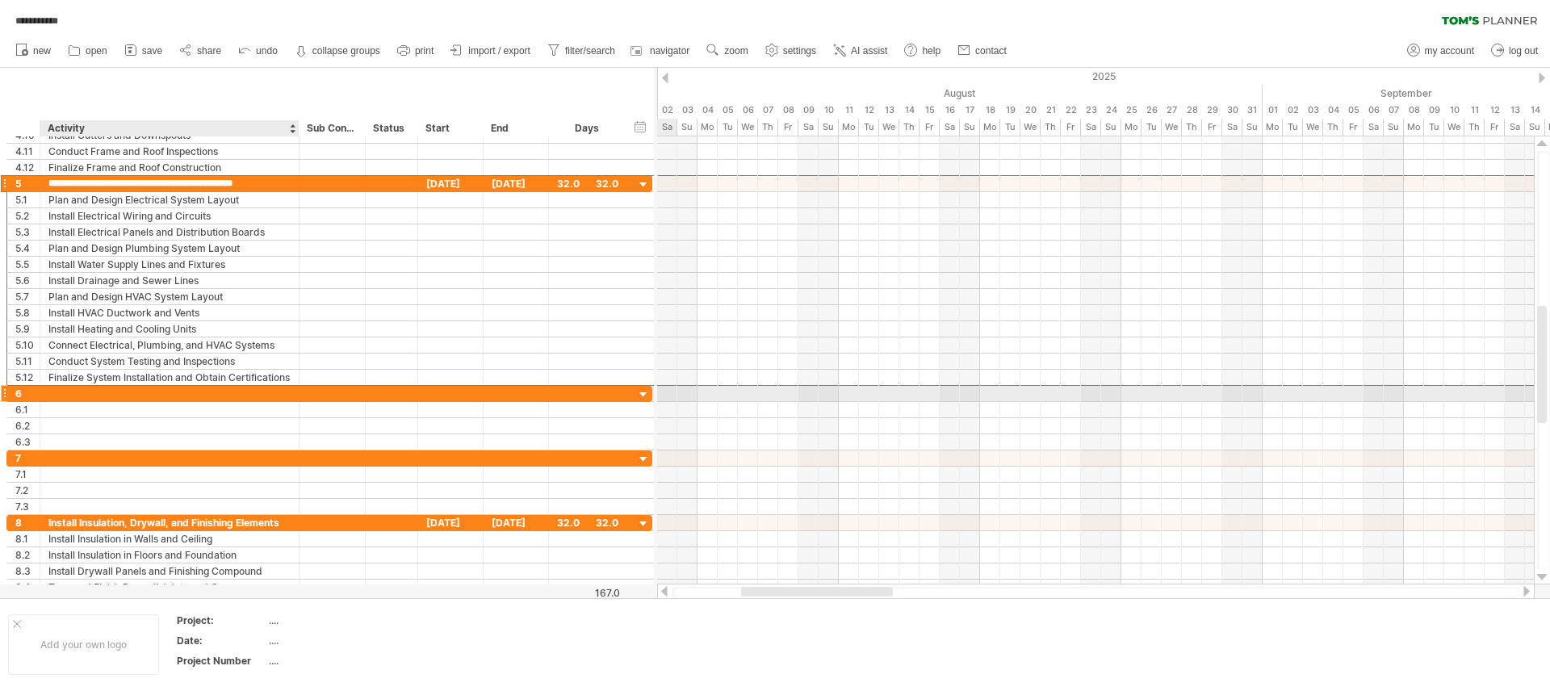
click at [72, 392] on div at bounding box center [169, 393] width 242 height 15
paste input "**********"
click at [44, 392] on div "**********" at bounding box center [169, 393] width 259 height 15
click at [45, 392] on div "**********" at bounding box center [169, 393] width 259 height 15
click at [64, 397] on div "HVAC Systems" at bounding box center [169, 393] width 242 height 15
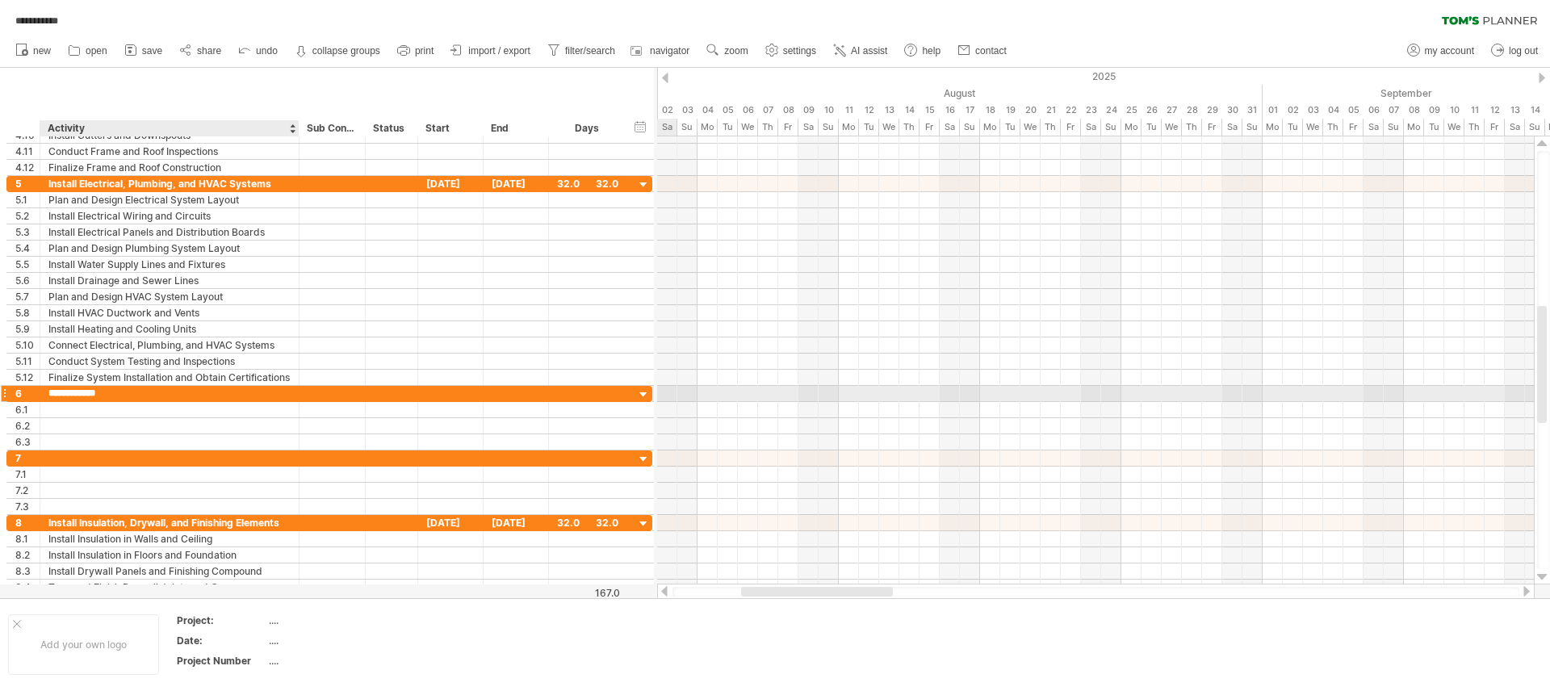
click at [64, 397] on input "**********" at bounding box center [169, 393] width 242 height 15
click at [82, 392] on input "**********" at bounding box center [169, 393] width 242 height 15
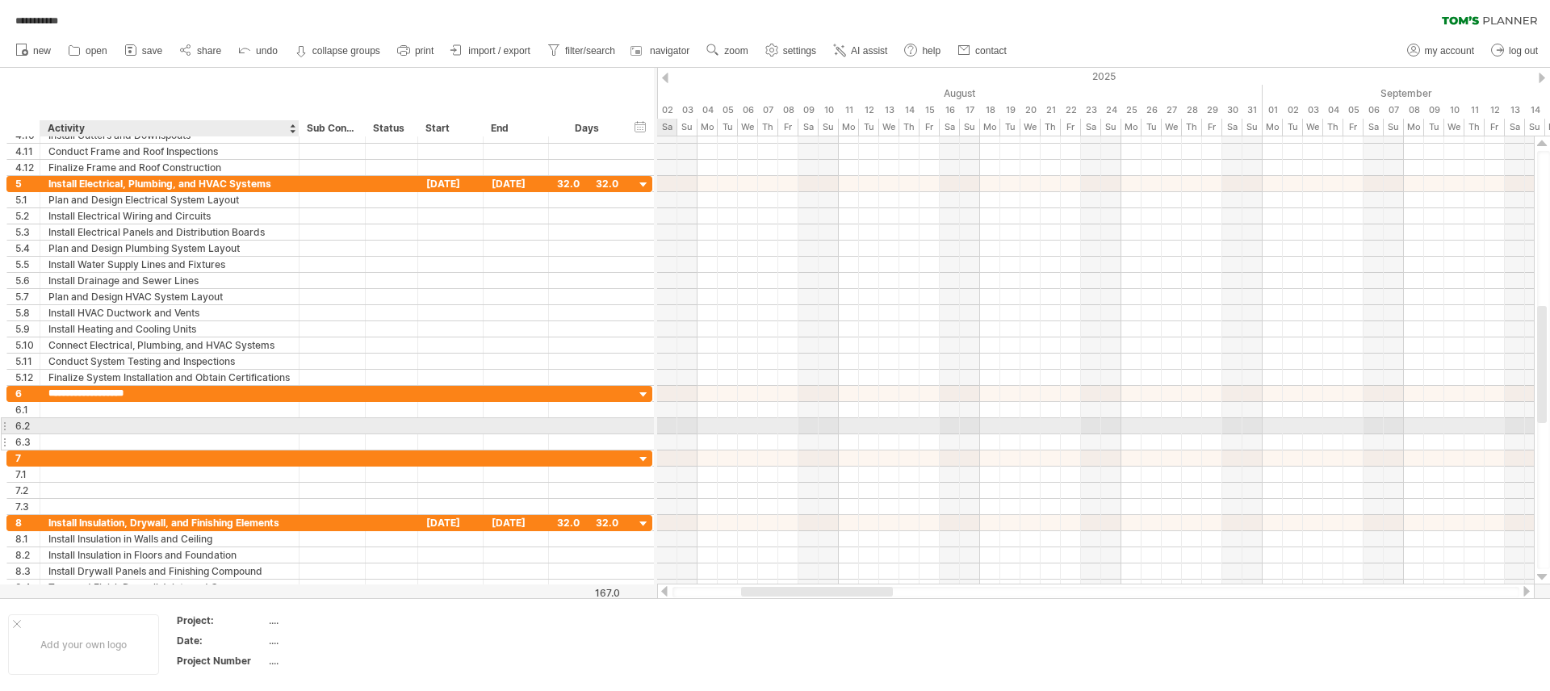
type input "**********"
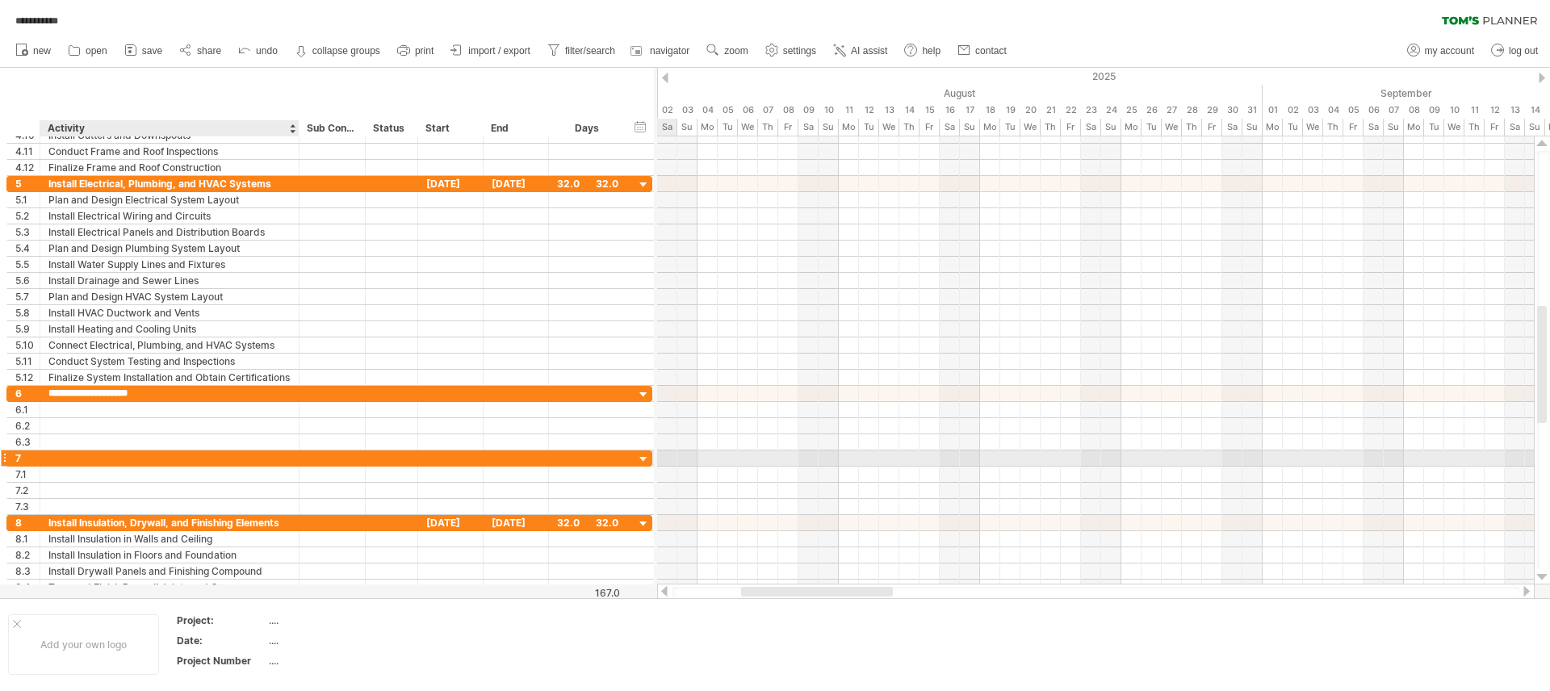
click at [76, 463] on div at bounding box center [169, 457] width 242 height 15
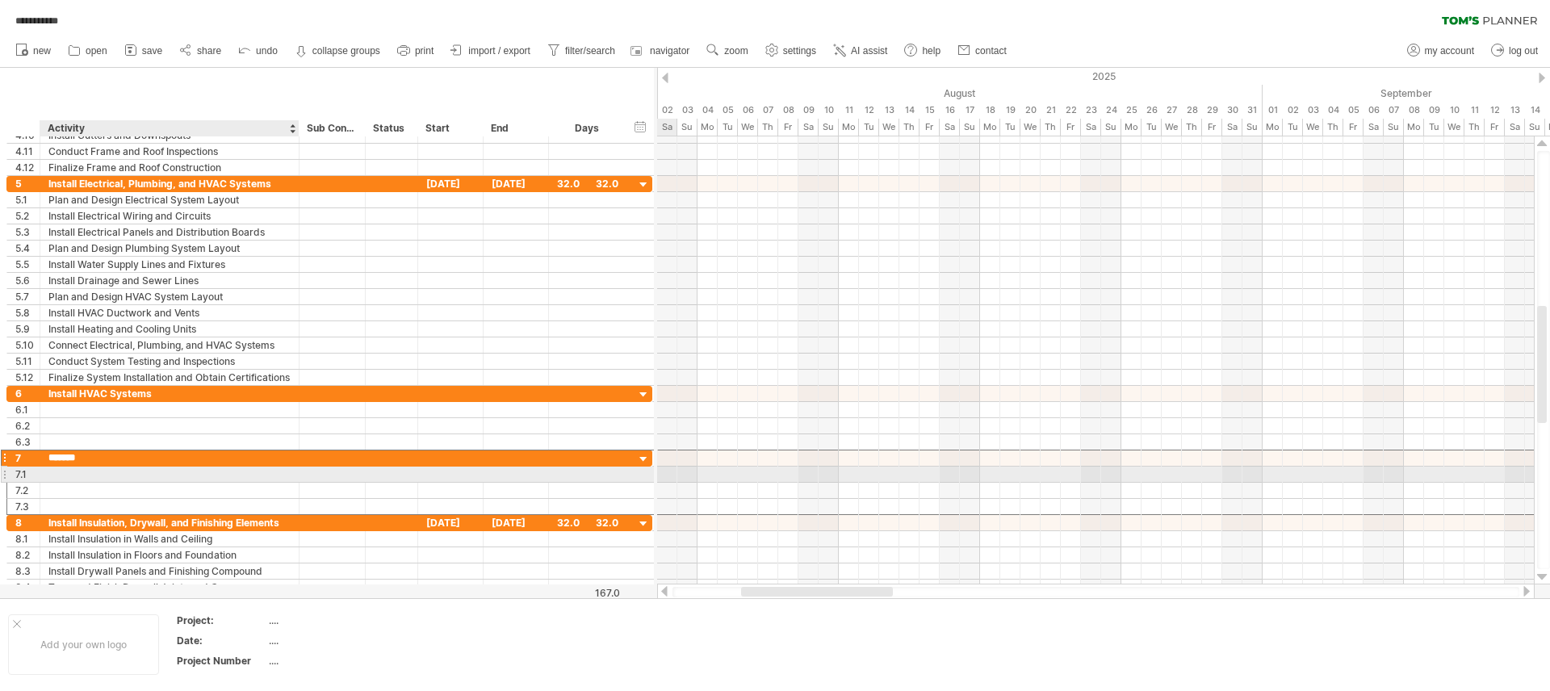
type input "********"
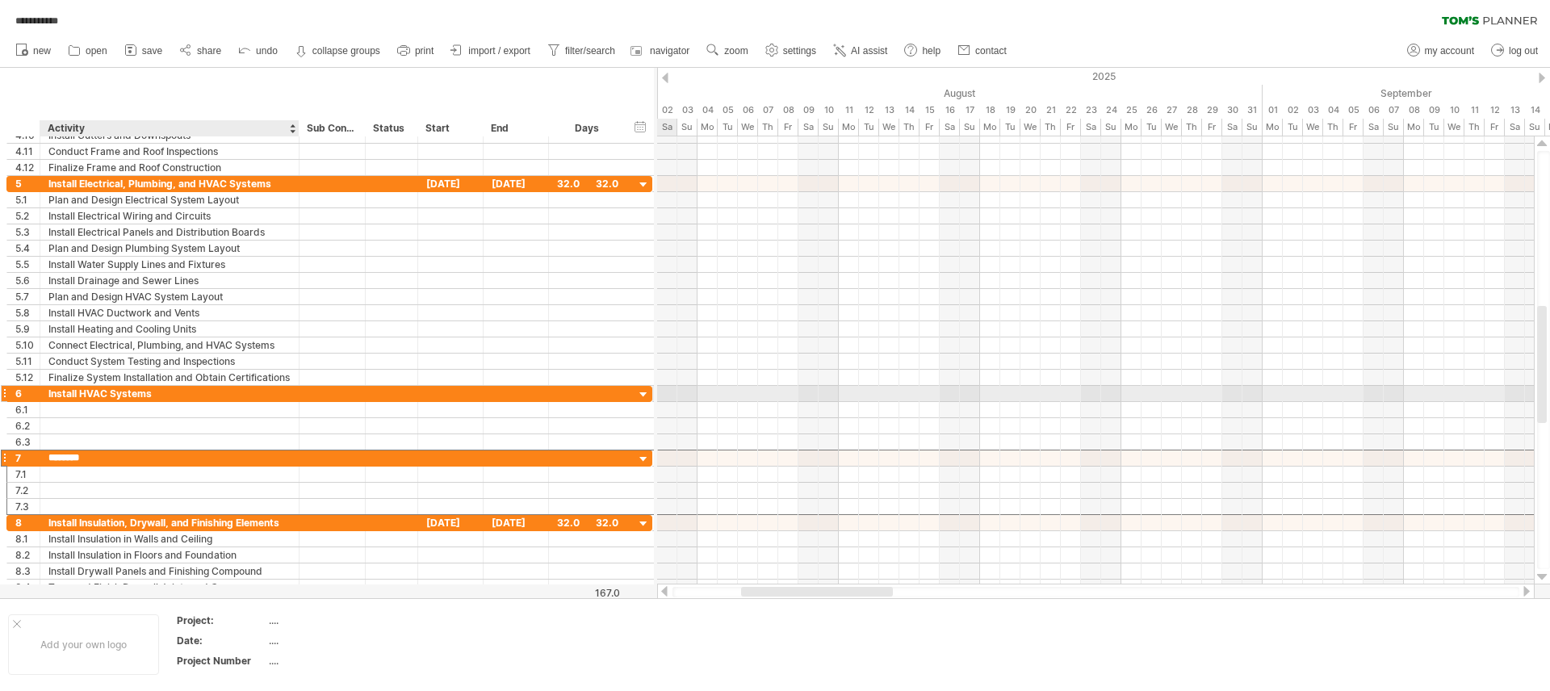
click at [79, 398] on div "Install HVAC Systems" at bounding box center [169, 393] width 242 height 15
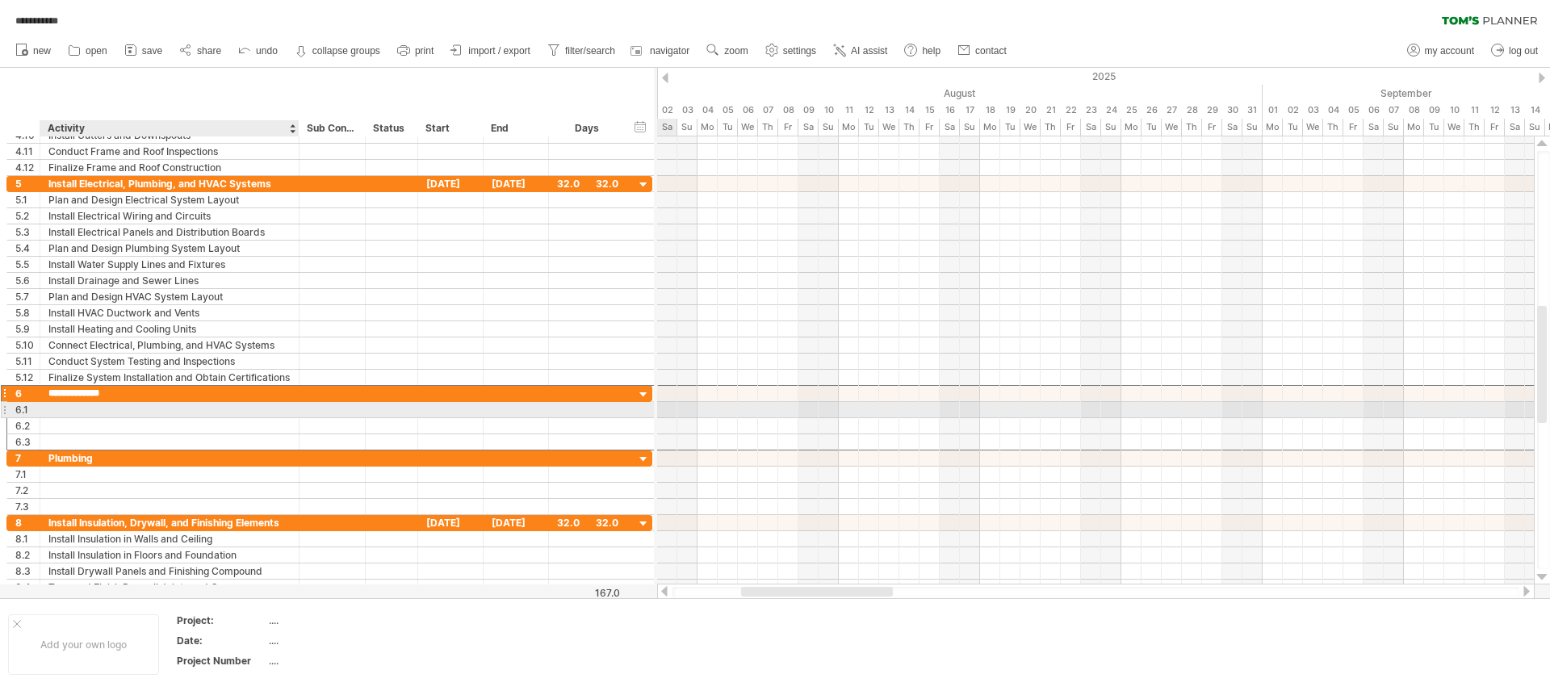
type input "**********"
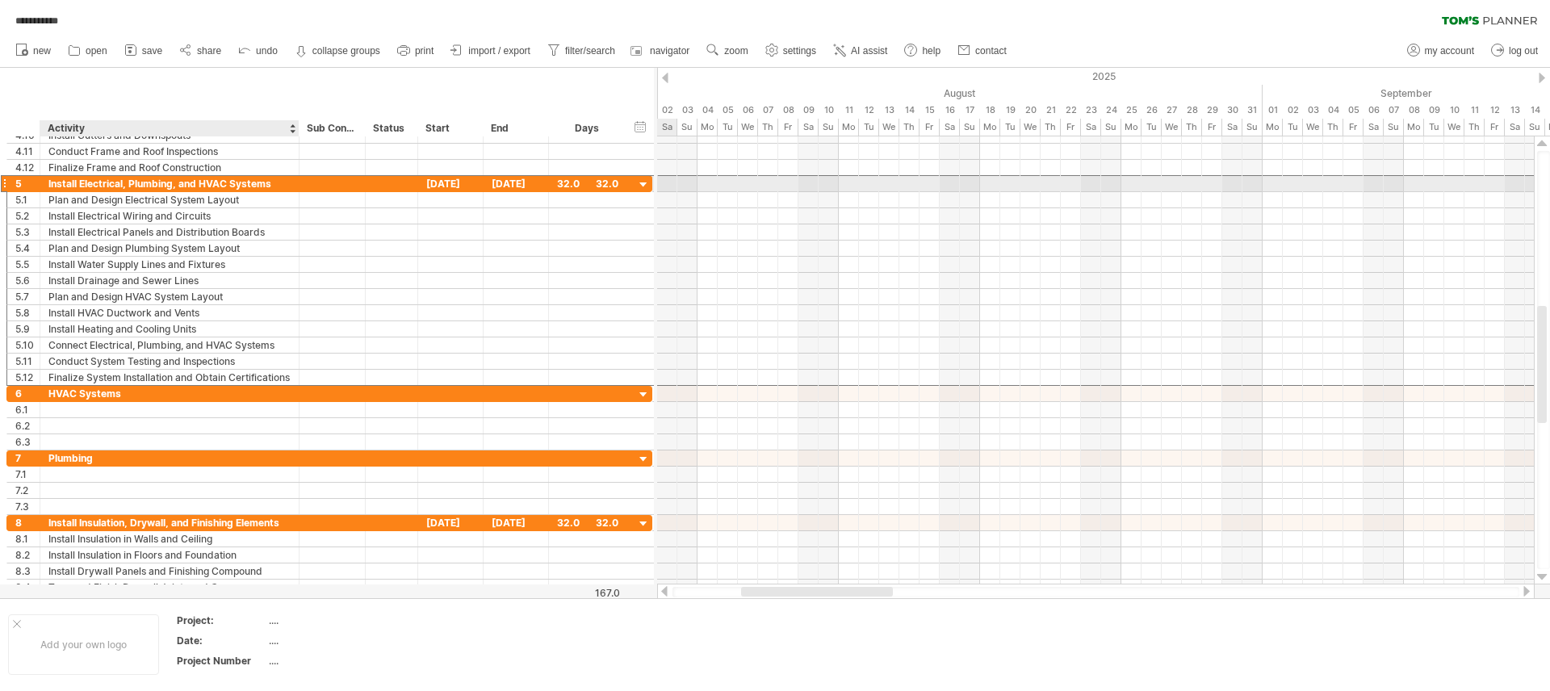
click at [102, 180] on div "Install Electrical, Plumbing, and HVAC Systems" at bounding box center [169, 183] width 242 height 15
click at [78, 186] on input "**********" at bounding box center [169, 183] width 242 height 15
click at [243, 179] on input "**********" at bounding box center [169, 183] width 242 height 15
type input "**********"
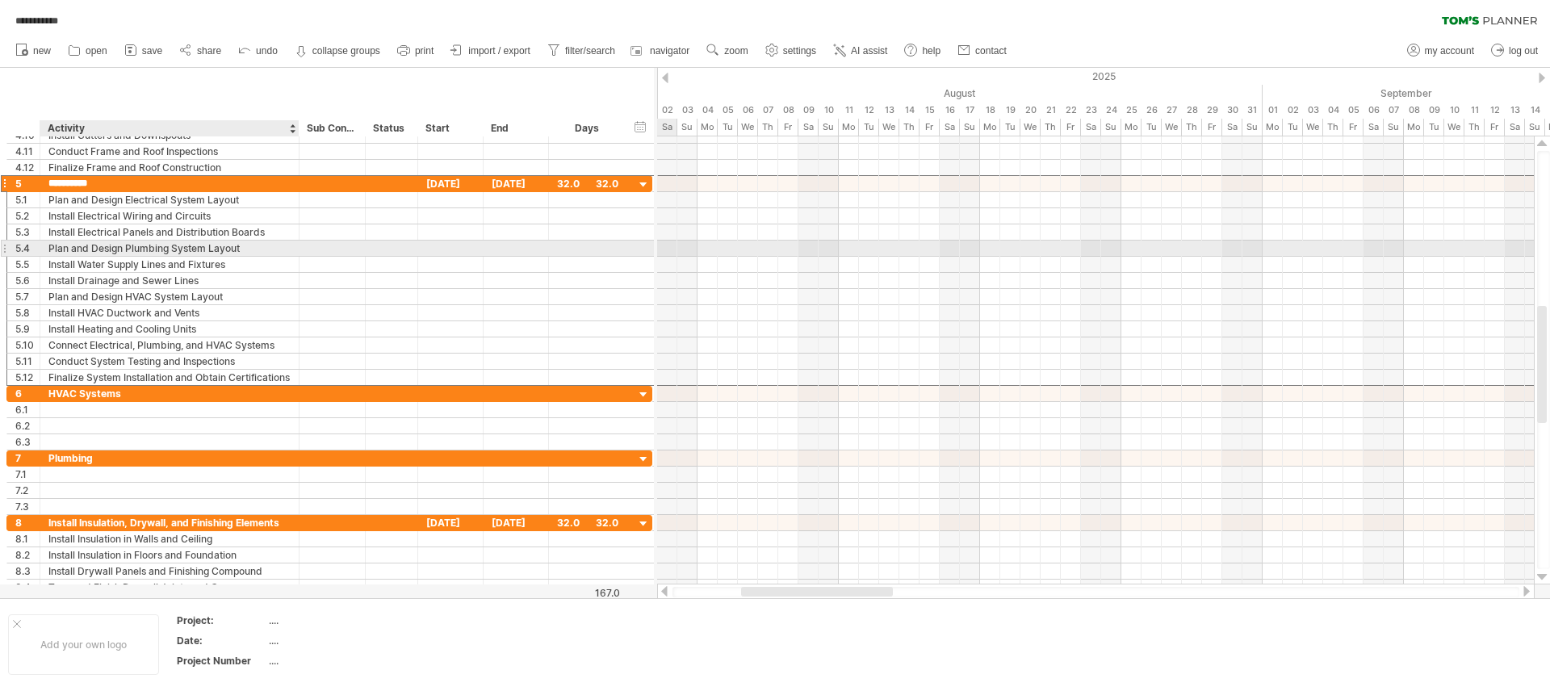
click at [180, 247] on div "Plan and Design Plumbing System Layout" at bounding box center [169, 248] width 242 height 15
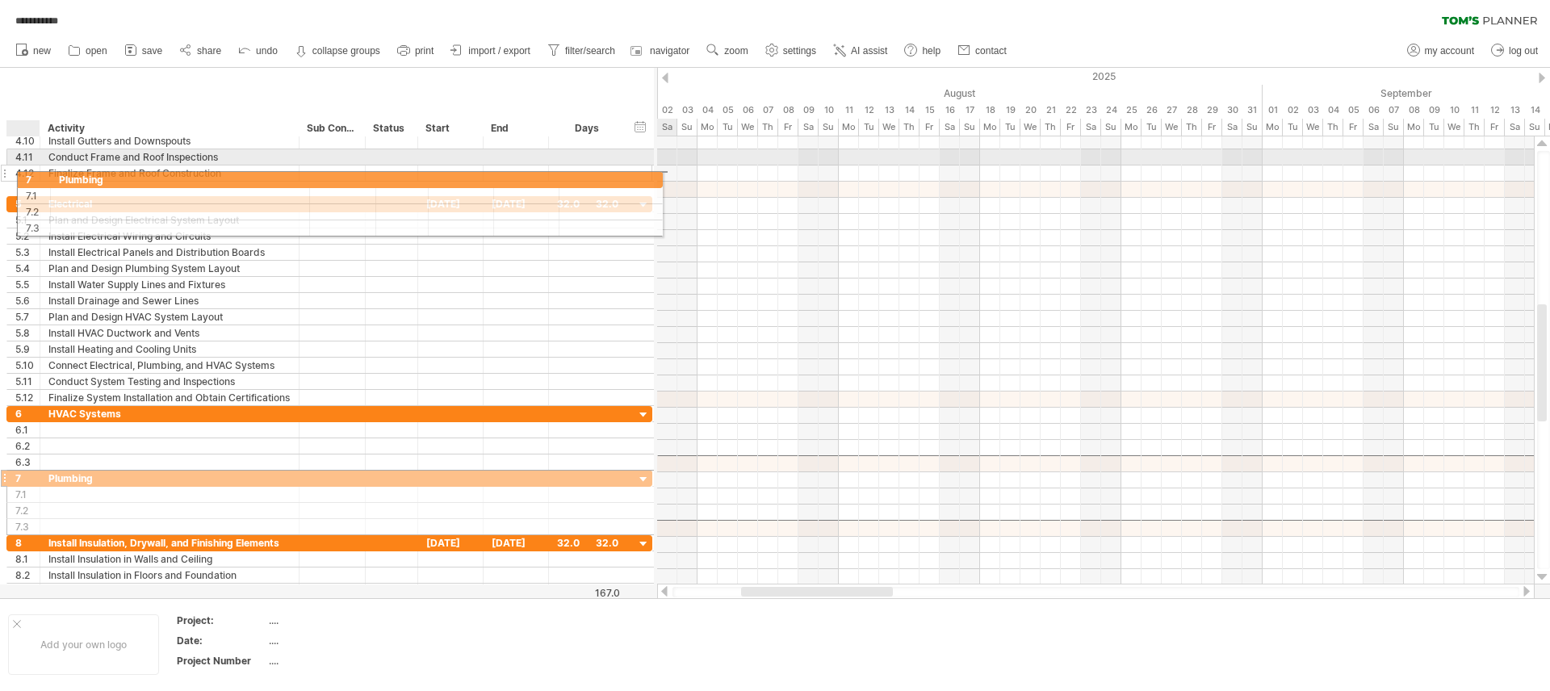
drag, startPoint x: 9, startPoint y: 461, endPoint x: 15, endPoint y: 177, distance: 284.2
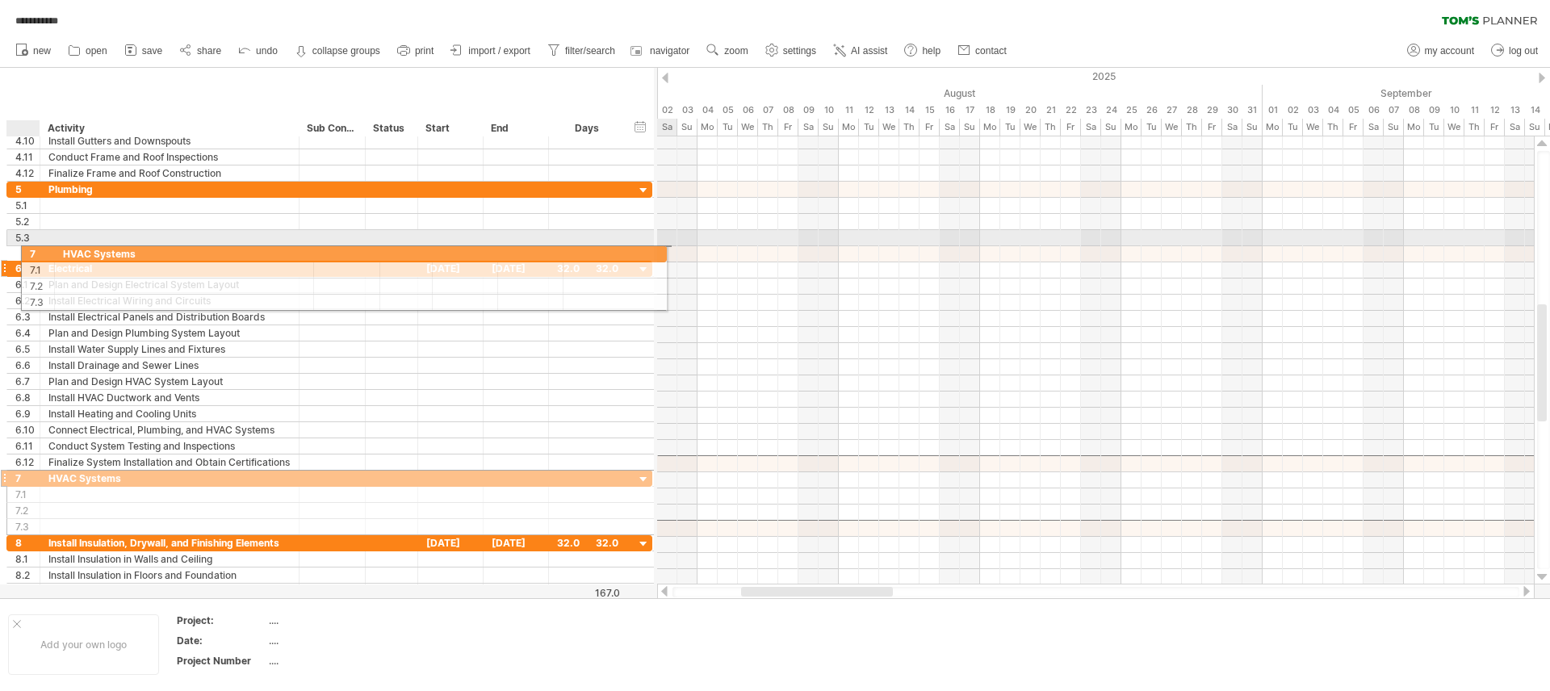
drag, startPoint x: 24, startPoint y: 469, endPoint x: 36, endPoint y: 251, distance: 218.3
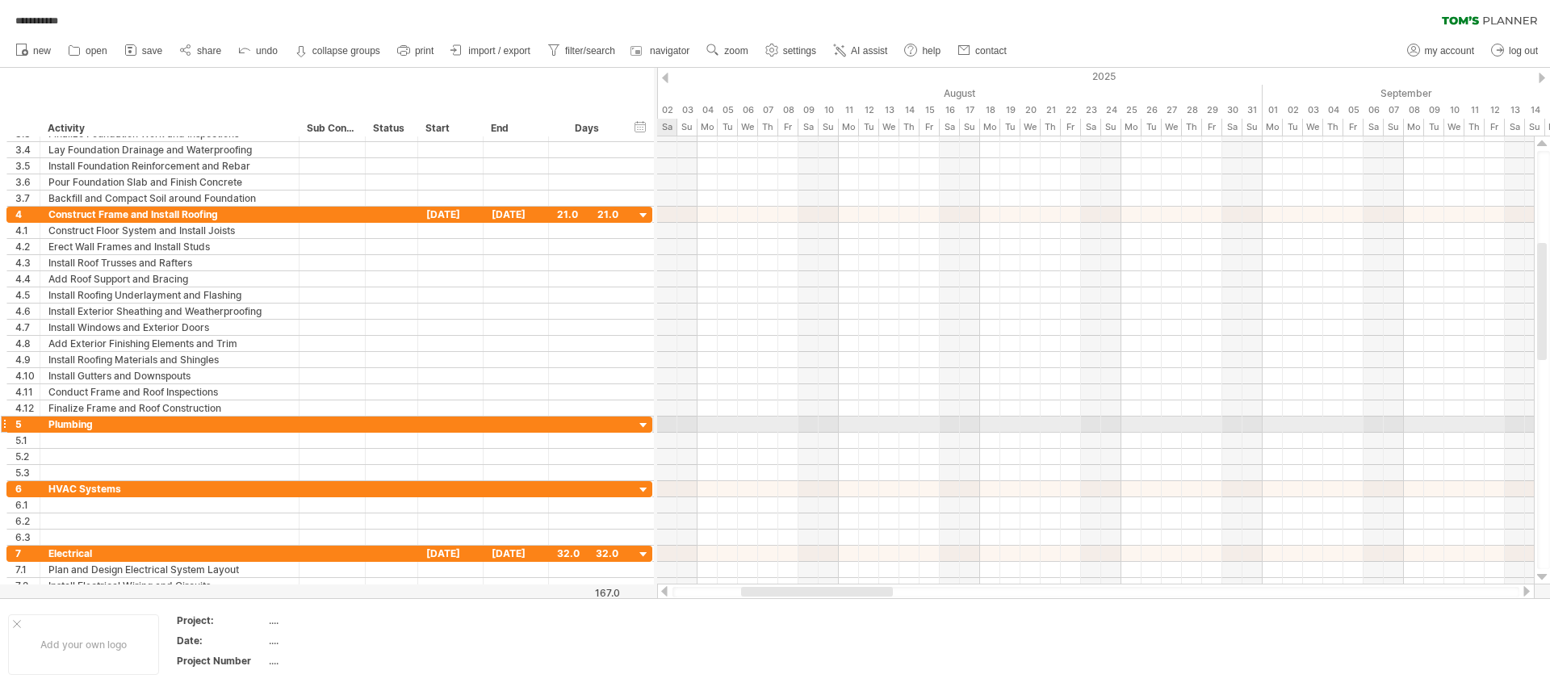
click at [5, 423] on div at bounding box center [4, 424] width 6 height 17
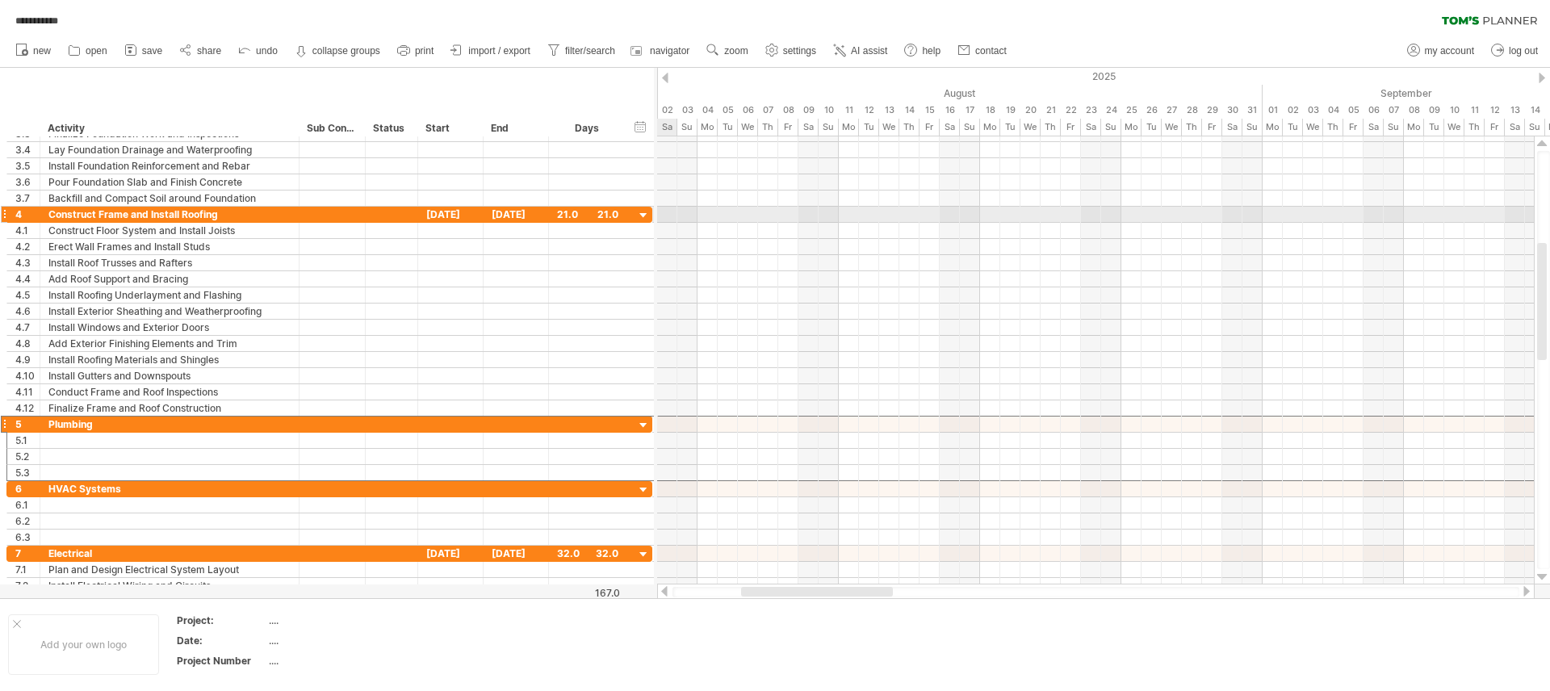
click at [10, 214] on div "4" at bounding box center [23, 214] width 33 height 15
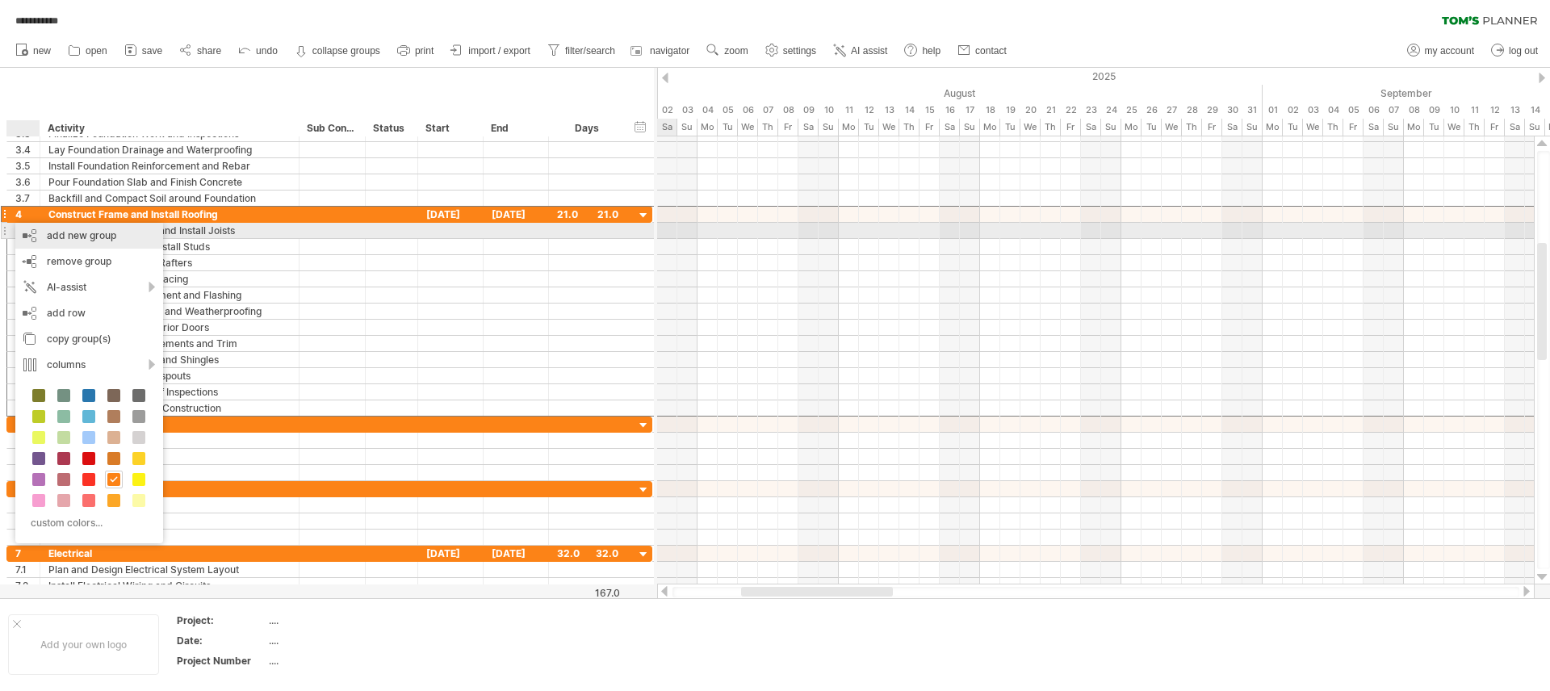
click at [78, 231] on div "add new group" at bounding box center [89, 236] width 148 height 26
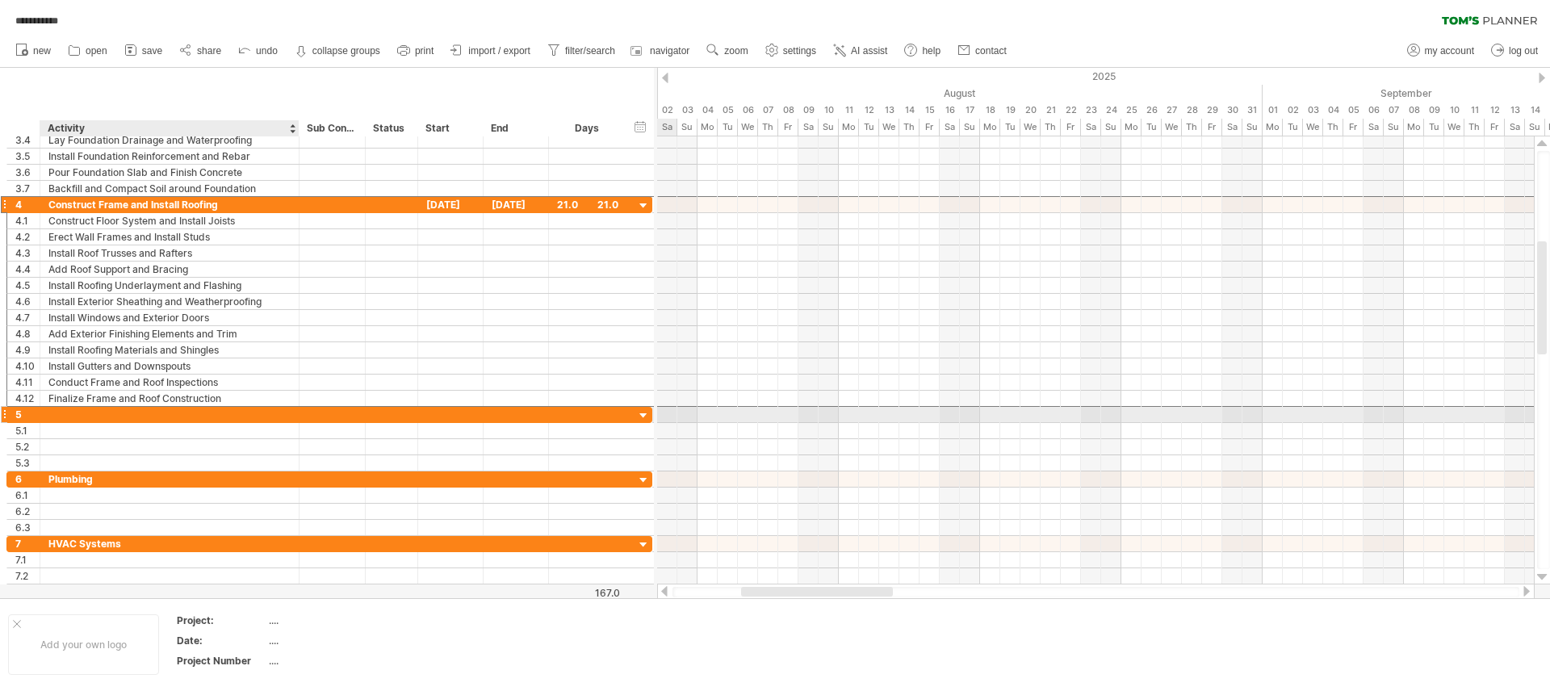
click at [123, 417] on div at bounding box center [169, 414] width 242 height 15
type input "*******"
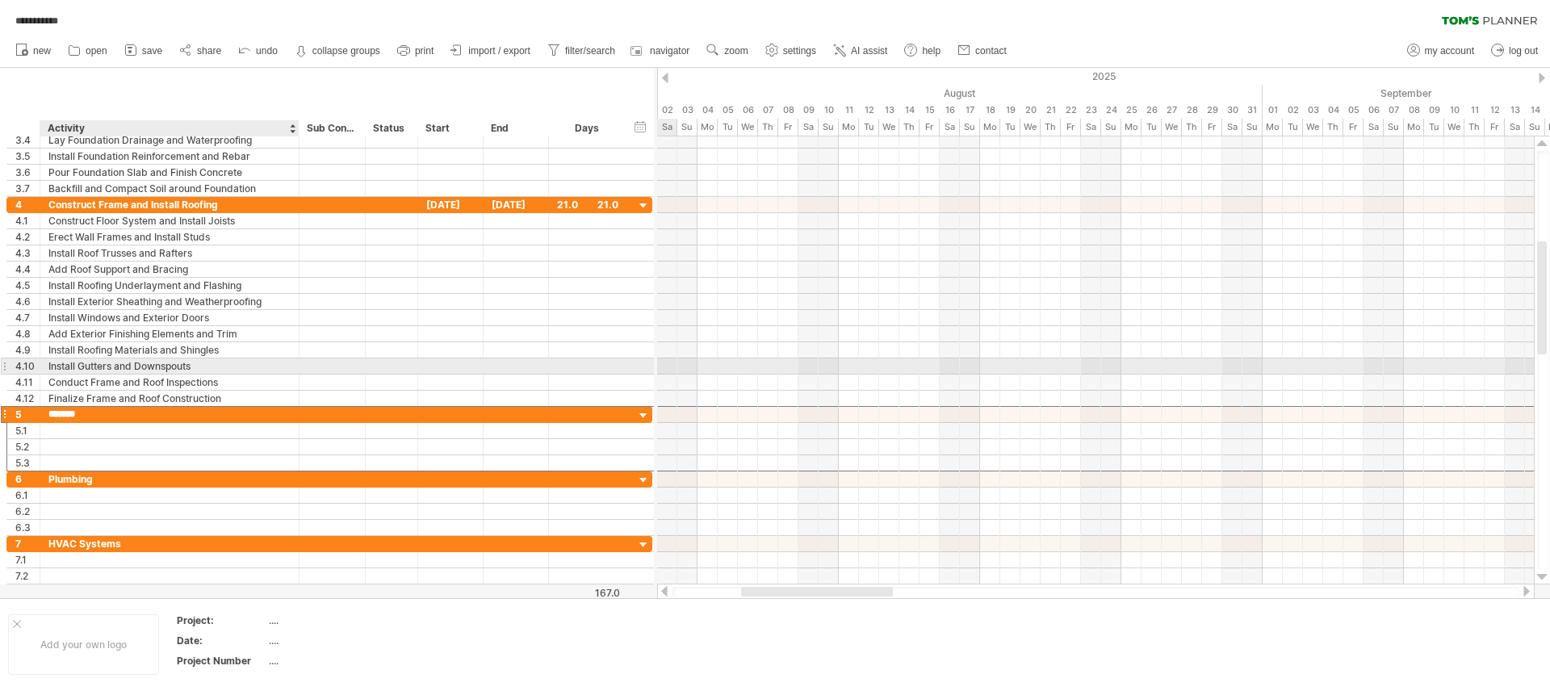
click at [119, 373] on div "Install Gutters and Downspouts" at bounding box center [169, 365] width 242 height 15
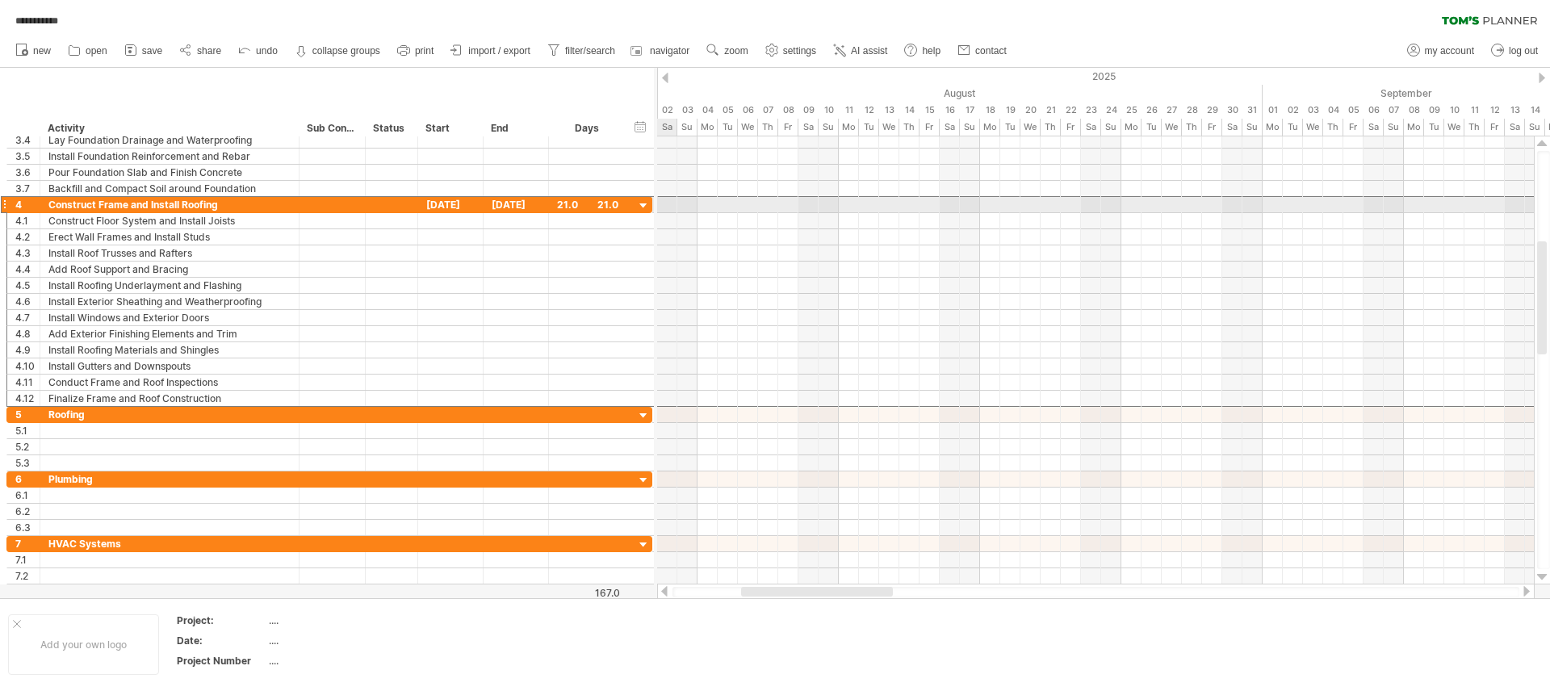
click at [6, 206] on div at bounding box center [4, 204] width 6 height 17
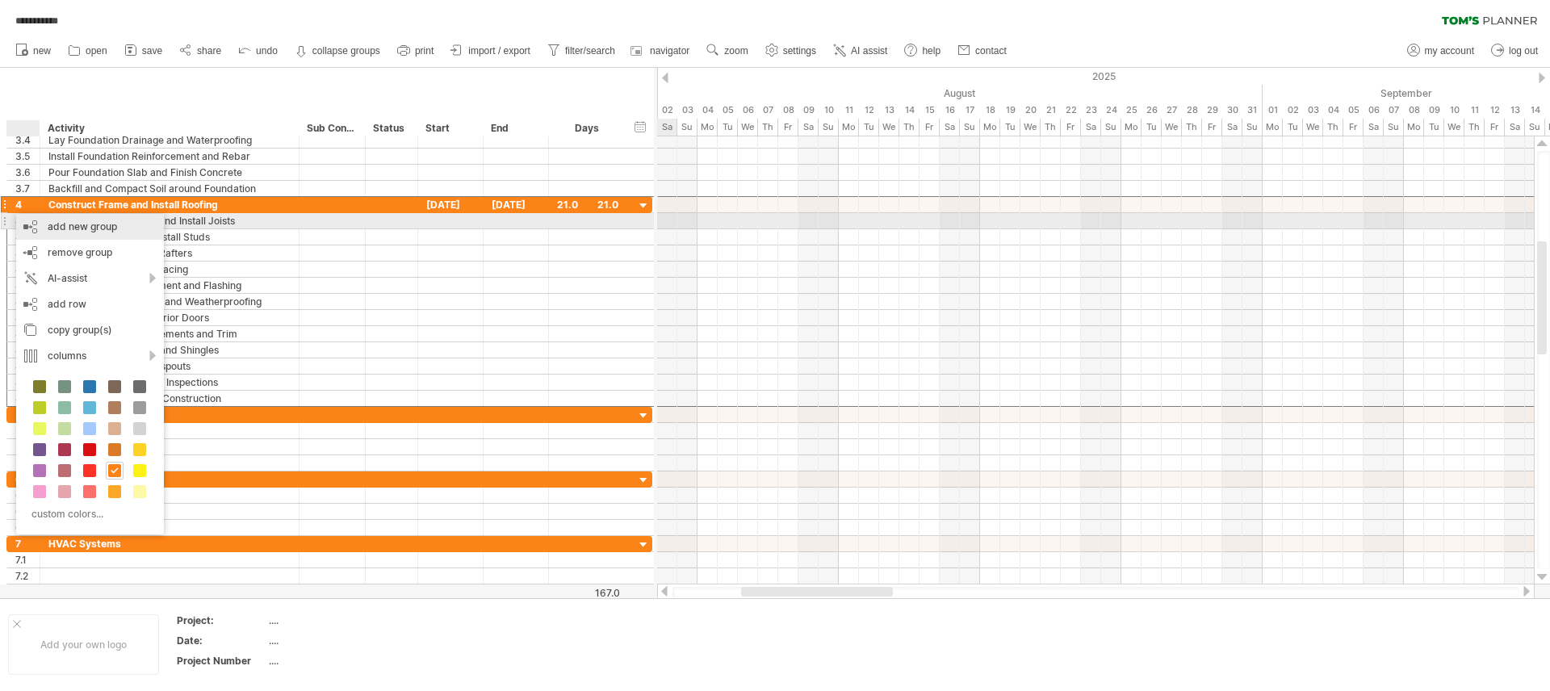
click at [46, 225] on div "add new group" at bounding box center [90, 227] width 148 height 26
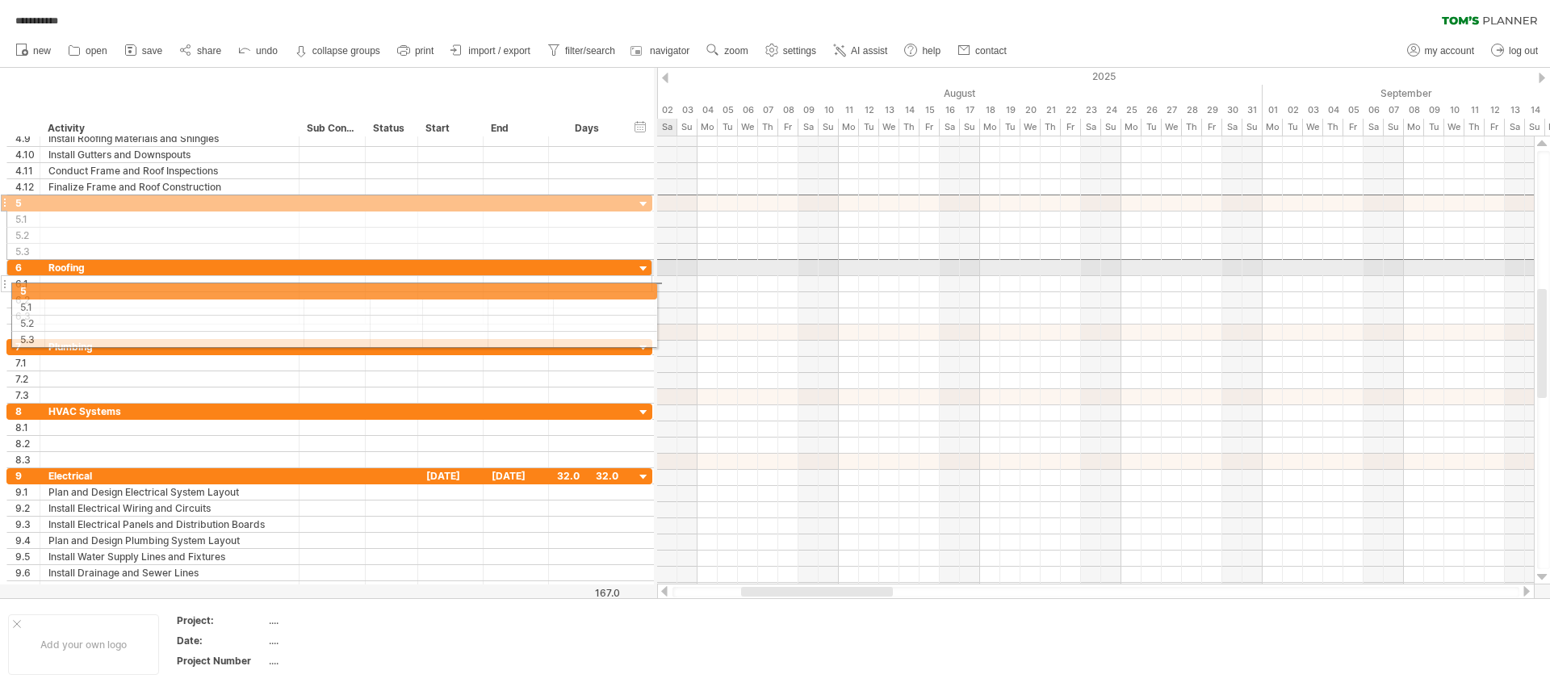
drag, startPoint x: 6, startPoint y: 207, endPoint x: 7, endPoint y: 287, distance: 80.7
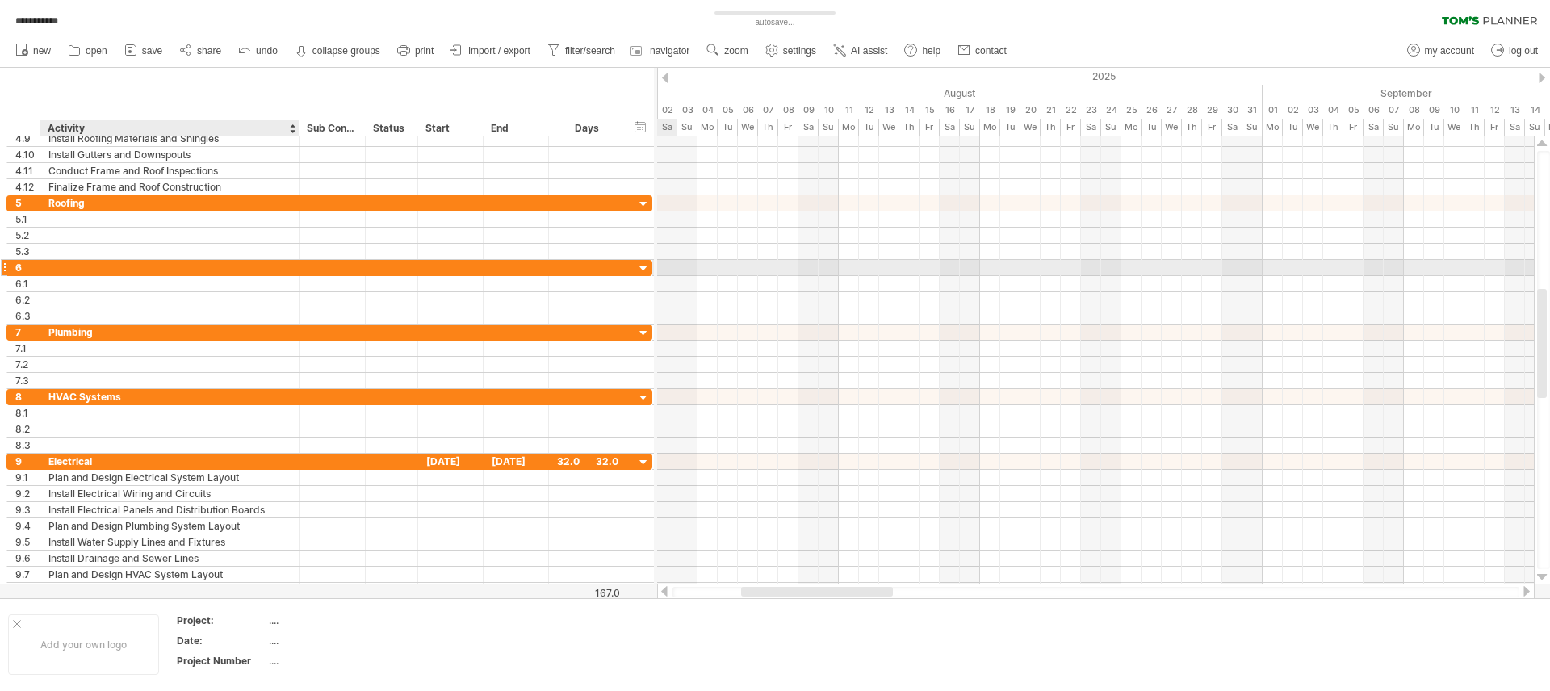
click at [66, 260] on div at bounding box center [169, 267] width 242 height 15
type input "**********"
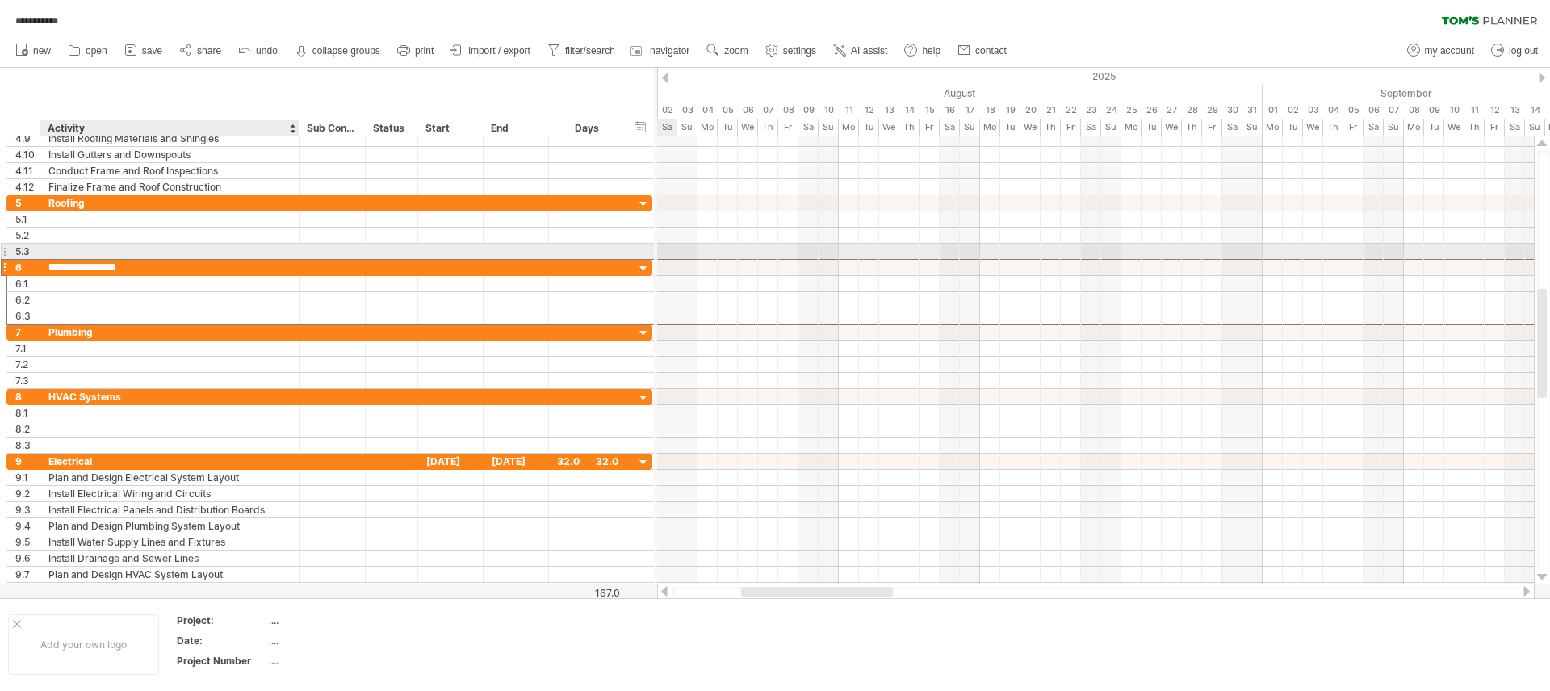
click at [182, 251] on div at bounding box center [169, 251] width 242 height 15
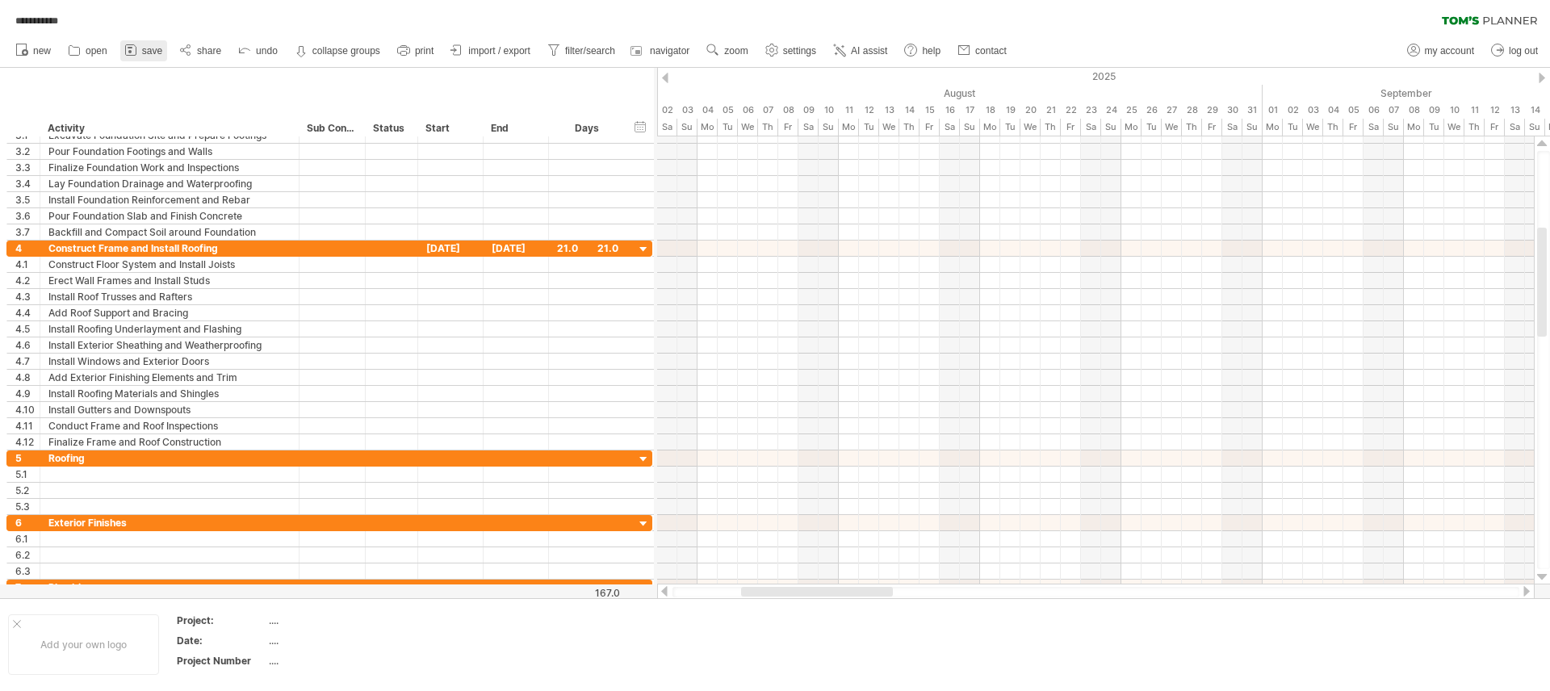
click at [130, 45] on icon at bounding box center [131, 50] width 16 height 16
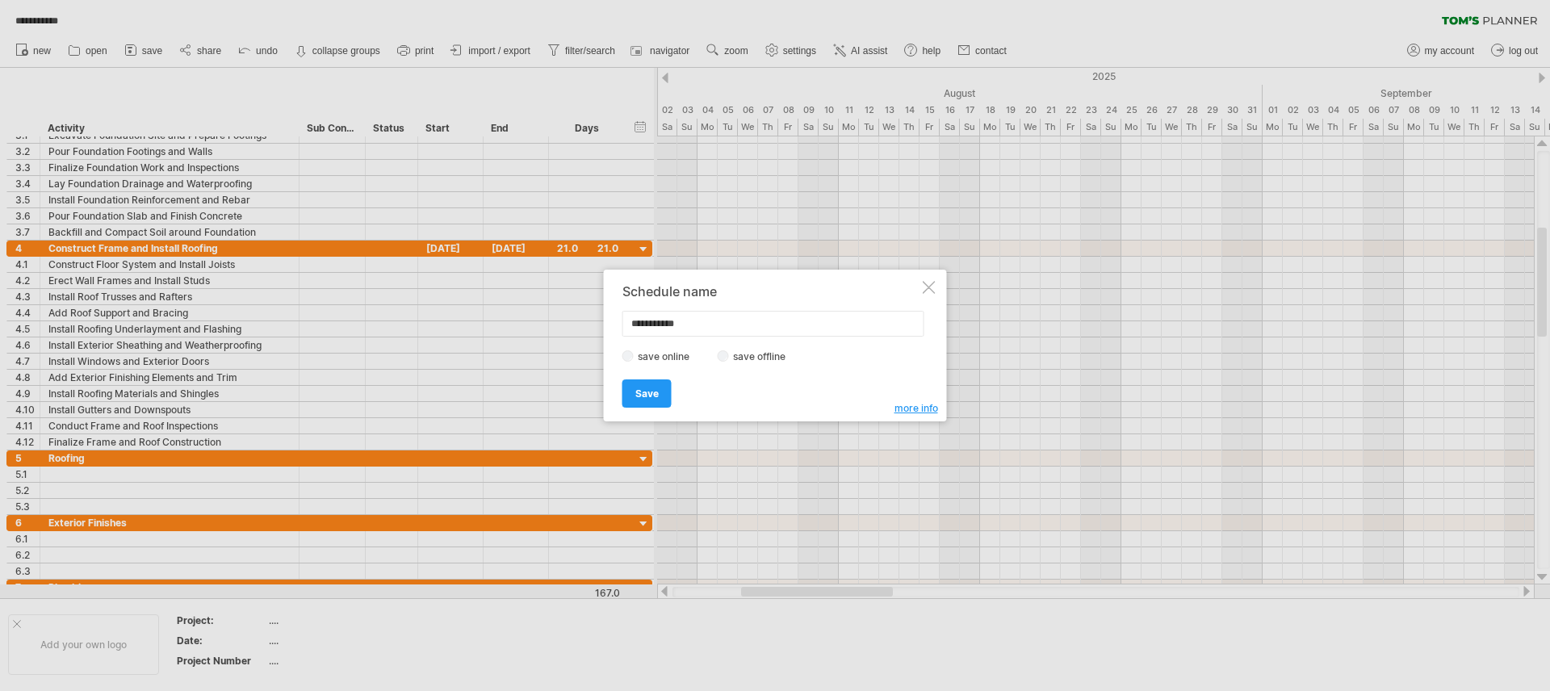
click at [661, 404] on link "Save" at bounding box center [646, 393] width 49 height 28
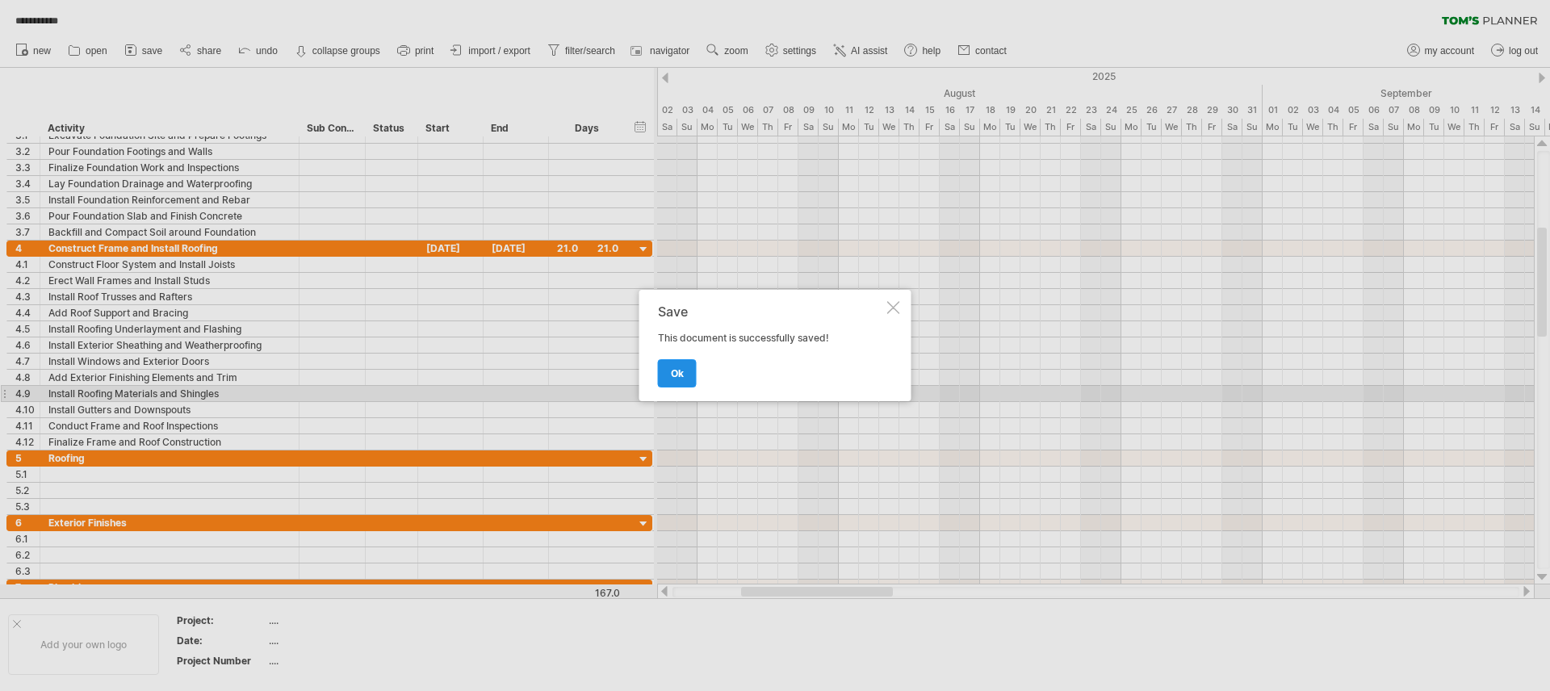
click at [677, 377] on span "ok" at bounding box center [677, 373] width 13 height 12
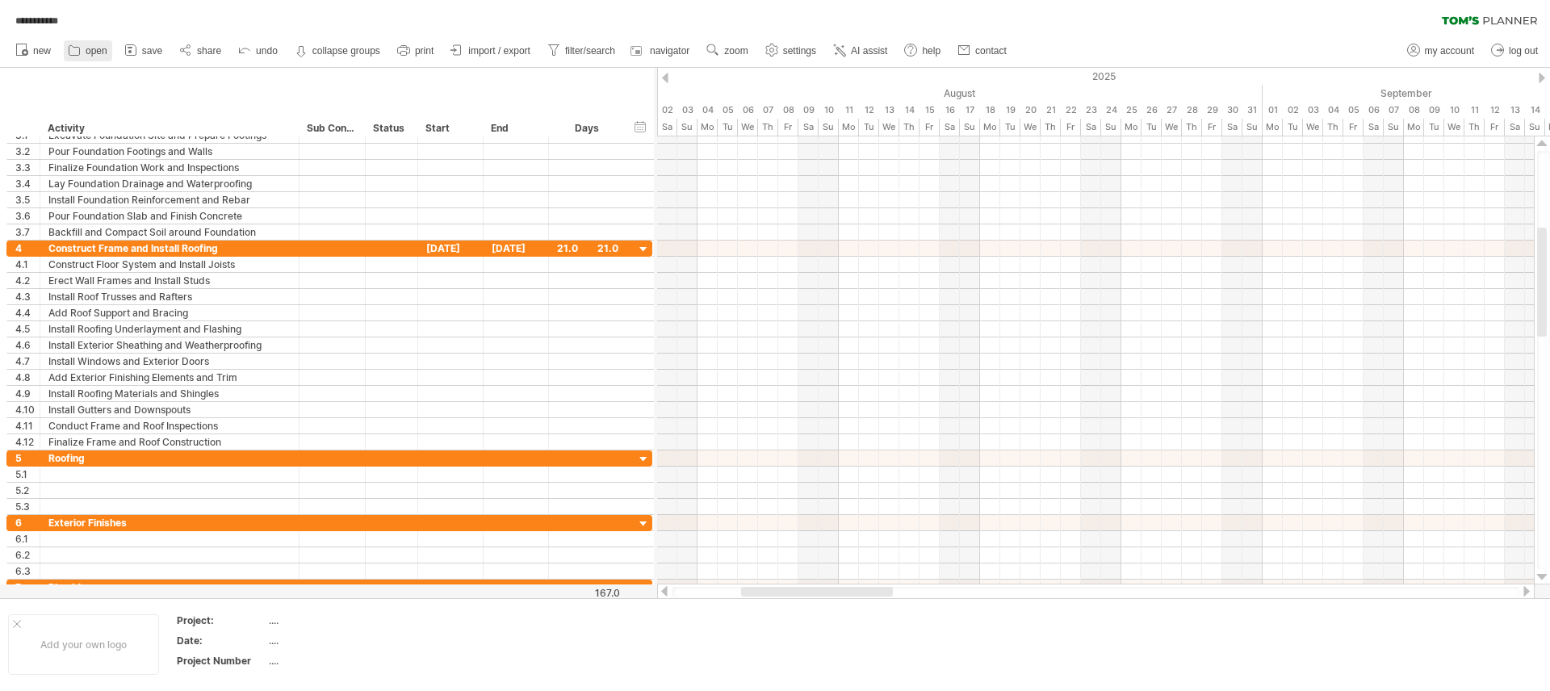
click at [78, 48] on icon at bounding box center [74, 50] width 16 height 16
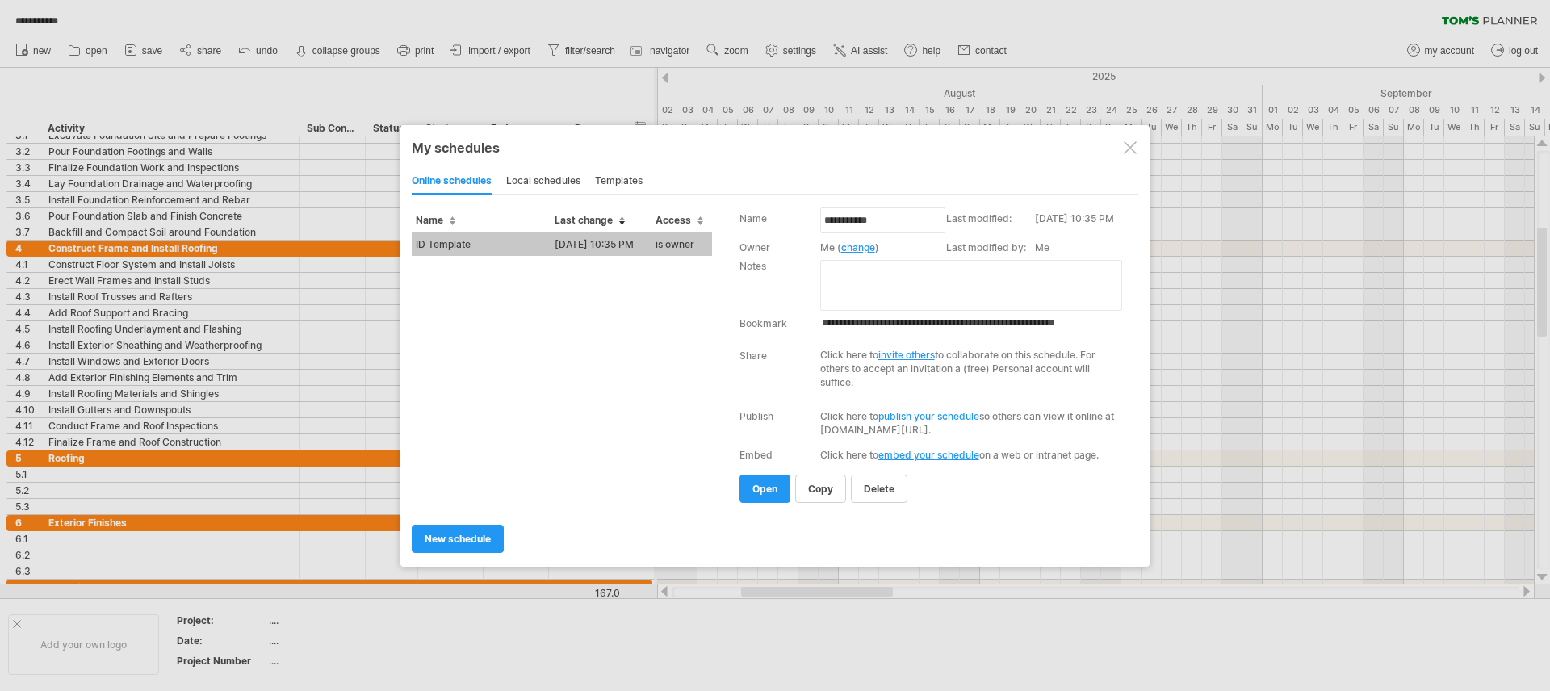
click at [1125, 152] on div at bounding box center [1130, 147] width 13 height 13
